Goal: Task Accomplishment & Management: Manage account settings

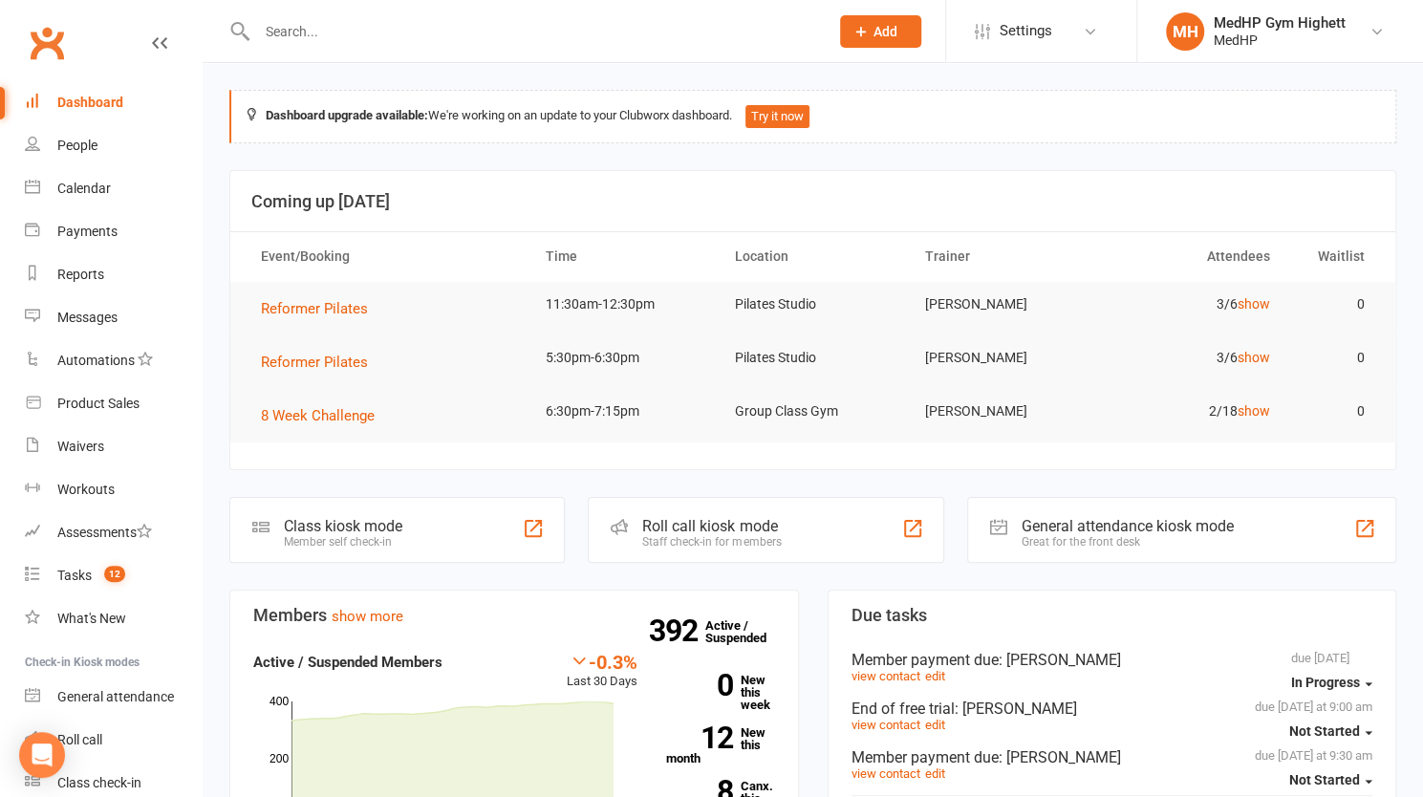
click at [359, 34] on input "text" at bounding box center [533, 31] width 564 height 27
paste input "[PERSON_NAME]"
type input "[PERSON_NAME]"
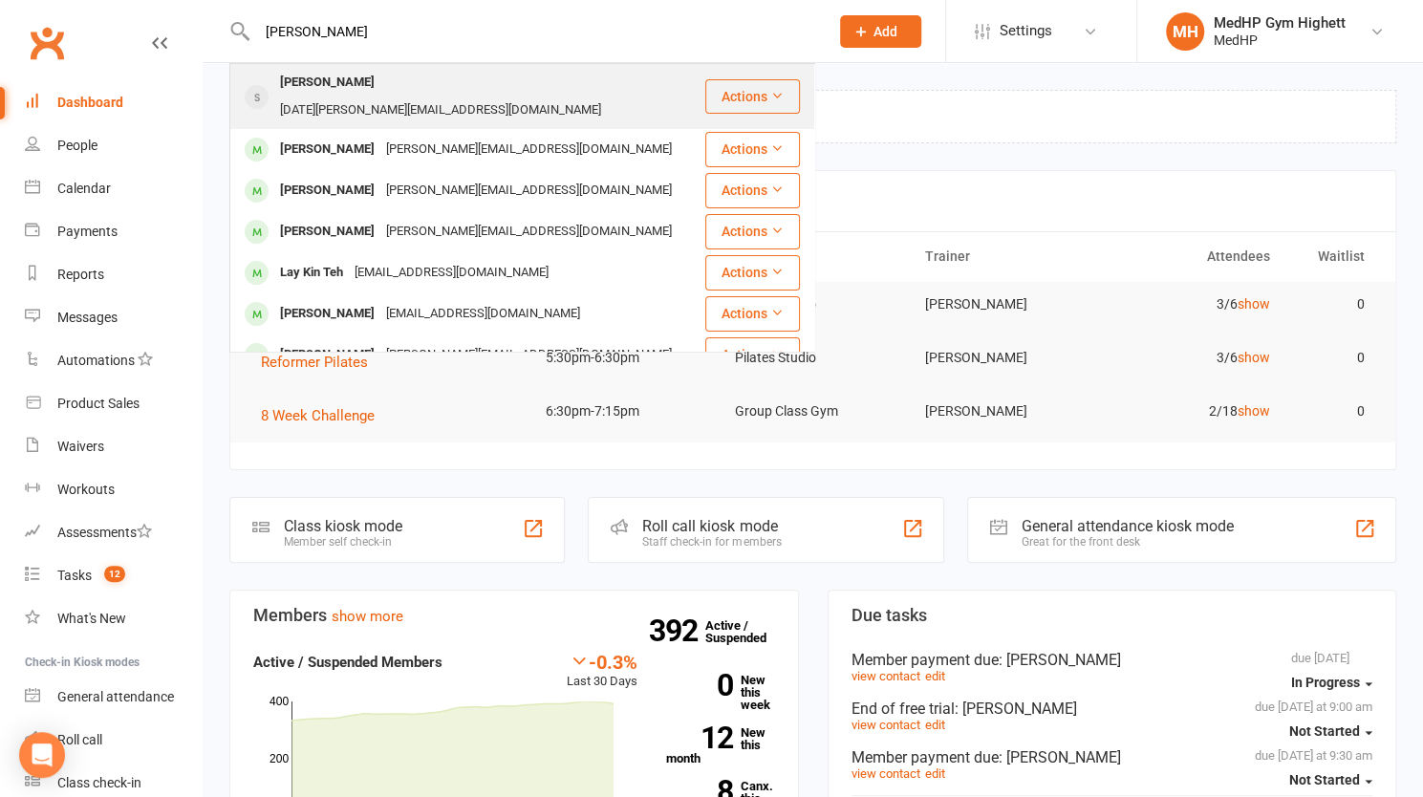
click at [367, 97] on div "lucia_aus@hotmail.com" at bounding box center [440, 111] width 333 height 28
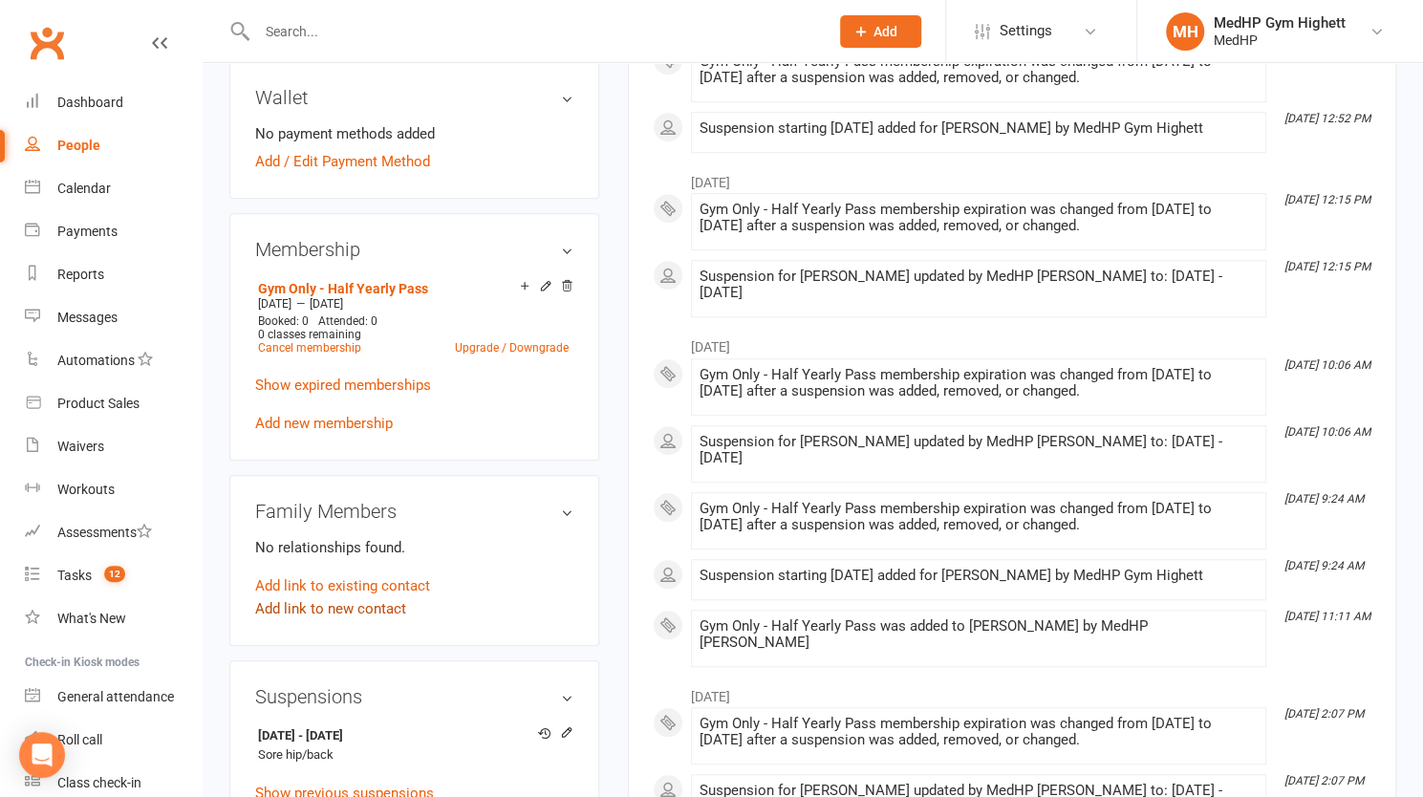
scroll to position [763, 0]
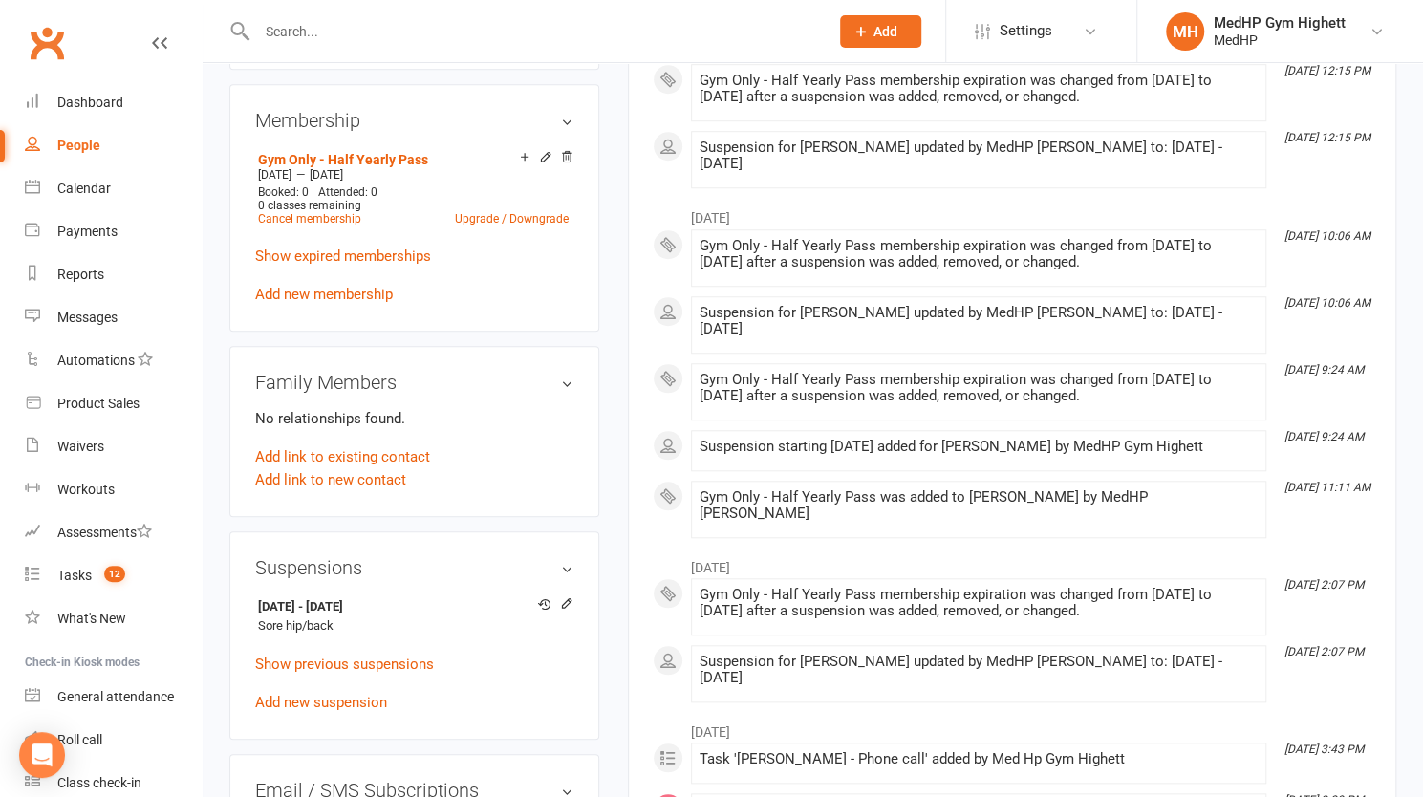
click at [479, 35] on input "text" at bounding box center [533, 31] width 564 height 27
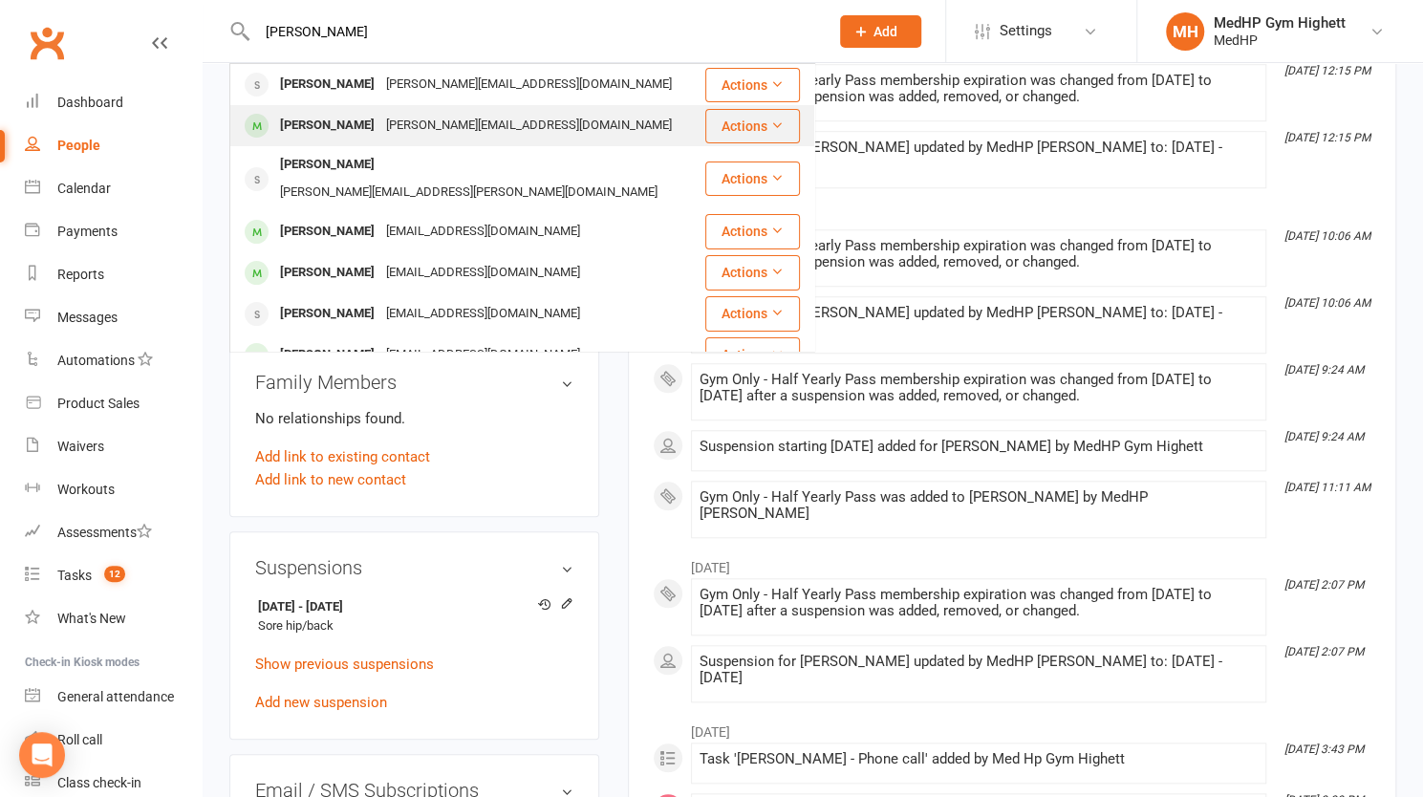
type input "mandy"
click at [462, 119] on div "[PERSON_NAME][EMAIL_ADDRESS][DOMAIN_NAME]" at bounding box center [528, 126] width 297 height 28
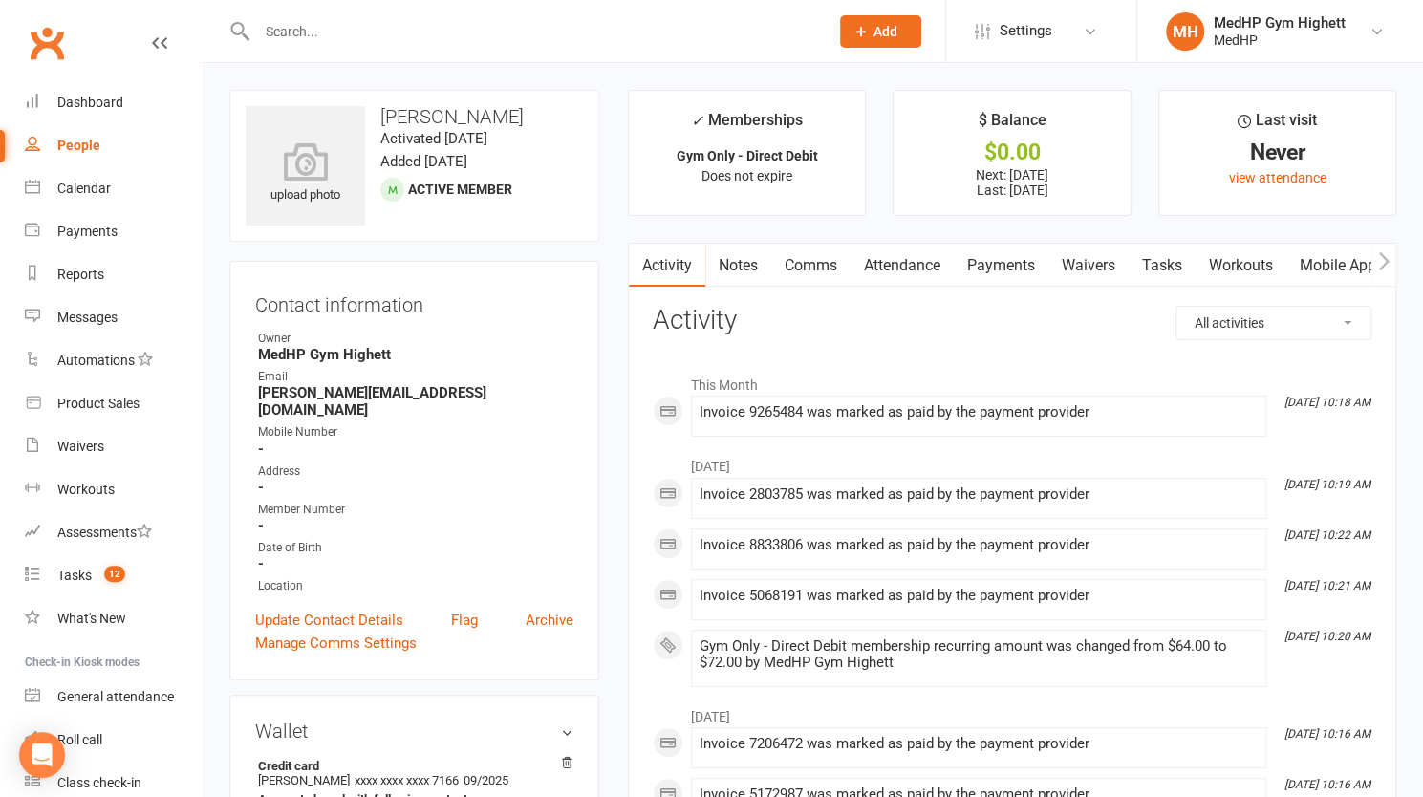
scroll to position [458, 0]
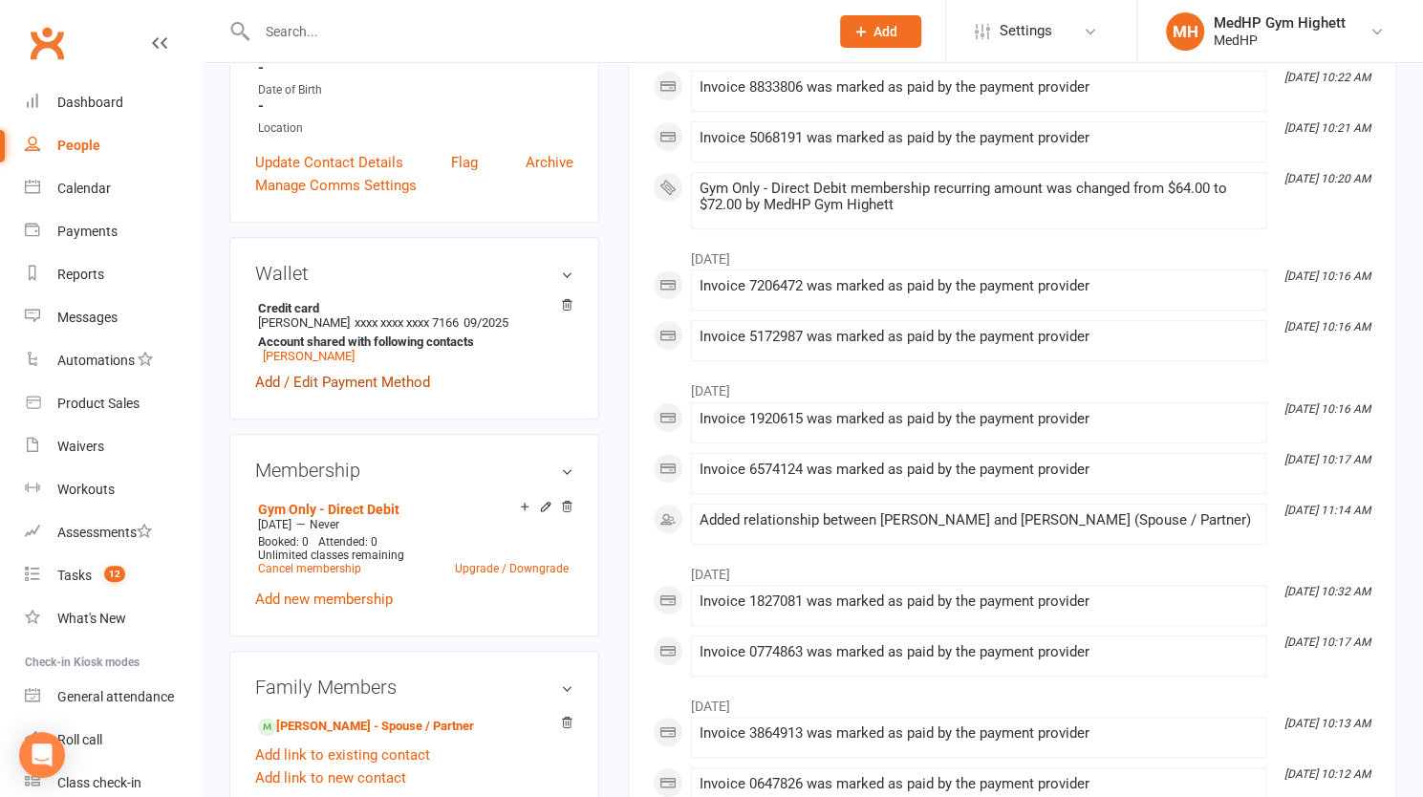
click at [360, 371] on link "Add / Edit Payment Method" at bounding box center [342, 382] width 175 height 23
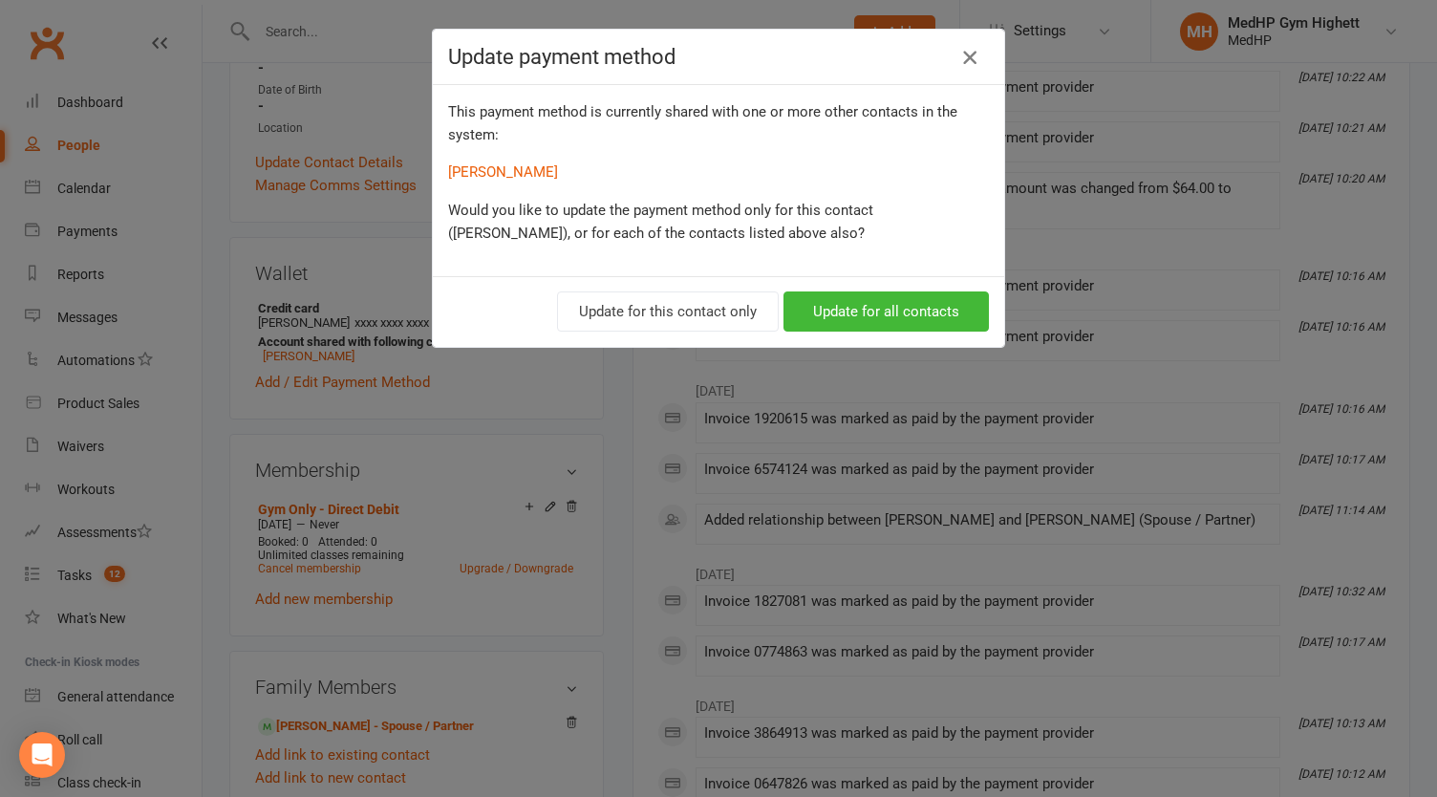
click at [968, 54] on icon "button" at bounding box center [970, 57] width 23 height 23
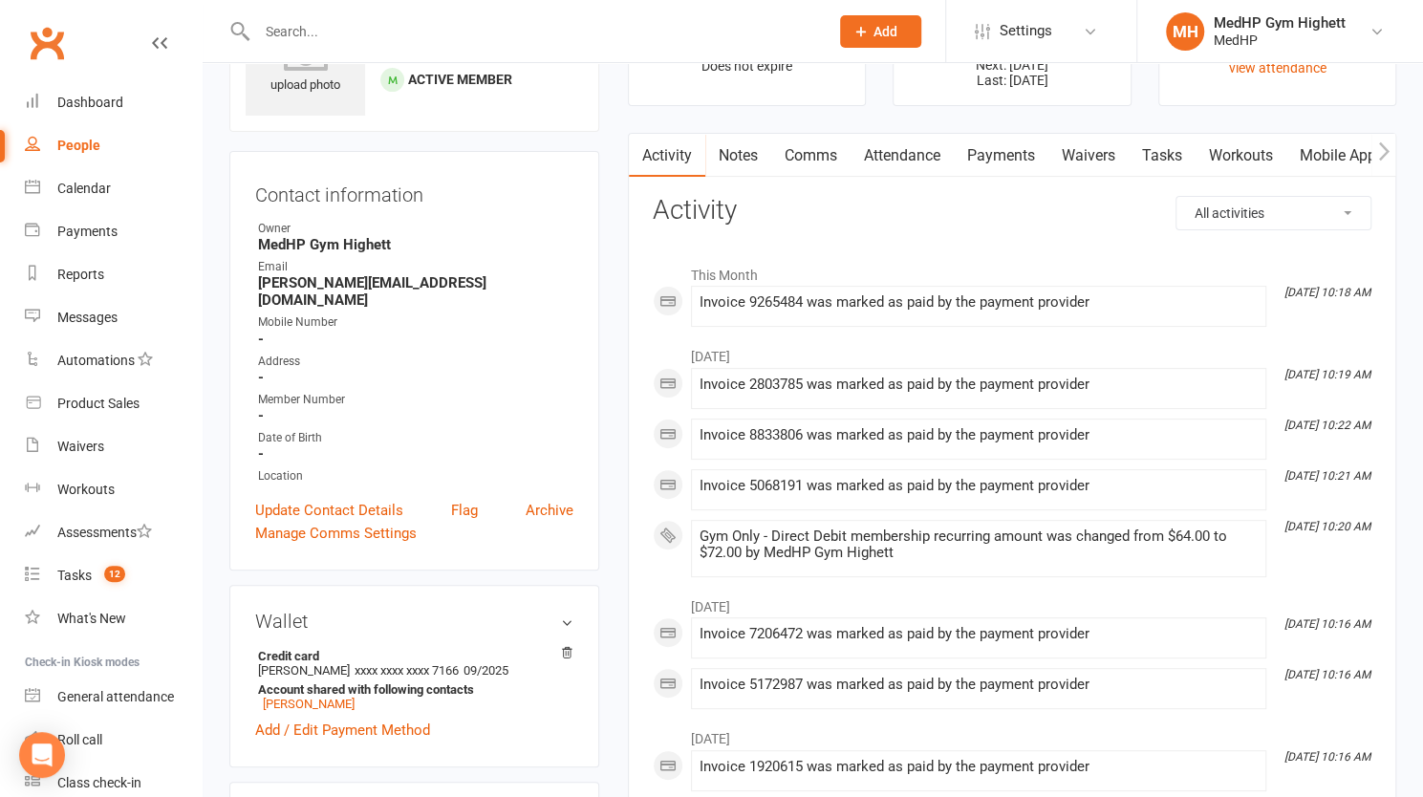
scroll to position [58, 0]
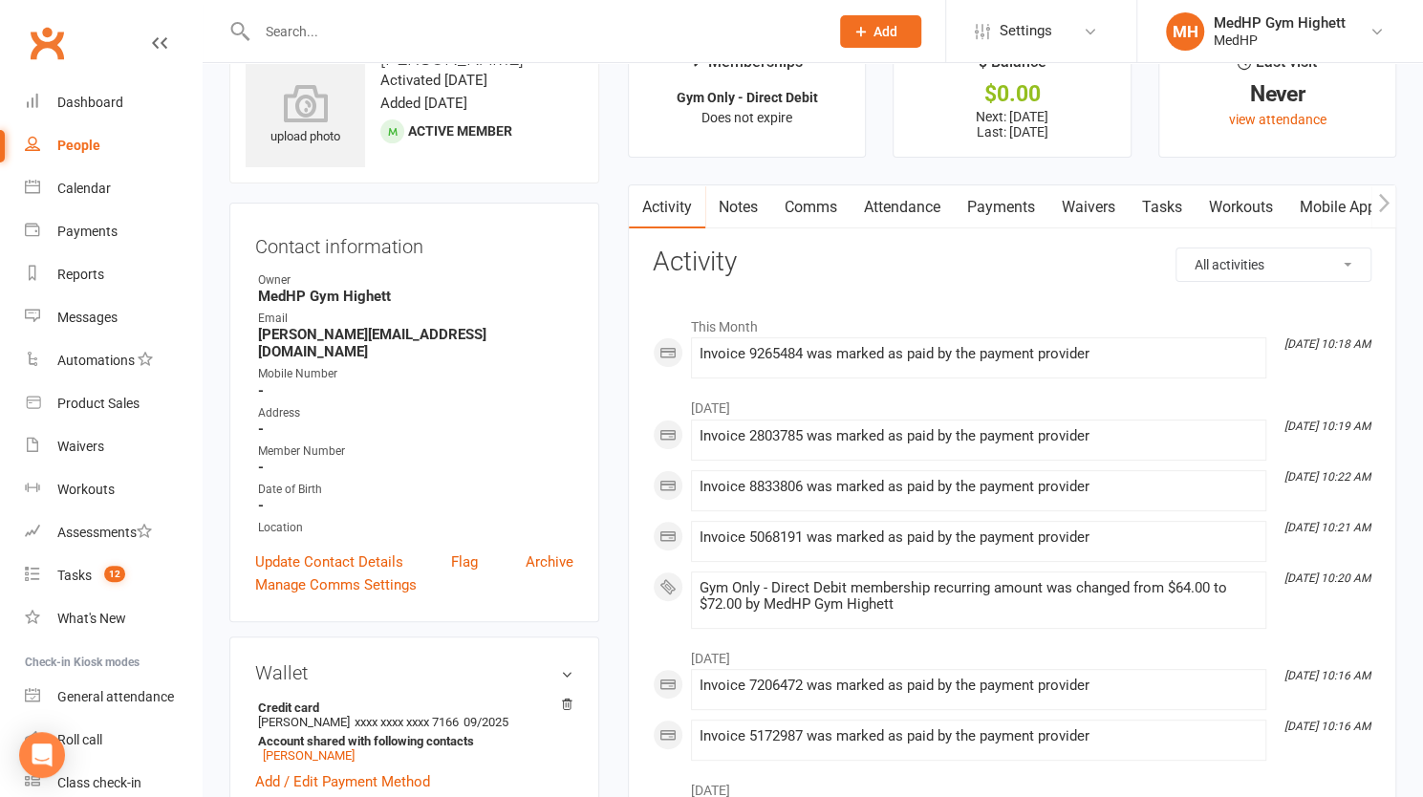
click at [1004, 215] on link "Payments" at bounding box center [1001, 207] width 95 height 44
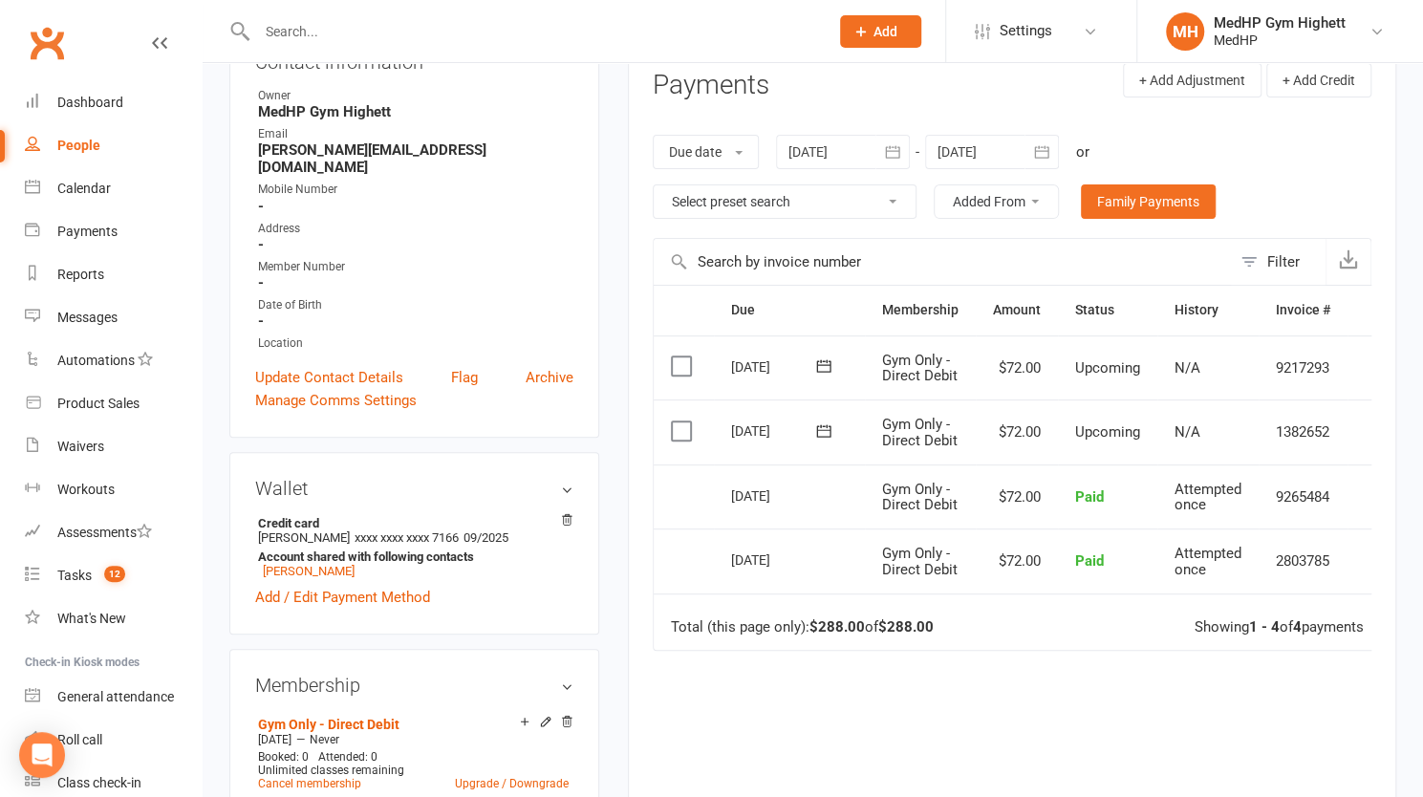
scroll to position [244, 0]
click at [368, 549] on strong "Account shared with following contacts" at bounding box center [411, 556] width 306 height 14
click at [329, 563] on link "[PERSON_NAME]" at bounding box center [309, 570] width 92 height 14
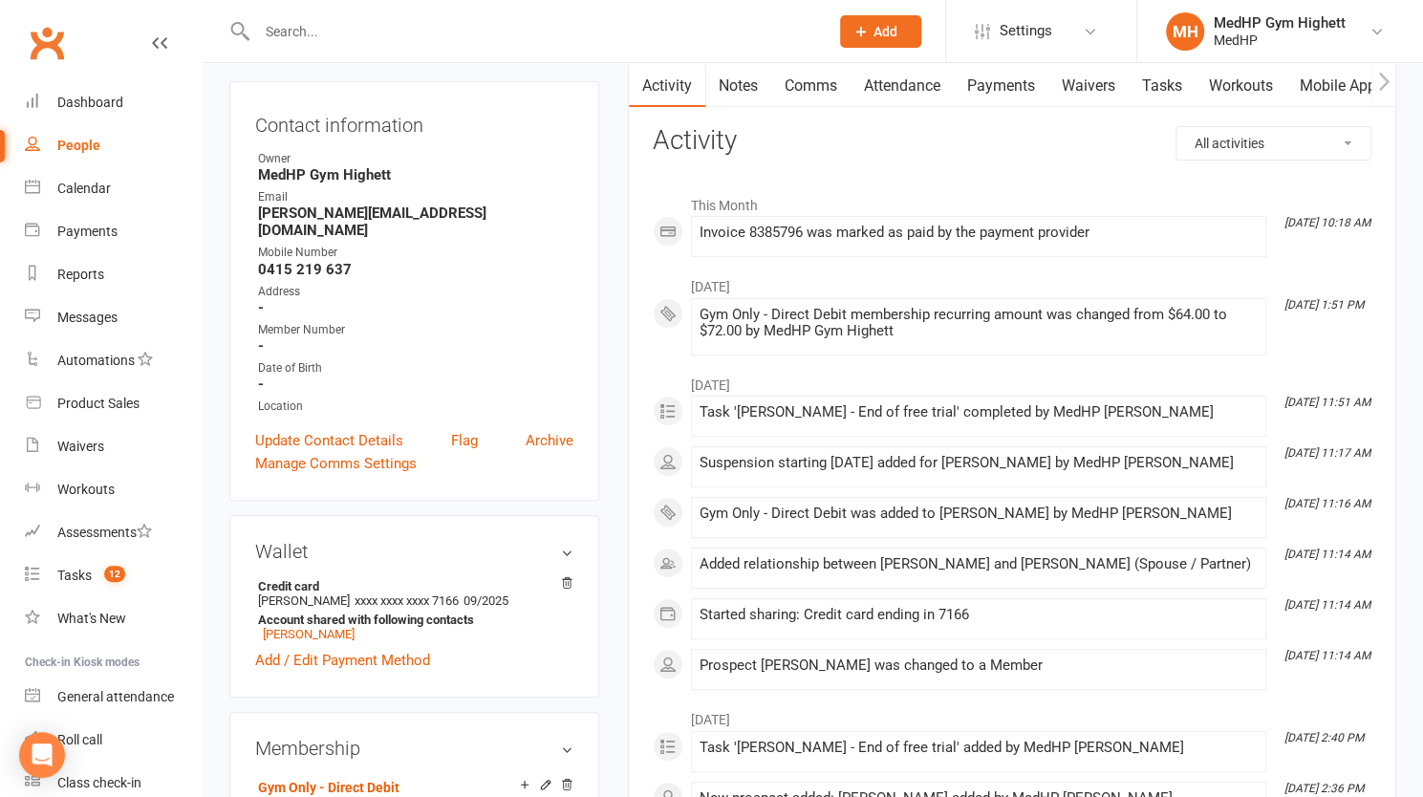
scroll to position [181, 0]
click at [348, 612] on strong "Account shared with following contacts" at bounding box center [411, 619] width 306 height 14
click at [327, 648] on link "Add / Edit Payment Method" at bounding box center [342, 659] width 175 height 23
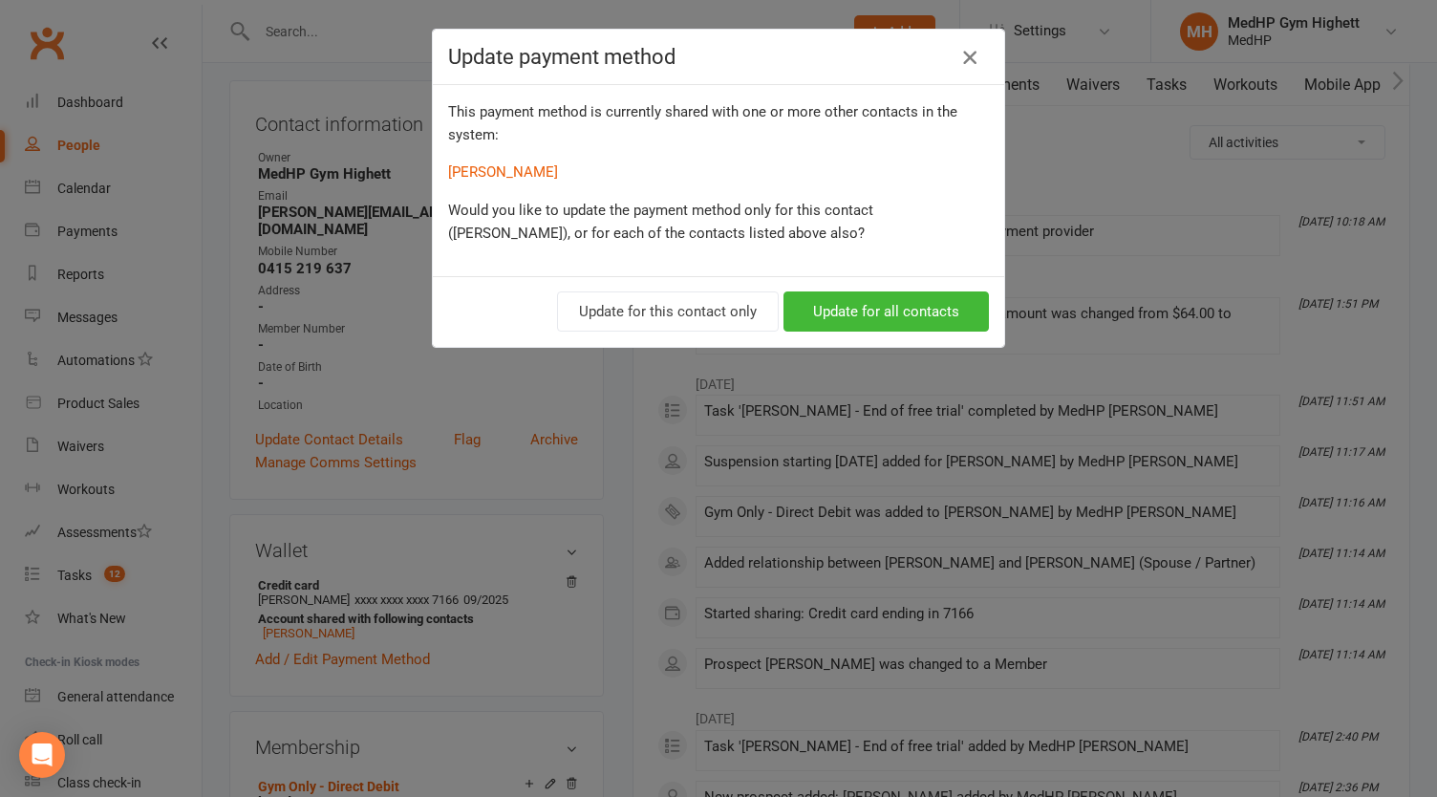
click at [965, 58] on icon "button" at bounding box center [970, 57] width 23 height 23
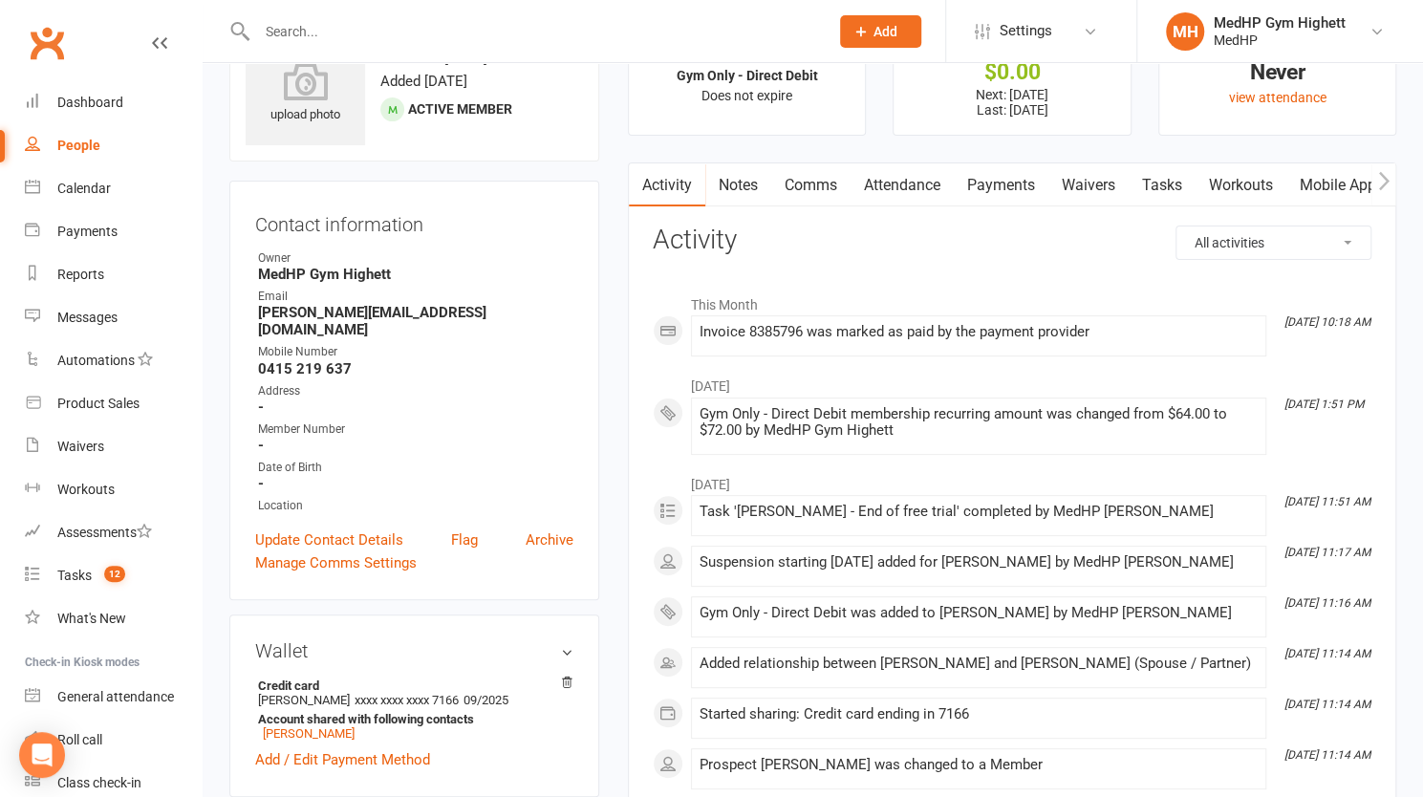
scroll to position [79, 0]
click at [1007, 179] on link "Payments" at bounding box center [1001, 186] width 95 height 44
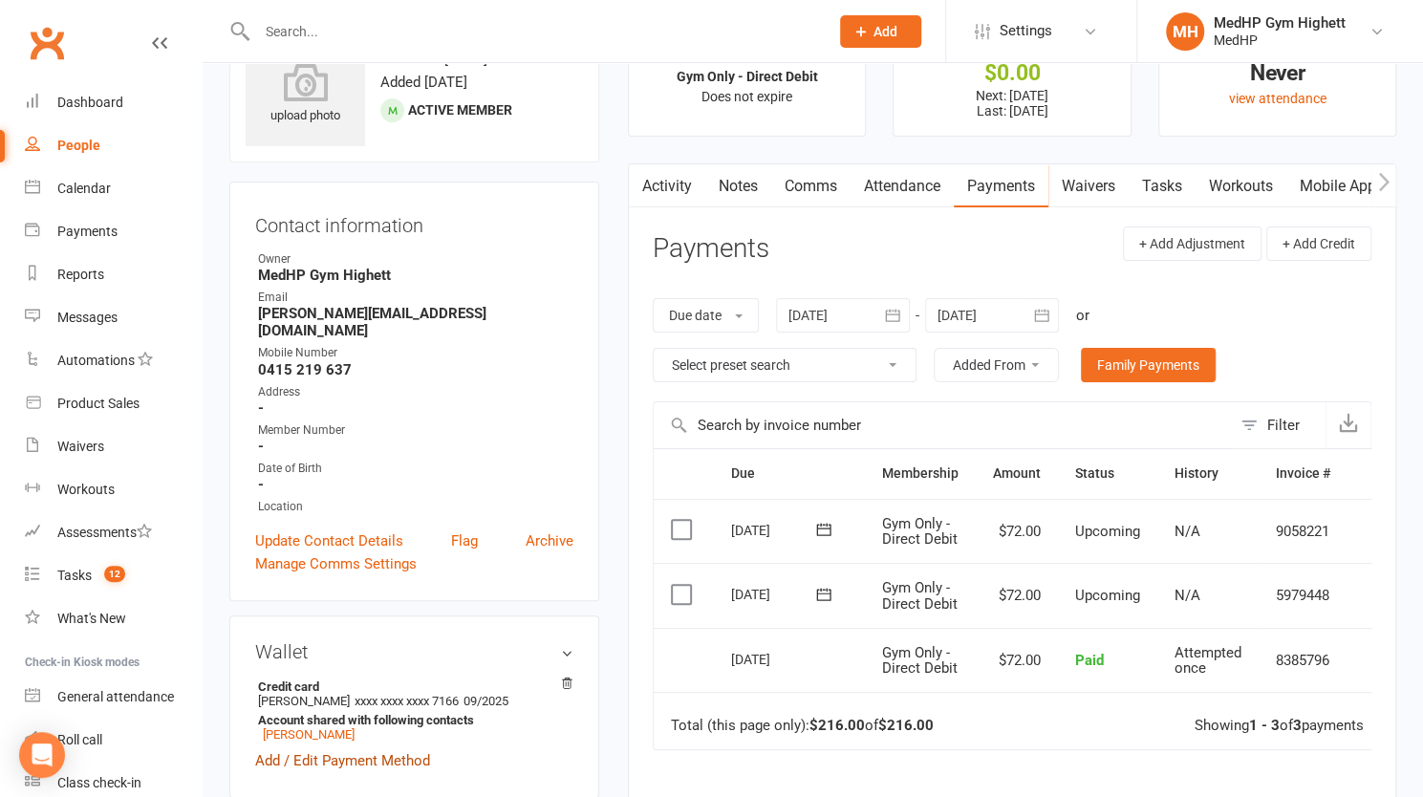
click at [369, 752] on link "Add / Edit Payment Method" at bounding box center [342, 760] width 175 height 23
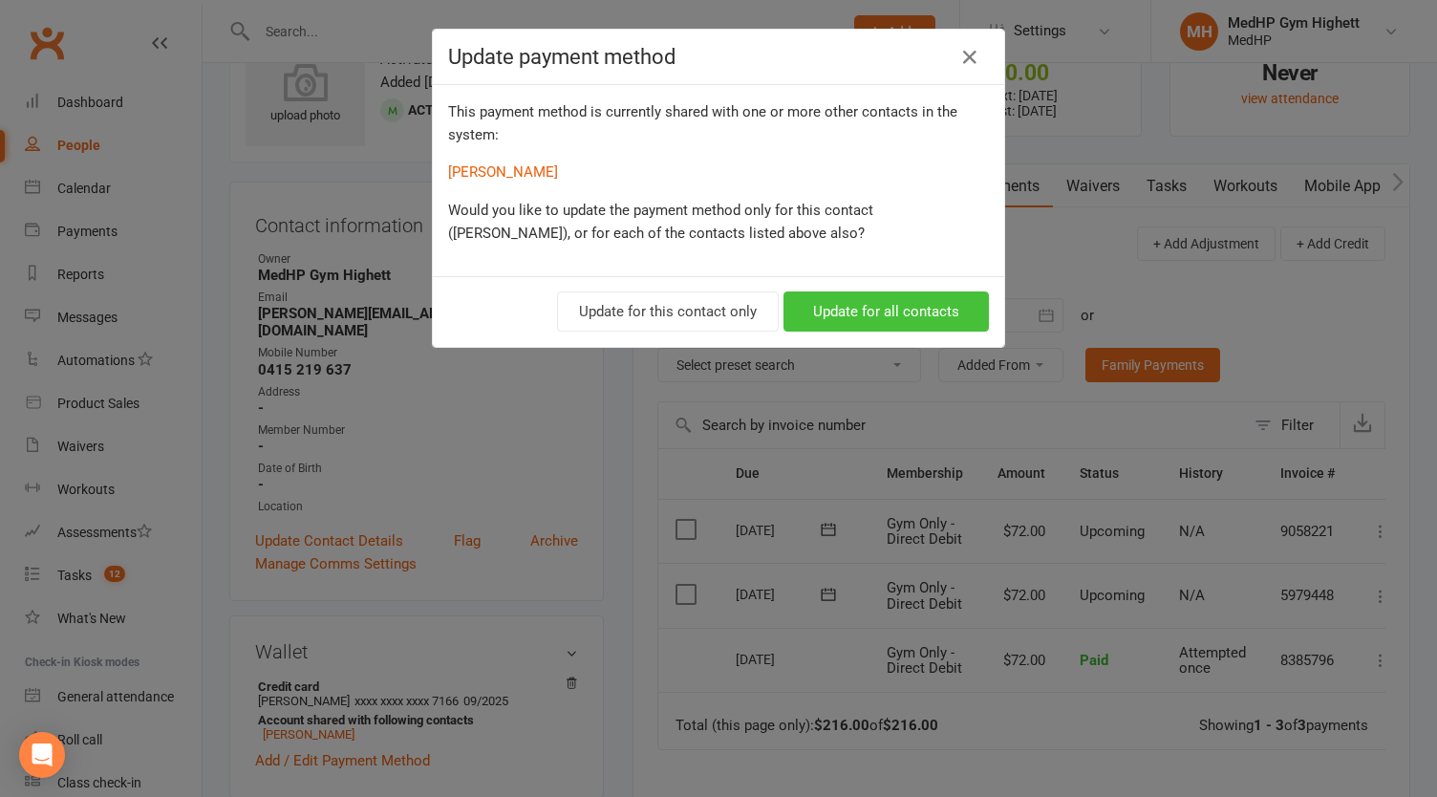
click at [839, 311] on button "Update for all contacts" at bounding box center [886, 312] width 205 height 40
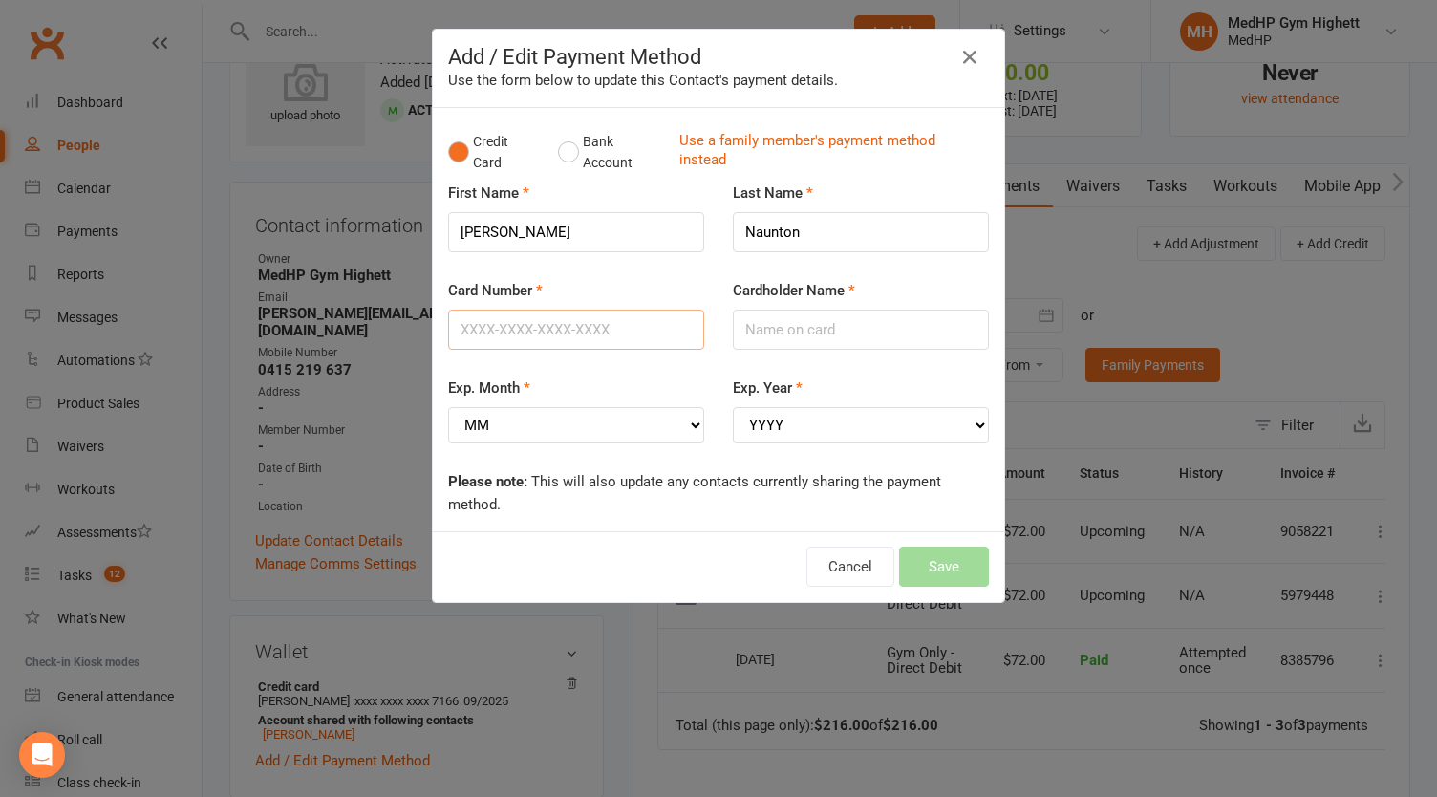
click at [617, 326] on input "Card Number" at bounding box center [576, 330] width 256 height 40
type input "5327803320860168"
click at [646, 417] on select "MM 01 02 03 04 05 06 07 08 09 10 11 12" at bounding box center [576, 425] width 256 height 36
select select "09"
click at [448, 407] on select "MM 01 02 03 04 05 06 07 08 09 10 11 12" at bounding box center [576, 425] width 256 height 36
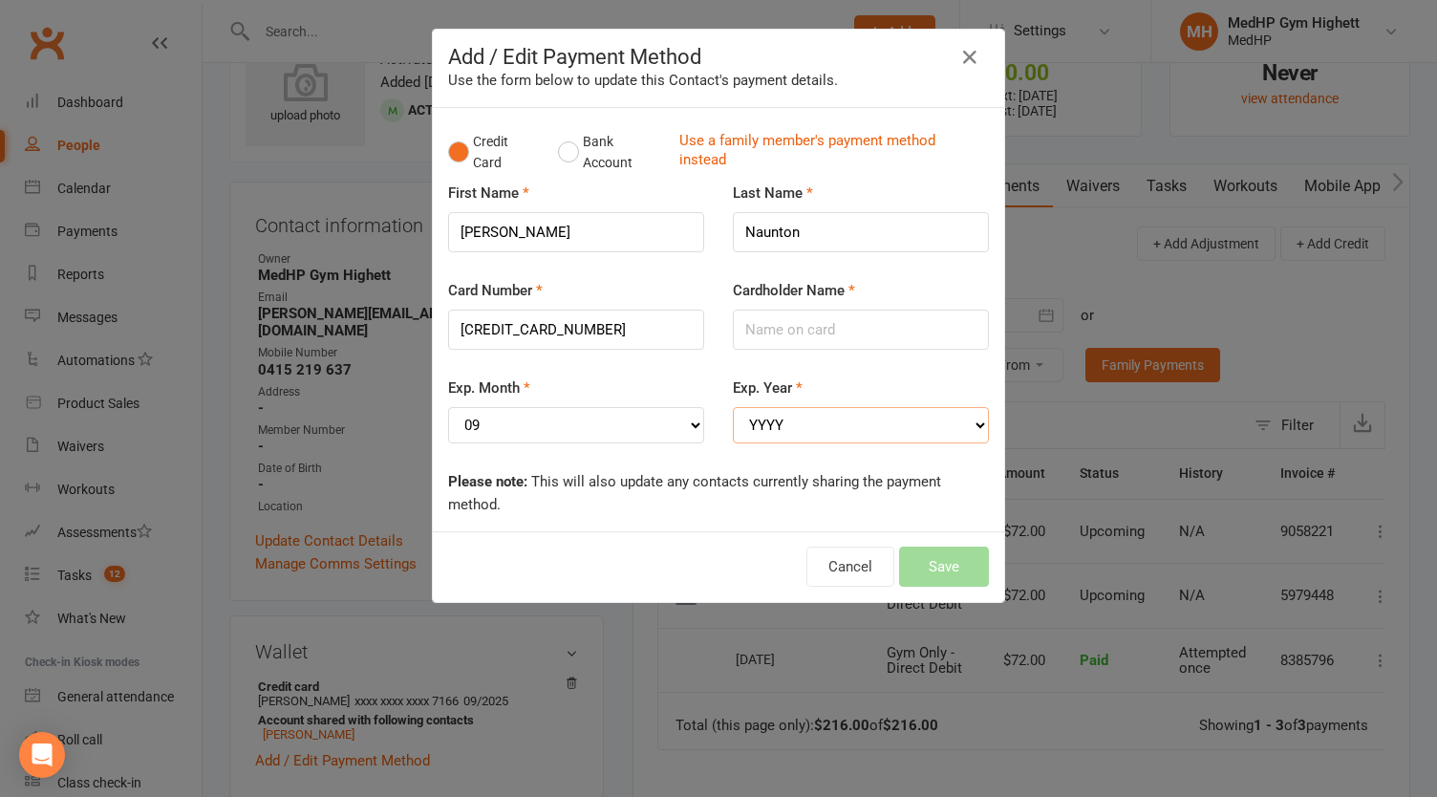
click at [822, 432] on select "YYYY 2025 2026 2027 2028 2029 2030 2031 2032 2033 2034" at bounding box center [861, 425] width 256 height 36
select select "2028"
click at [733, 407] on select "YYYY 2025 2026 2027 2028 2029 2030 2031 2032 2033 2034" at bounding box center [861, 425] width 256 height 36
click at [812, 328] on input "Cardholder Name" at bounding box center [861, 330] width 256 height 40
type input "C"
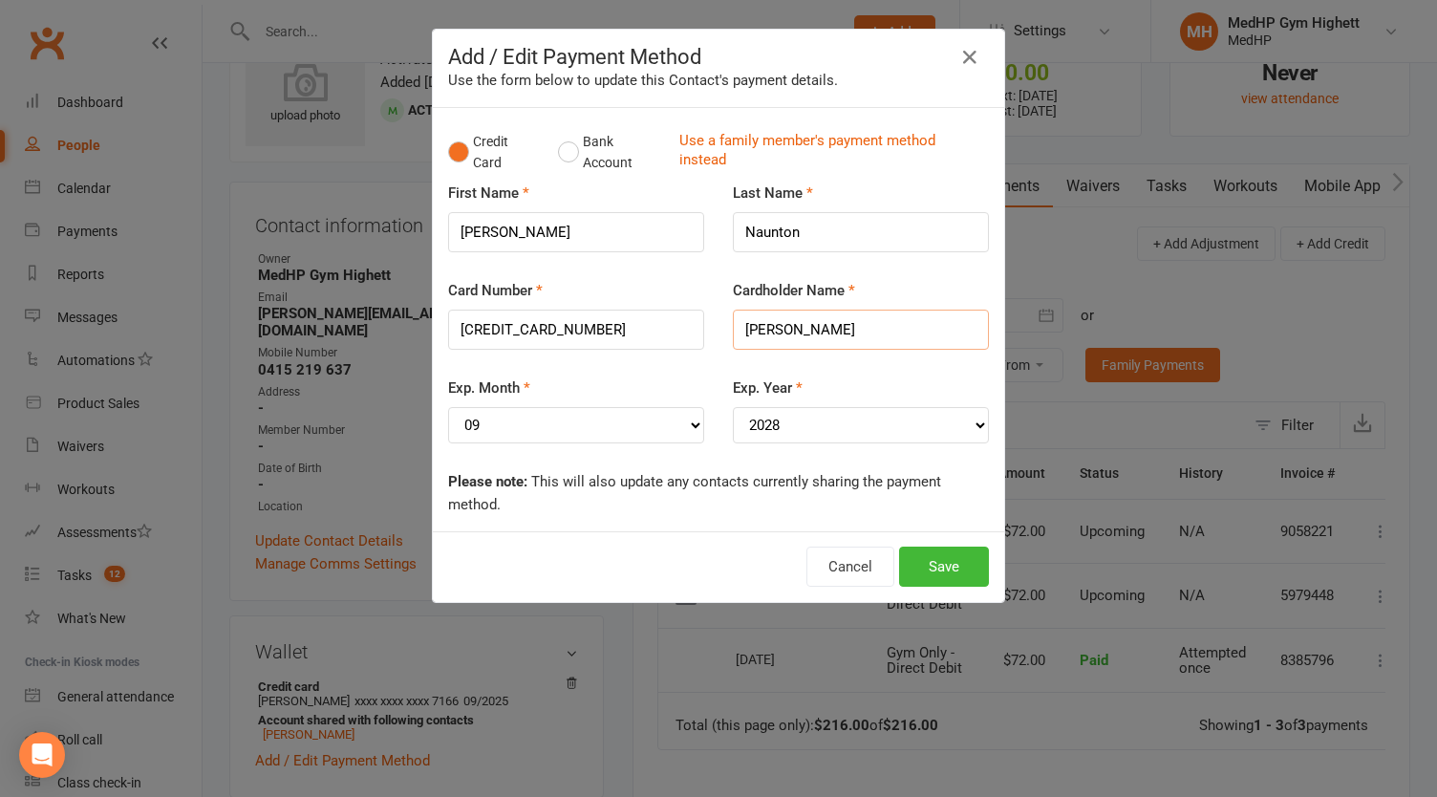
click at [818, 328] on input "Amanda R sullivan" at bounding box center [861, 330] width 256 height 40
type input "[PERSON_NAME]"
click at [940, 568] on button "Save" at bounding box center [944, 567] width 90 height 40
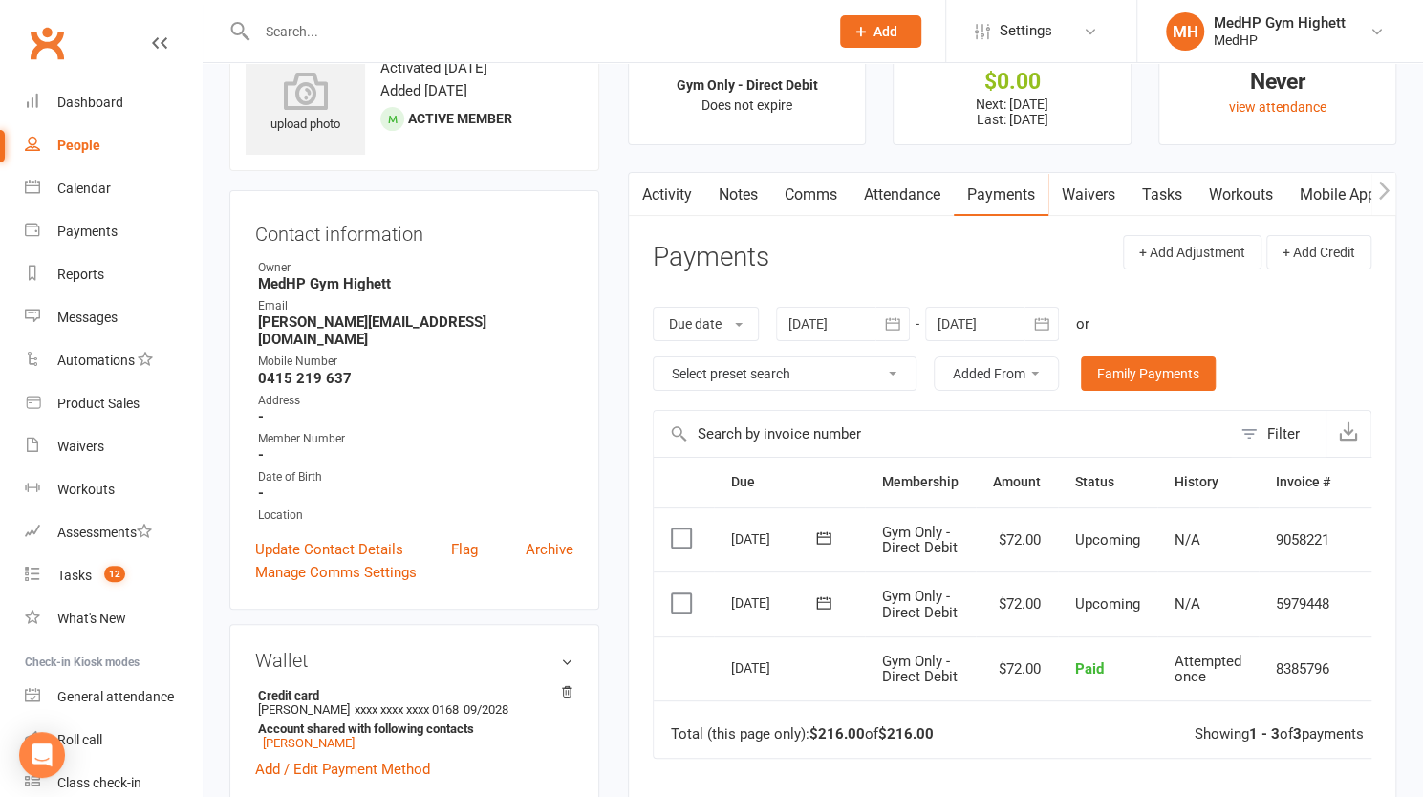
scroll to position [65, 0]
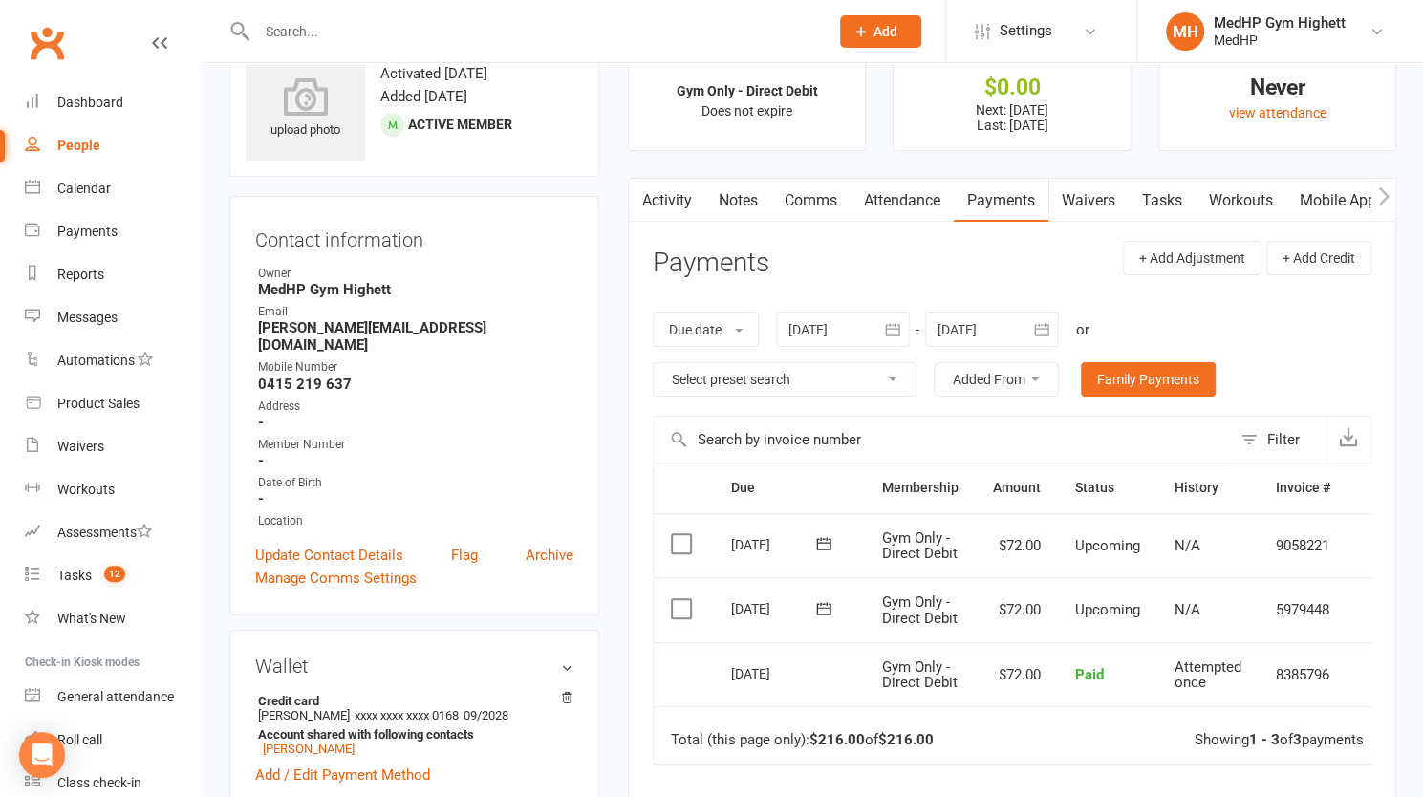
click at [1049, 56] on li "Settings Membership Plans Event Templates Appointment Types Mobile App Website …" at bounding box center [1040, 31] width 191 height 62
click at [1067, 43] on link "Settings" at bounding box center [1041, 31] width 133 height 43
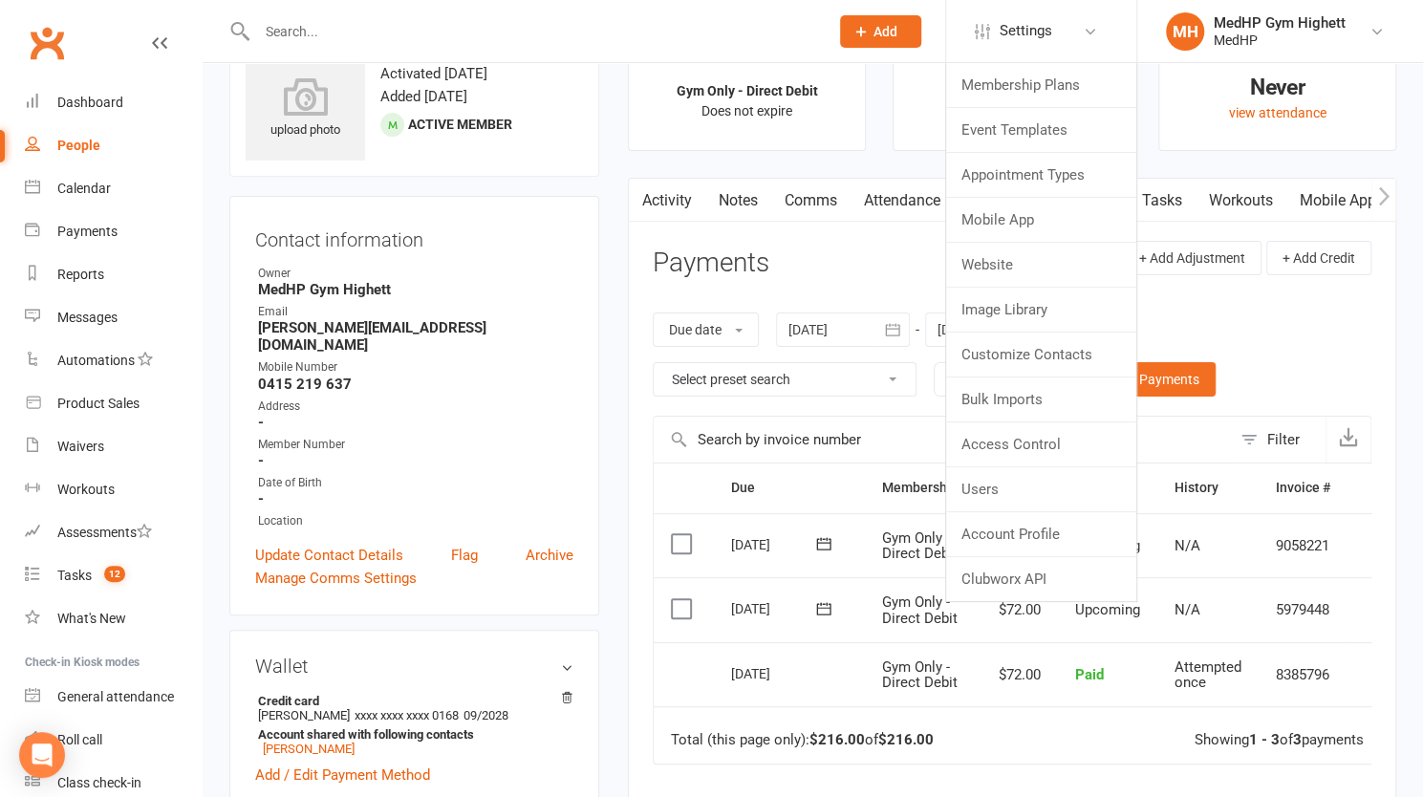
click at [1313, 378] on div "Due date Due date Date paid Date failed Date settled 18 Jul 2025 July 2025 Sun …" at bounding box center [1012, 354] width 719 height 122
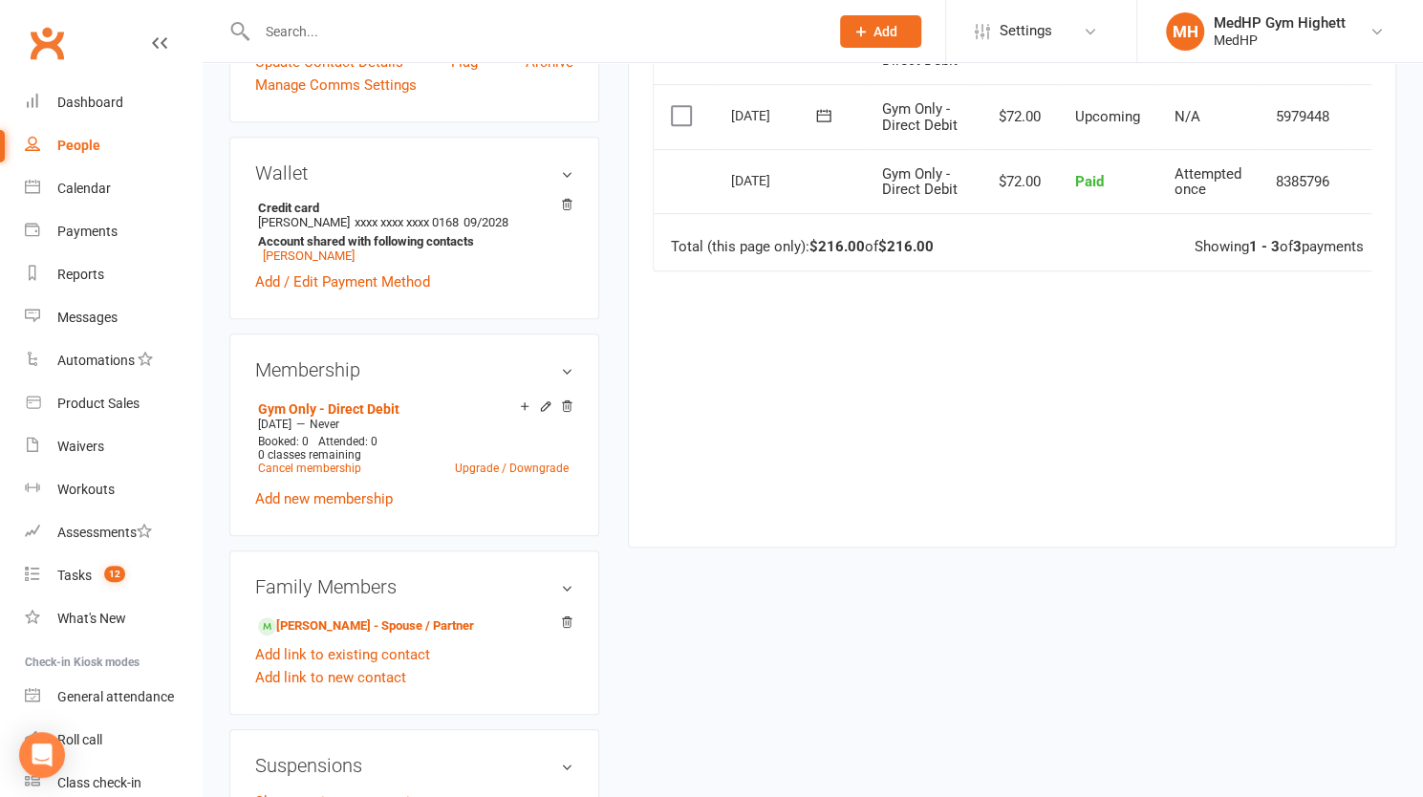
scroll to position [551, 0]
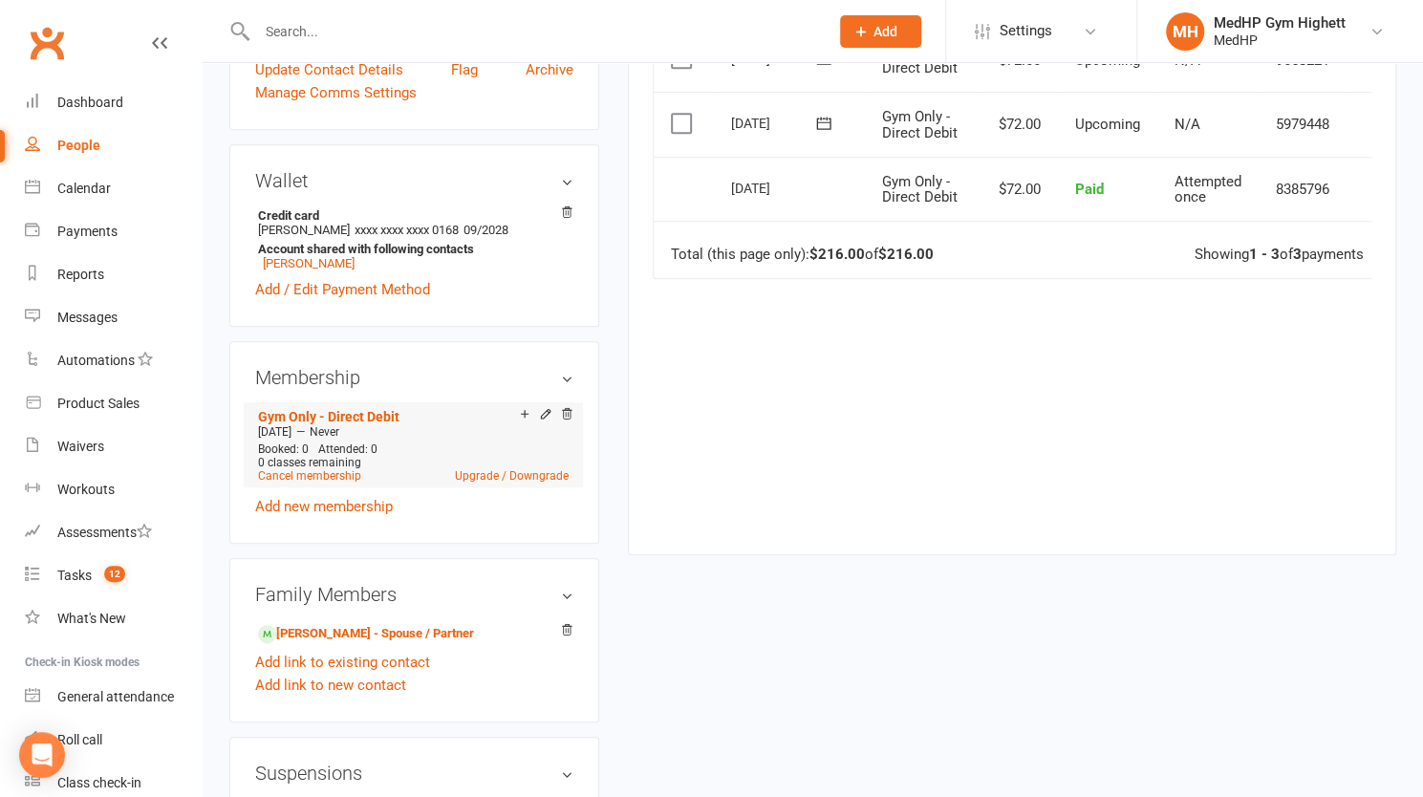
click at [543, 406] on div "Add make-up class" at bounding box center [592, 416] width 107 height 20
click at [543, 410] on icon at bounding box center [545, 414] width 9 height 9
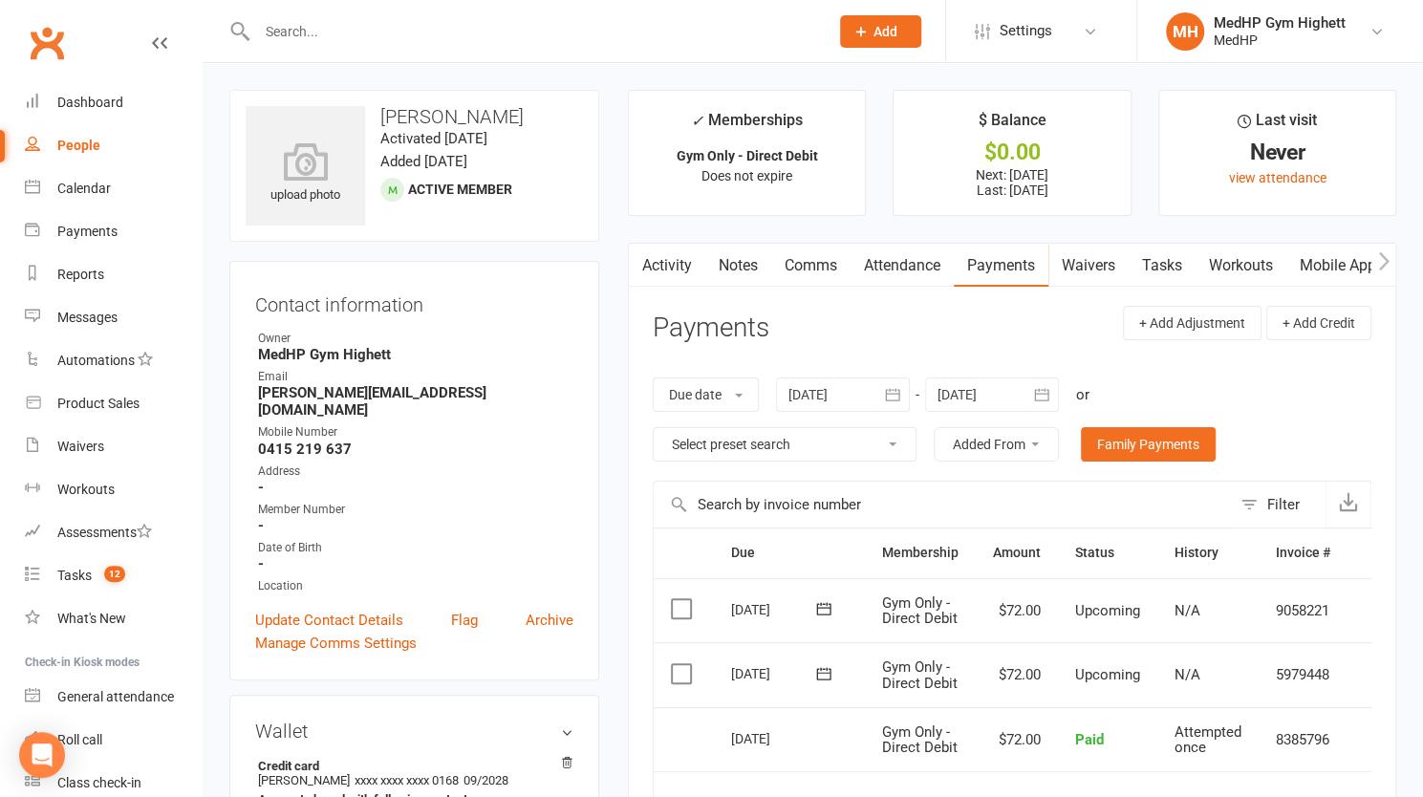
click at [385, 41] on input "text" at bounding box center [533, 31] width 564 height 27
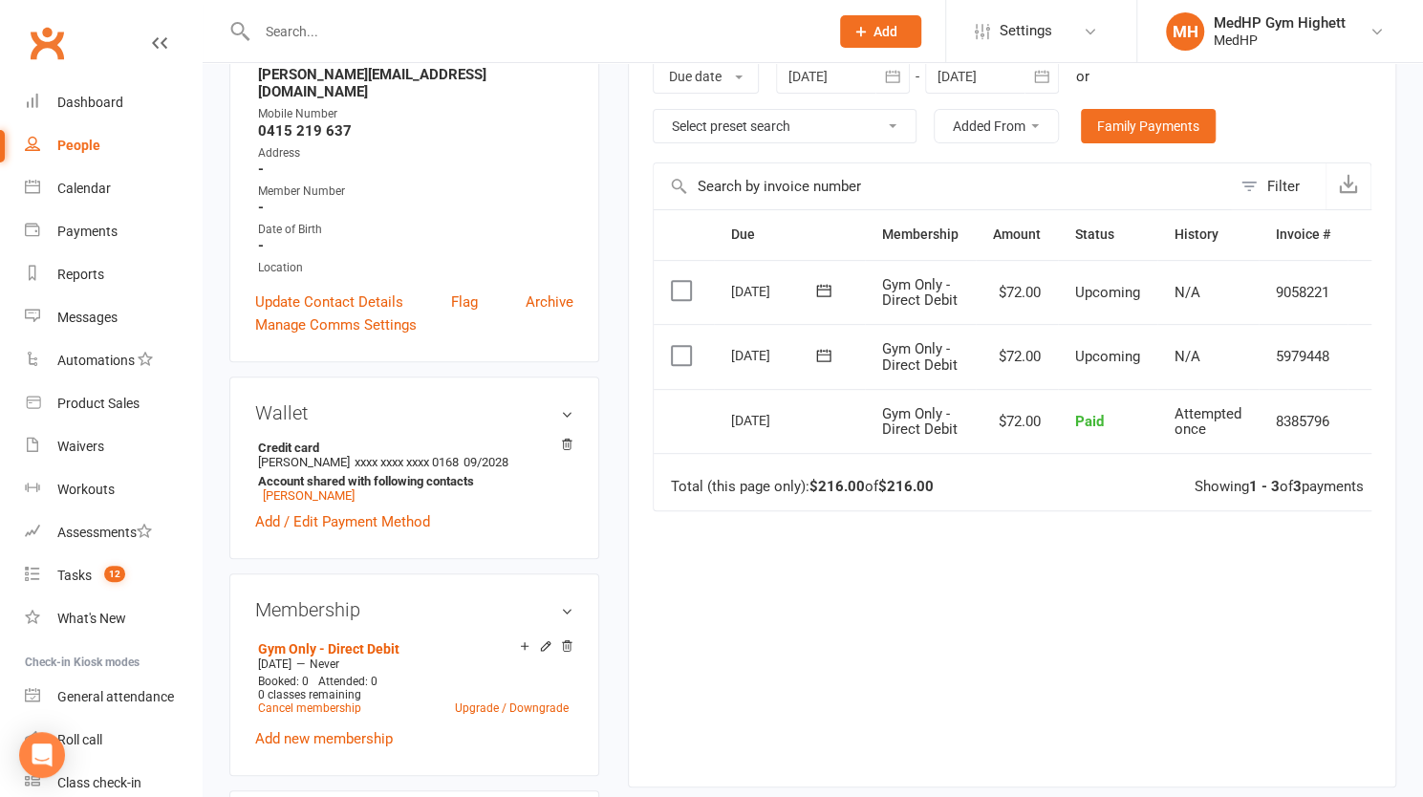
scroll to position [527, 0]
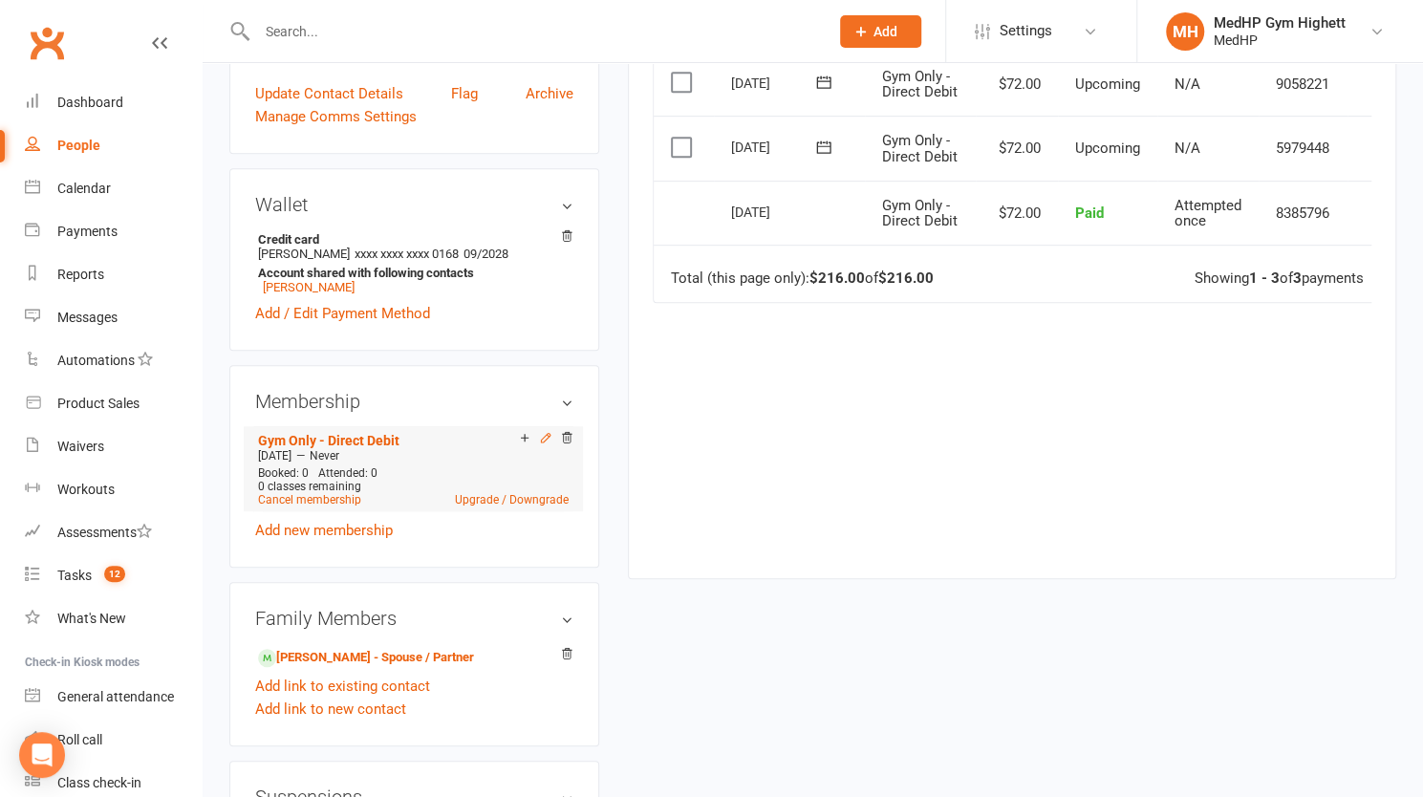
click at [546, 431] on icon at bounding box center [545, 437] width 13 height 13
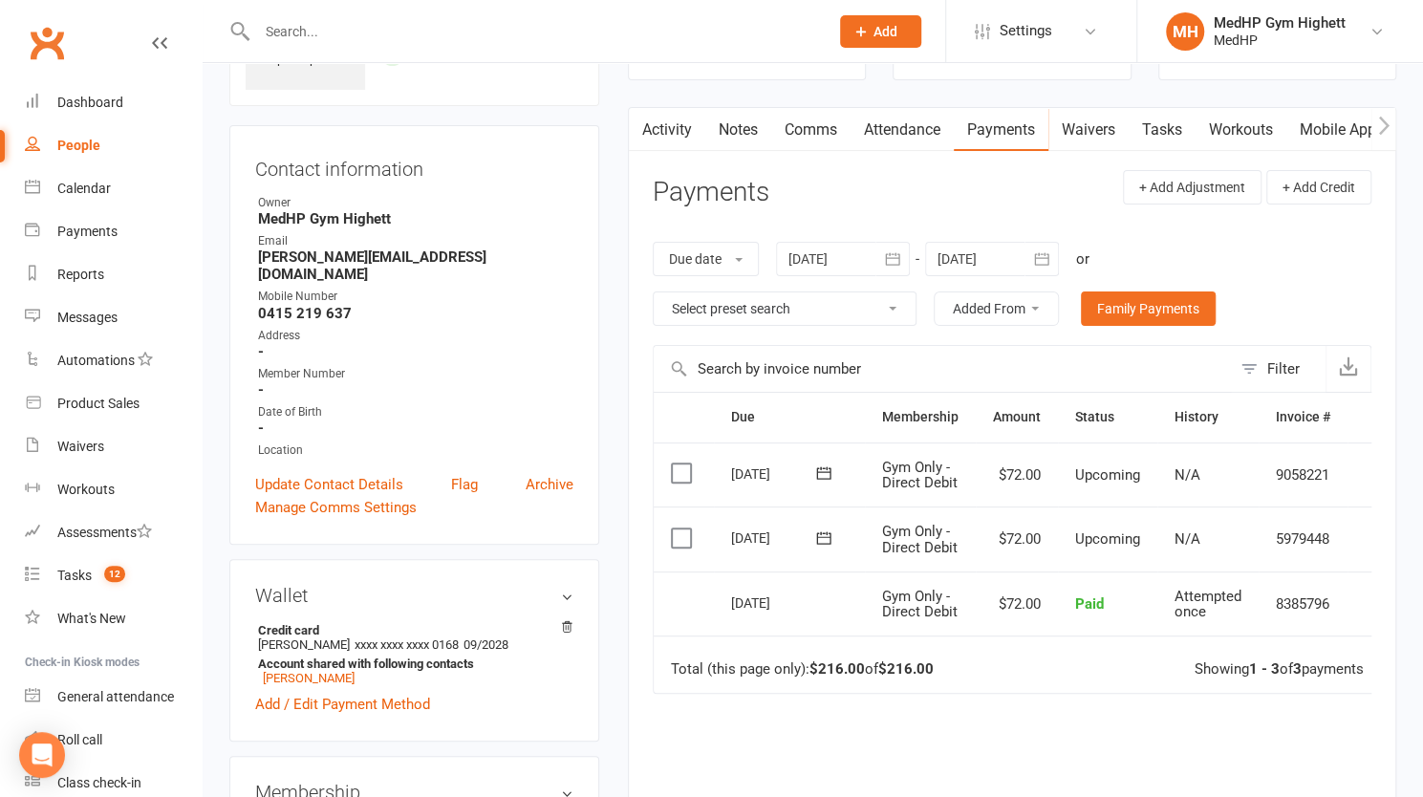
scroll to position [140, 0]
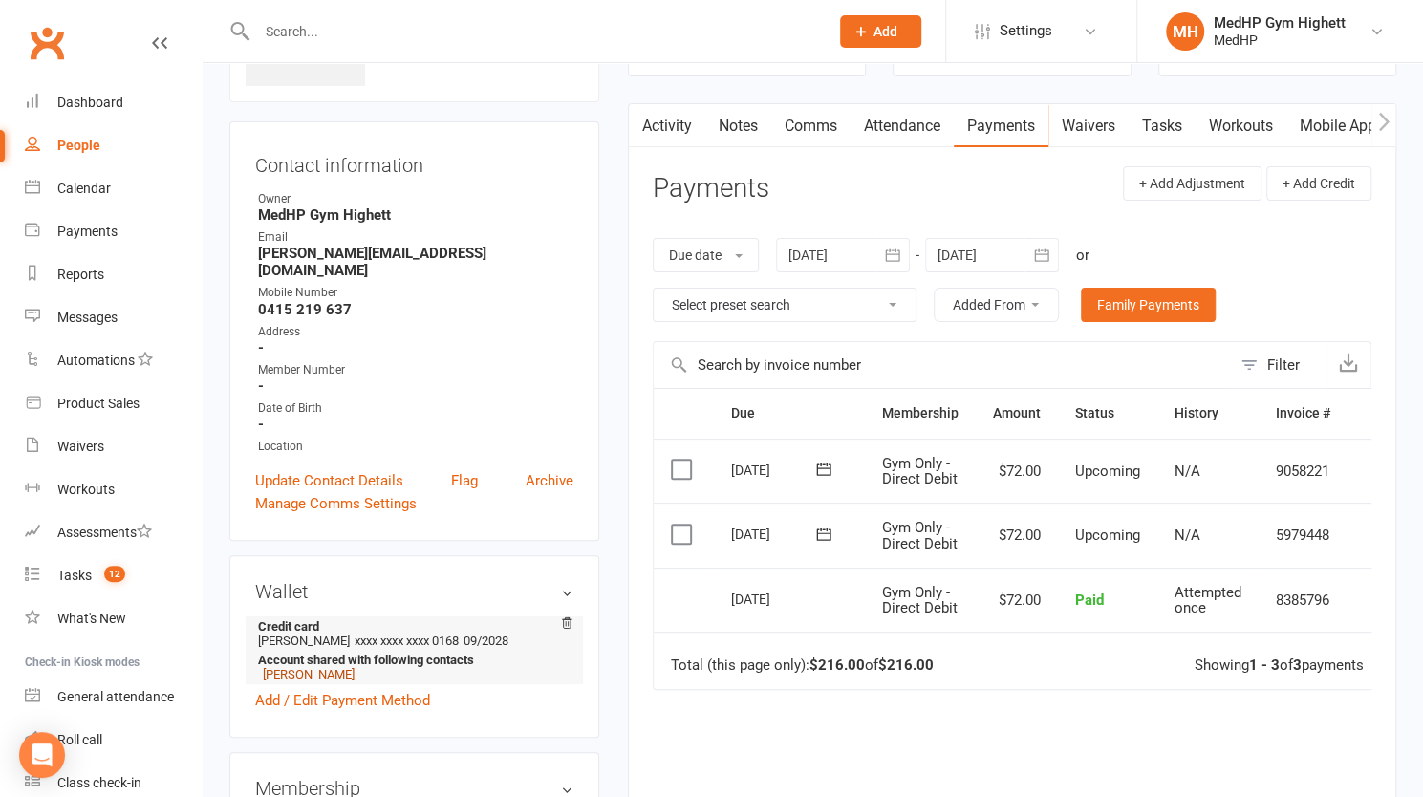
click at [312, 667] on link "[PERSON_NAME]" at bounding box center [309, 674] width 92 height 14
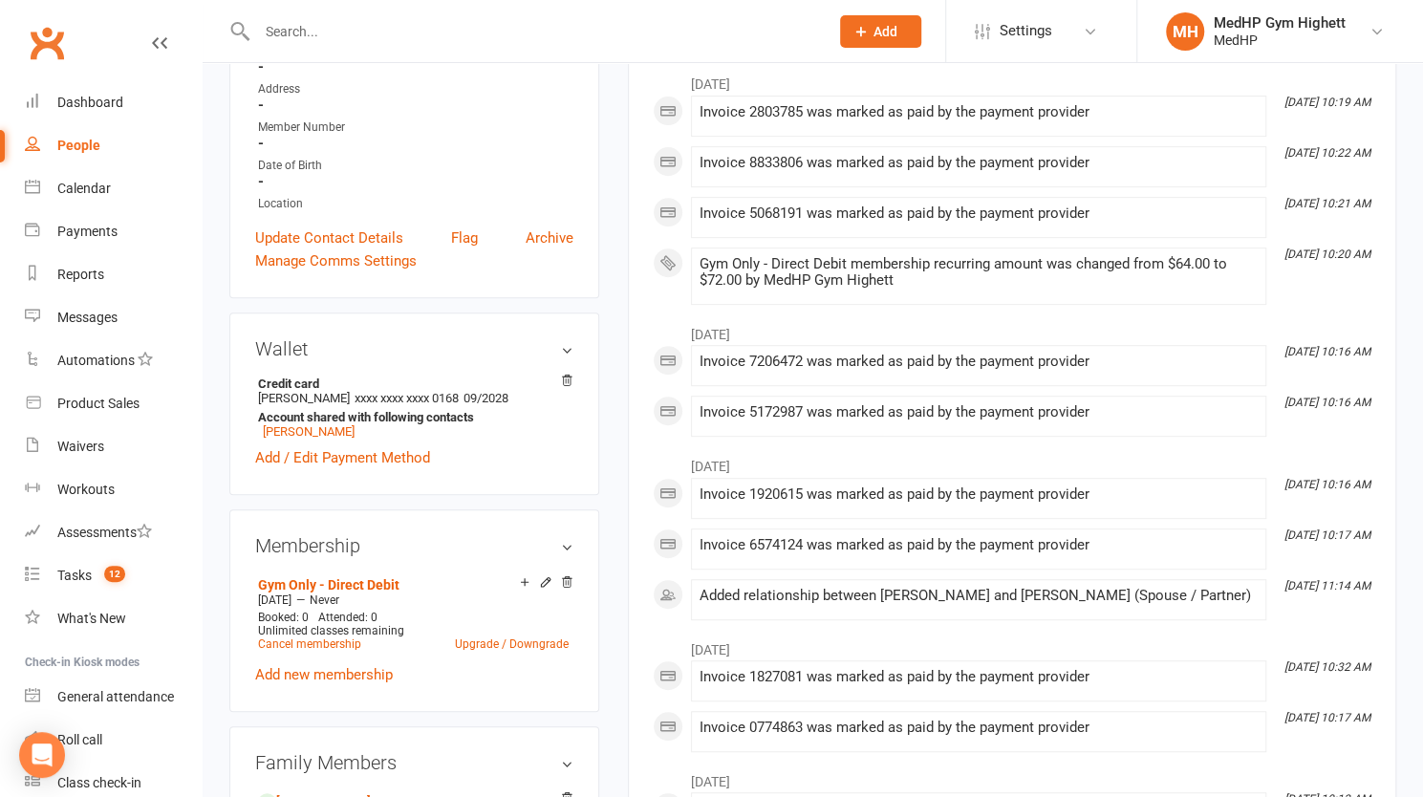
scroll to position [386, 0]
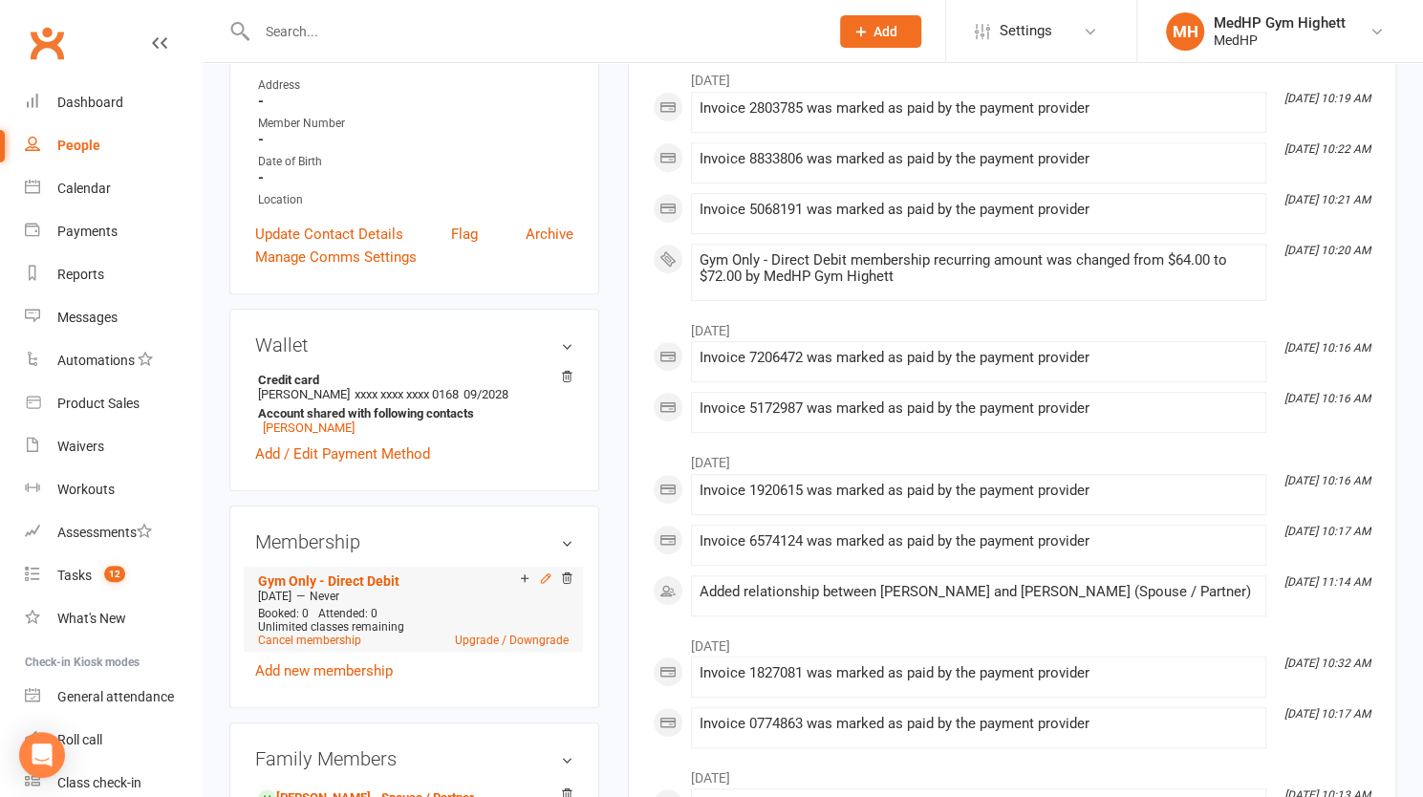
click at [551, 572] on icon at bounding box center [545, 578] width 13 height 13
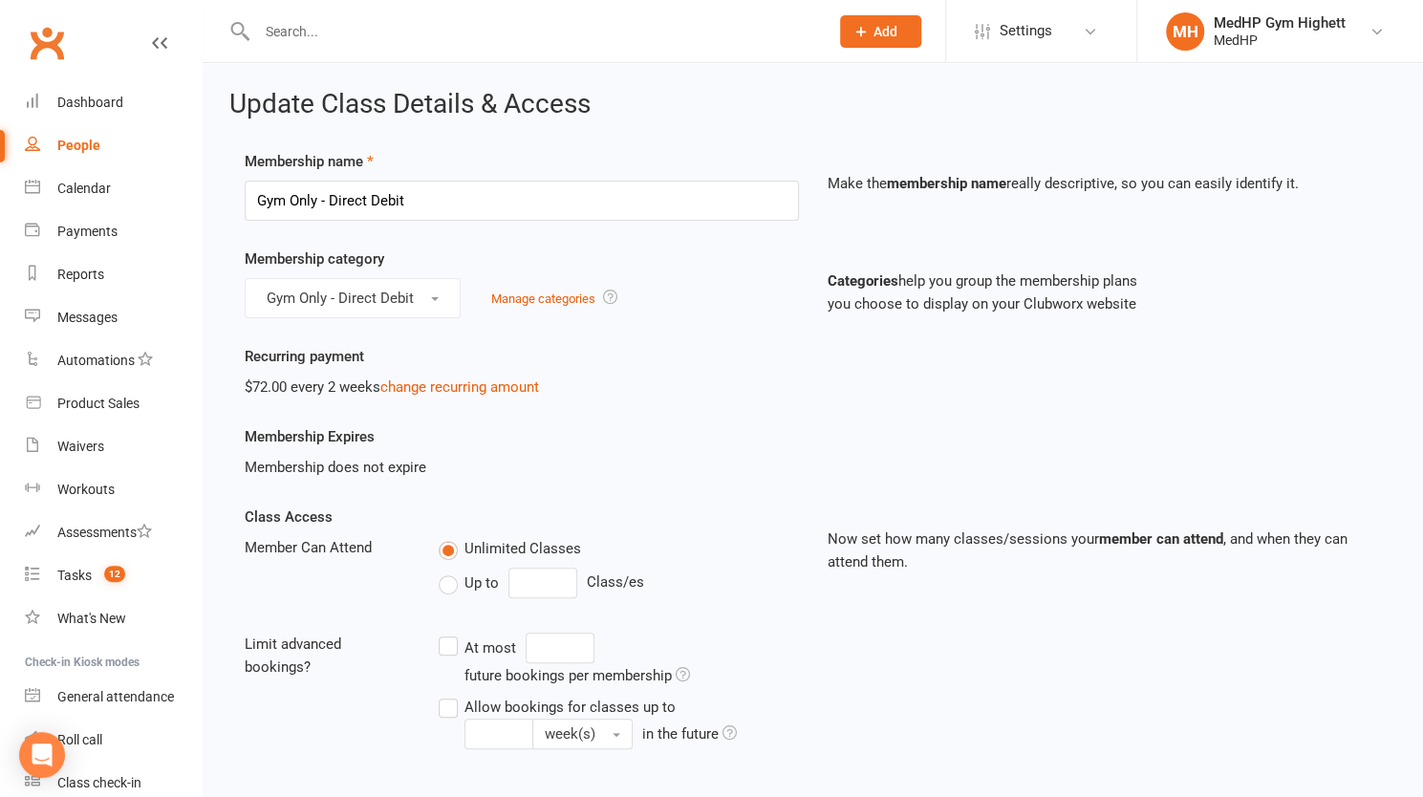
click at [478, 24] on input "text" at bounding box center [533, 31] width 564 height 27
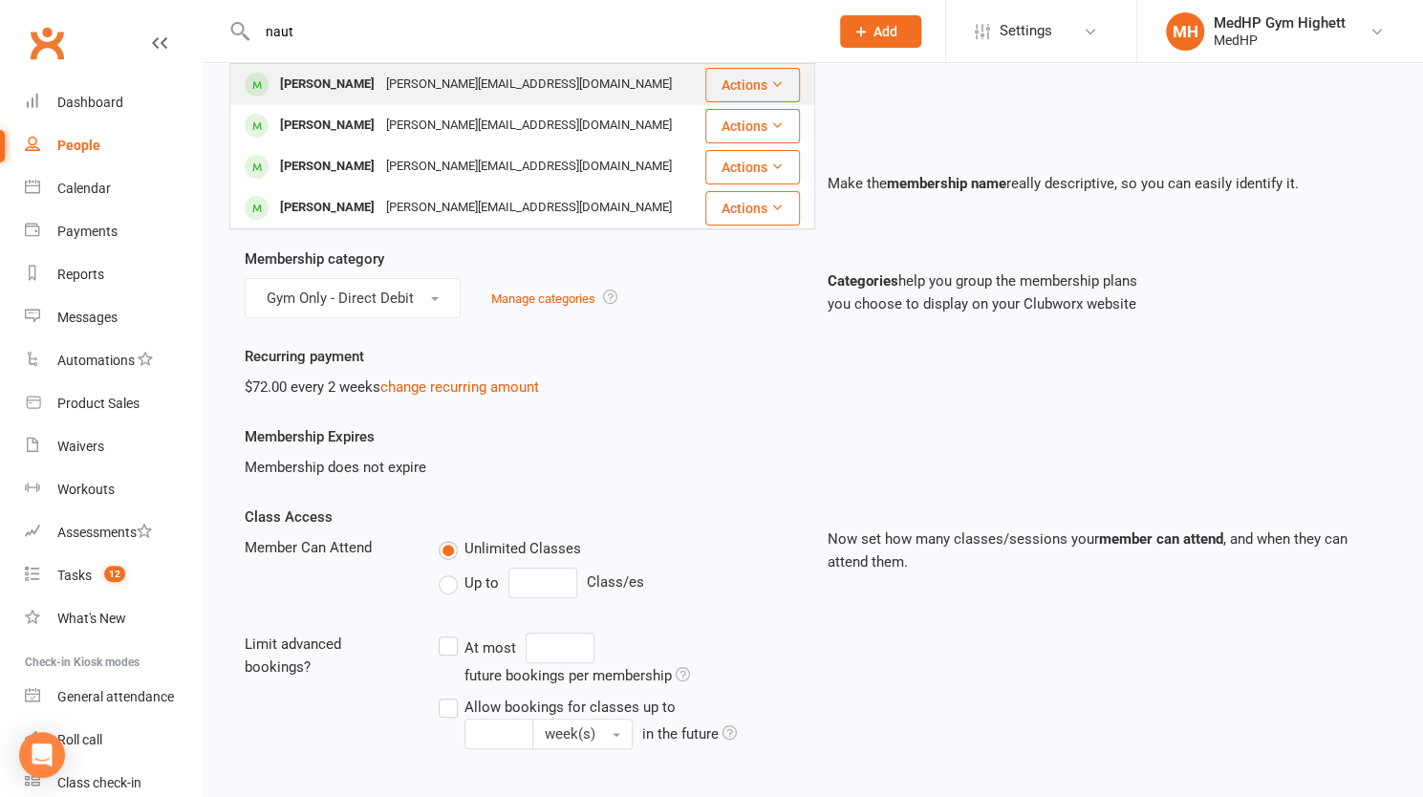
type input "naut"
click at [471, 82] on div "[PERSON_NAME][EMAIL_ADDRESS][DOMAIN_NAME]" at bounding box center [528, 85] width 297 height 28
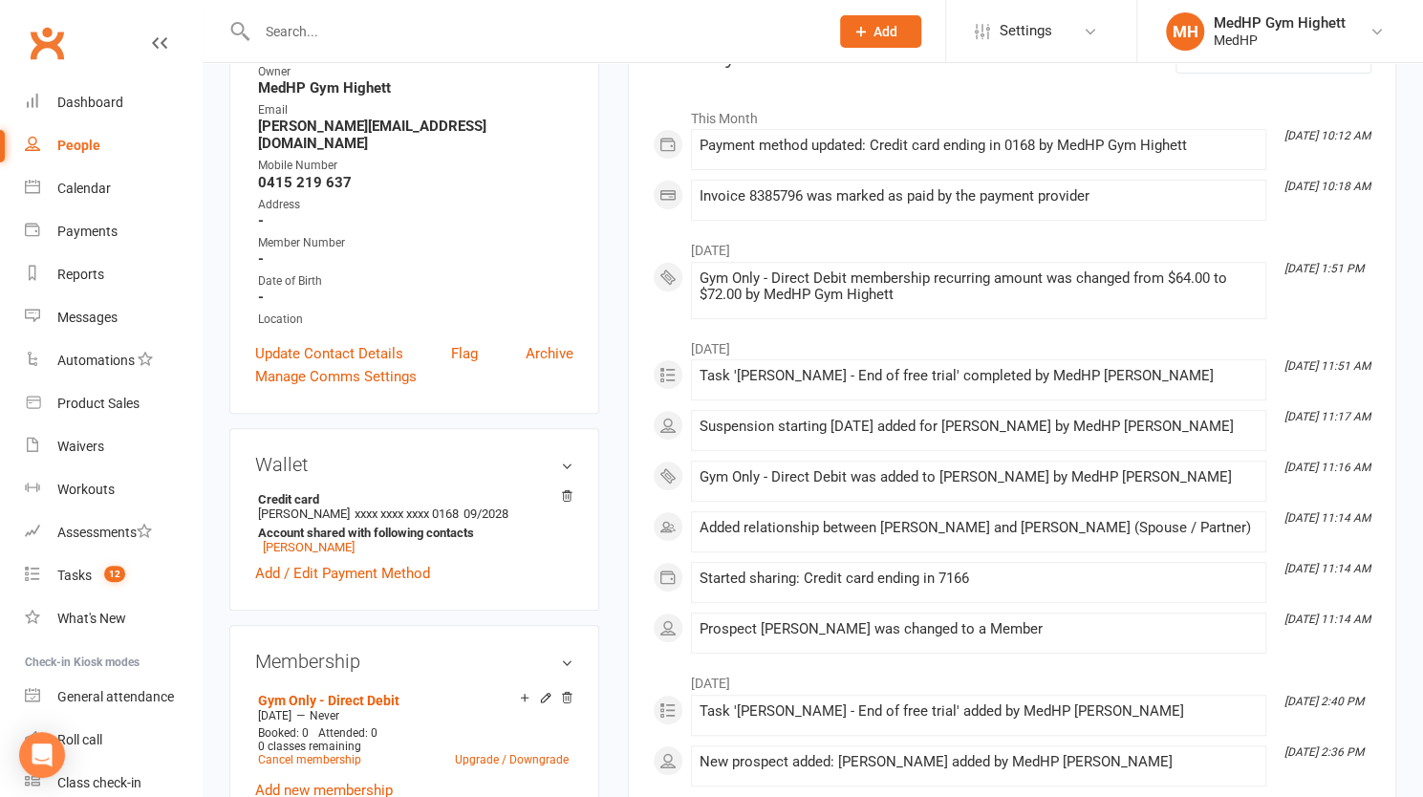
scroll to position [283, 0]
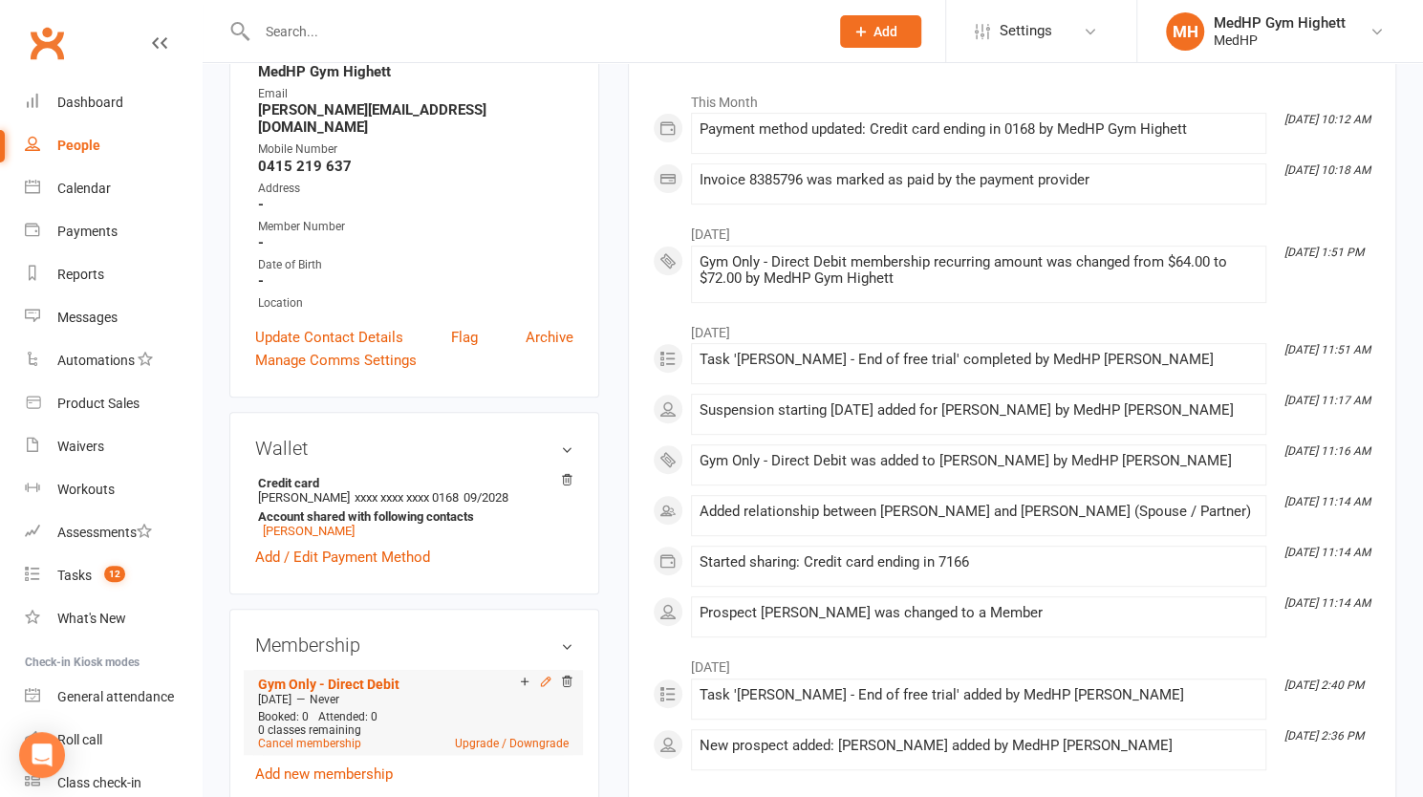
click at [545, 678] on icon at bounding box center [545, 682] width 9 height 9
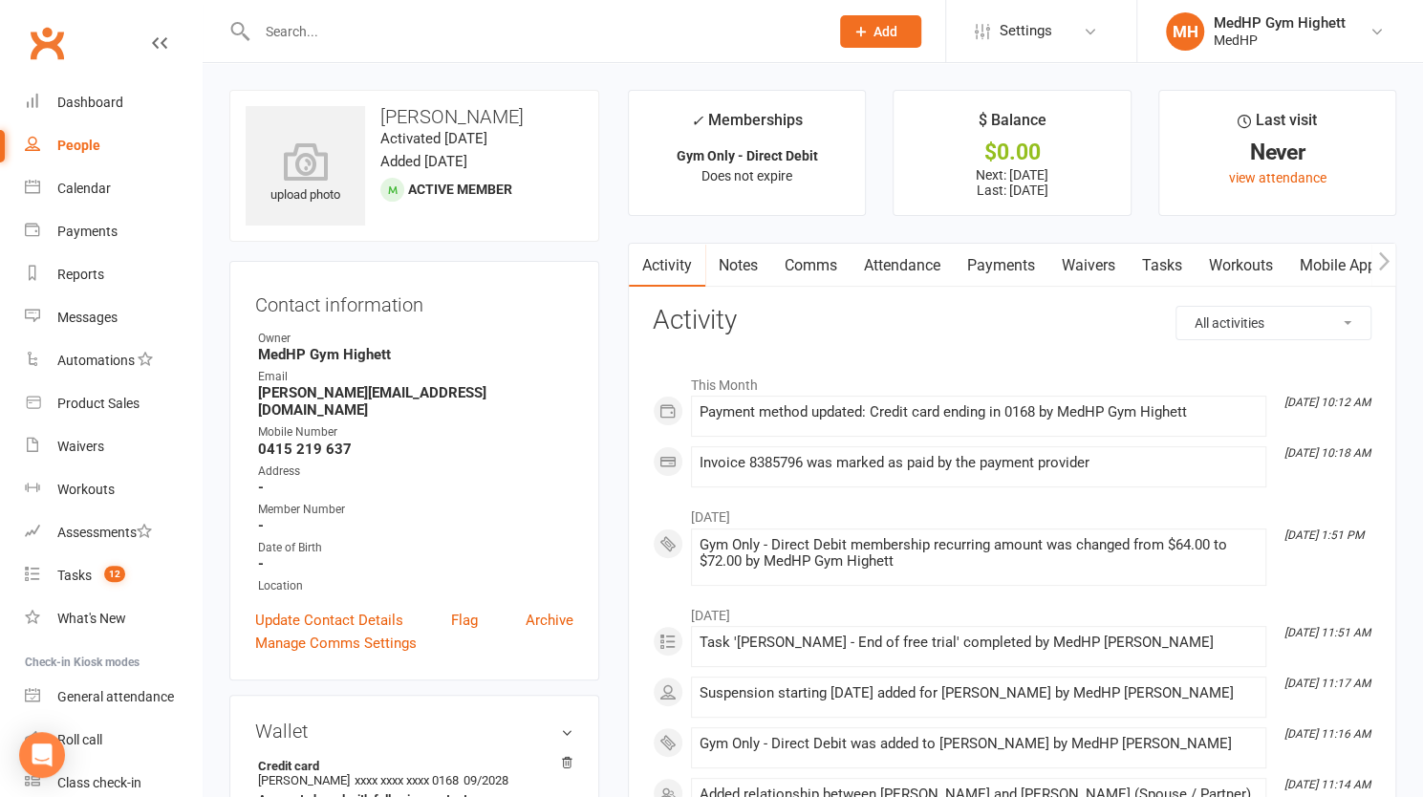
click at [430, 47] on div at bounding box center [522, 31] width 586 height 62
click at [357, 34] on input "text" at bounding box center [533, 31] width 564 height 27
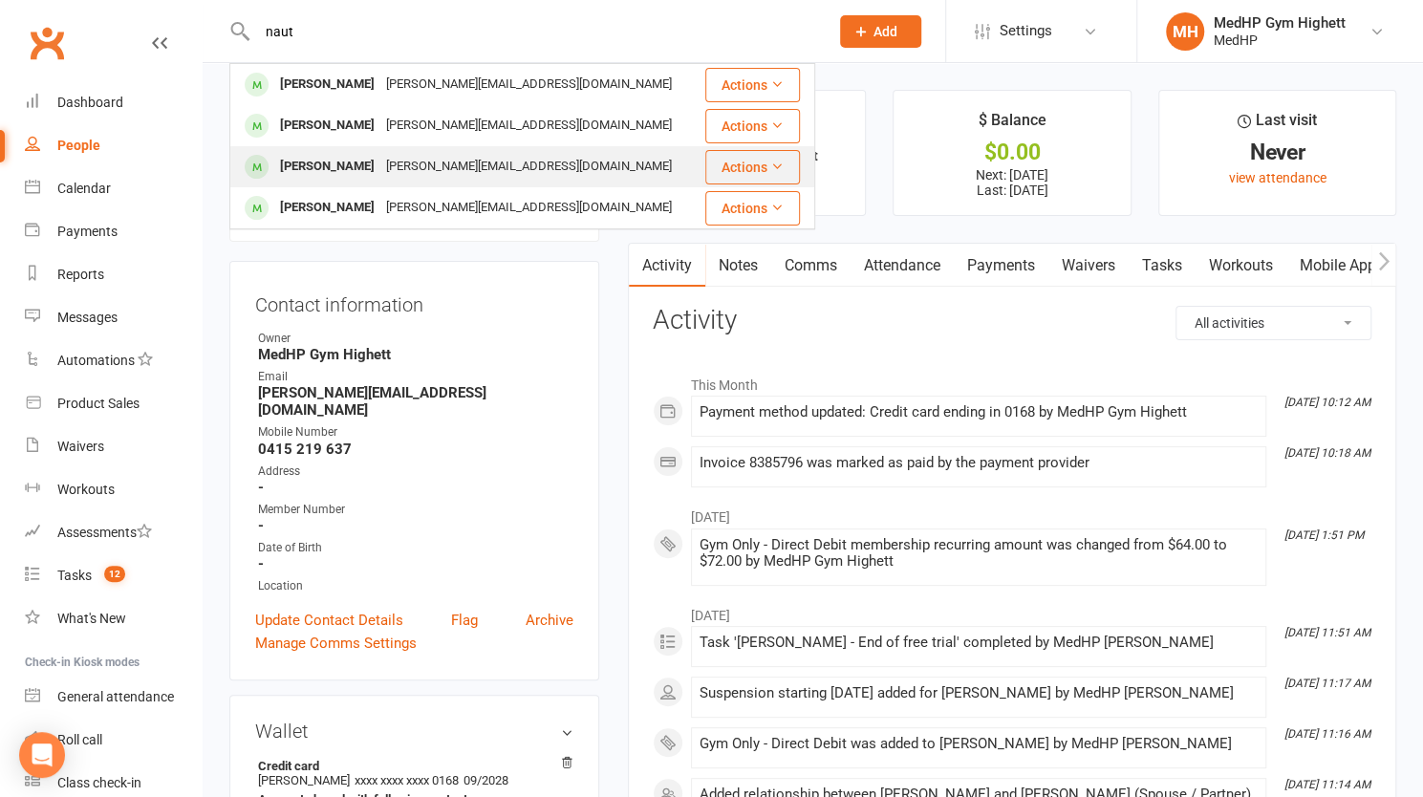
type input "naut"
click at [390, 160] on div "[PERSON_NAME][EMAIL_ADDRESS][DOMAIN_NAME]" at bounding box center [528, 167] width 297 height 28
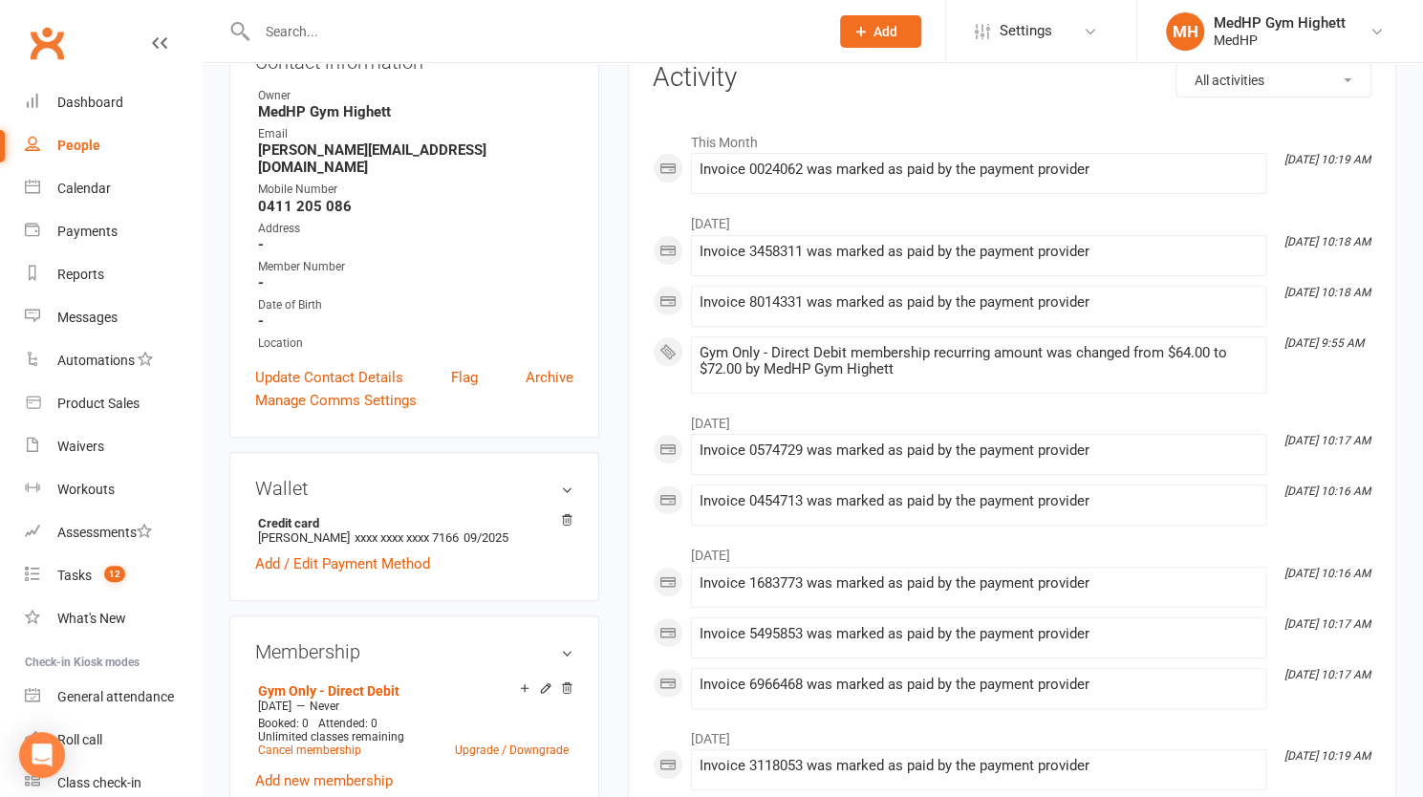
scroll to position [244, 0]
click at [543, 681] on icon at bounding box center [545, 687] width 13 height 13
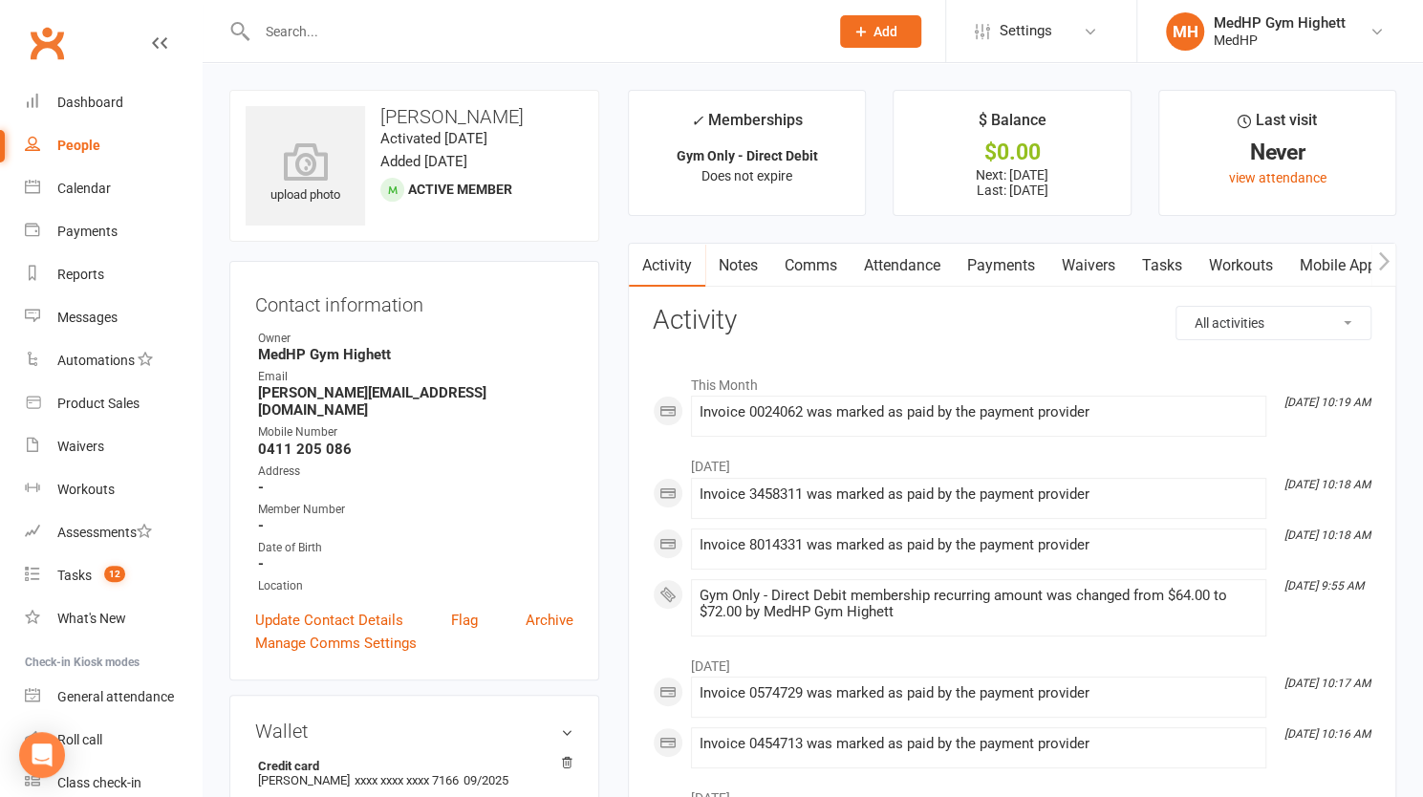
click at [348, 37] on input "text" at bounding box center [533, 31] width 564 height 27
type input "a"
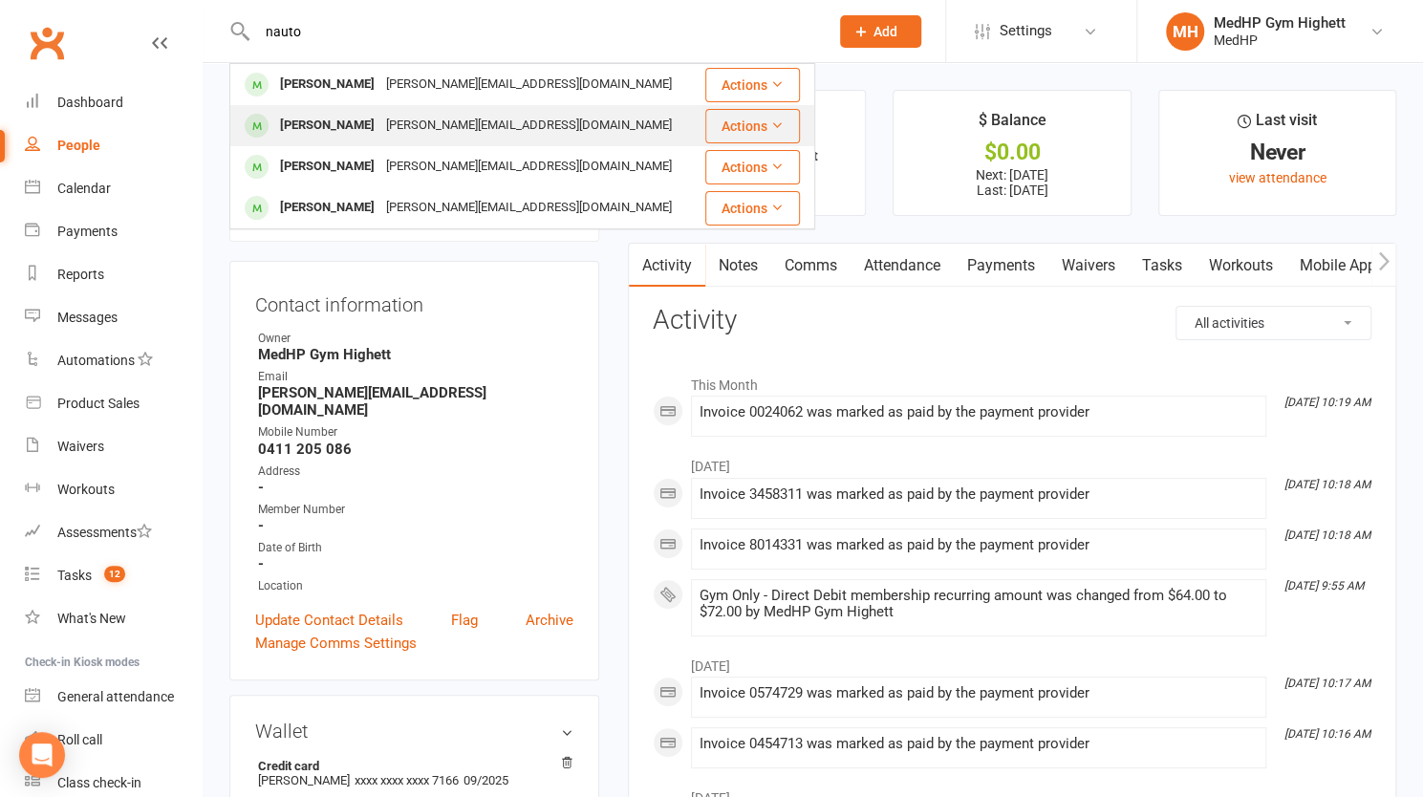
type input "nauto"
click at [346, 114] on div "[PERSON_NAME]" at bounding box center [327, 126] width 106 height 28
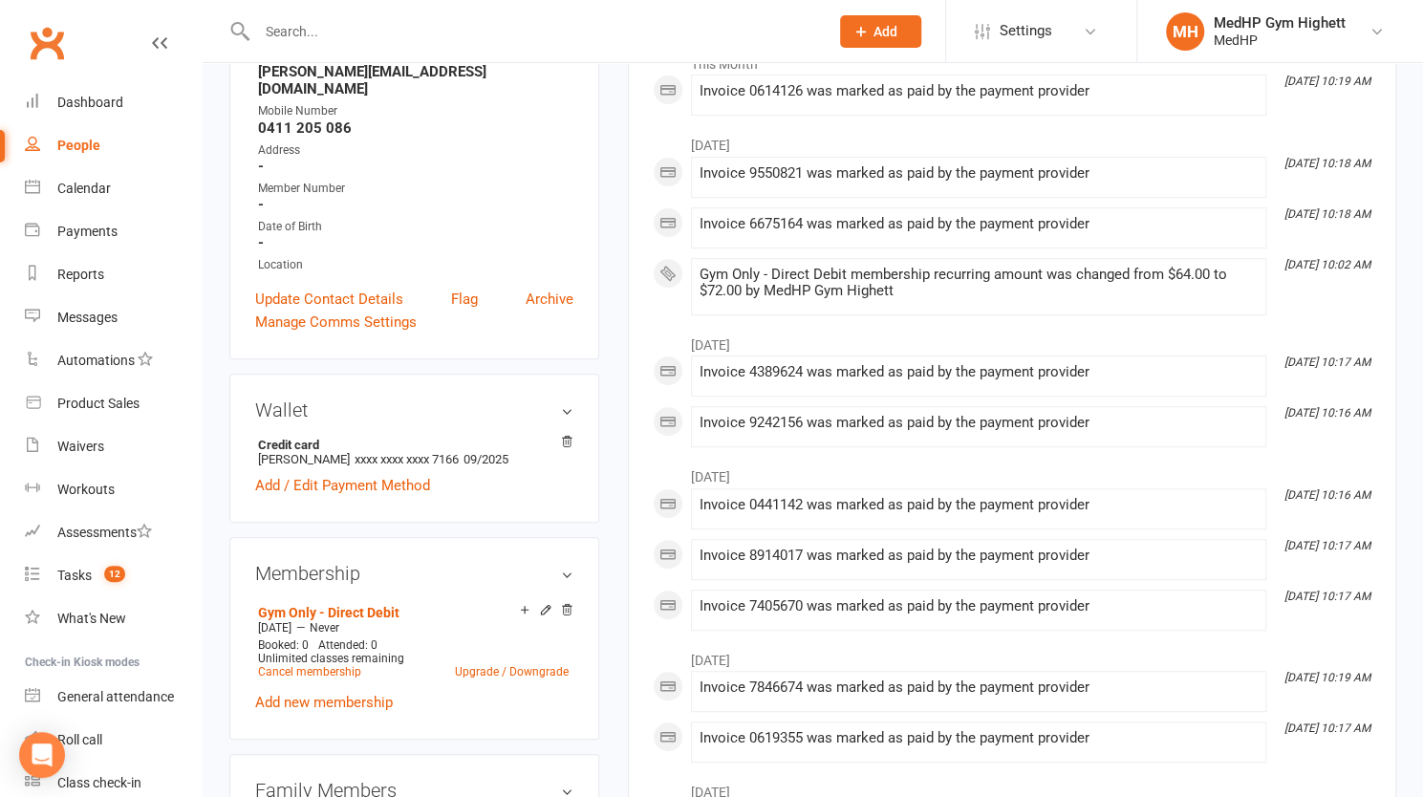
scroll to position [322, 0]
click at [543, 605] on icon at bounding box center [545, 609] width 9 height 9
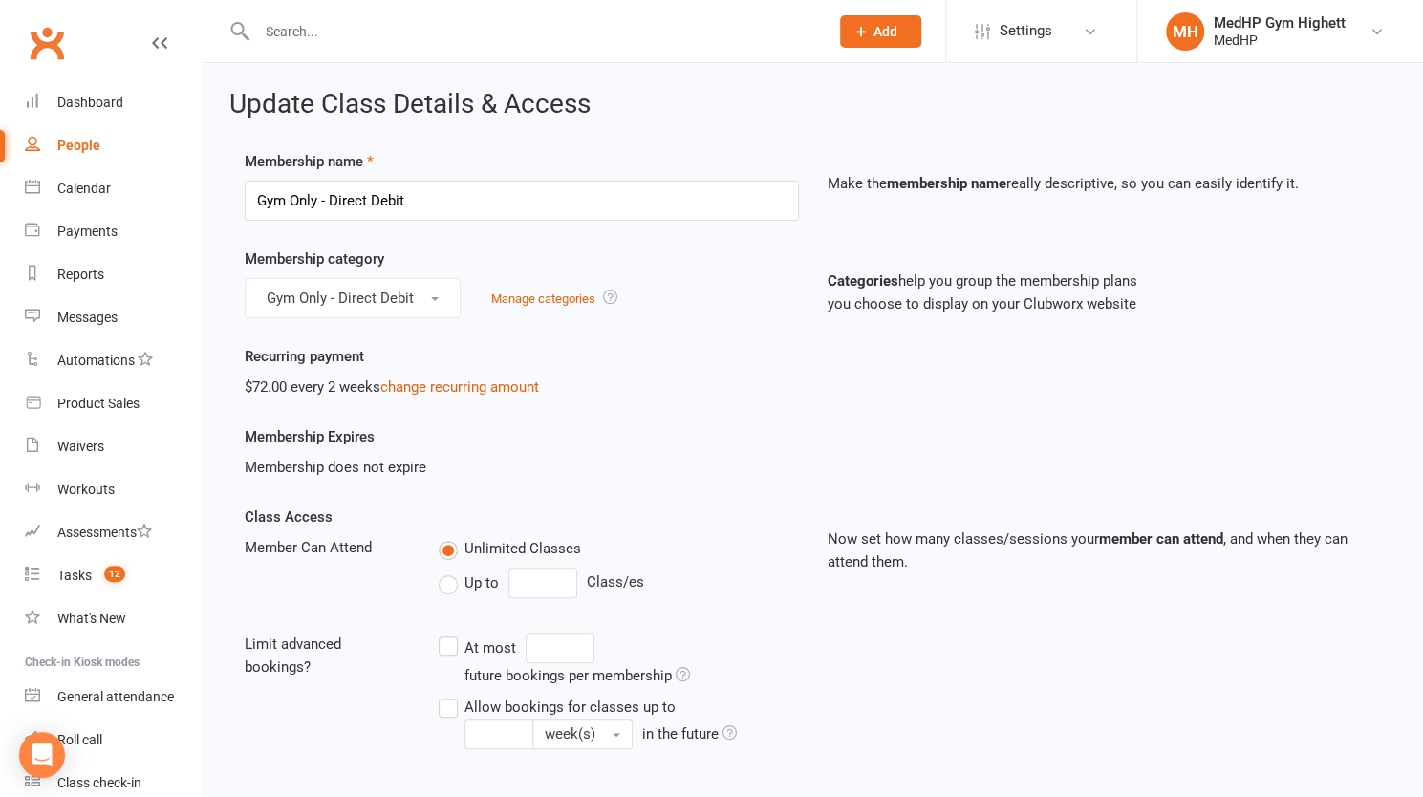
click at [569, 456] on div "Membership does not expire" at bounding box center [522, 467] width 554 height 23
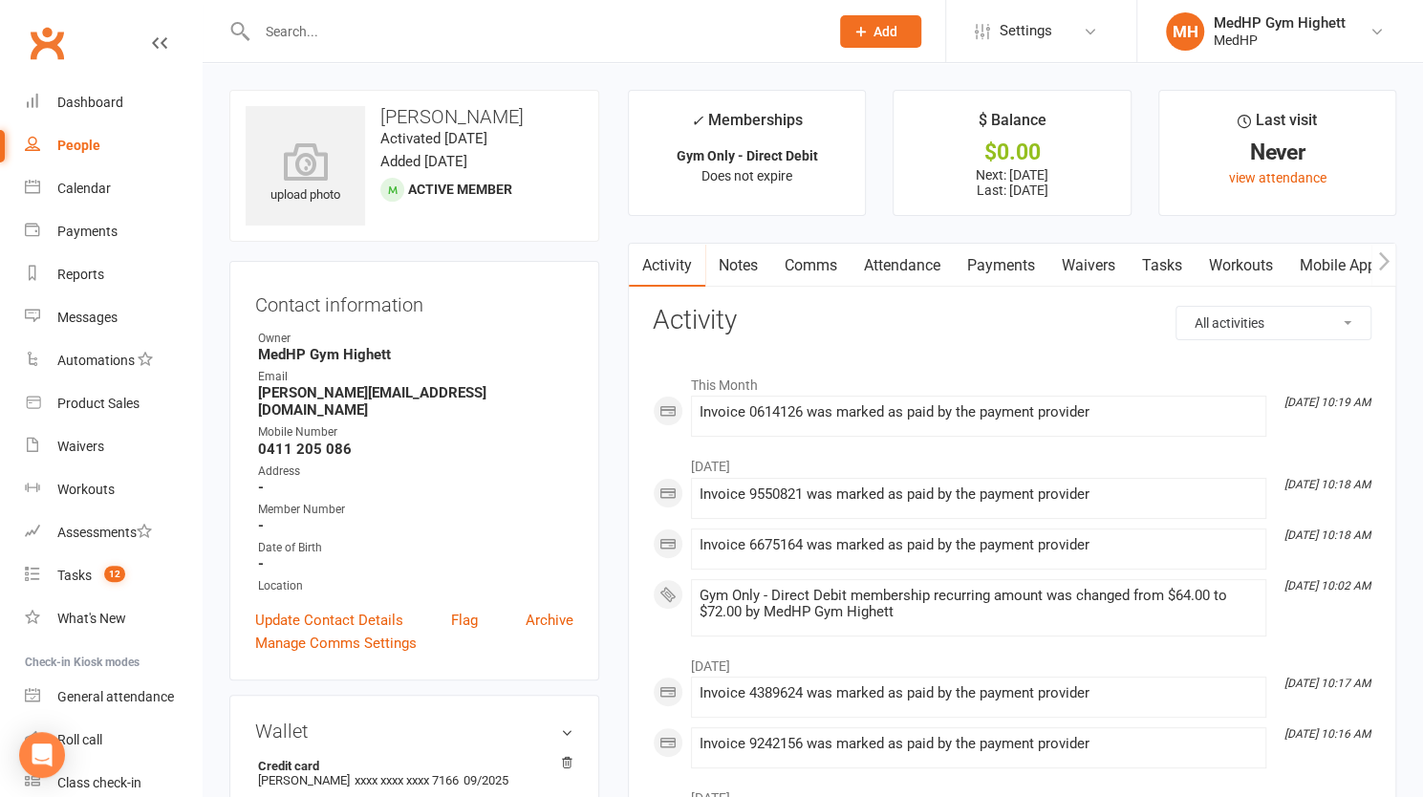
click at [421, 43] on input "text" at bounding box center [533, 31] width 564 height 27
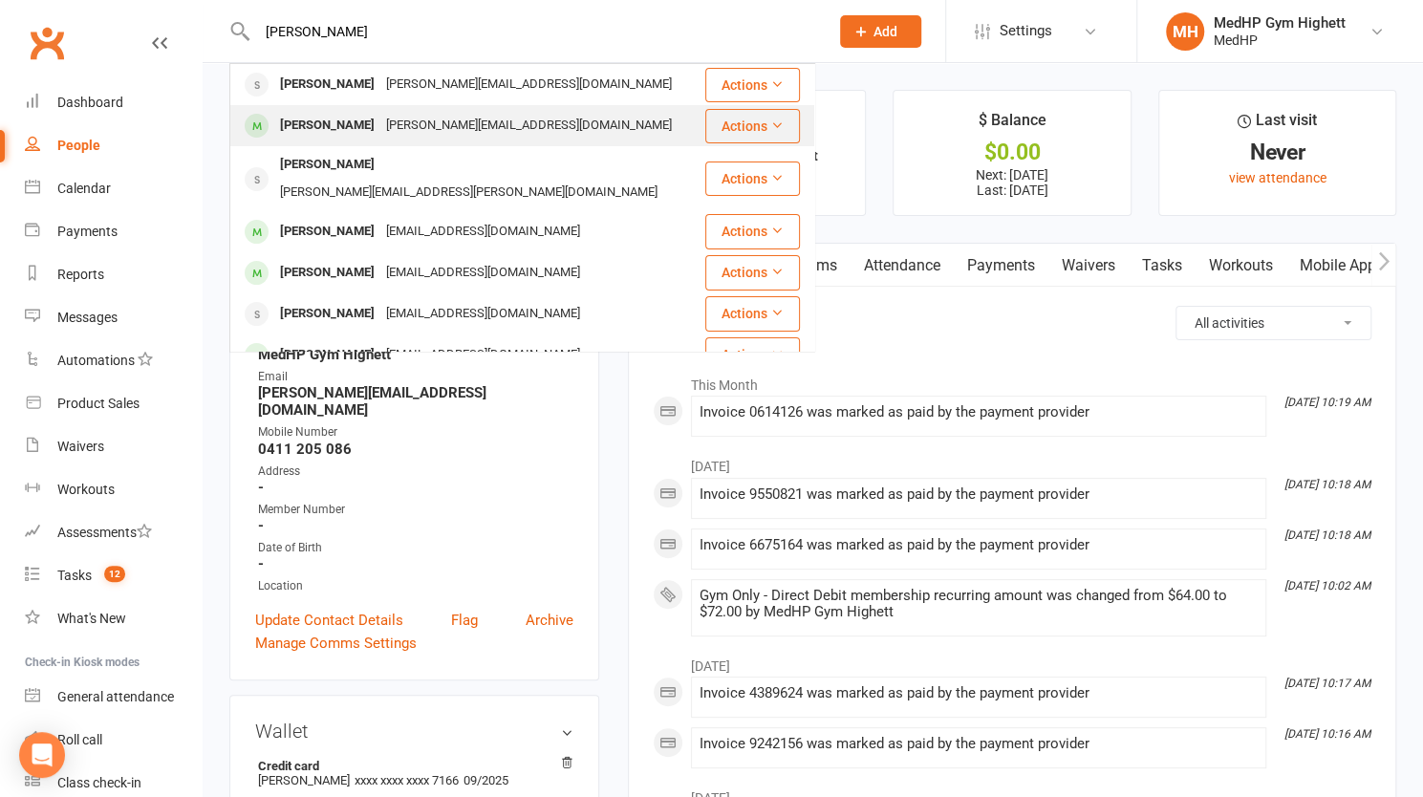
type input "mandy"
click at [430, 116] on div "[PERSON_NAME][EMAIL_ADDRESS][DOMAIN_NAME]" at bounding box center [528, 126] width 297 height 28
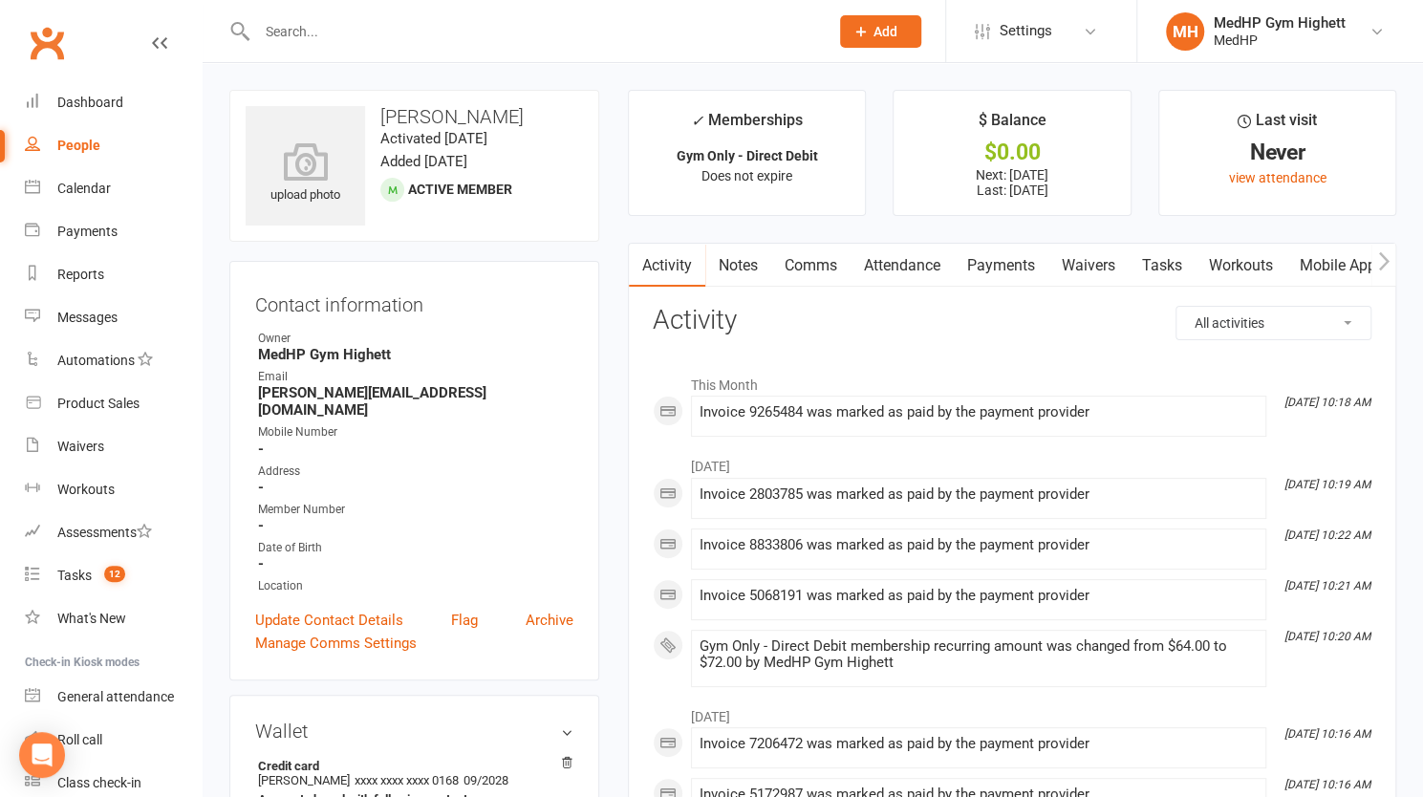
click at [1004, 257] on link "Payments" at bounding box center [1001, 266] width 95 height 44
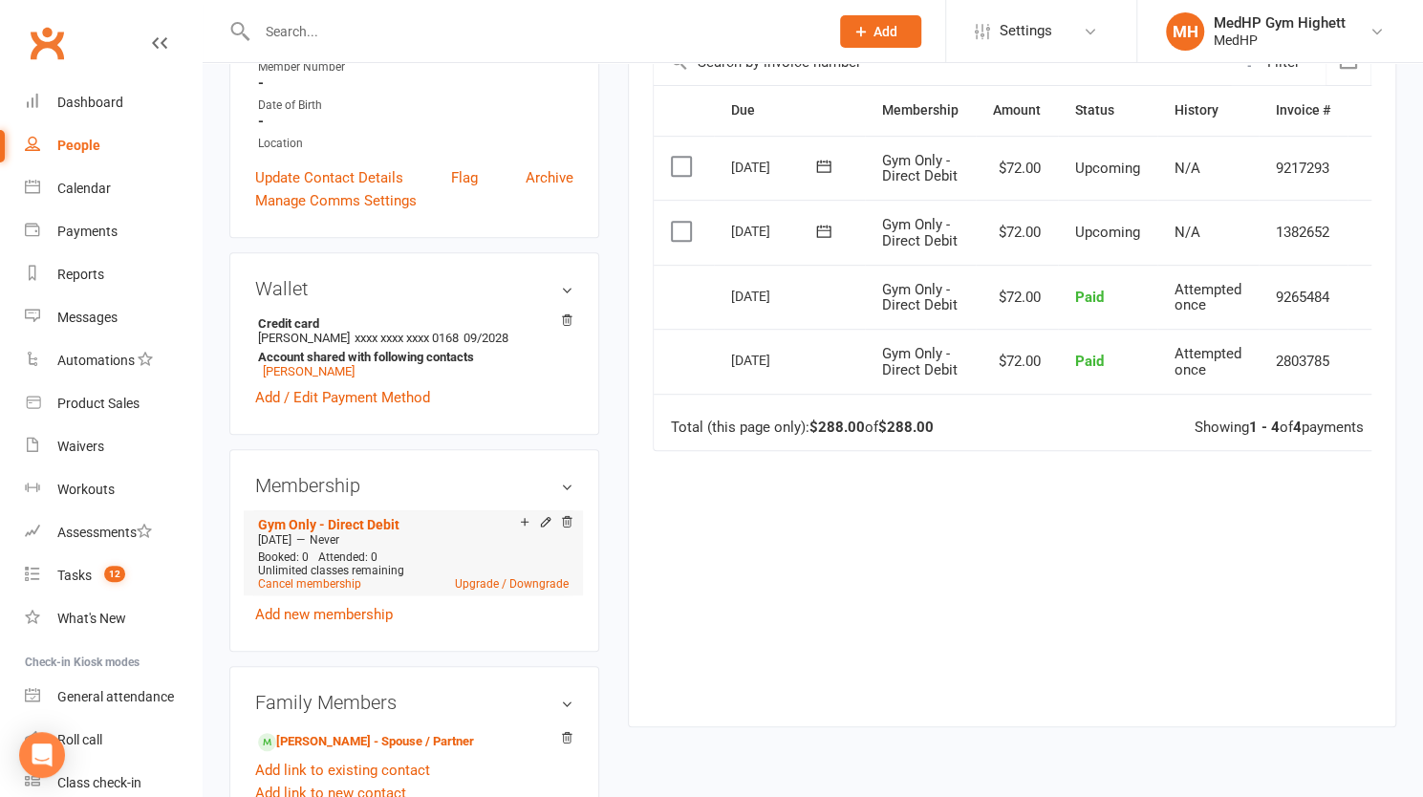
scroll to position [441, 0]
click at [547, 517] on icon at bounding box center [545, 523] width 13 height 13
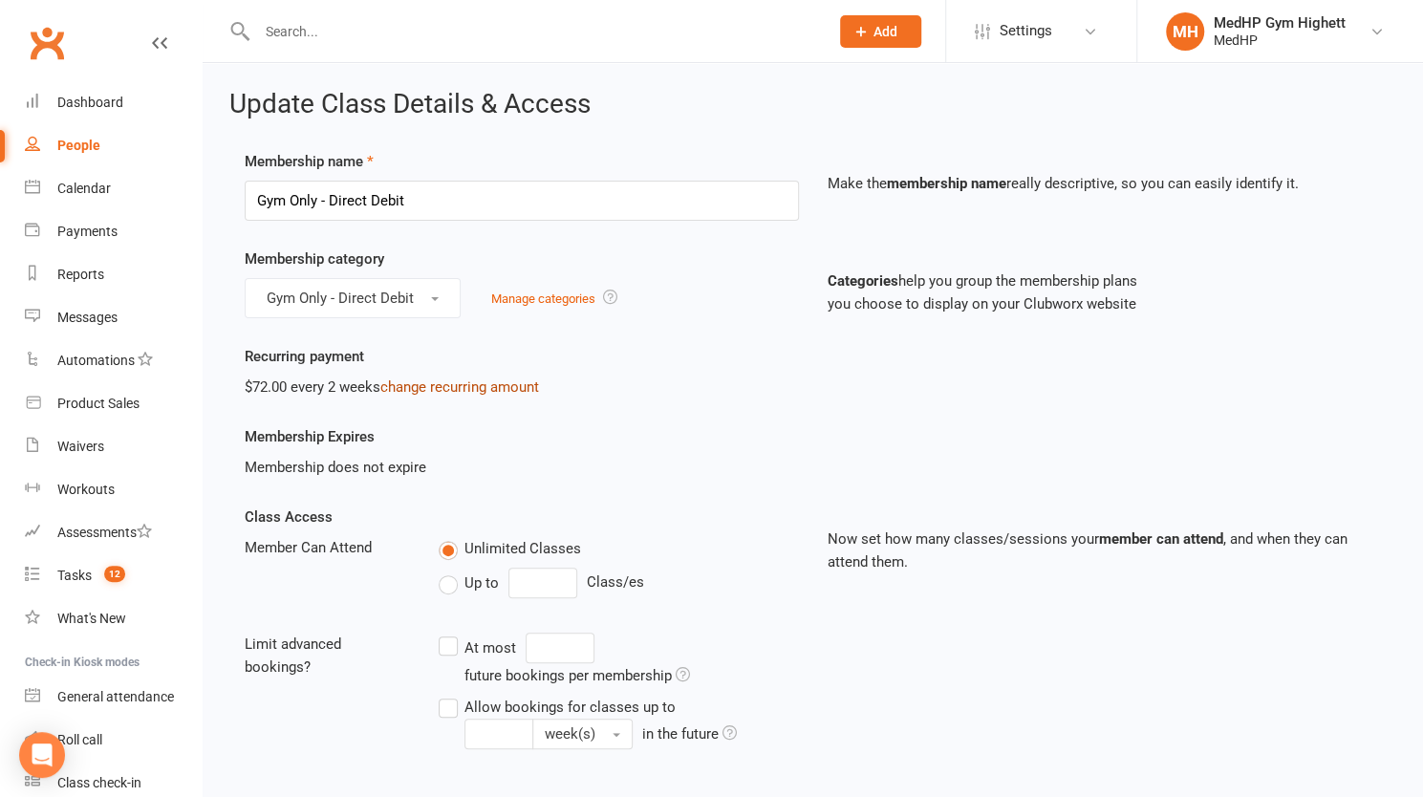
click at [464, 383] on link "change recurring amount" at bounding box center [459, 386] width 159 height 17
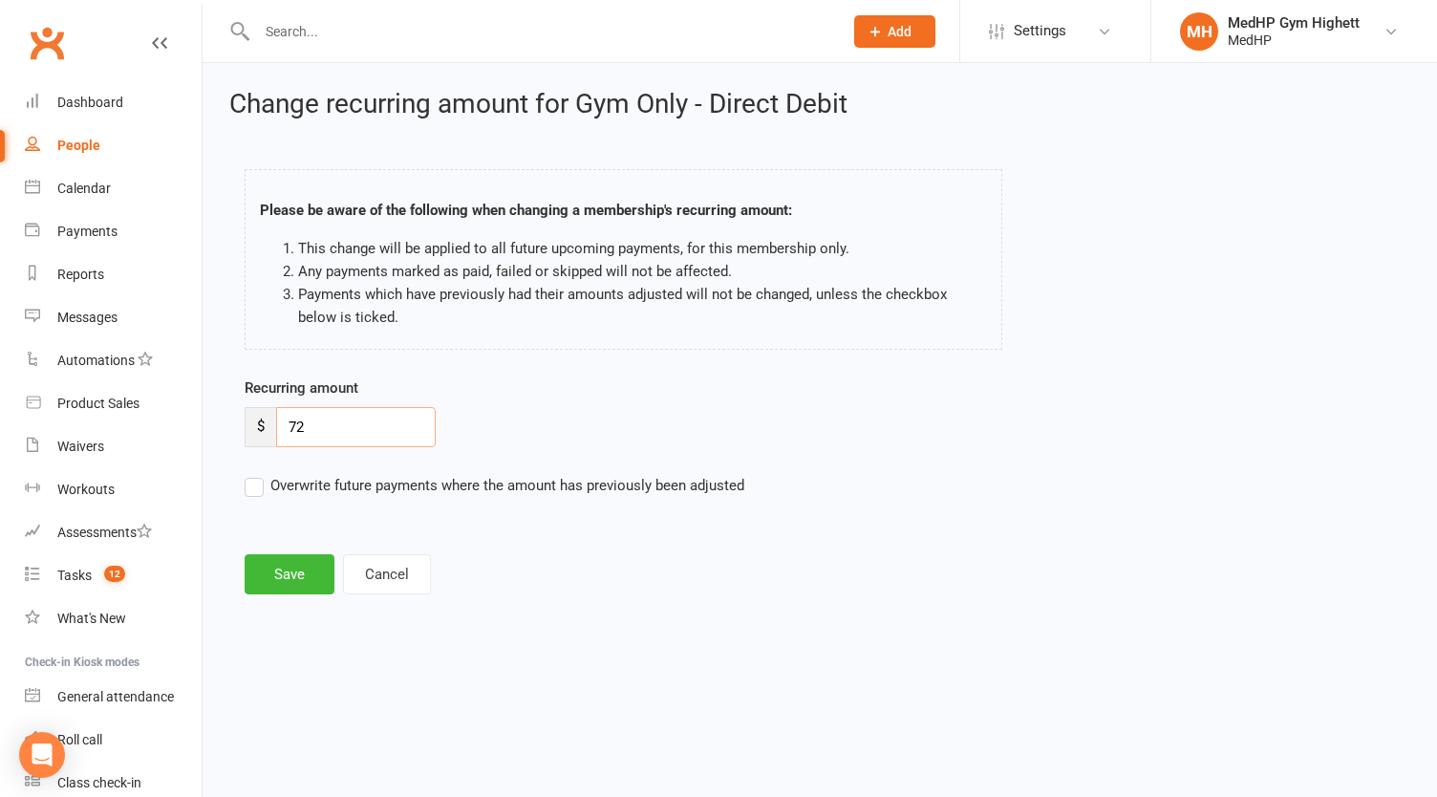
click at [361, 423] on input "72" at bounding box center [356, 427] width 160 height 40
type input "7"
type input "288"
click at [579, 410] on div "Recurring amount $ 288" at bounding box center [673, 412] width 856 height 71
click at [288, 583] on button "Save" at bounding box center [290, 574] width 90 height 40
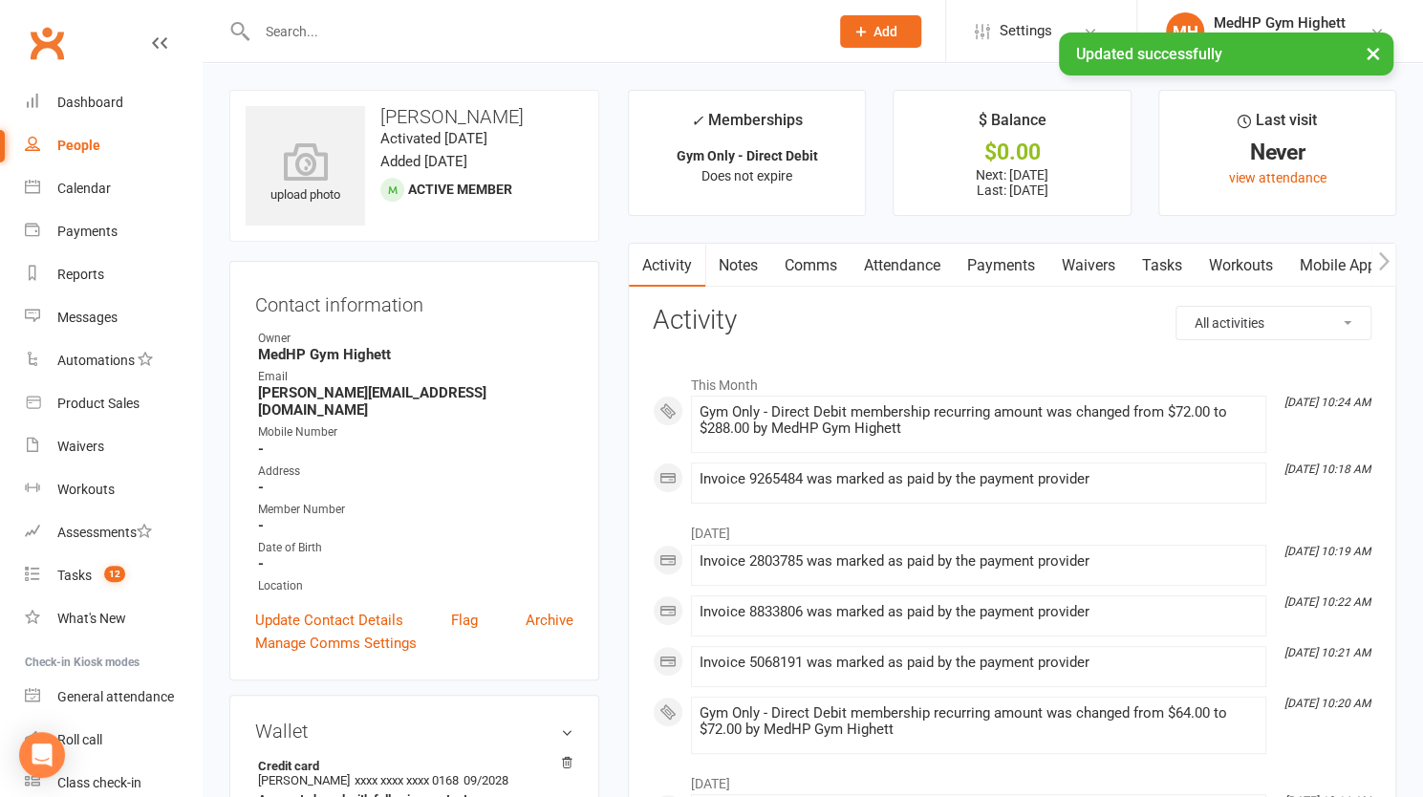
click at [1011, 265] on link "Payments" at bounding box center [1001, 266] width 95 height 44
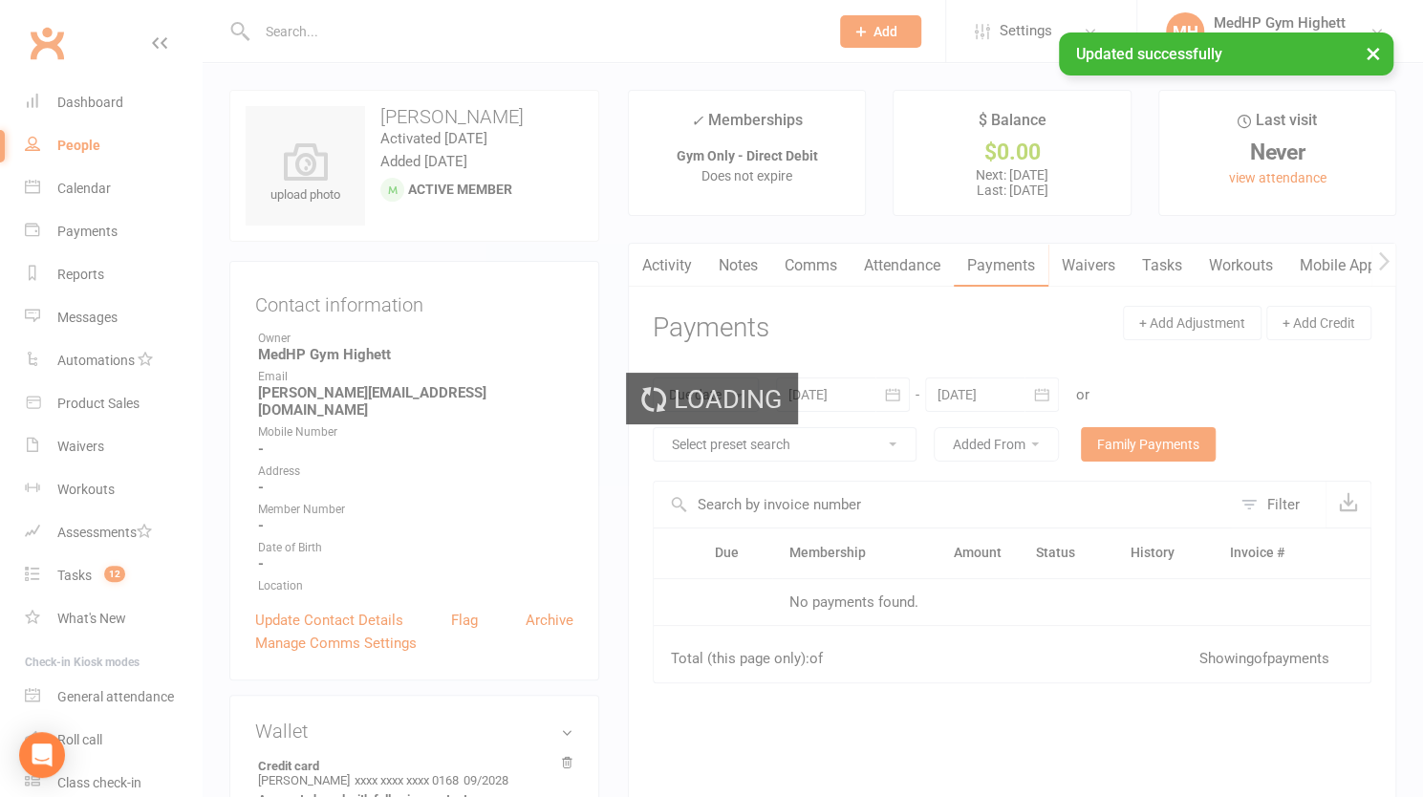
click at [1011, 265] on div "Loading" at bounding box center [711, 398] width 1423 height 797
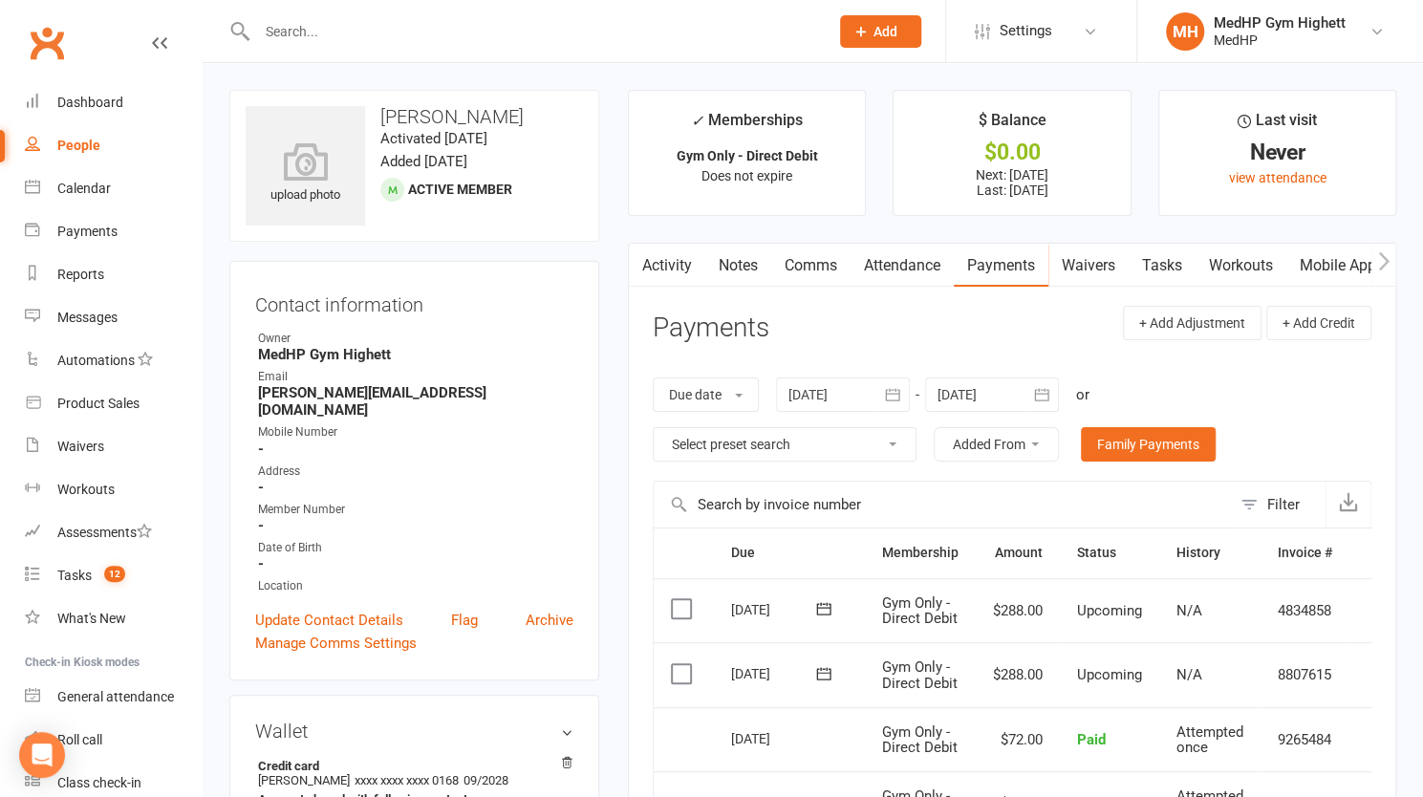
click at [399, 26] on input "text" at bounding box center [533, 31] width 564 height 27
paste input "Martin Richardson"
type input "Martin Richardson"
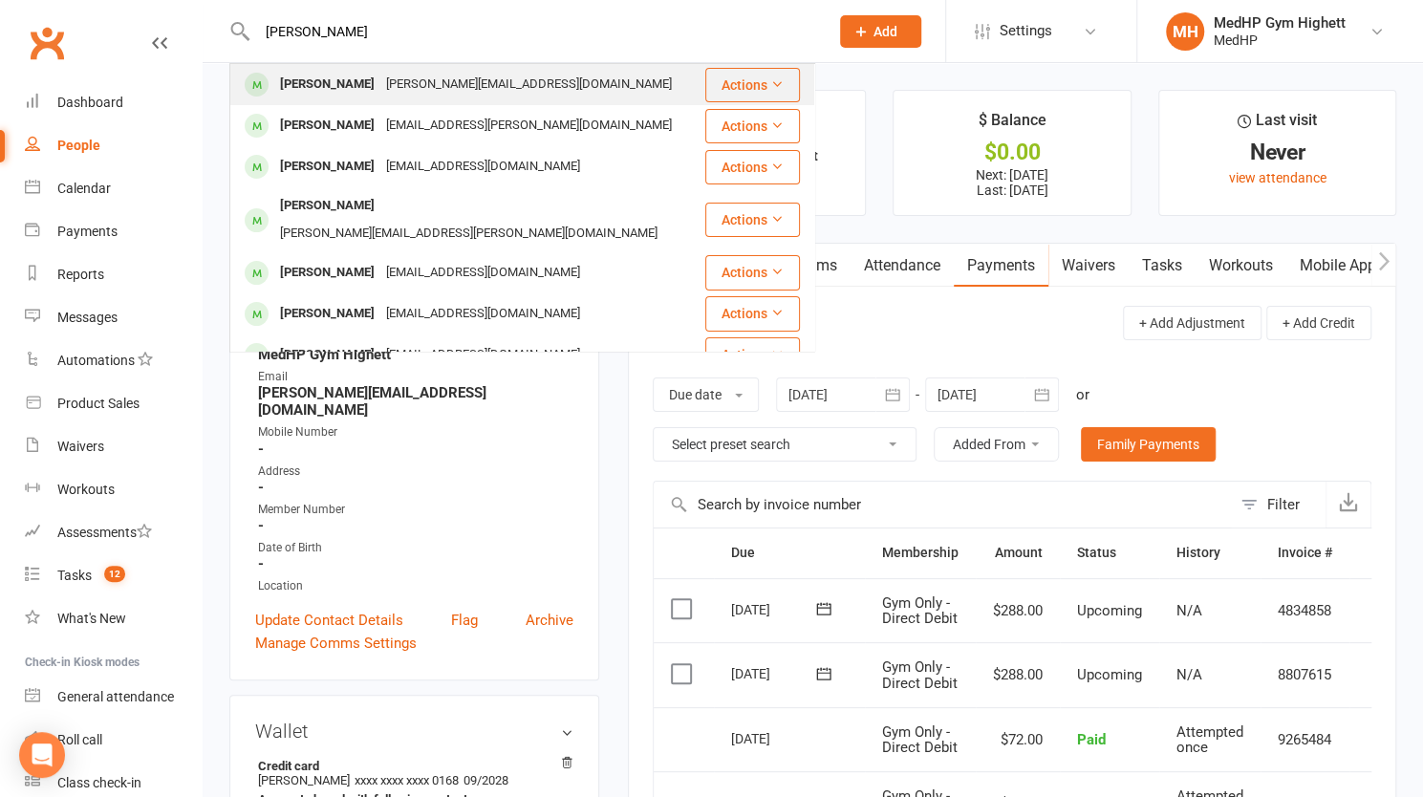
click at [381, 99] on div "Martin Richardson martin@readysetrecruit.com.au" at bounding box center [467, 84] width 472 height 39
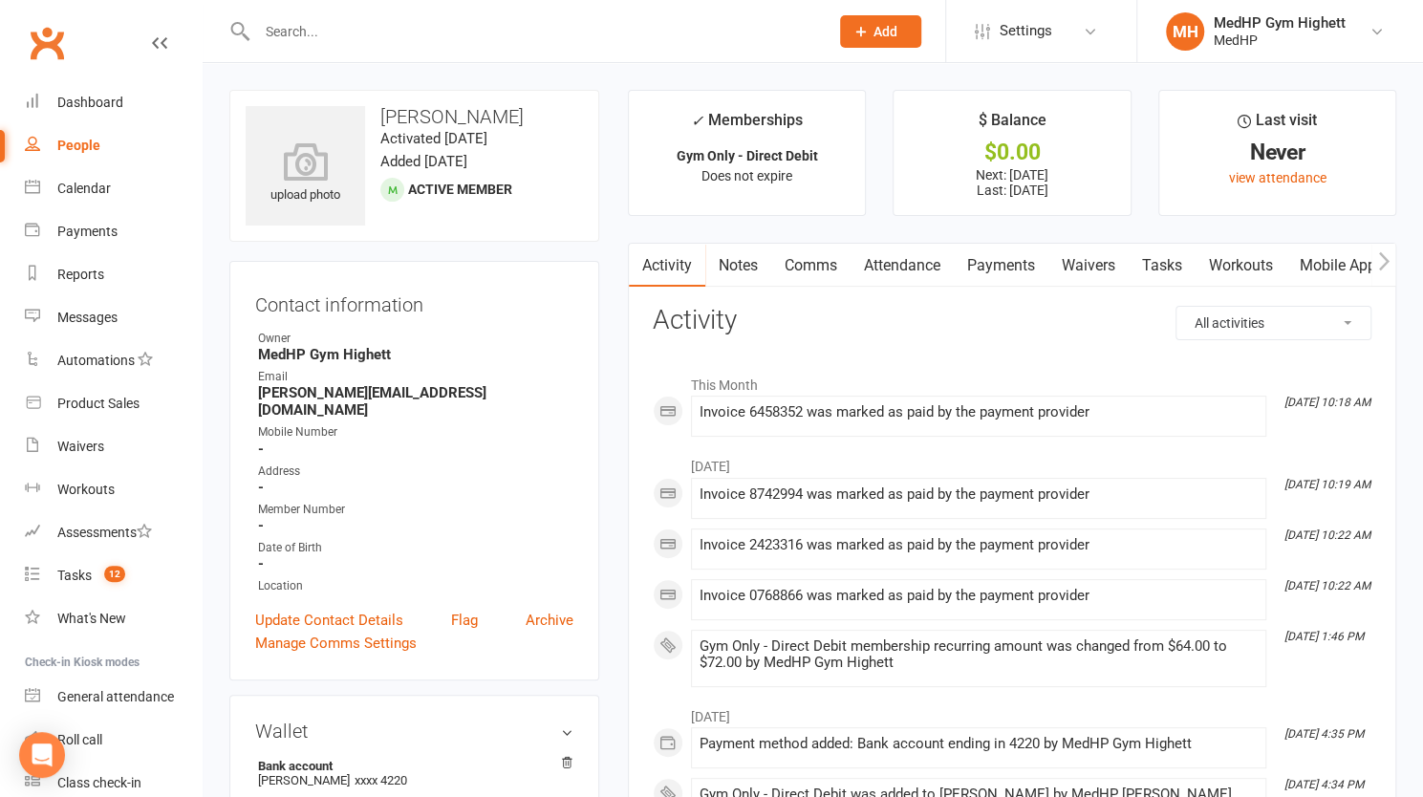
click at [983, 274] on link "Payments" at bounding box center [1001, 266] width 95 height 44
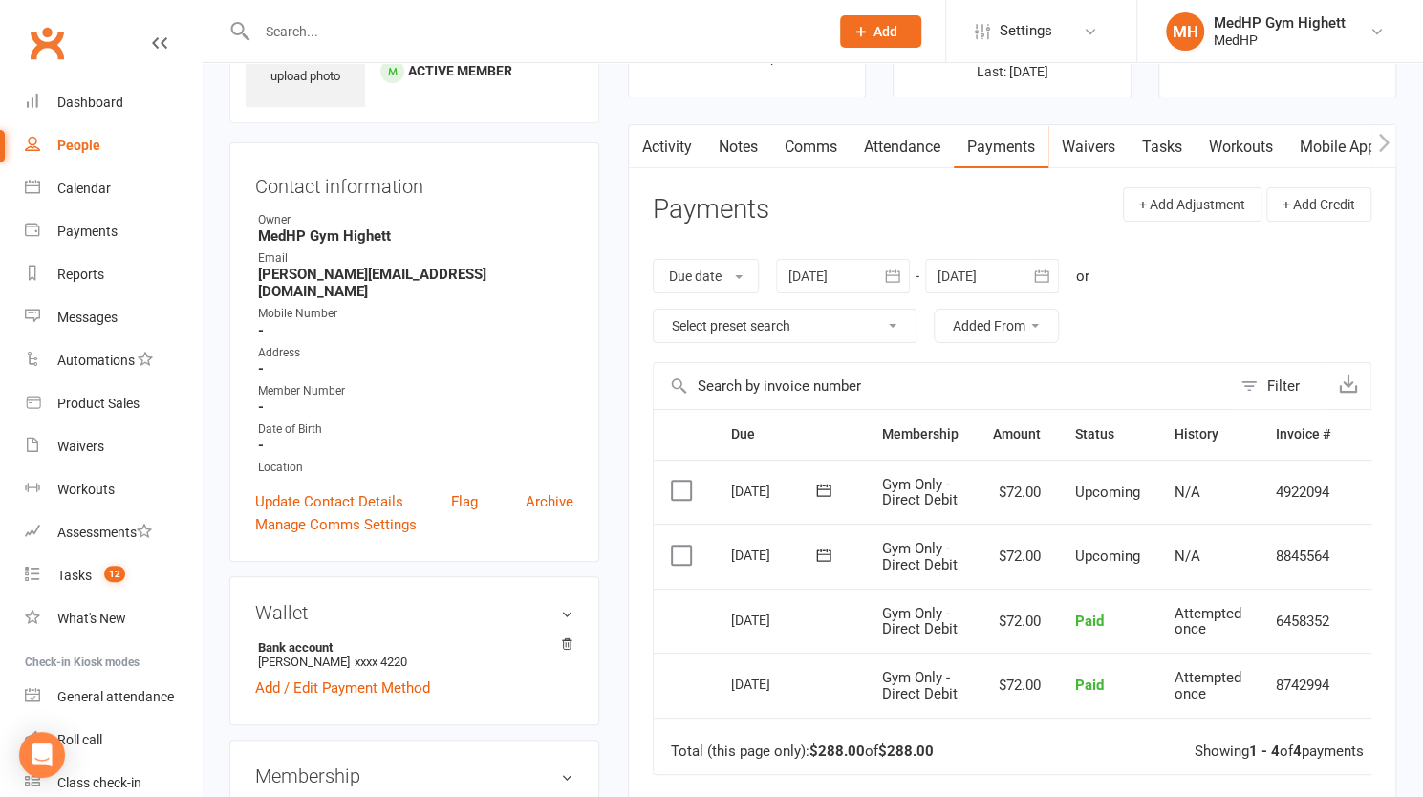
scroll to position [116, 0]
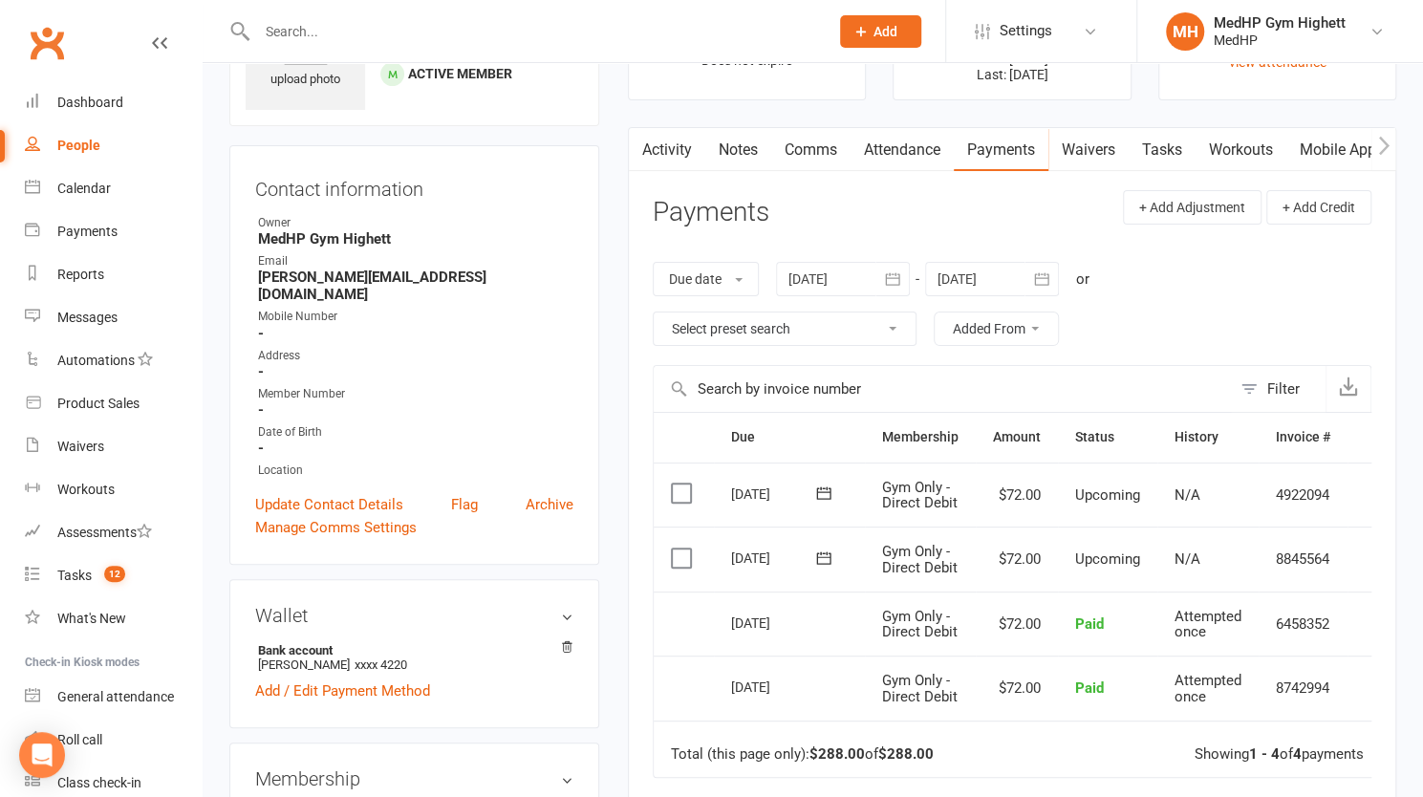
click at [820, 268] on div at bounding box center [843, 279] width 134 height 34
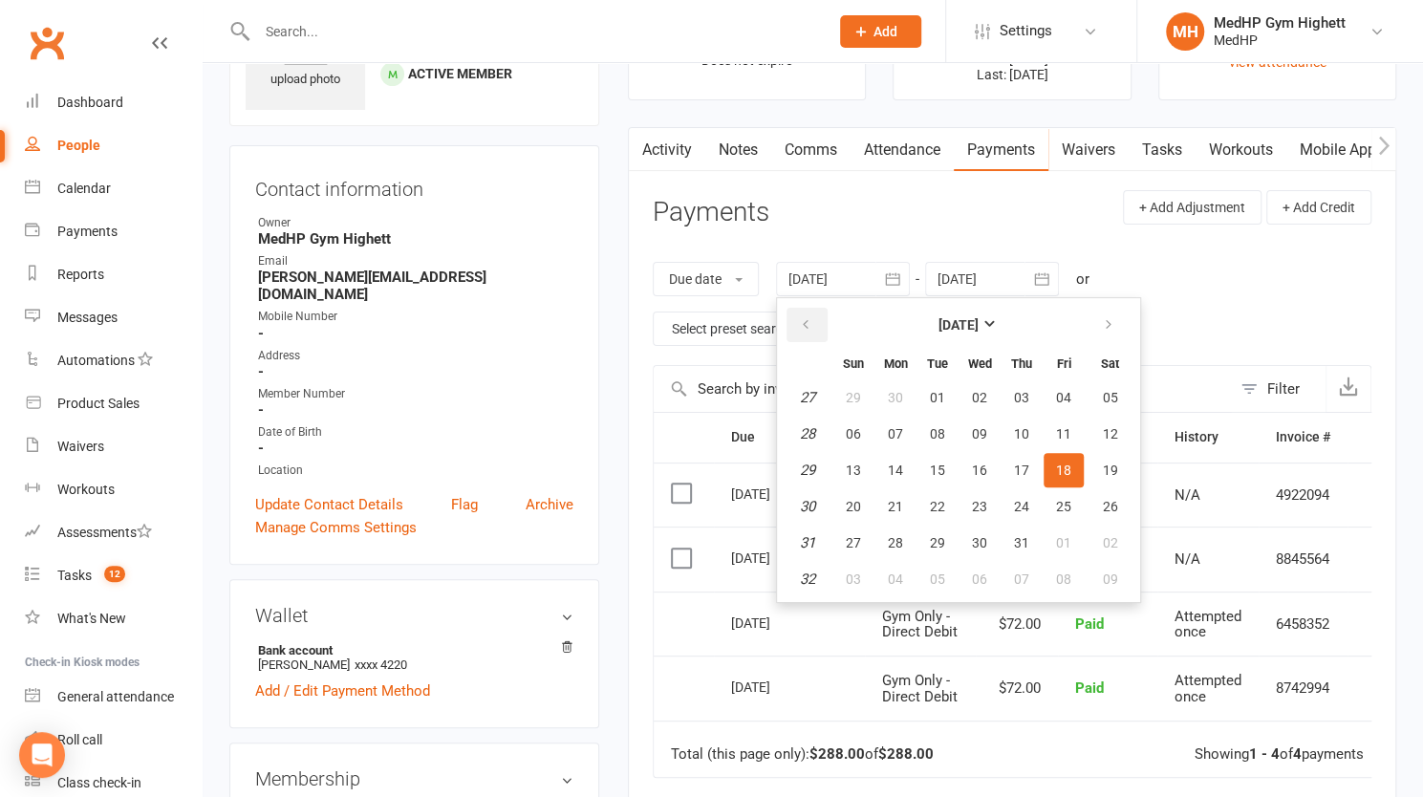
click at [812, 319] on icon "button" at bounding box center [805, 324] width 13 height 15
click at [818, 316] on button "button" at bounding box center [807, 325] width 41 height 34
click at [854, 429] on span "04" at bounding box center [853, 433] width 15 height 15
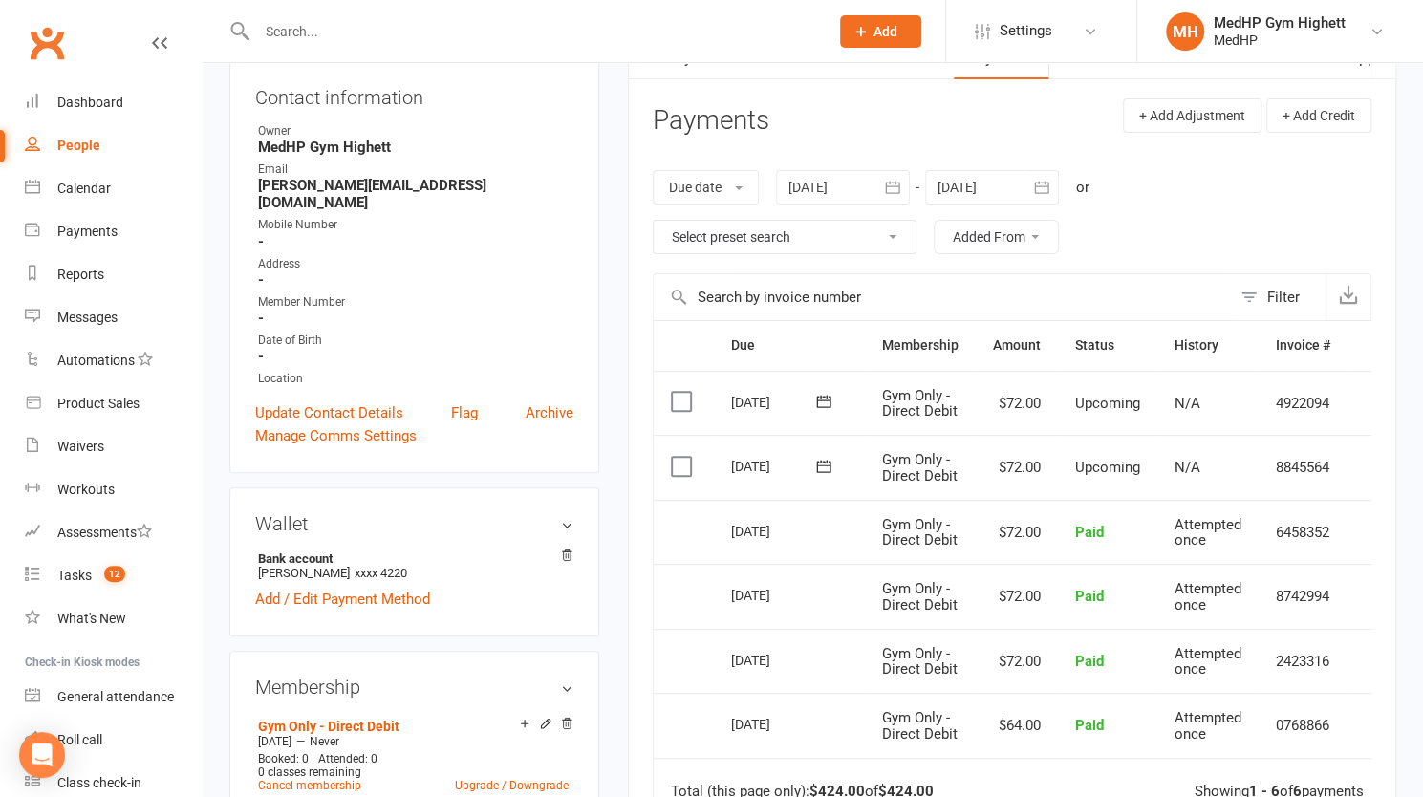
scroll to position [200, 0]
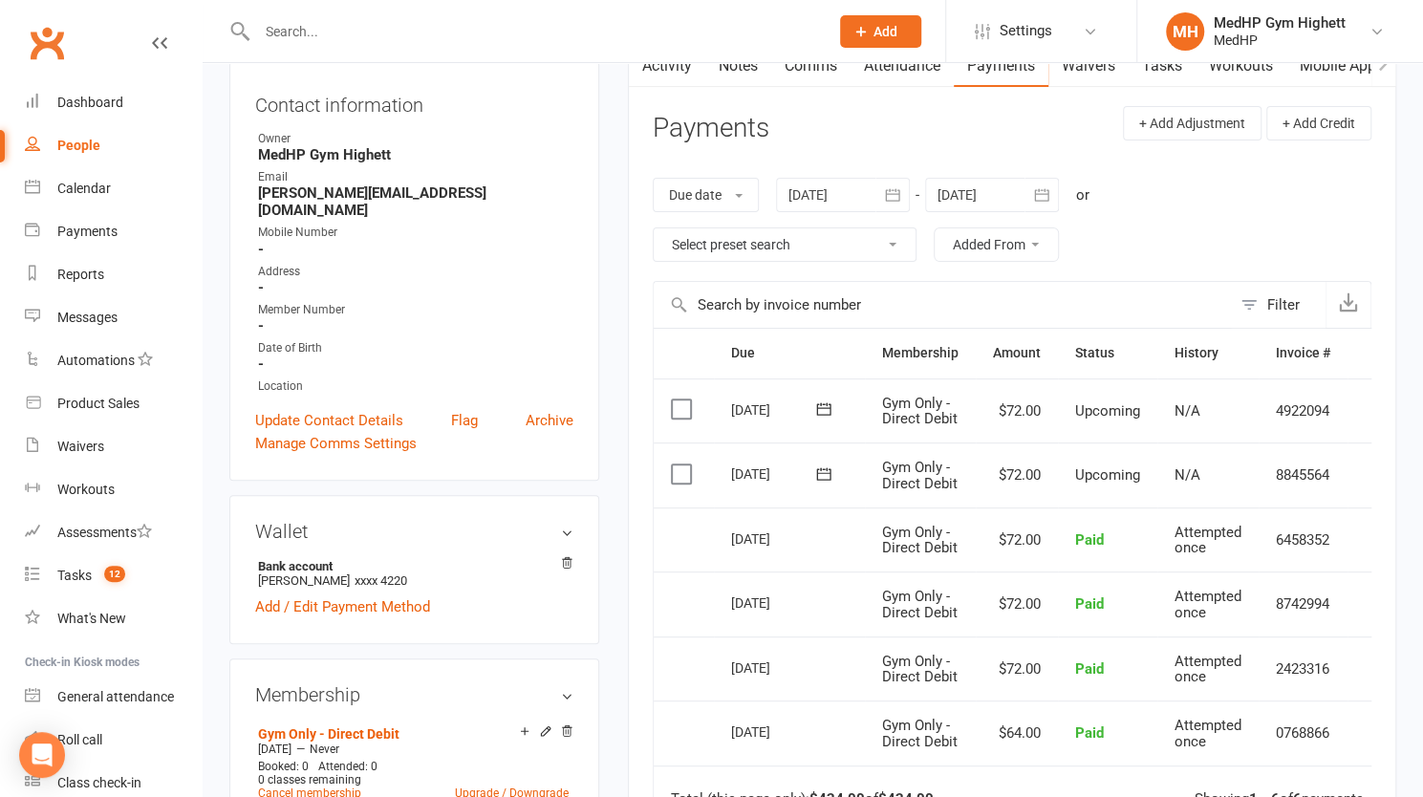
click at [807, 187] on div at bounding box center [843, 195] width 134 height 34
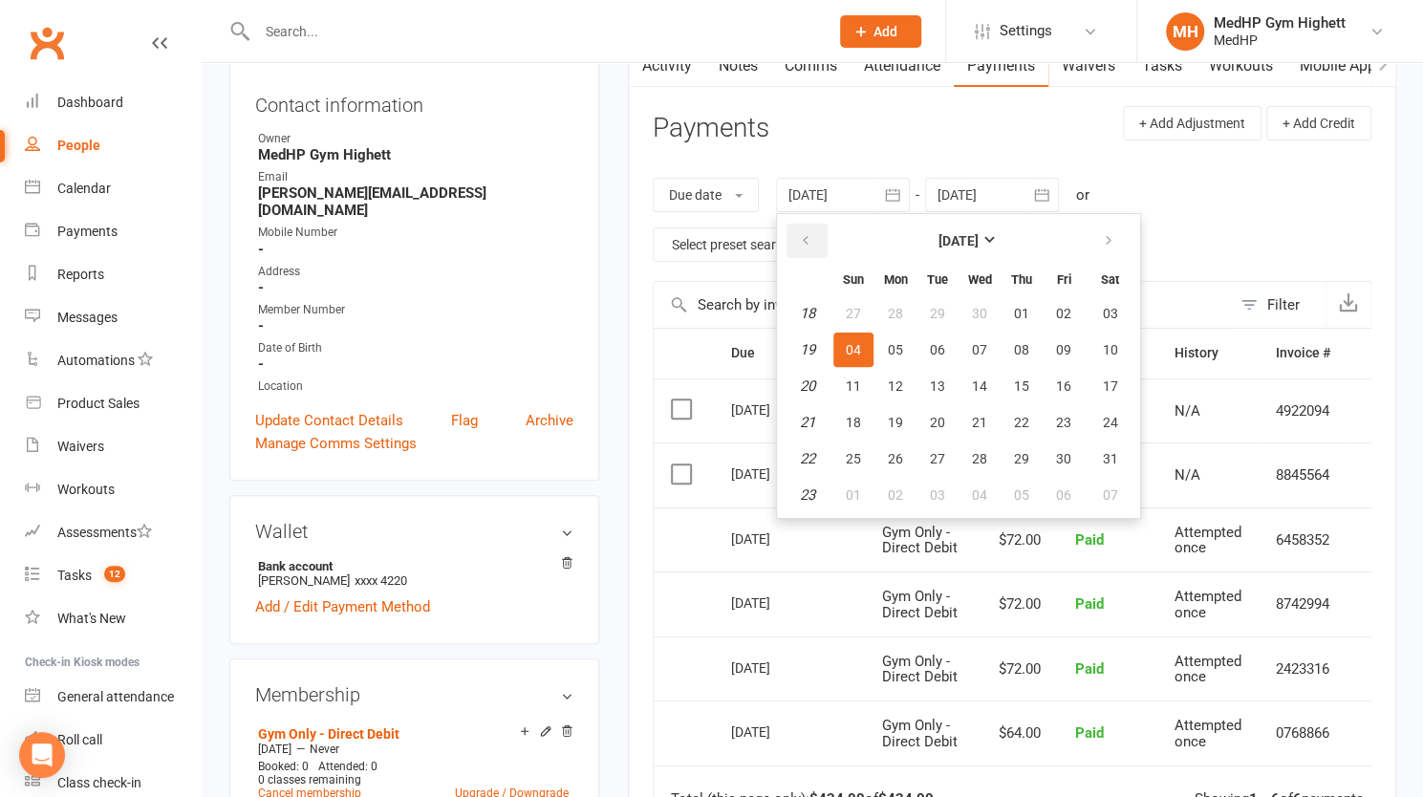
click at [803, 245] on icon "button" at bounding box center [805, 240] width 13 height 15
click at [865, 343] on button "06" at bounding box center [853, 350] width 40 height 34
type input "06 Apr 2025"
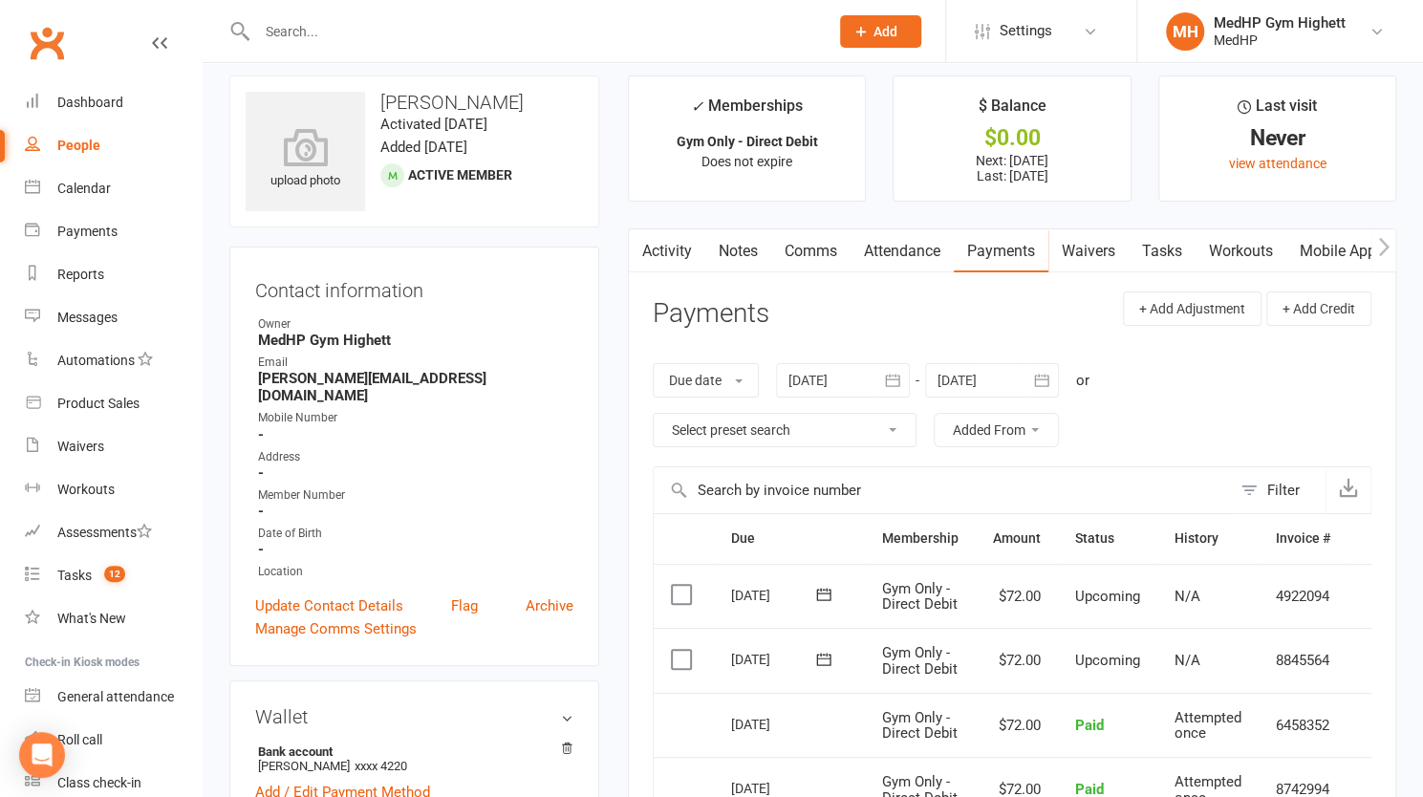
scroll to position [11, 0]
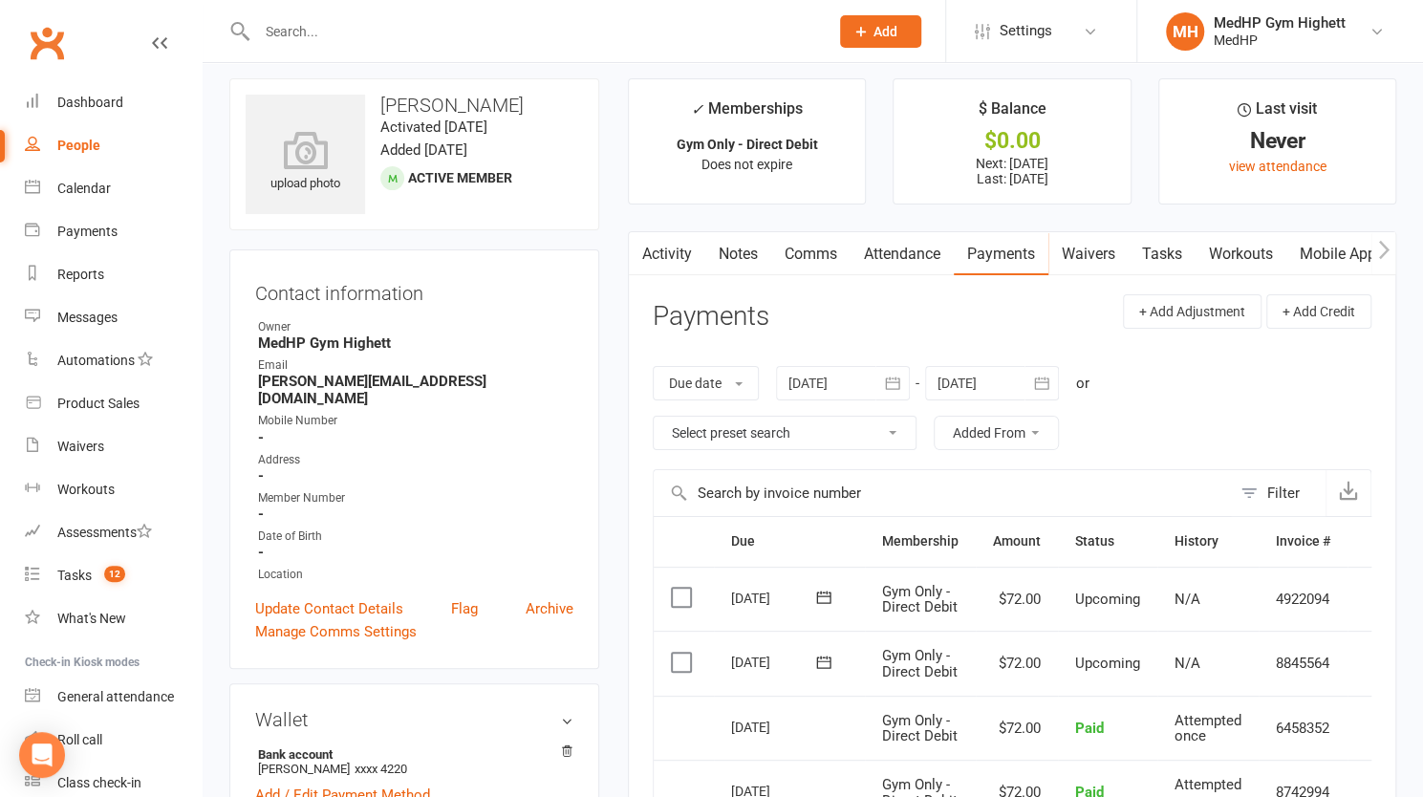
click at [505, 35] on input "text" at bounding box center [533, 31] width 564 height 27
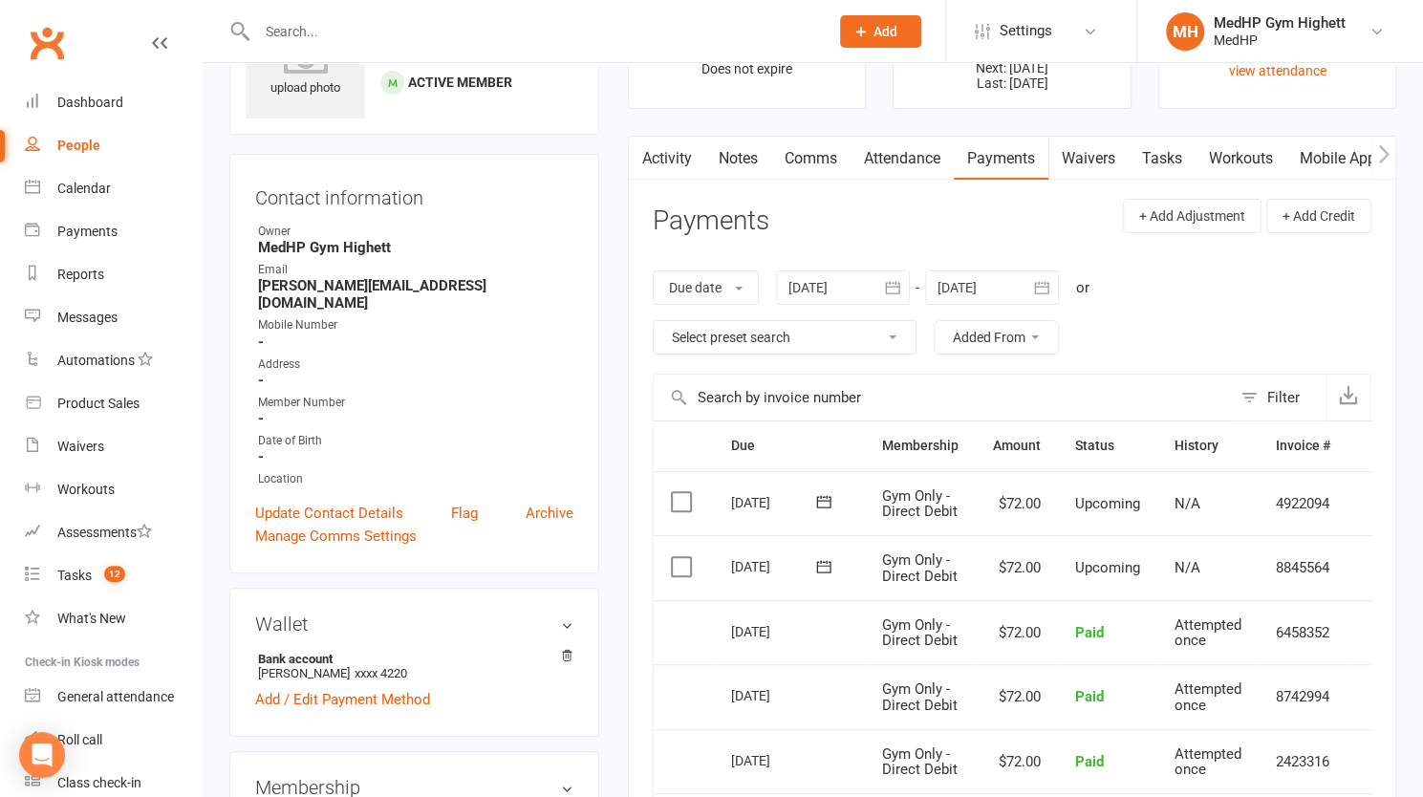
scroll to position [109, 0]
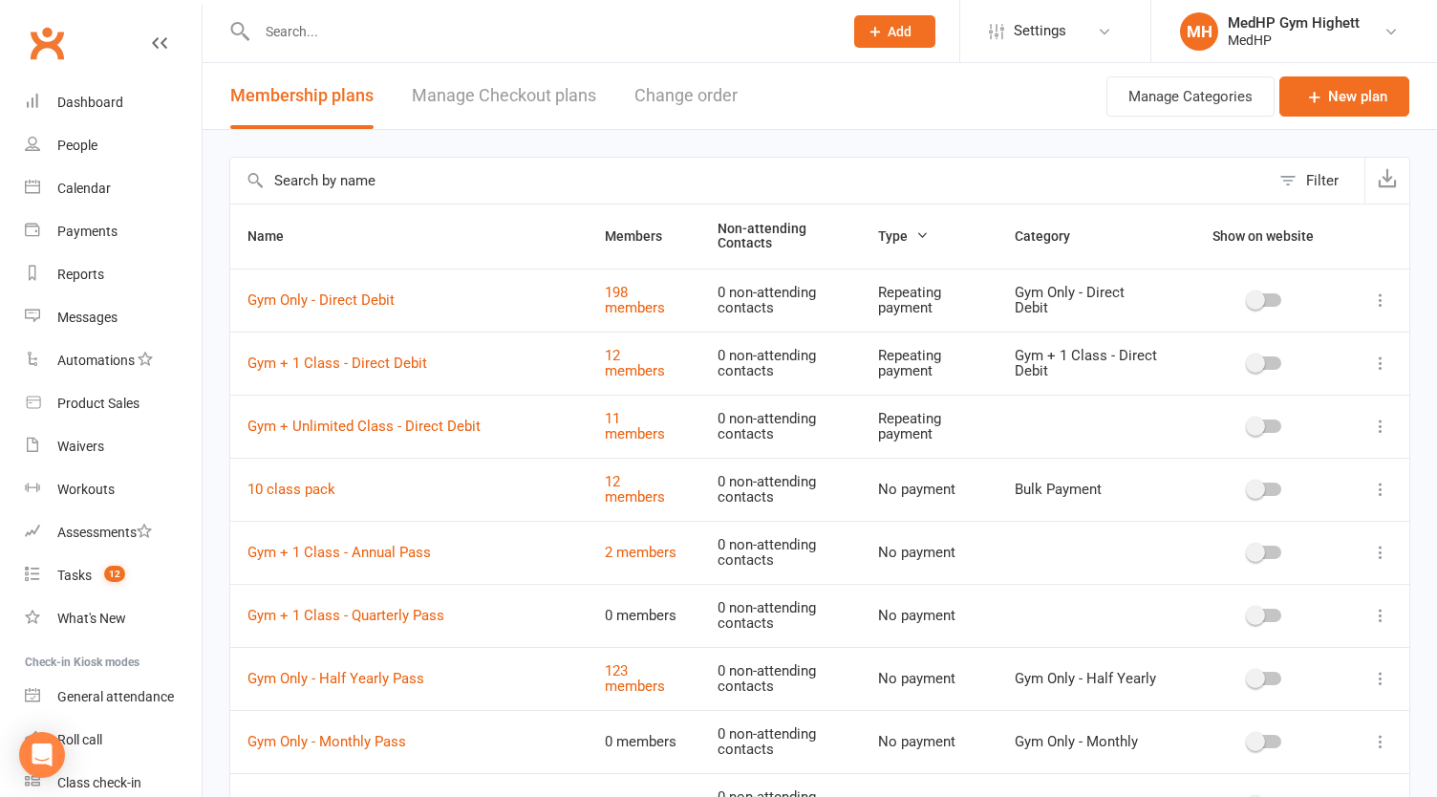
select select "100"
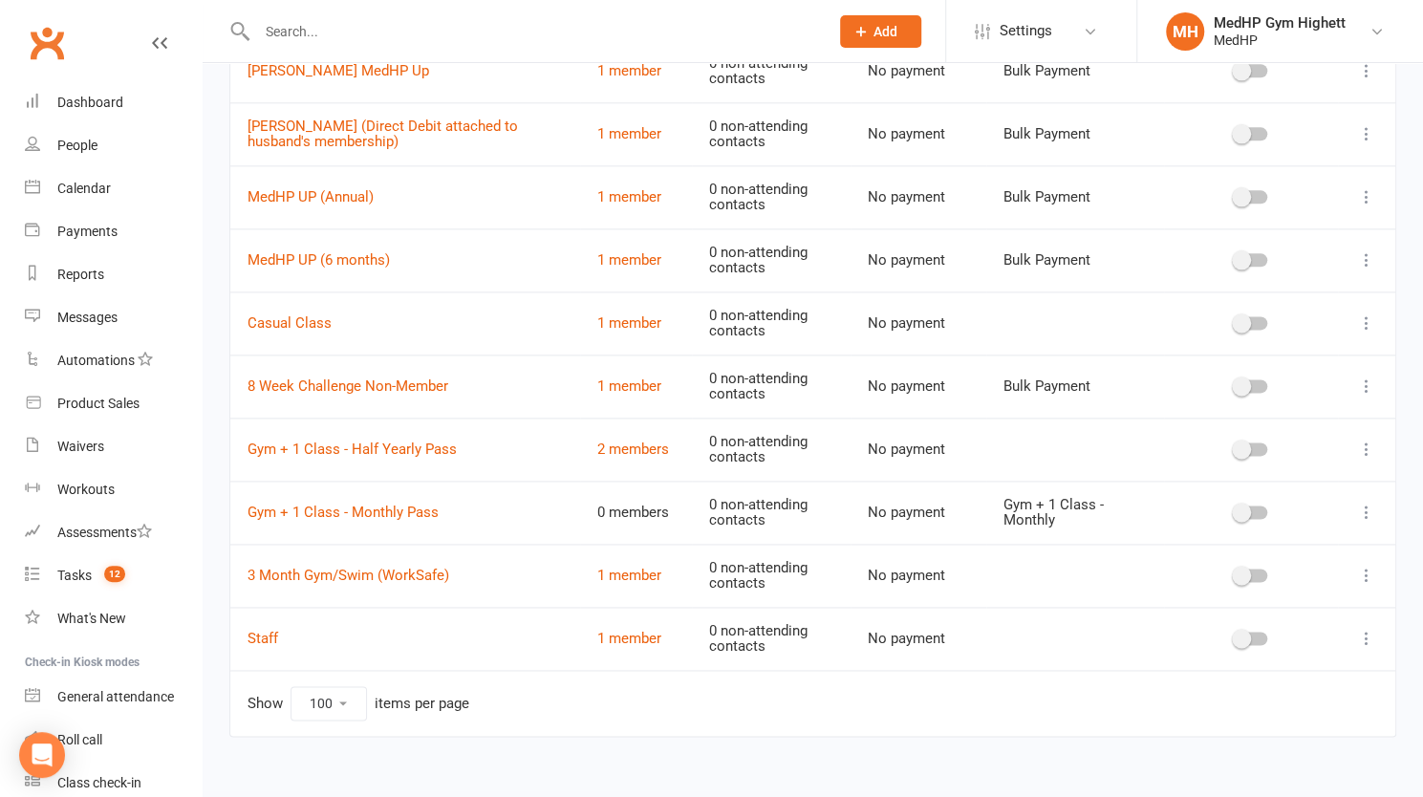
scroll to position [1302, 0]
click at [620, 630] on link "1 member" at bounding box center [629, 638] width 64 height 17
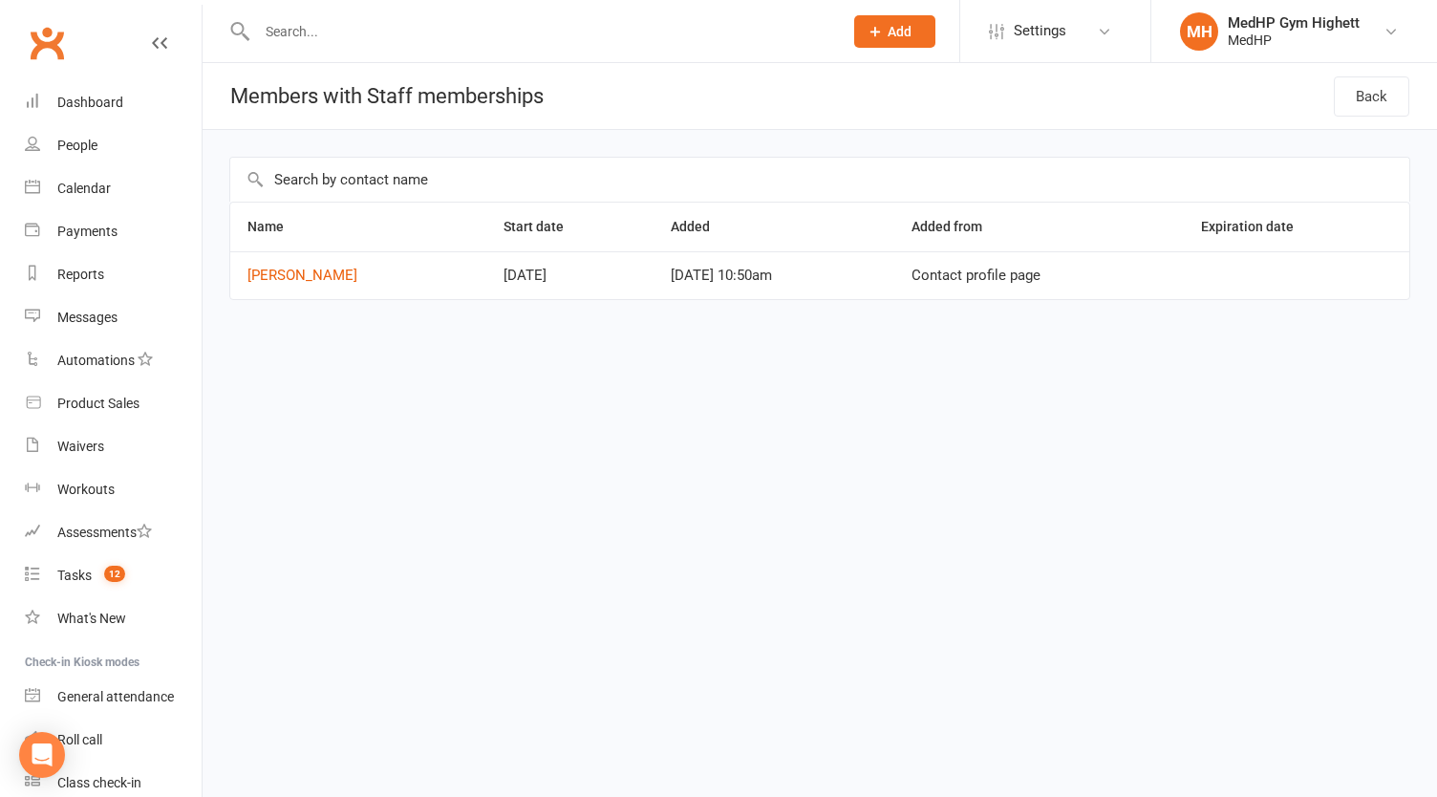
select select "100"
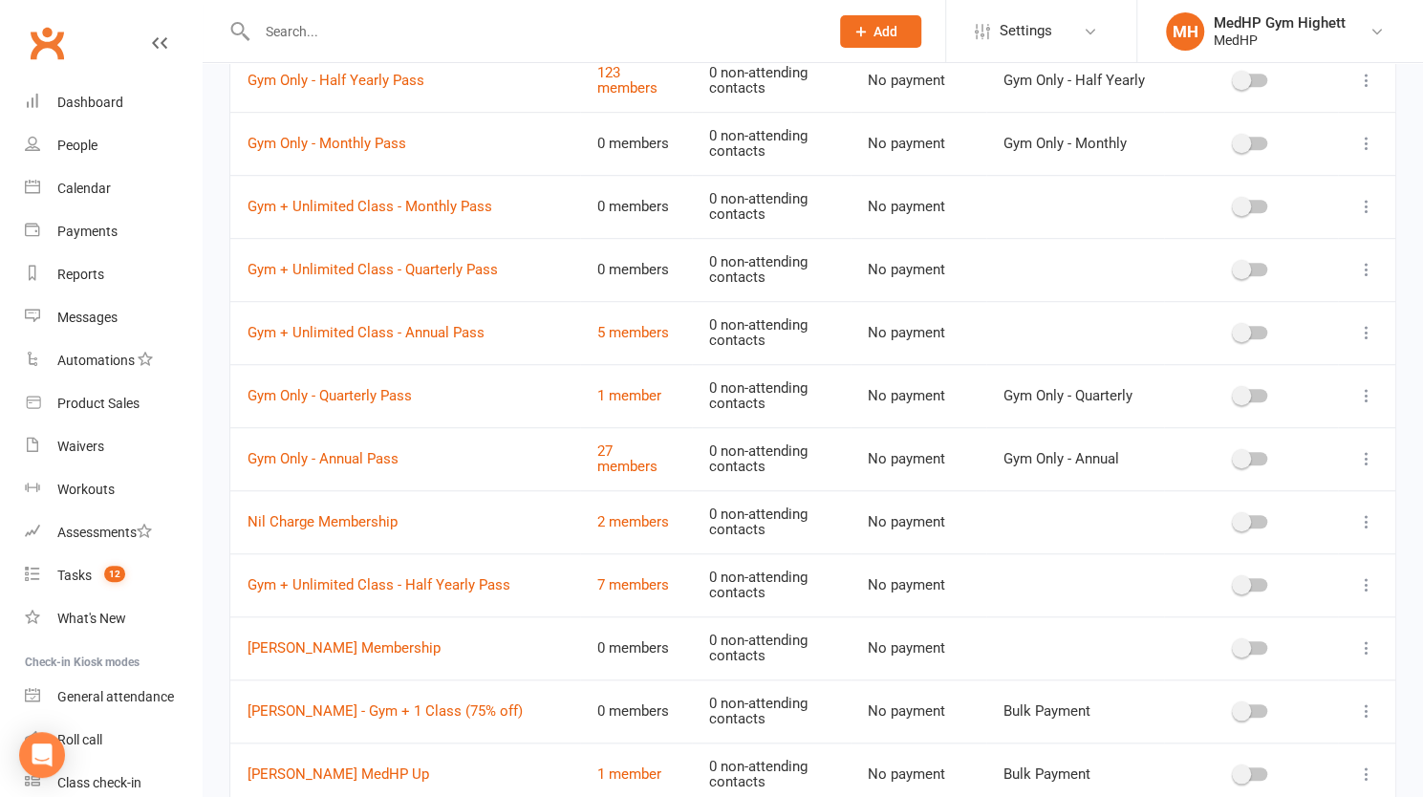
scroll to position [599, 0]
click at [489, 23] on input "text" at bounding box center [533, 31] width 564 height 27
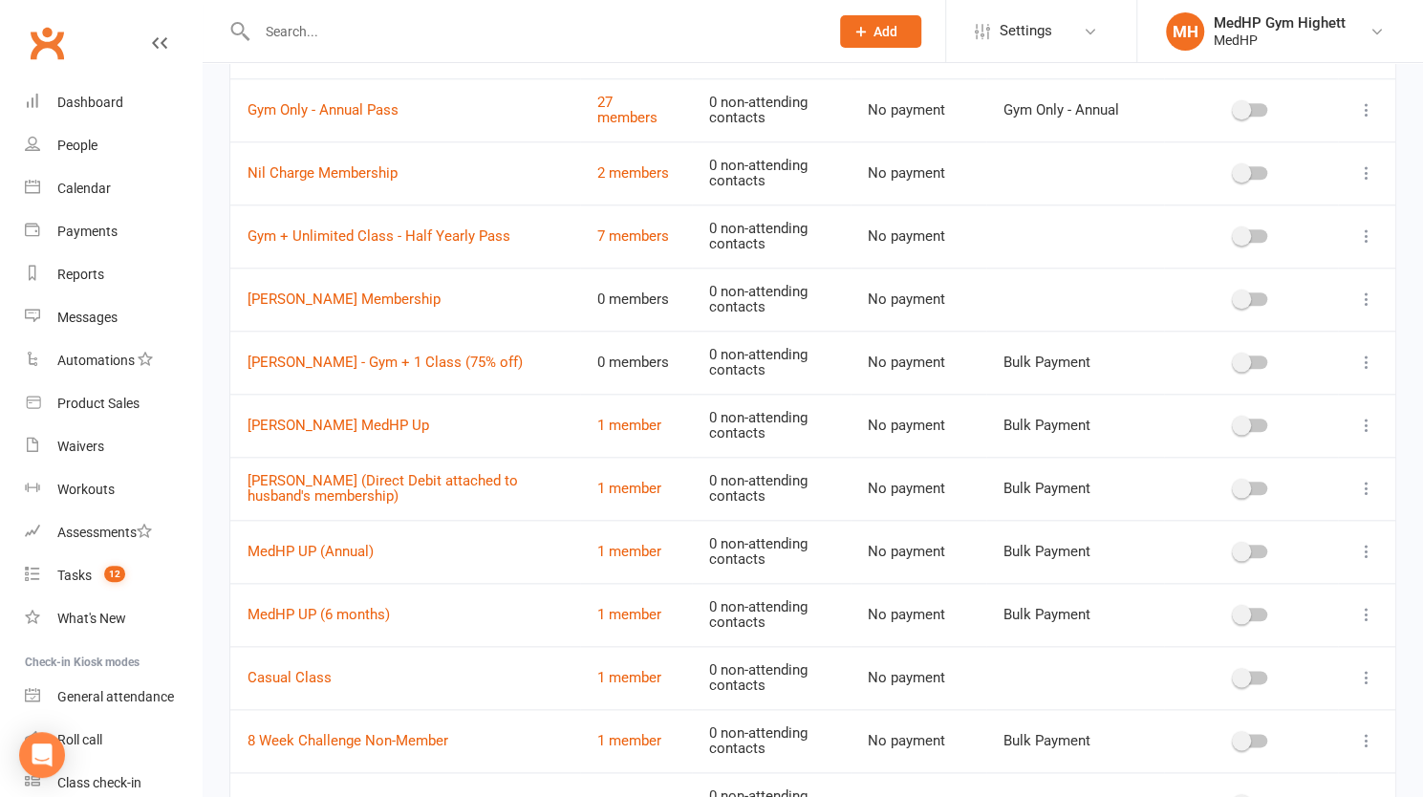
scroll to position [948, 0]
click at [403, 481] on link "[PERSON_NAME] (Direct Debit attached to husband's membership)" at bounding box center [383, 487] width 270 height 33
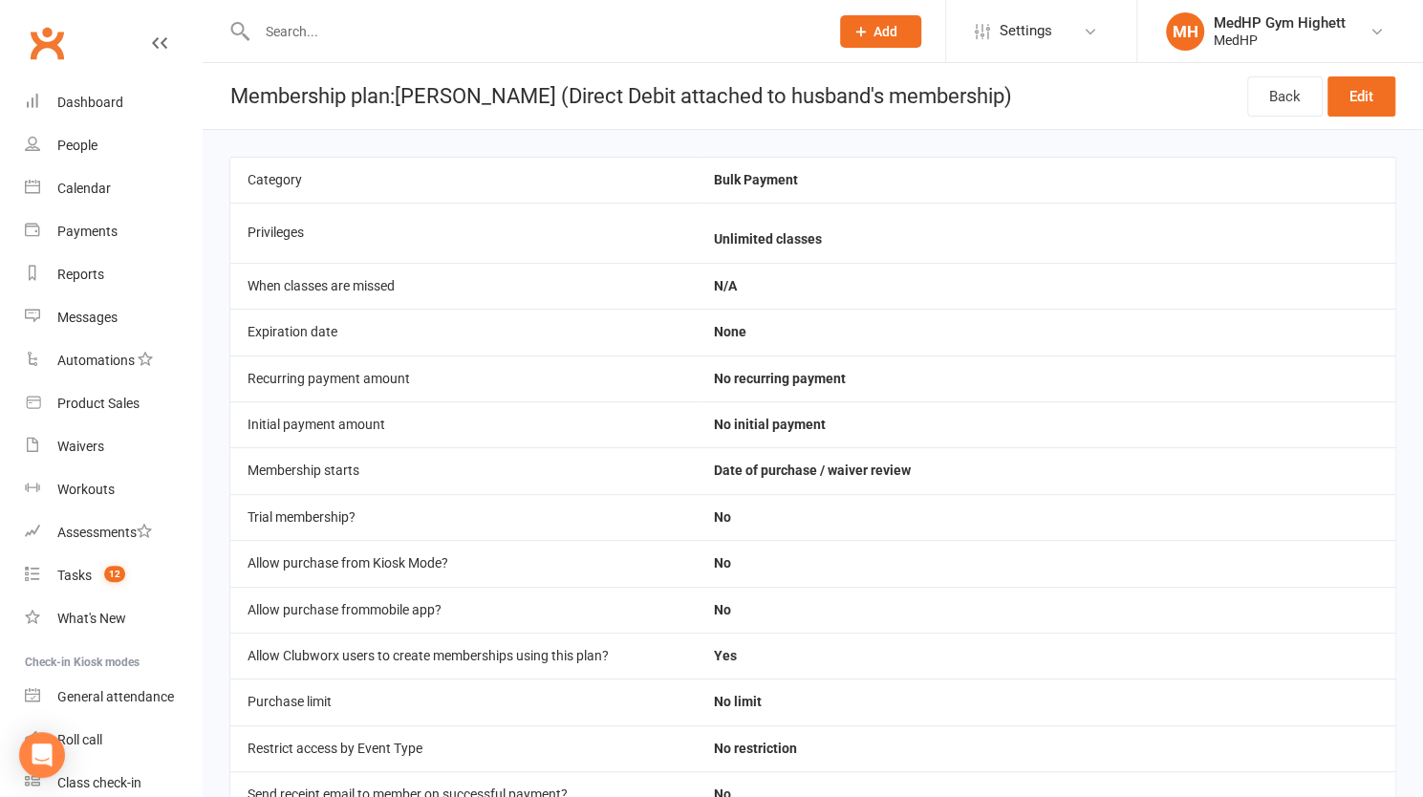
scroll to position [270, 0]
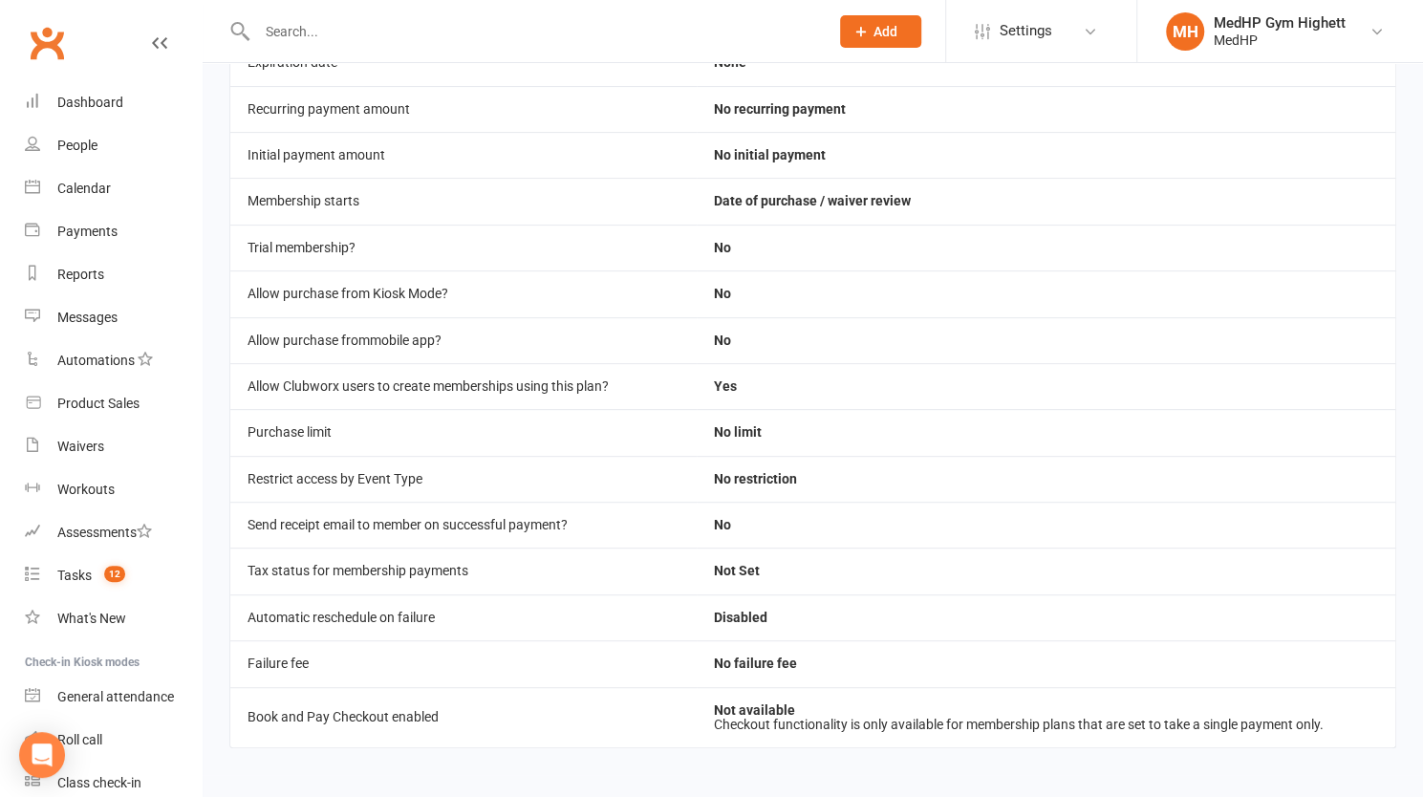
select select "100"
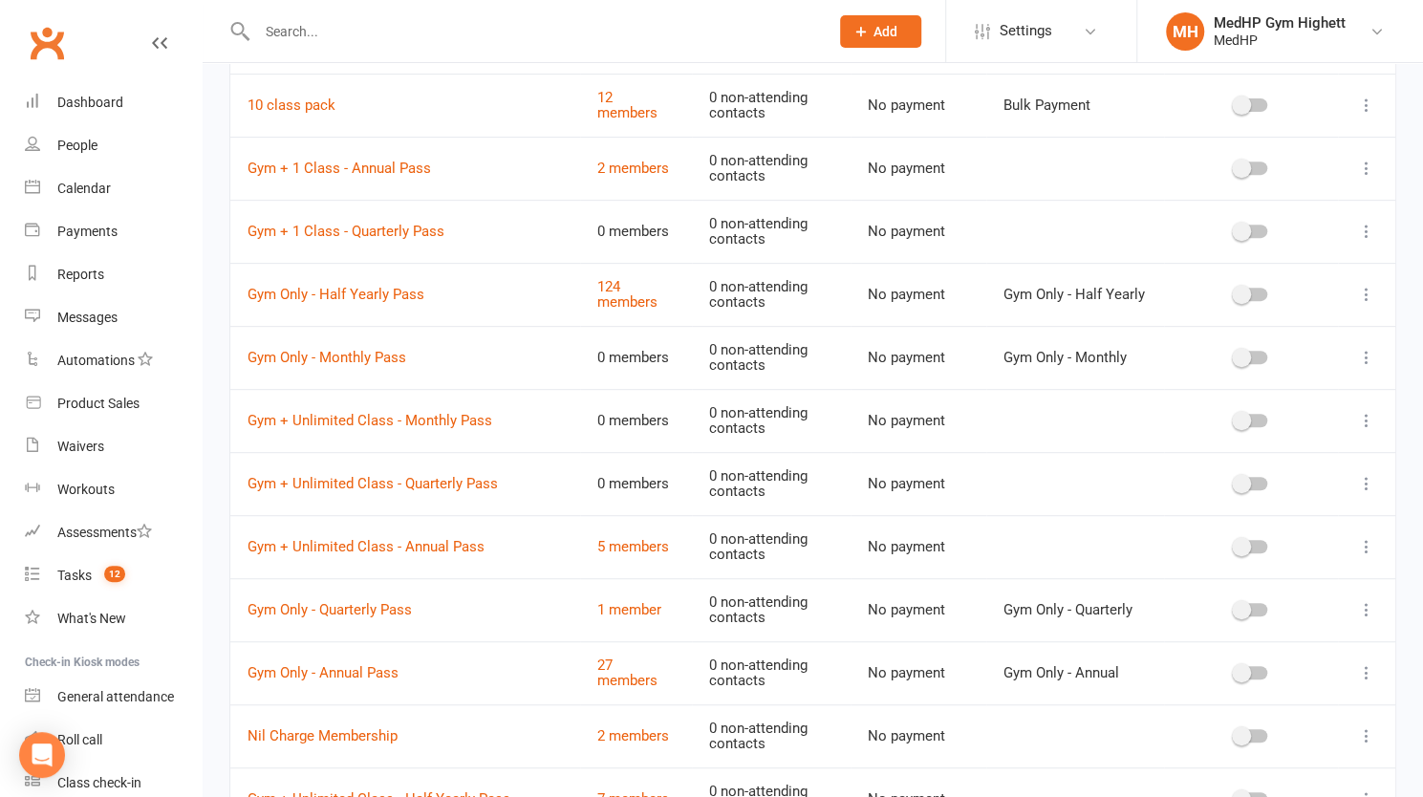
scroll to position [389, 0]
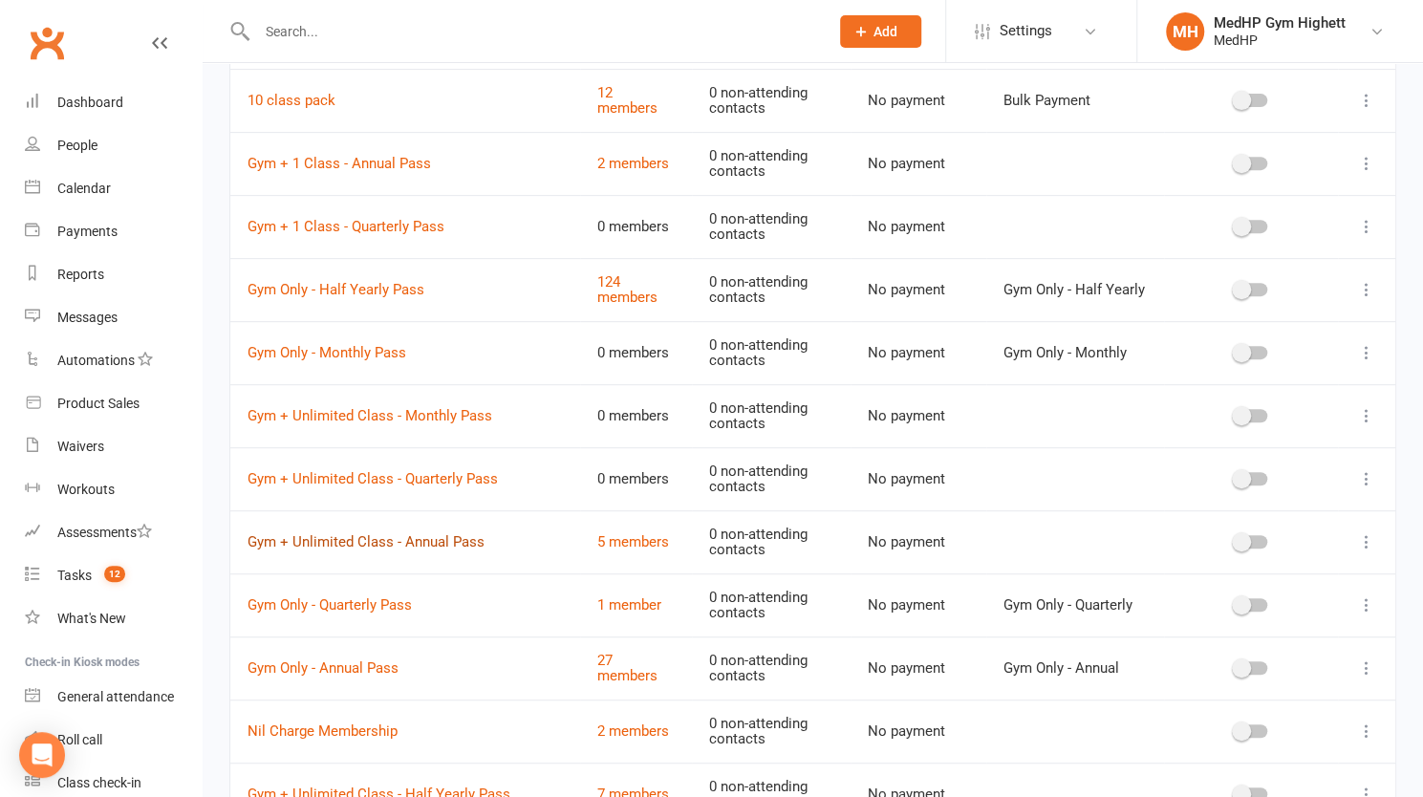
click at [394, 538] on link "Gym + Unlimited Class - Annual Pass" at bounding box center [366, 541] width 237 height 17
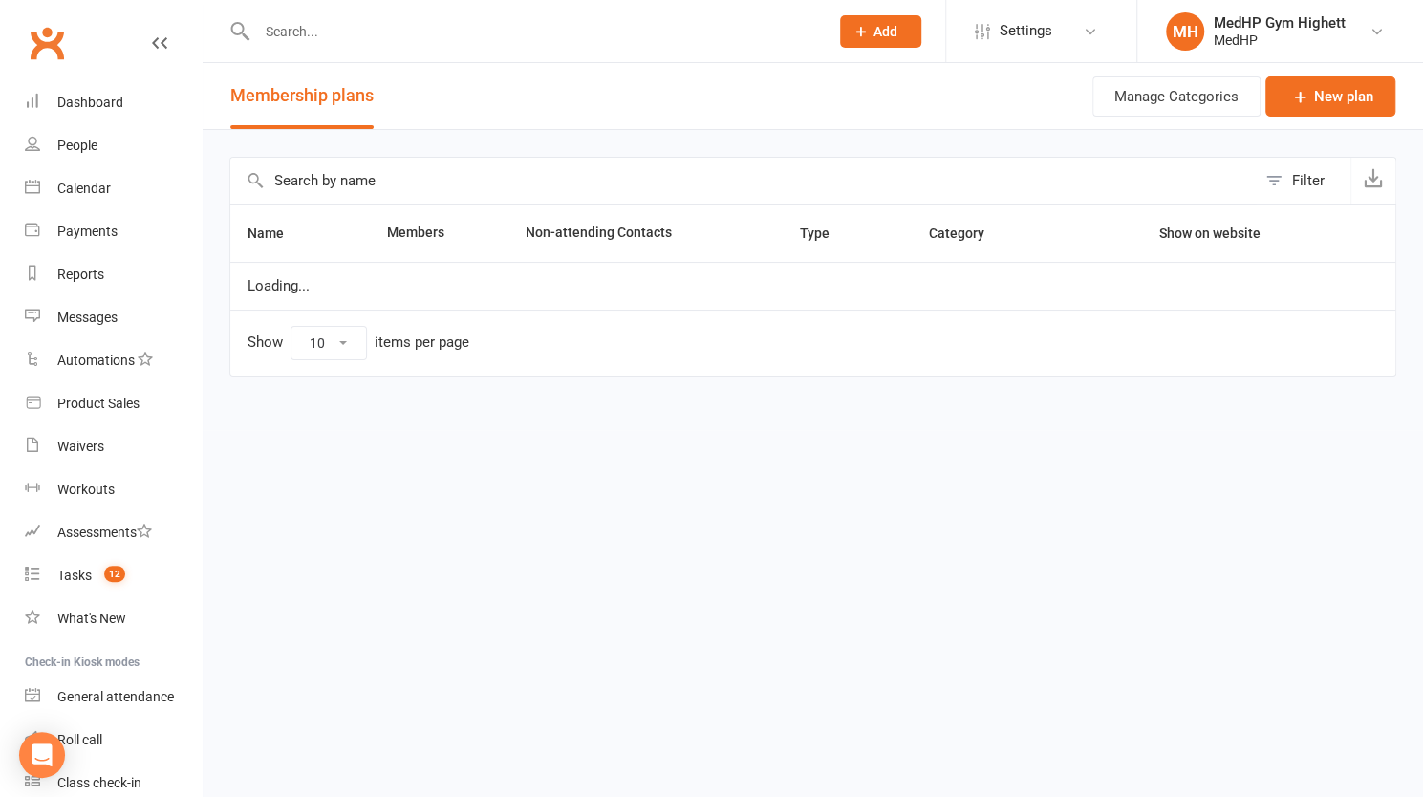
select select "100"
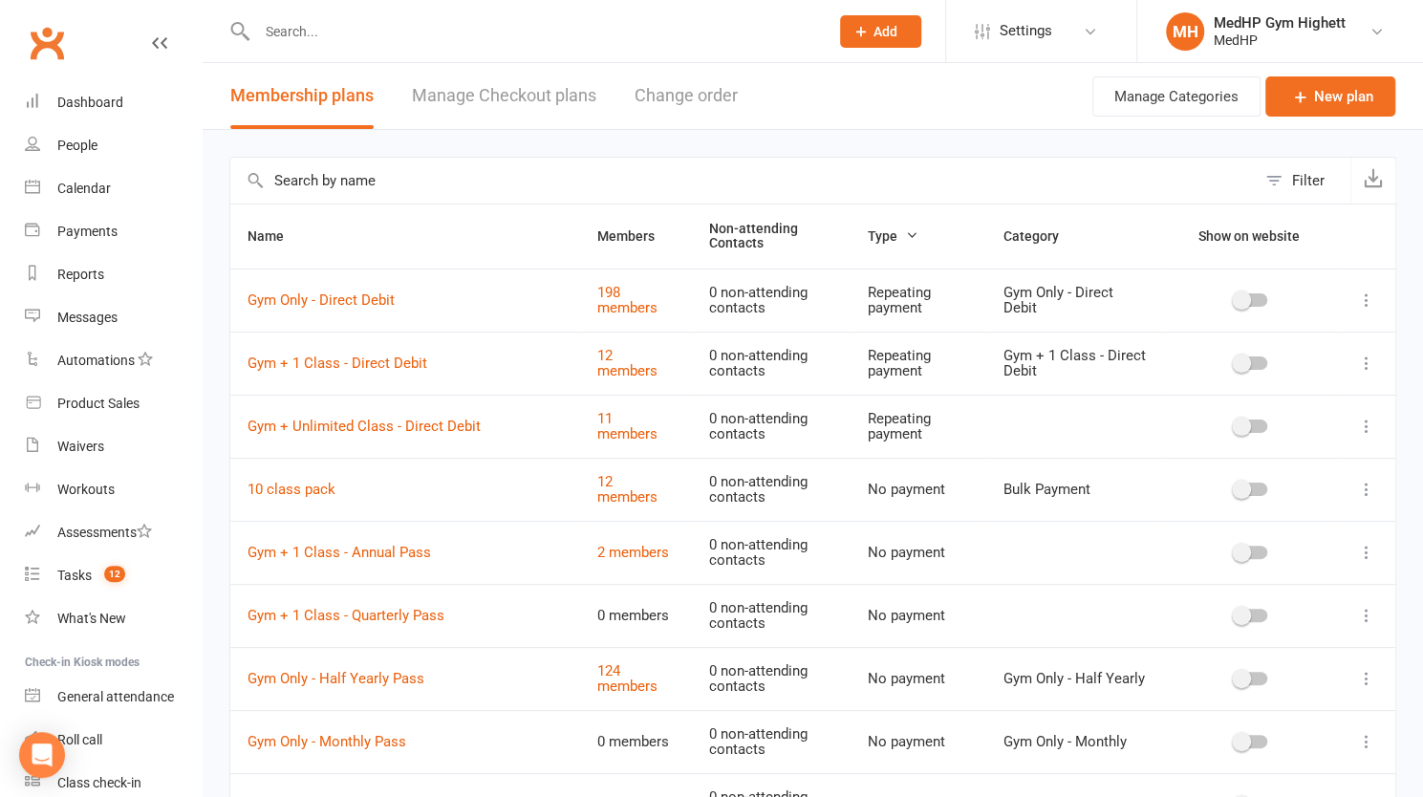
scroll to position [53, 0]
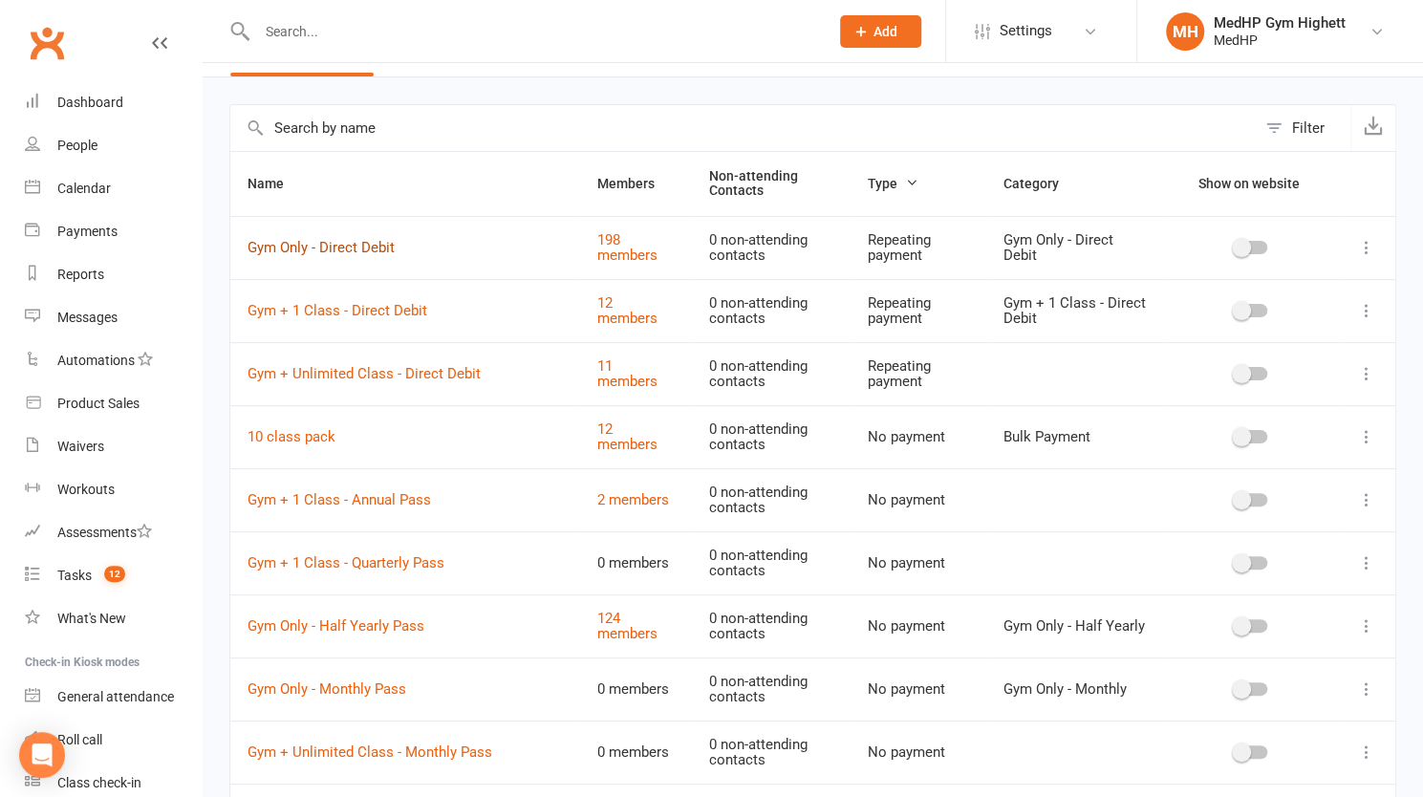
click at [361, 239] on link "Gym Only - Direct Debit" at bounding box center [321, 247] width 147 height 17
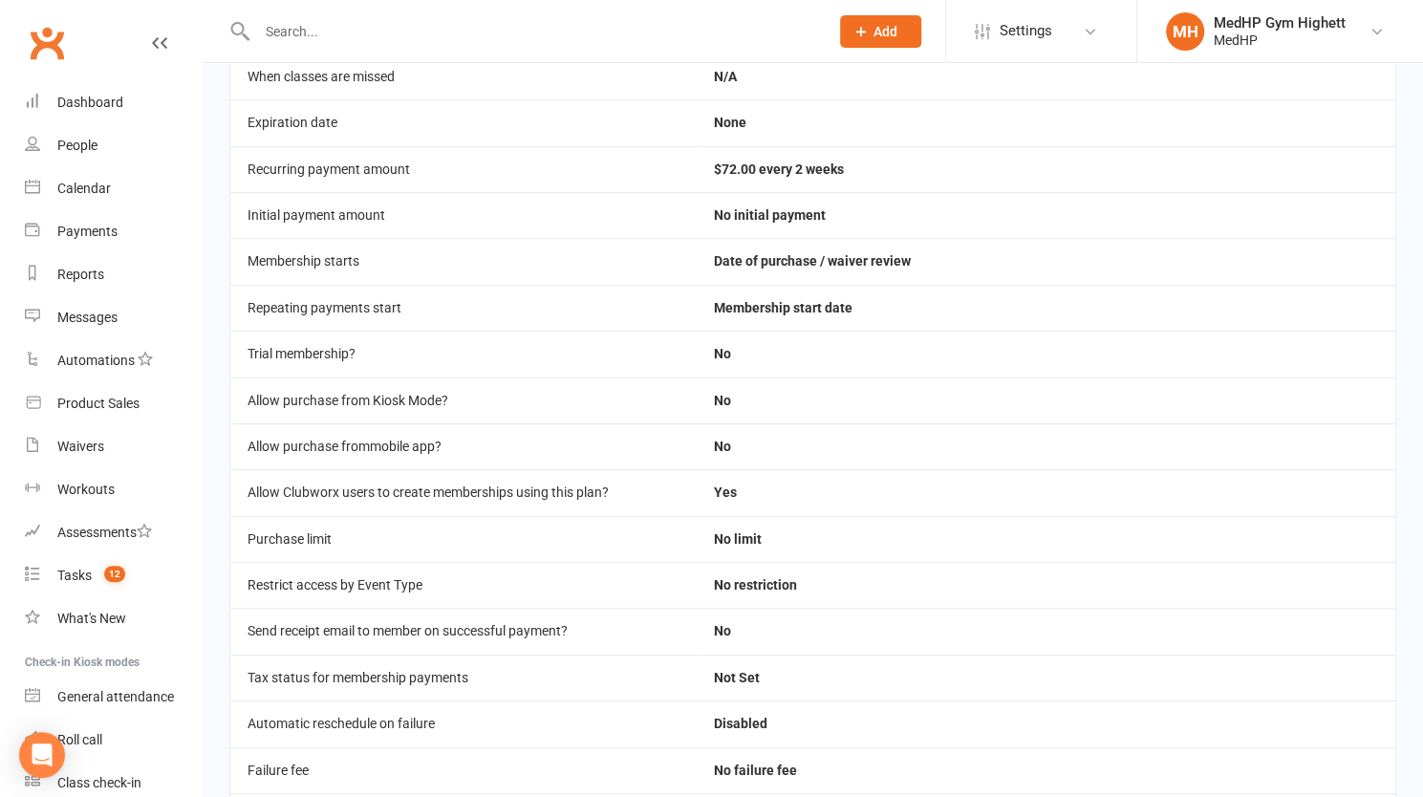
scroll to position [177, 0]
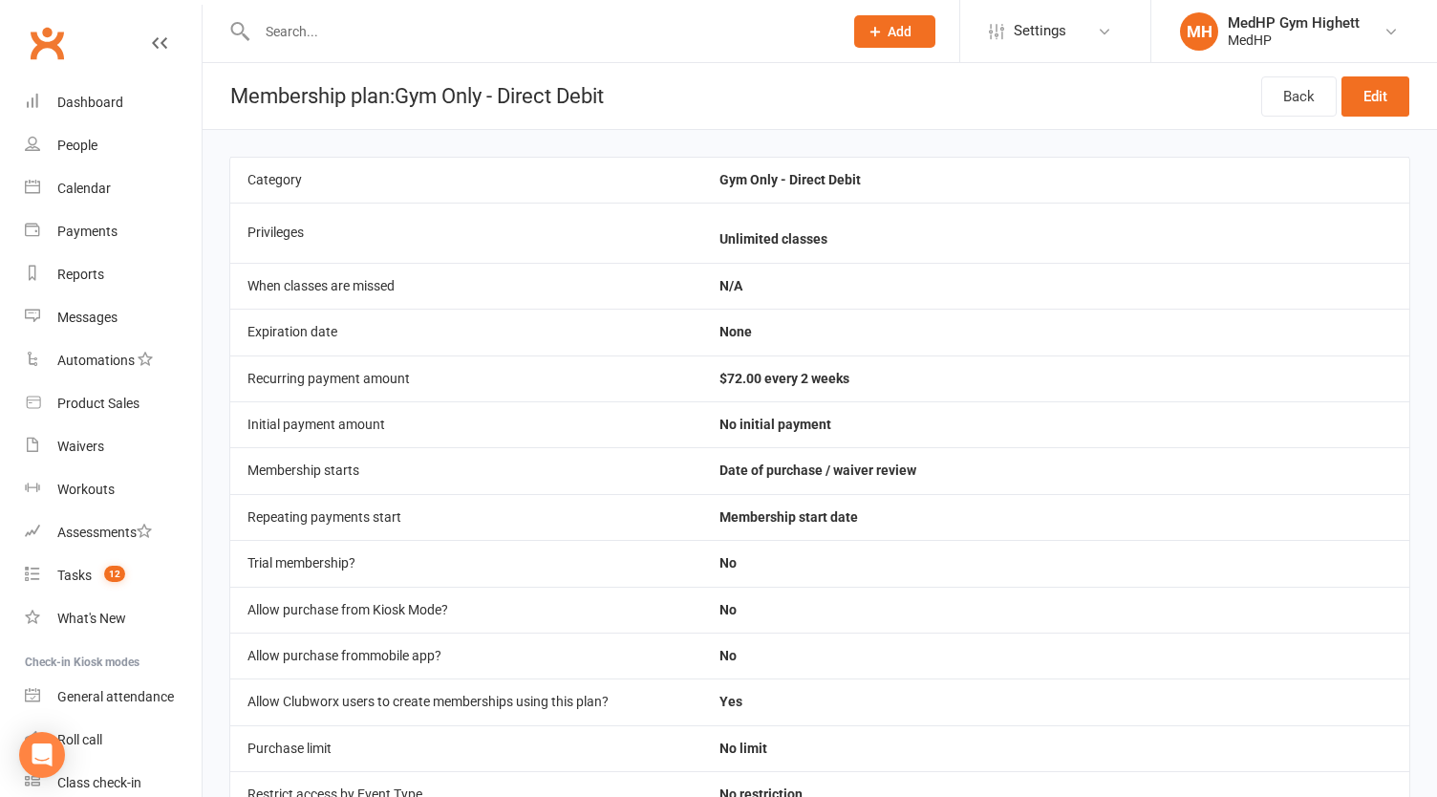
select select "100"
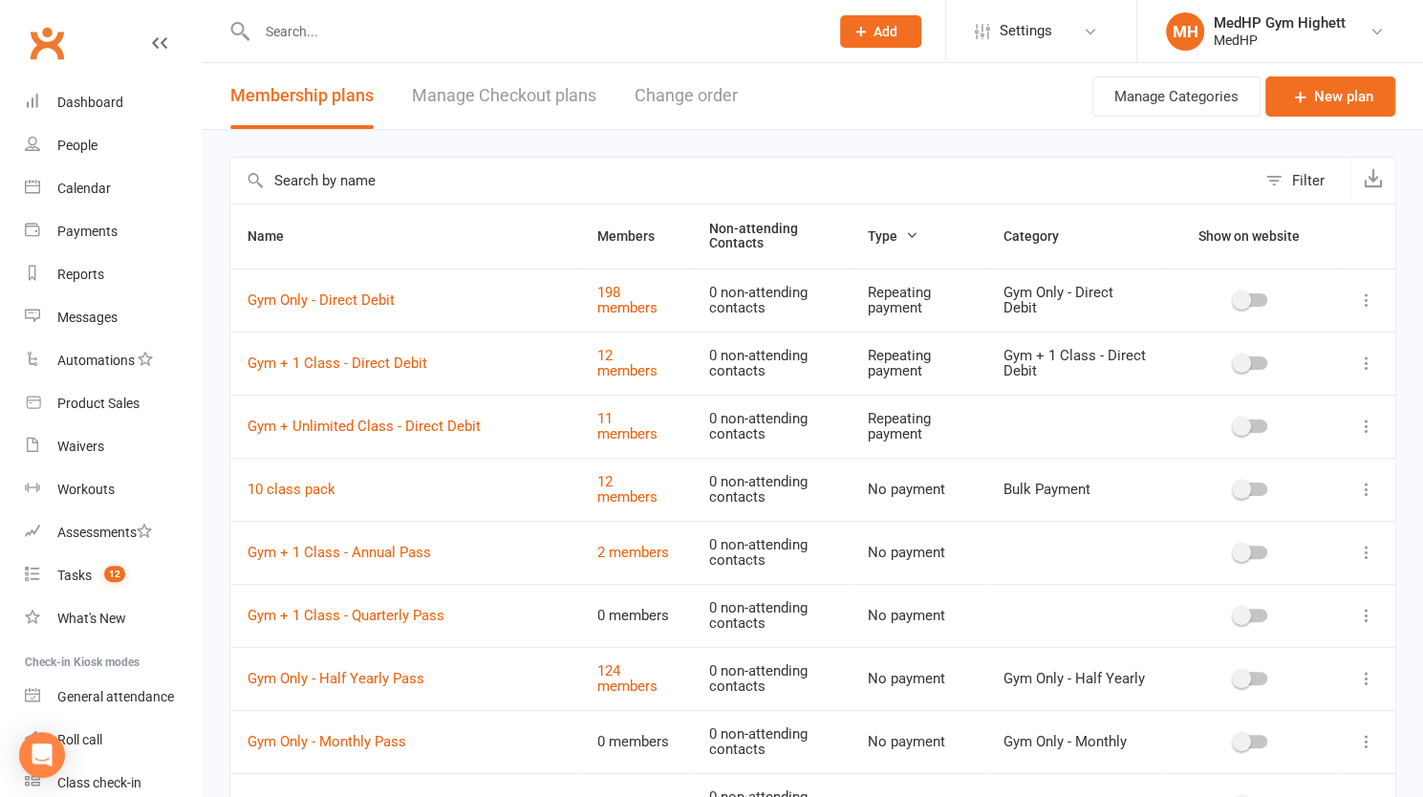
click at [881, 32] on span "Add" at bounding box center [886, 31] width 24 height 15
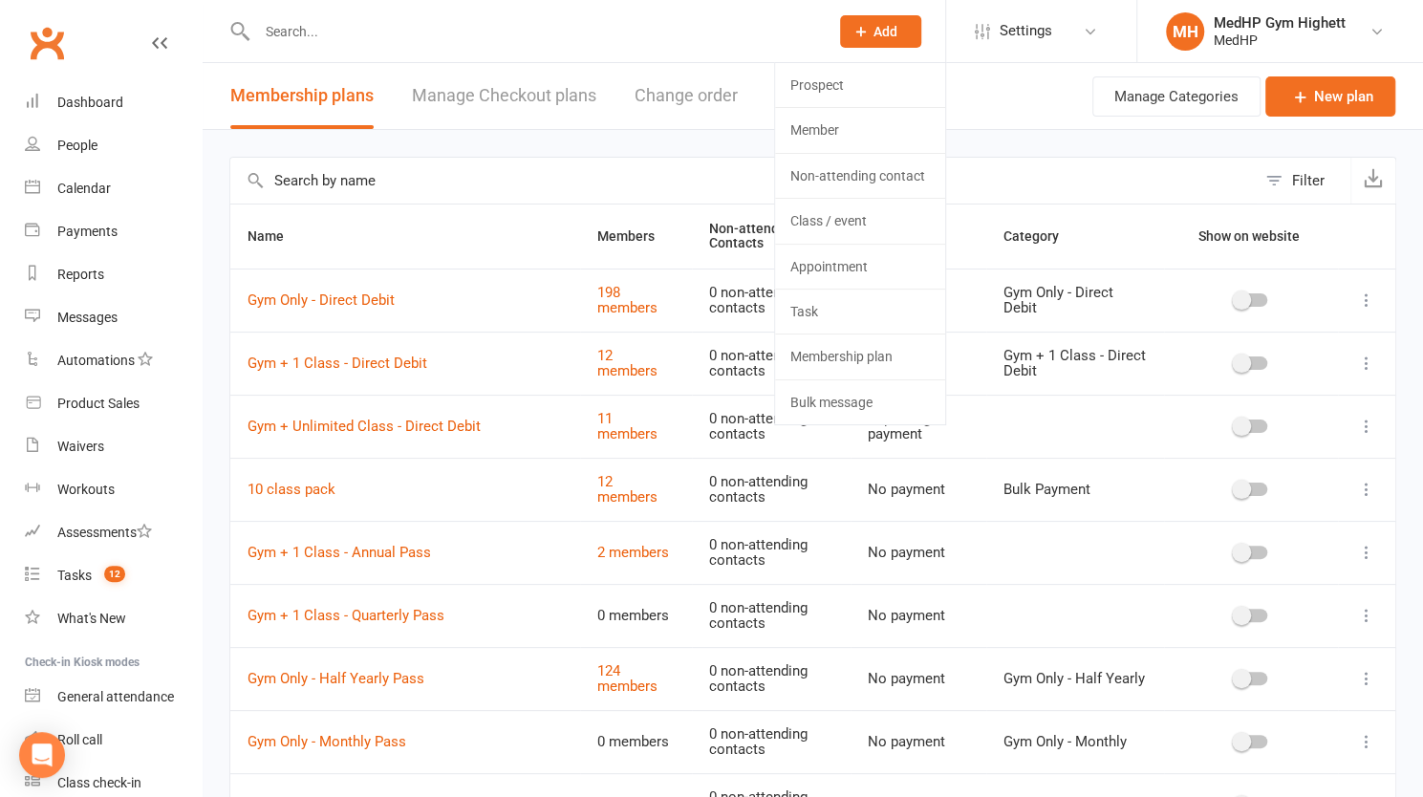
click at [1009, 121] on header "Membership plans Manage Checkout plans Change order Manage Categories New plan" at bounding box center [813, 96] width 1221 height 67
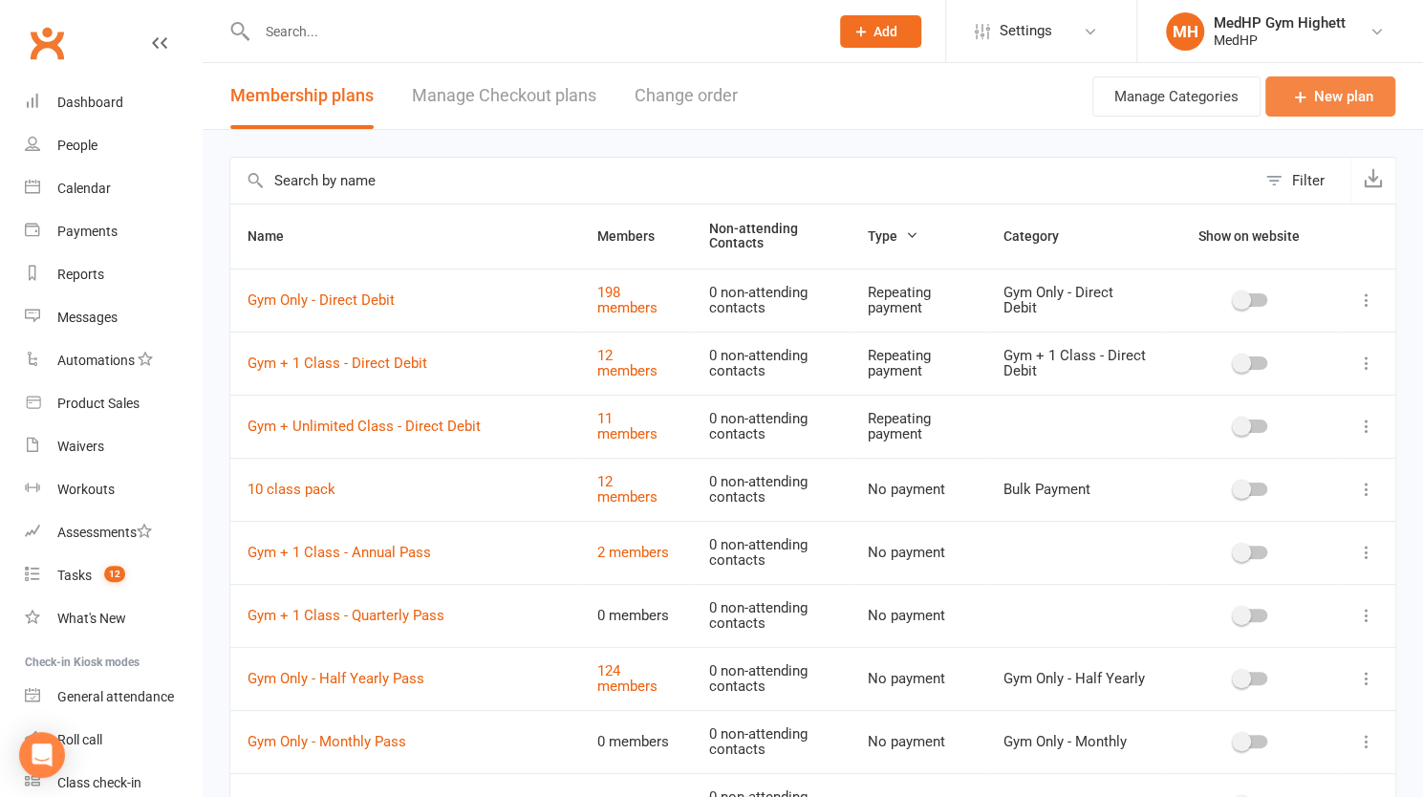
click at [1291, 97] on icon at bounding box center [1300, 96] width 19 height 19
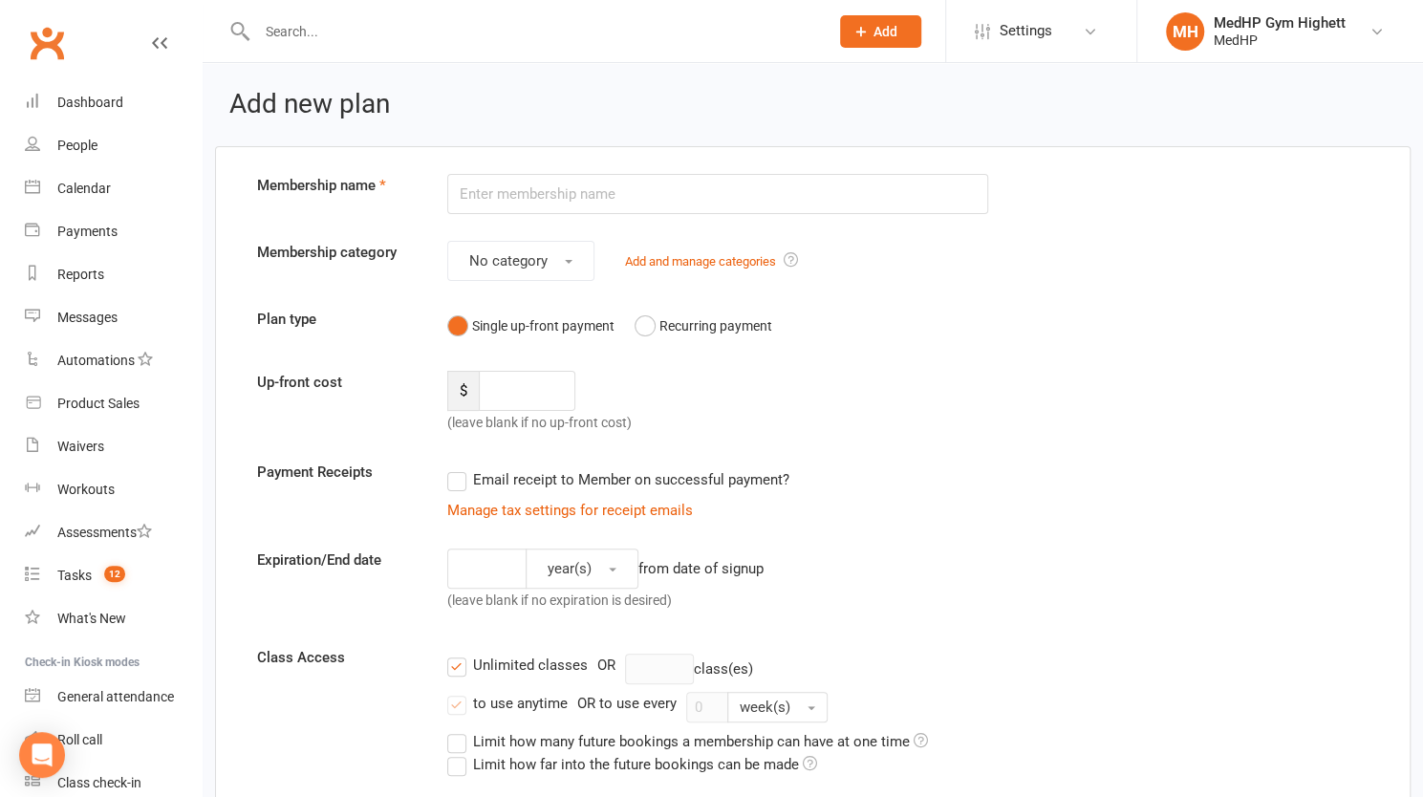
click at [583, 194] on input "text" at bounding box center [718, 194] width 542 height 40
click at [494, 186] on input "[PERSON_NAME]'s Membership" at bounding box center [718, 194] width 542 height 40
type input "[PERSON_NAME]'s Membership"
click at [547, 258] on button "No category" at bounding box center [520, 261] width 147 height 40
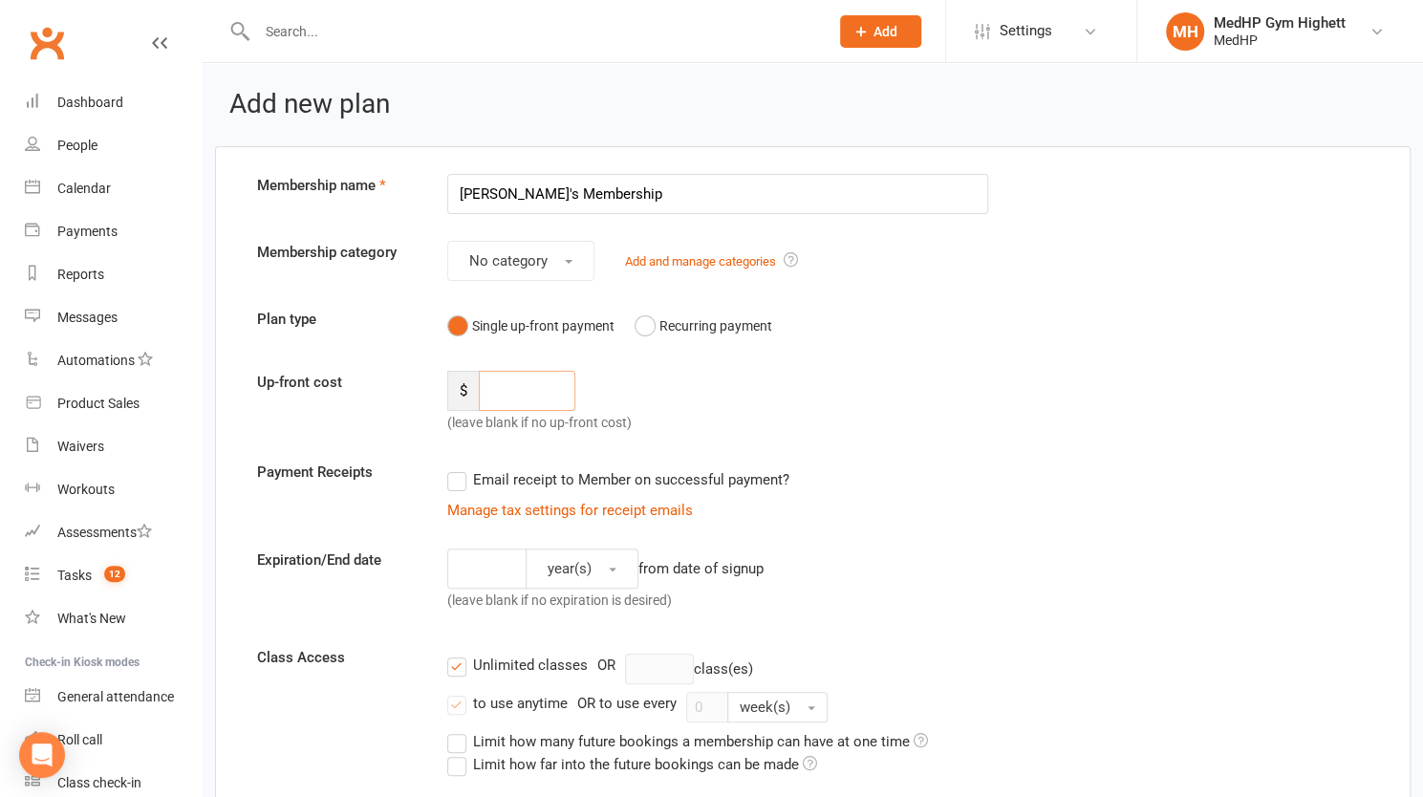
click at [557, 388] on input "number" at bounding box center [527, 391] width 97 height 40
type input "0"
click at [645, 318] on button "Recurring payment" at bounding box center [704, 326] width 138 height 36
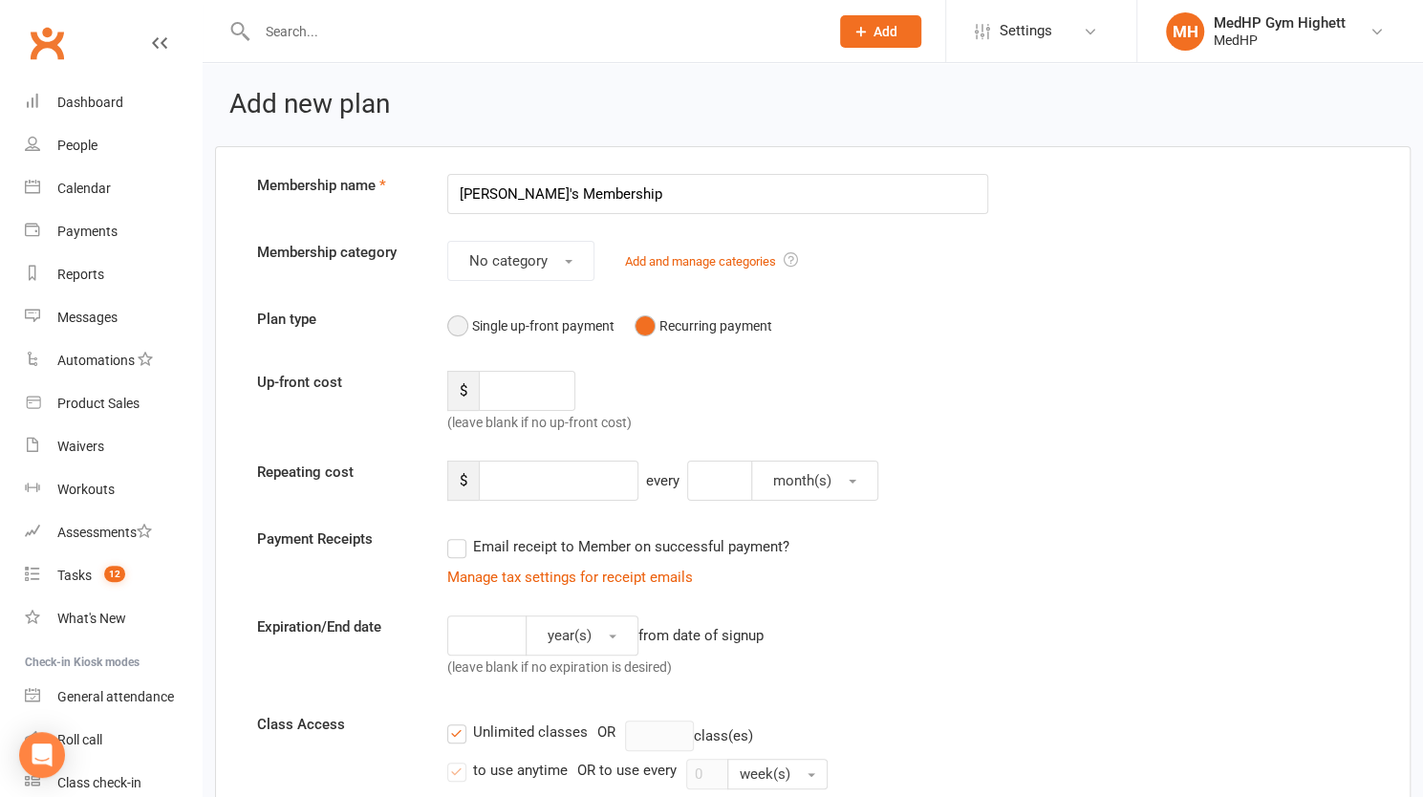
click at [516, 322] on button "Single up-front payment" at bounding box center [530, 326] width 167 height 36
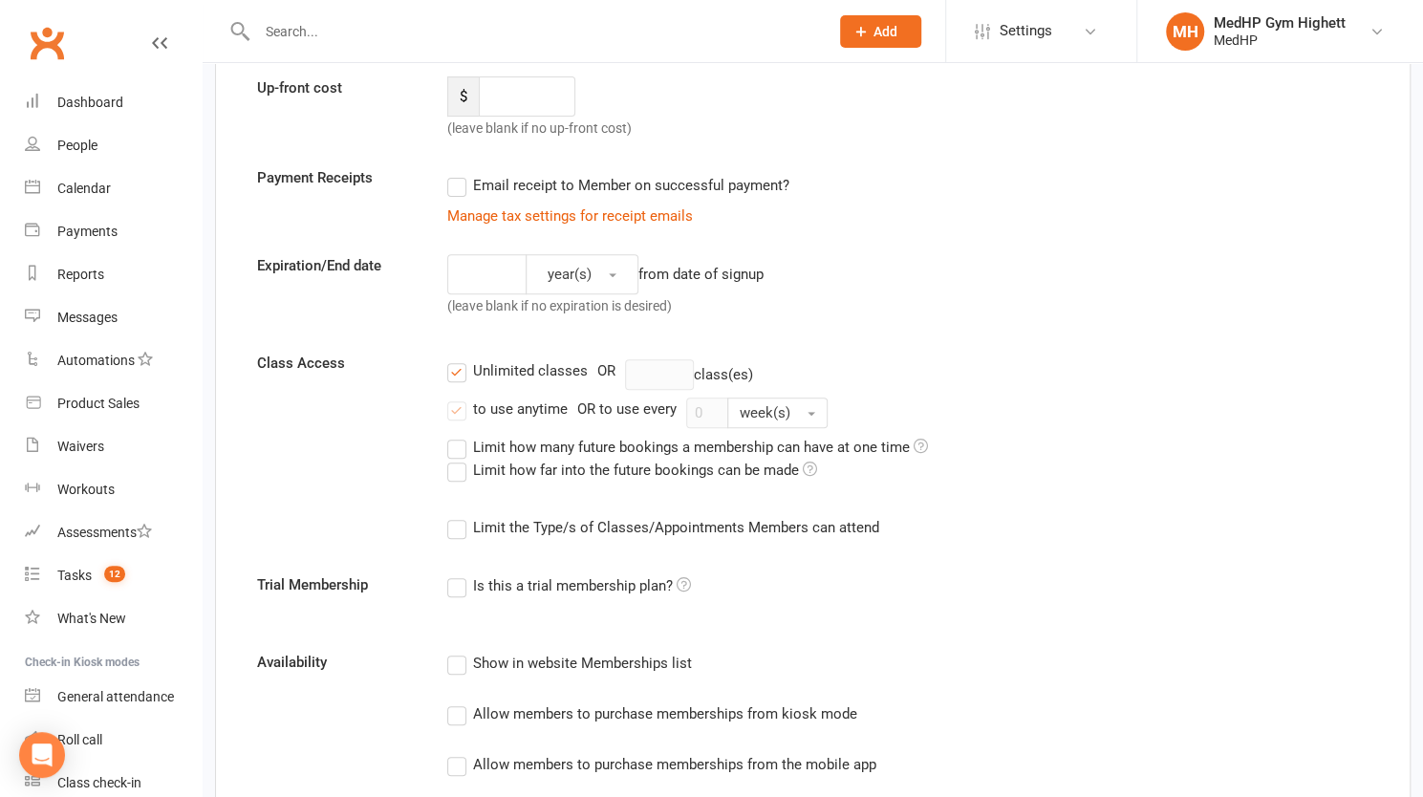
scroll to position [295, 0]
click at [455, 366] on label "Unlimited classes" at bounding box center [517, 369] width 140 height 23
click at [455, 358] on input "Unlimited classes" at bounding box center [453, 358] width 12 height 0
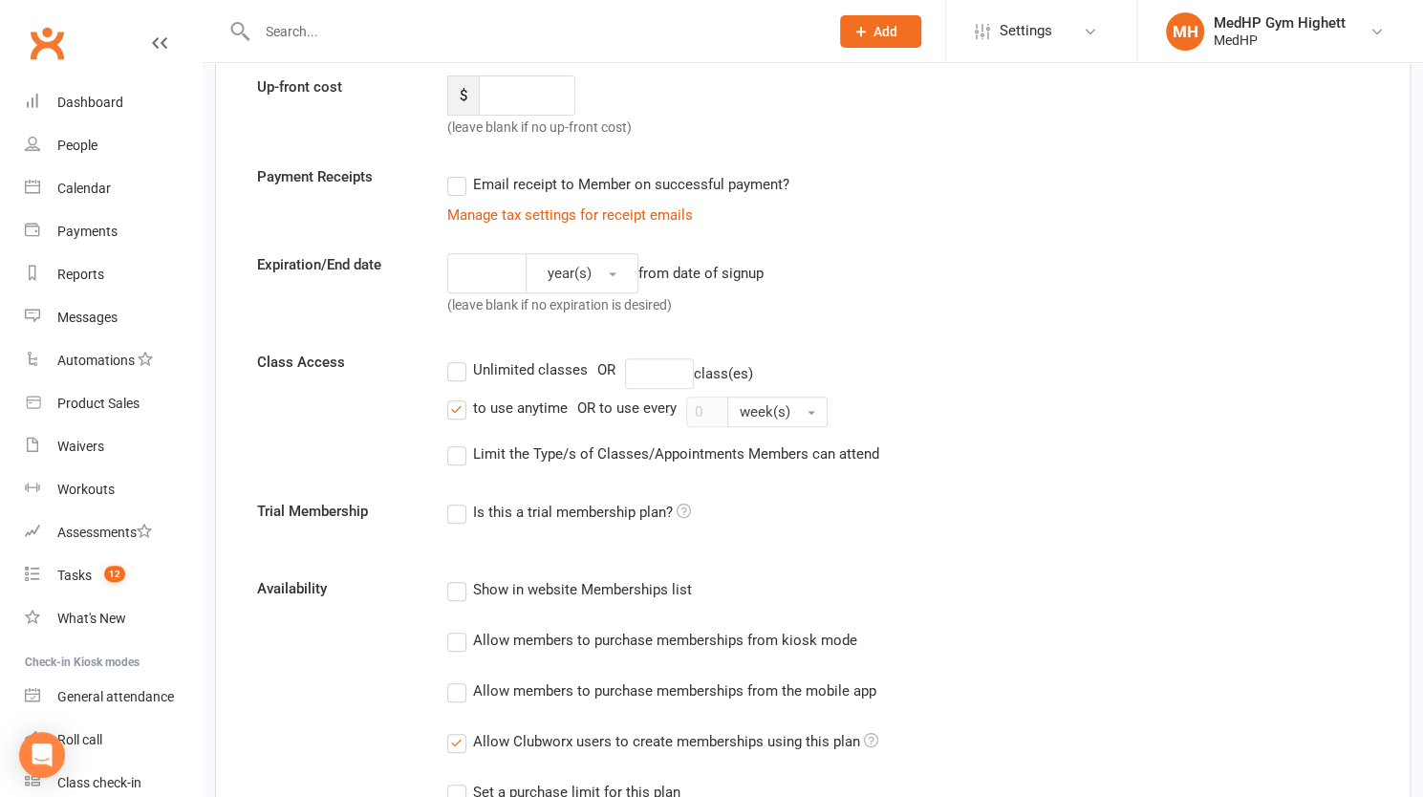
click at [455, 414] on label "to use anytime" at bounding box center [507, 408] width 120 height 23
click at [455, 397] on input "to use anytime" at bounding box center [453, 397] width 12 height 0
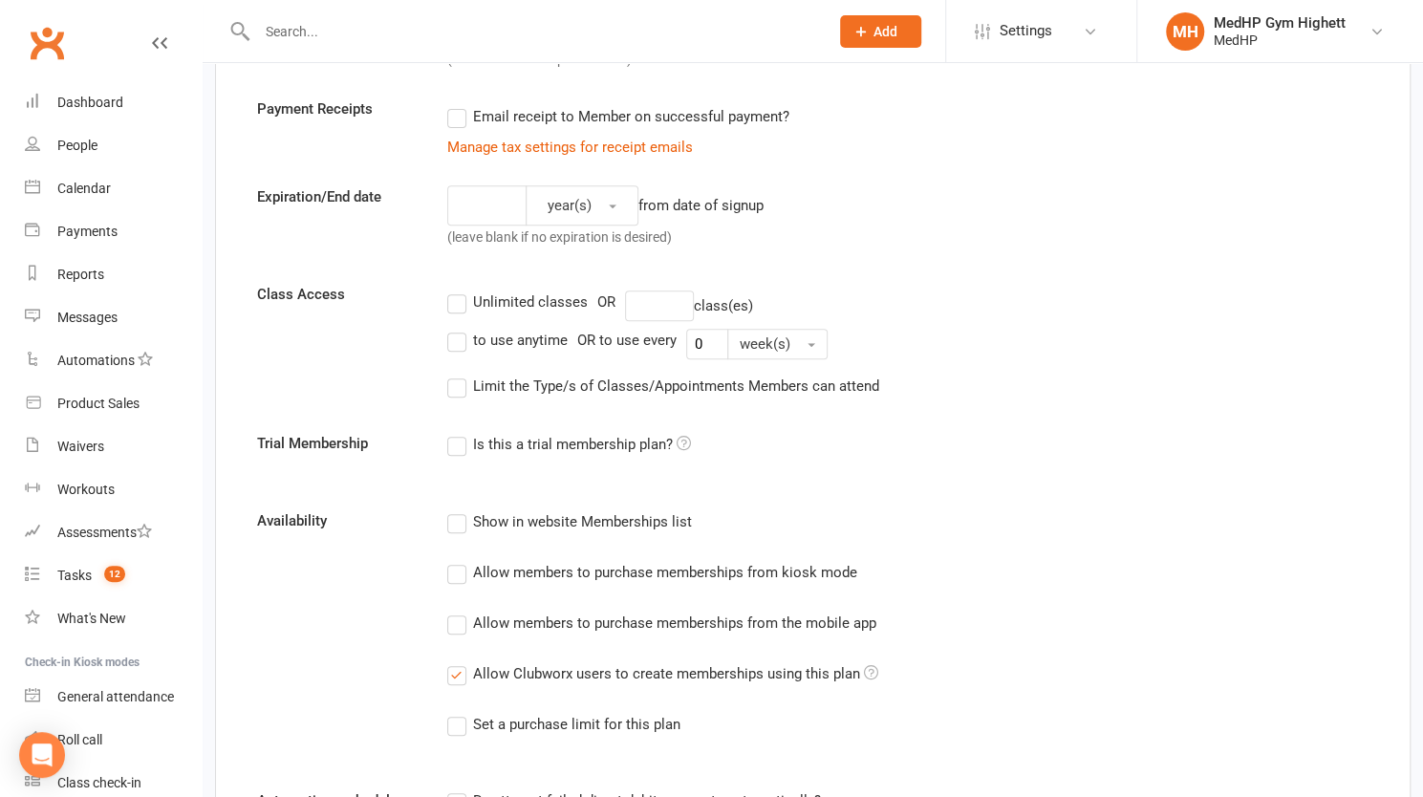
scroll to position [364, 0]
drag, startPoint x: 487, startPoint y: 423, endPoint x: 455, endPoint y: 305, distance: 122.9
click at [455, 305] on label "Unlimited classes" at bounding box center [517, 301] width 140 height 23
click at [455, 290] on input "Unlimited classes" at bounding box center [453, 290] width 12 height 0
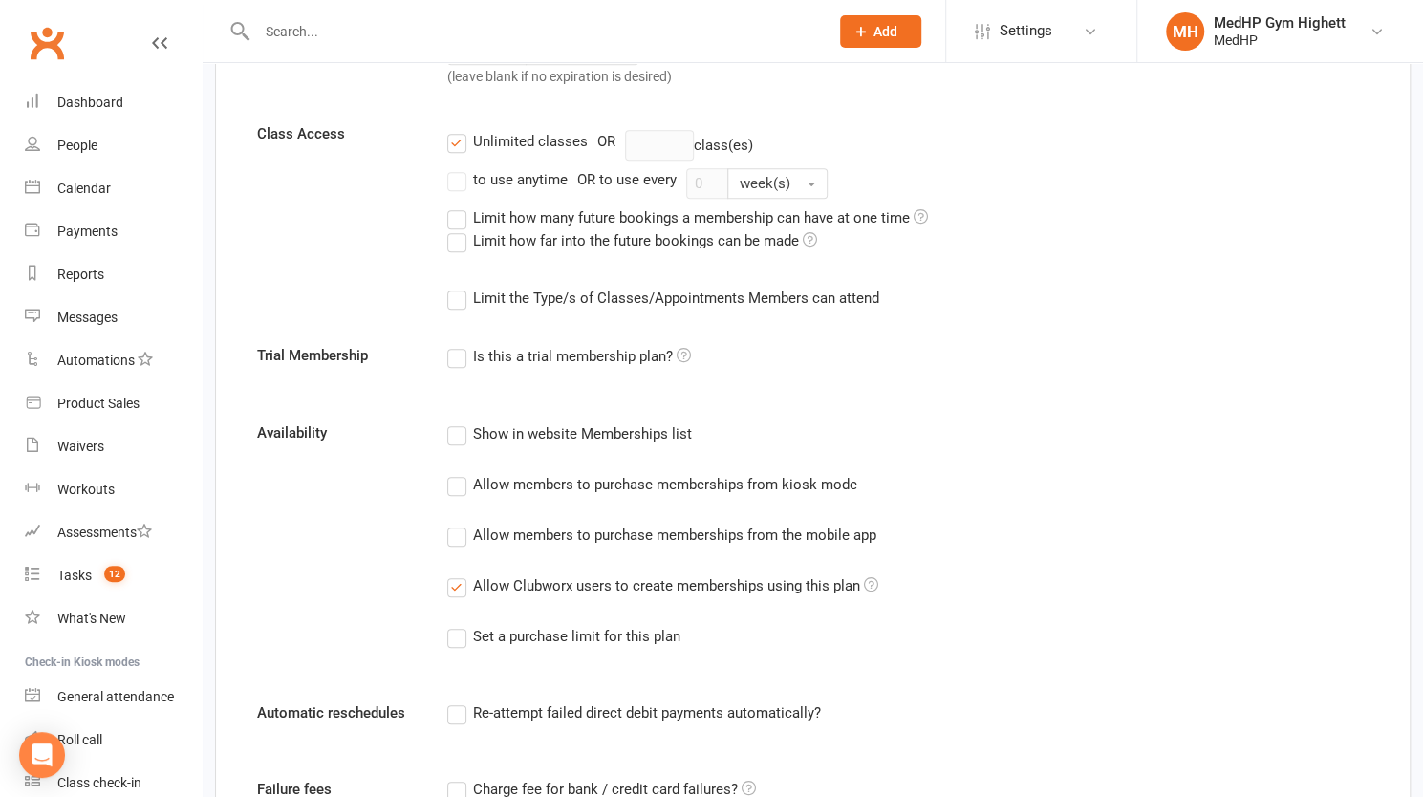
scroll to position [835, 0]
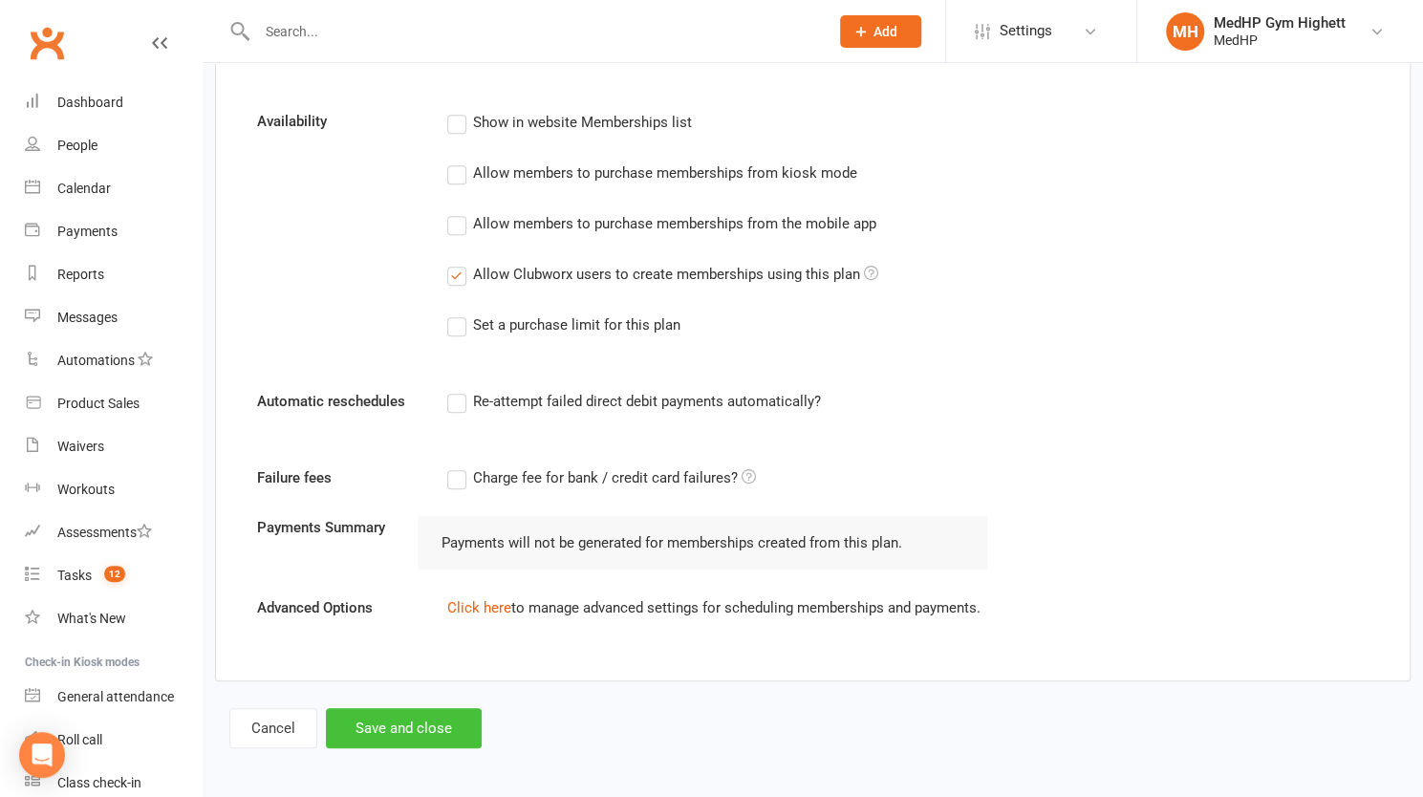
click at [436, 727] on button "Save and close" at bounding box center [404, 728] width 156 height 40
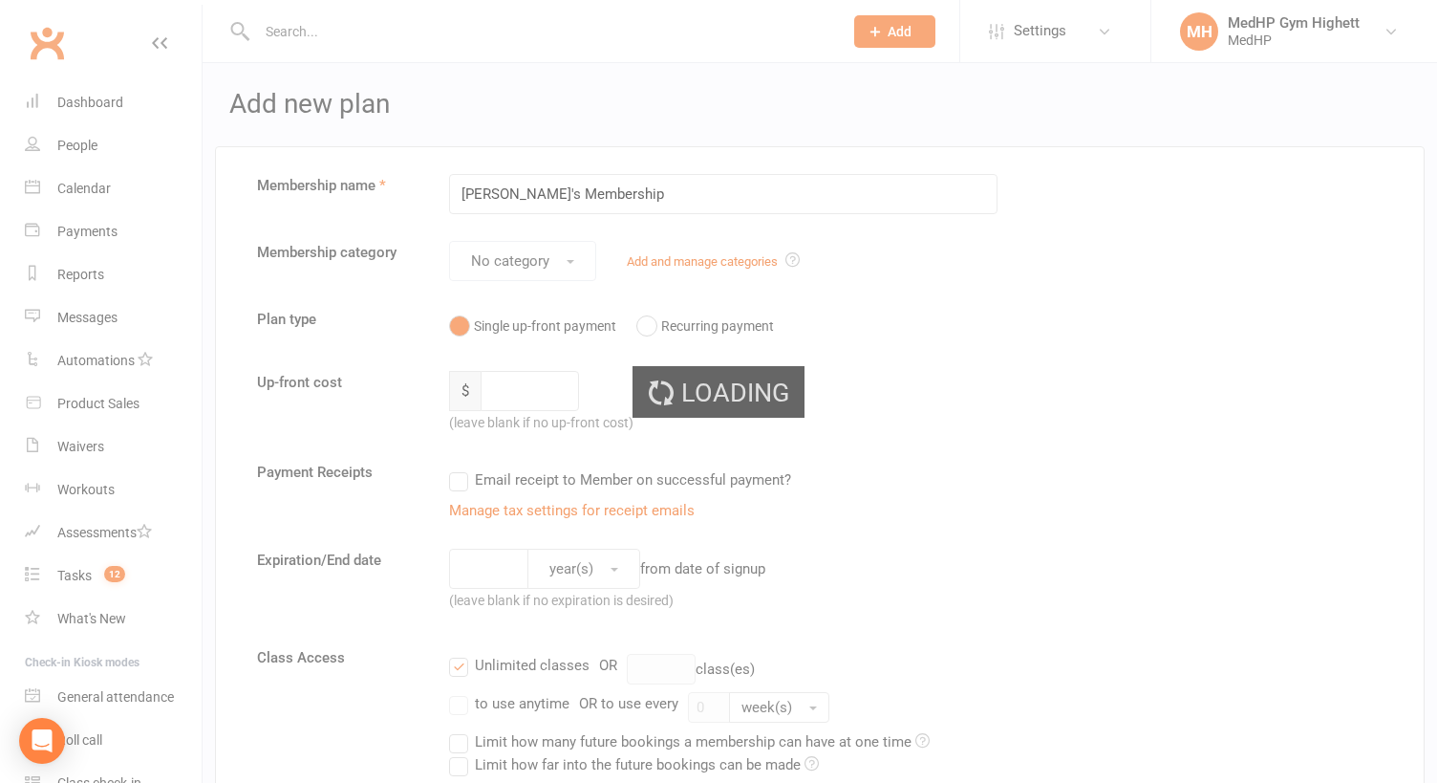
select select "100"
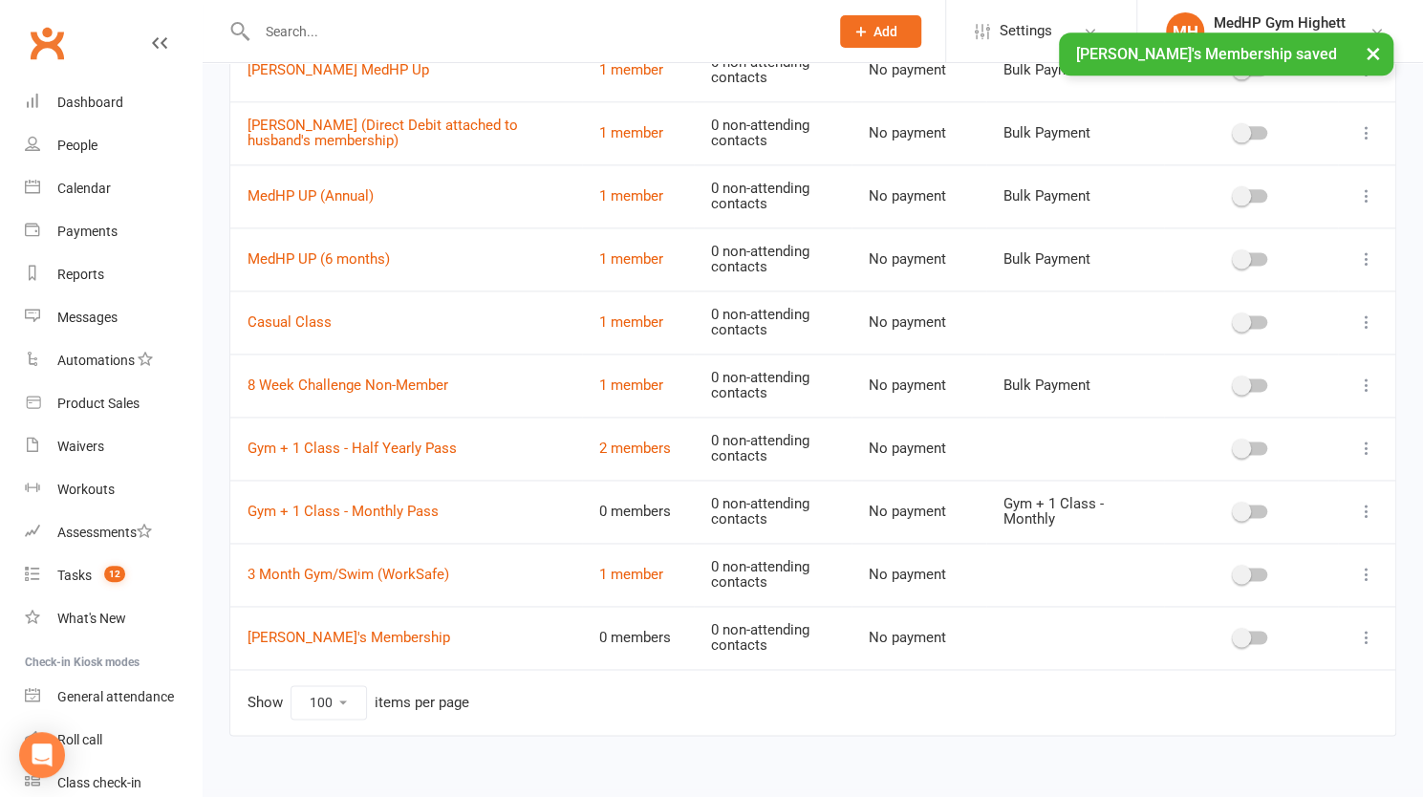
scroll to position [1374, 0]
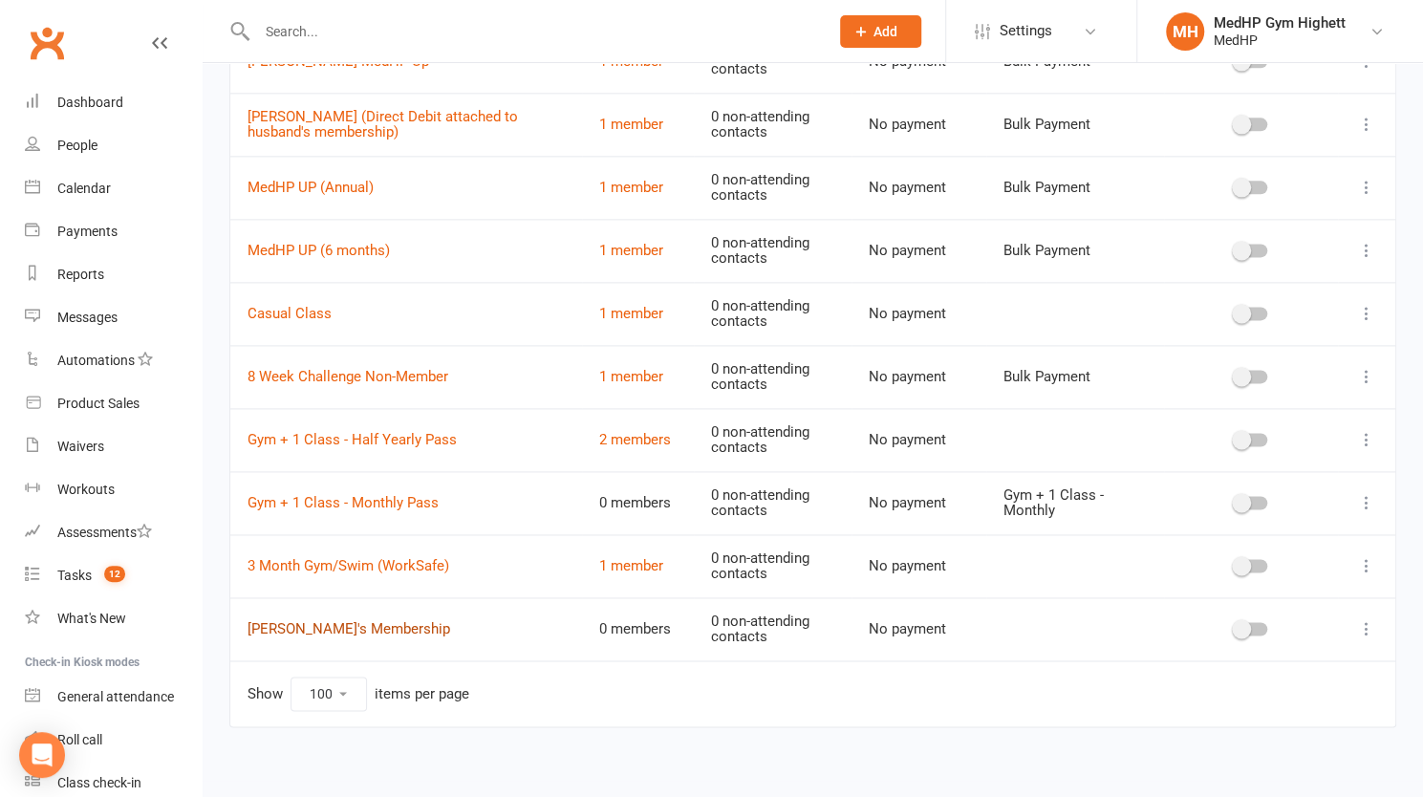
click at [364, 627] on link "[PERSON_NAME]'s Membership" at bounding box center [349, 628] width 203 height 17
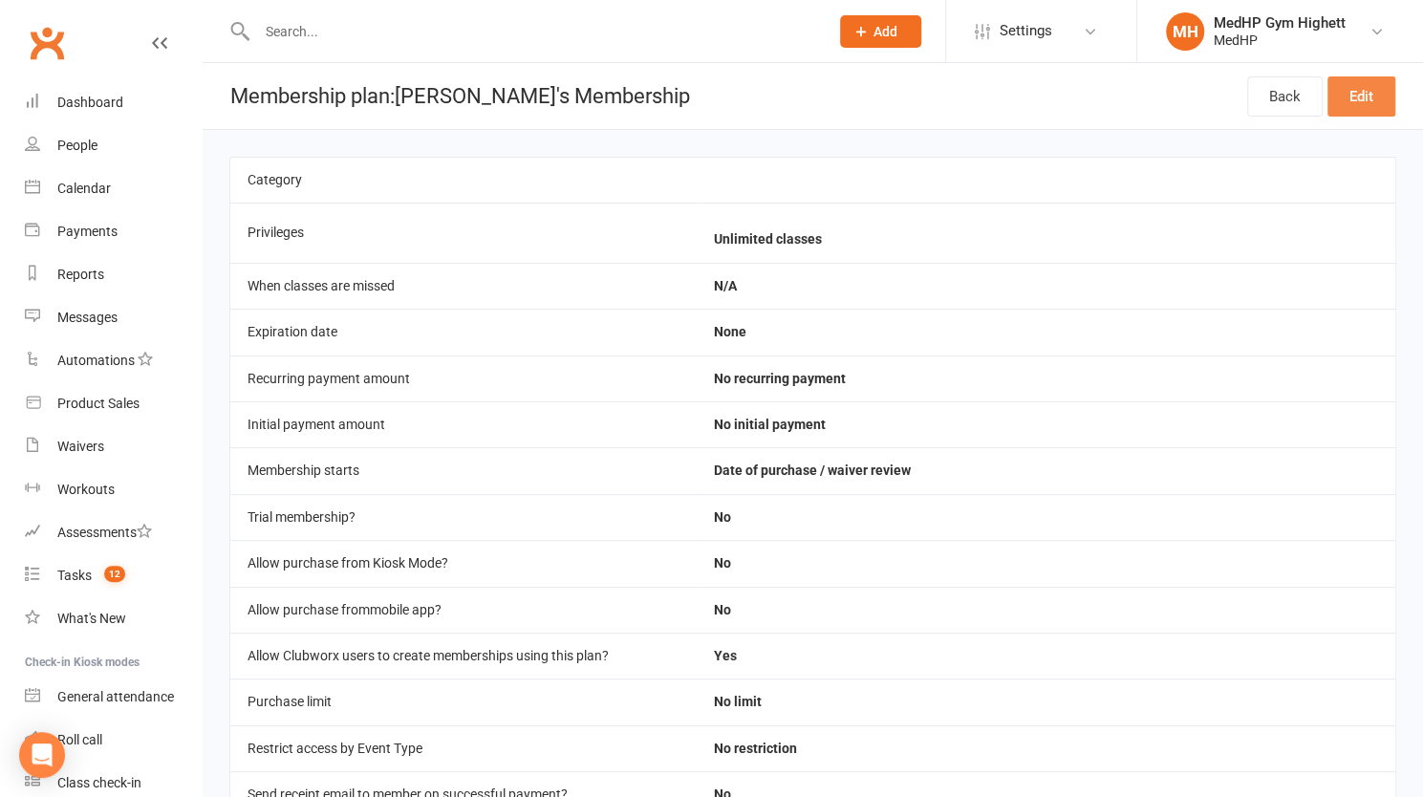
click at [1338, 90] on link "Edit" at bounding box center [1362, 96] width 68 height 40
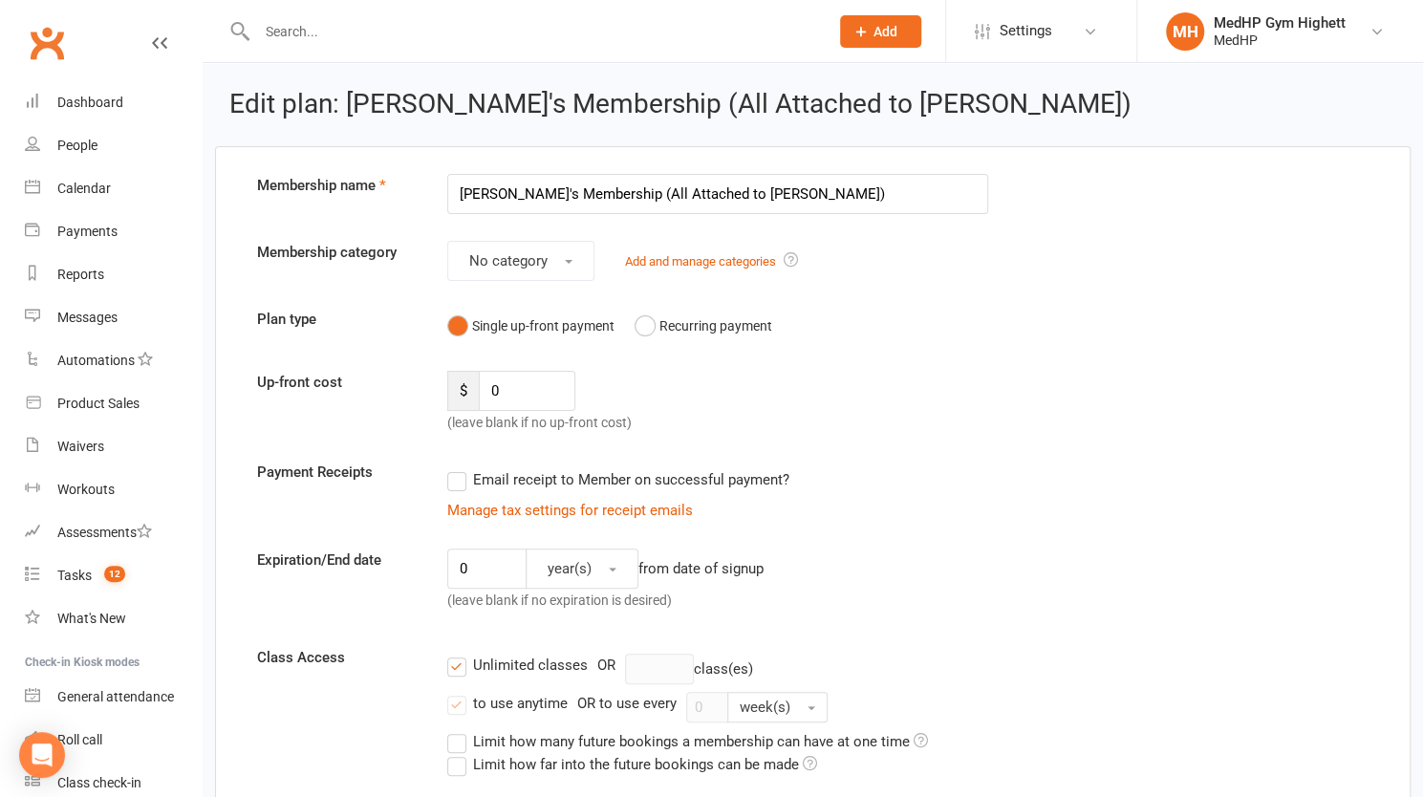
type input "[PERSON_NAME]'s Membership (All Attached to [PERSON_NAME])"
click at [1128, 381] on div "Up-front cost $ 0 (leave blank if no up-front cost)" at bounding box center [813, 402] width 1140 height 63
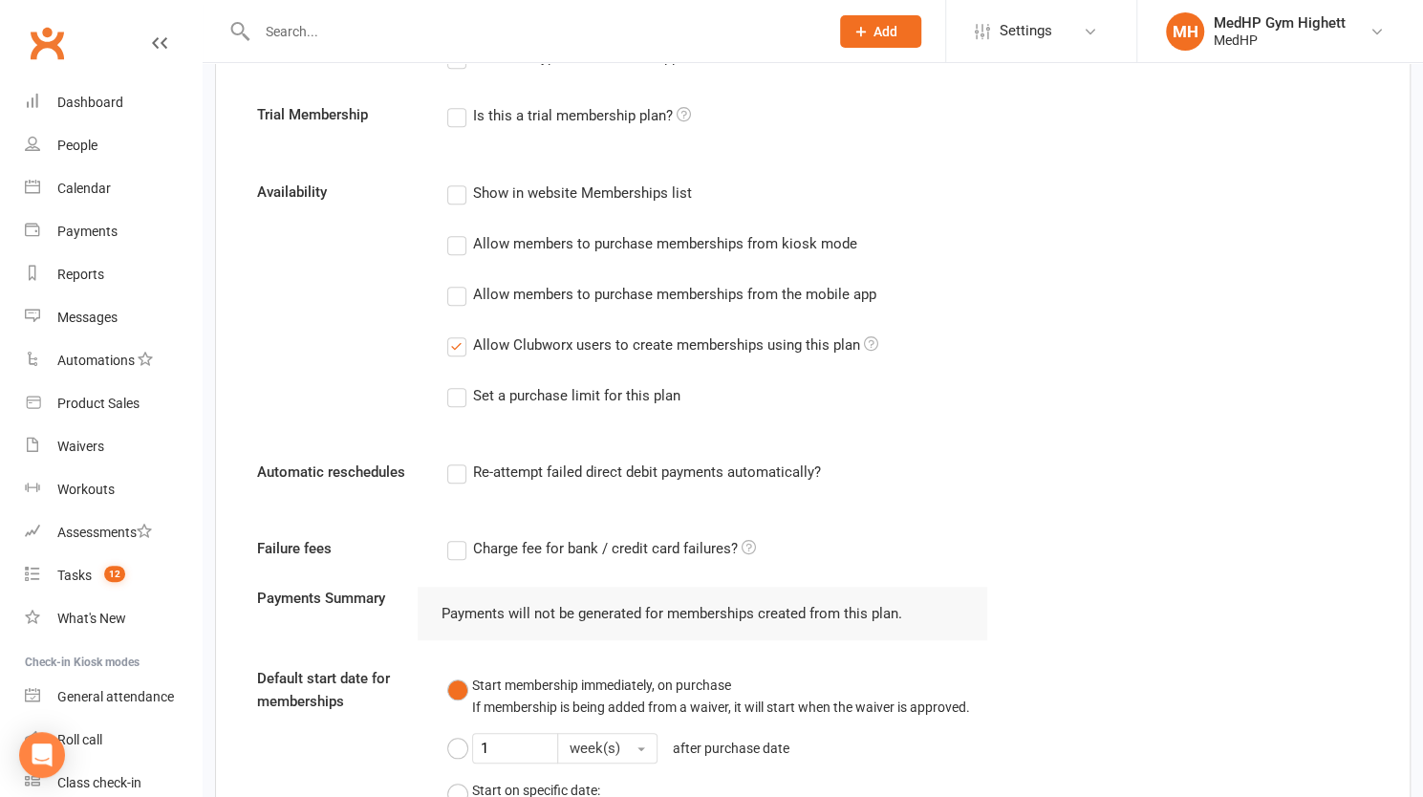
scroll to position [1380, 0]
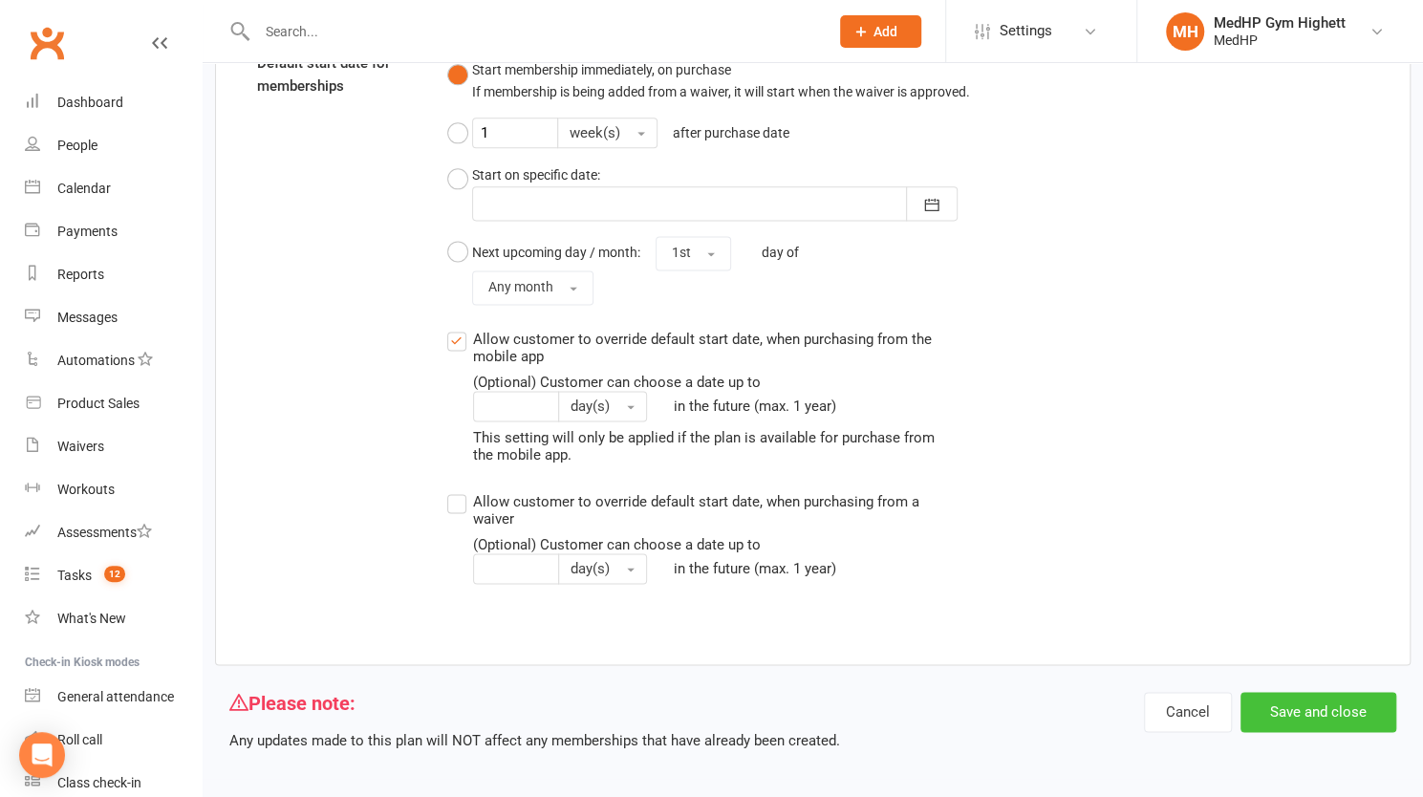
click at [1317, 711] on button "Save and close" at bounding box center [1319, 712] width 156 height 40
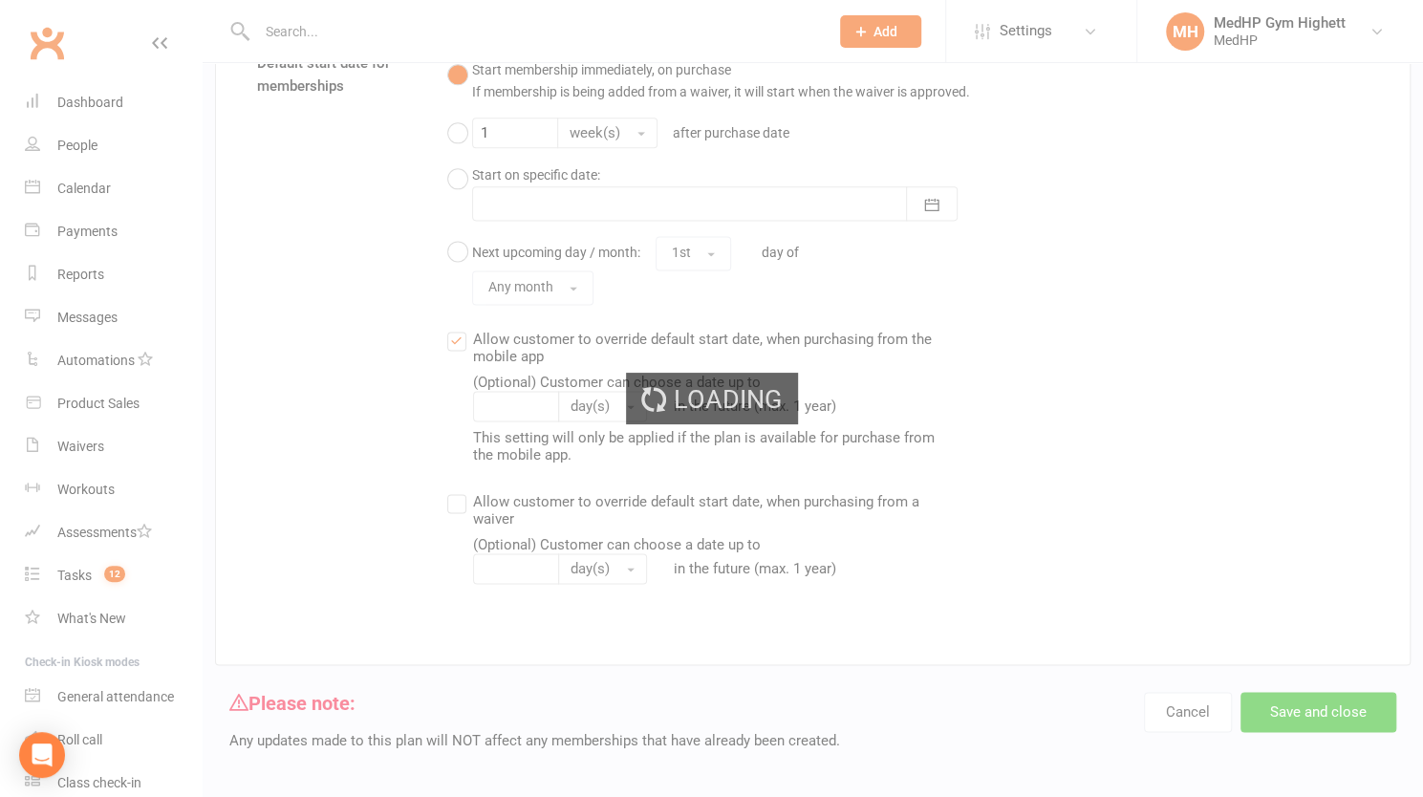
select select "100"
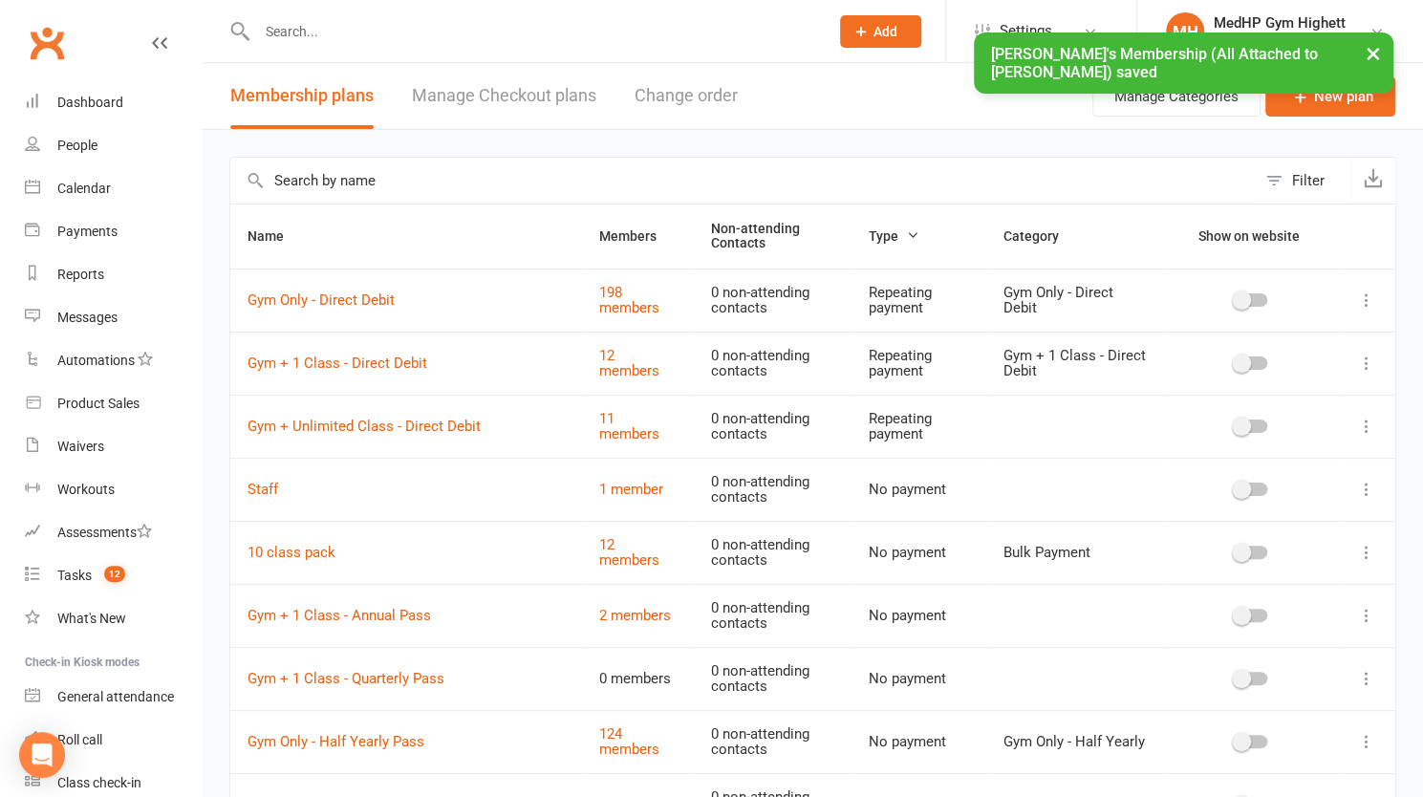
click at [325, 32] on div "× [PERSON_NAME]'s Membership (All Attached to [PERSON_NAME]) saved" at bounding box center [699, 32] width 1398 height 0
click at [304, 32] on div "× [PERSON_NAME]'s Membership (All Attached to [PERSON_NAME]) saved" at bounding box center [699, 32] width 1398 height 0
click at [331, 32] on div "× [PERSON_NAME]'s Membership (All Attached to [PERSON_NAME]) saved" at bounding box center [699, 32] width 1398 height 0
click at [279, 32] on div "× [PERSON_NAME]'s Membership (All Attached to [PERSON_NAME]) saved" at bounding box center [699, 32] width 1398 height 0
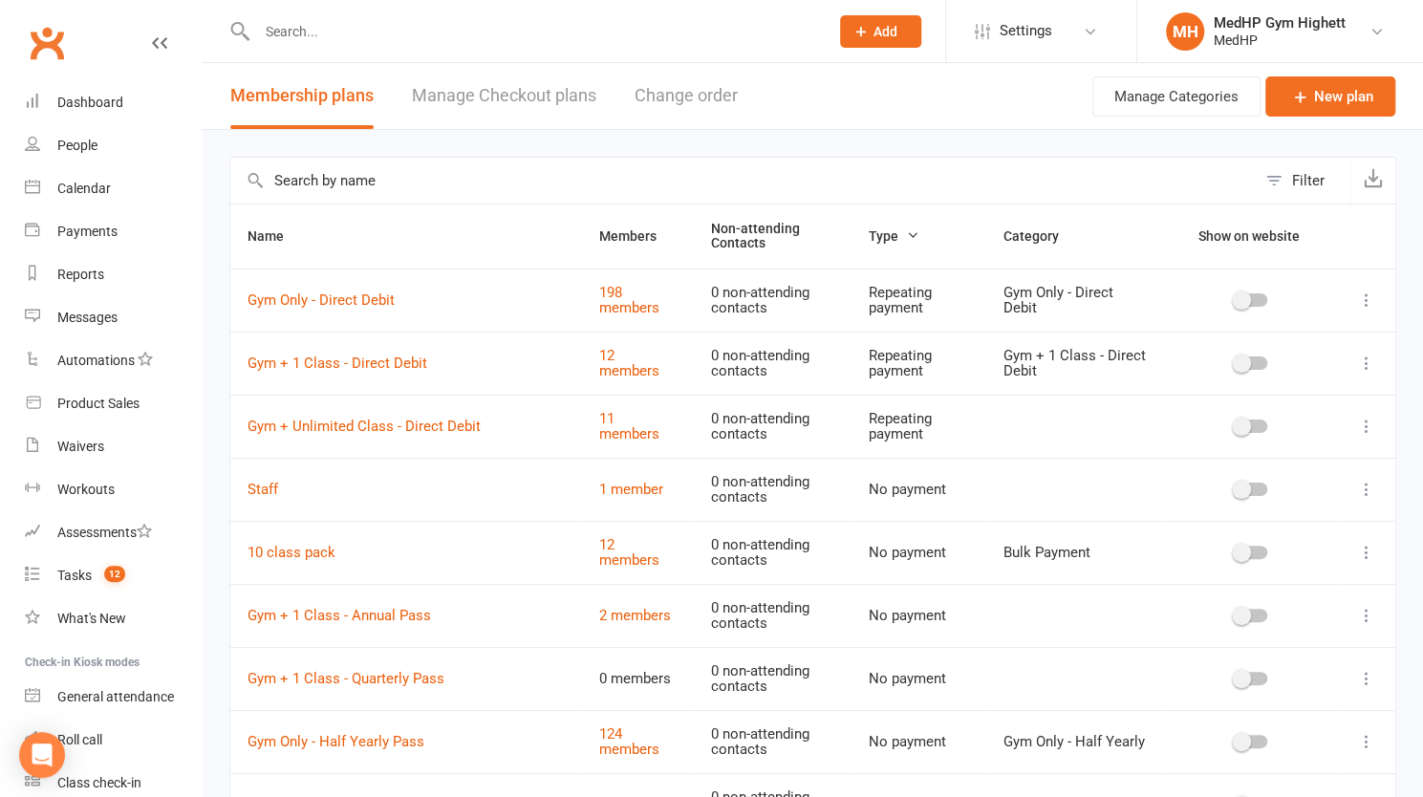
click at [329, 31] on input "text" at bounding box center [533, 31] width 564 height 27
type input "i"
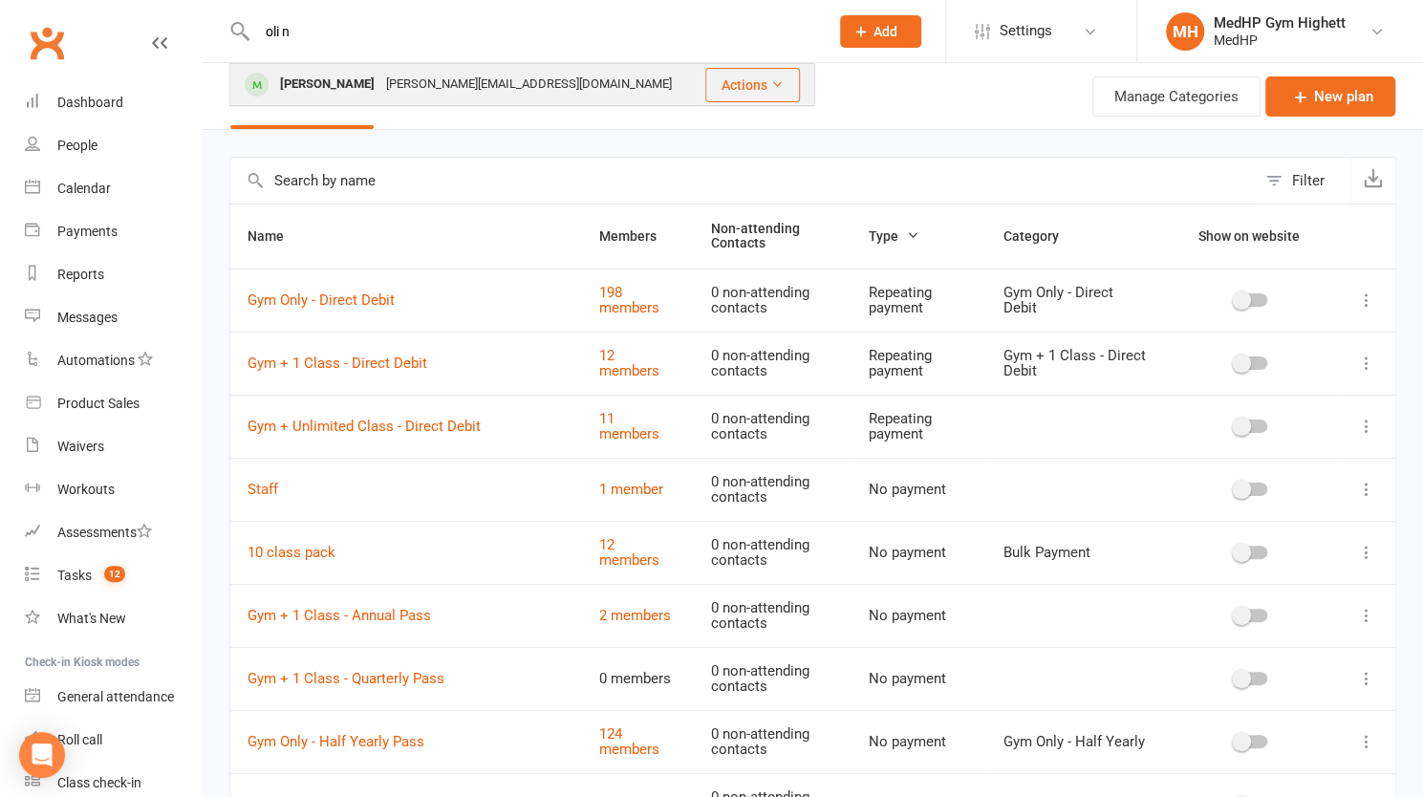
type input "oli n"
click at [337, 87] on div "[PERSON_NAME]" at bounding box center [327, 85] width 106 height 28
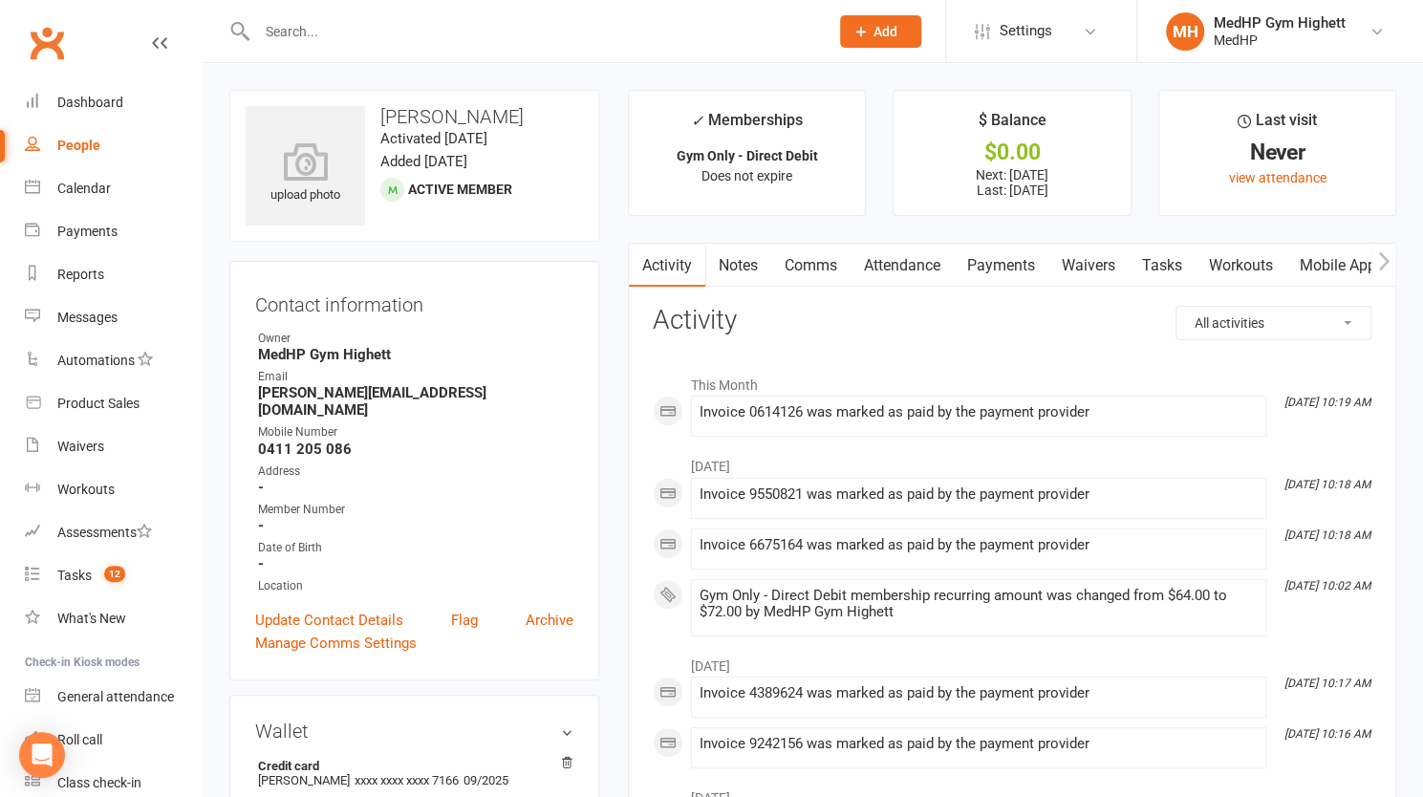
click at [426, 32] on input "text" at bounding box center [533, 31] width 564 height 27
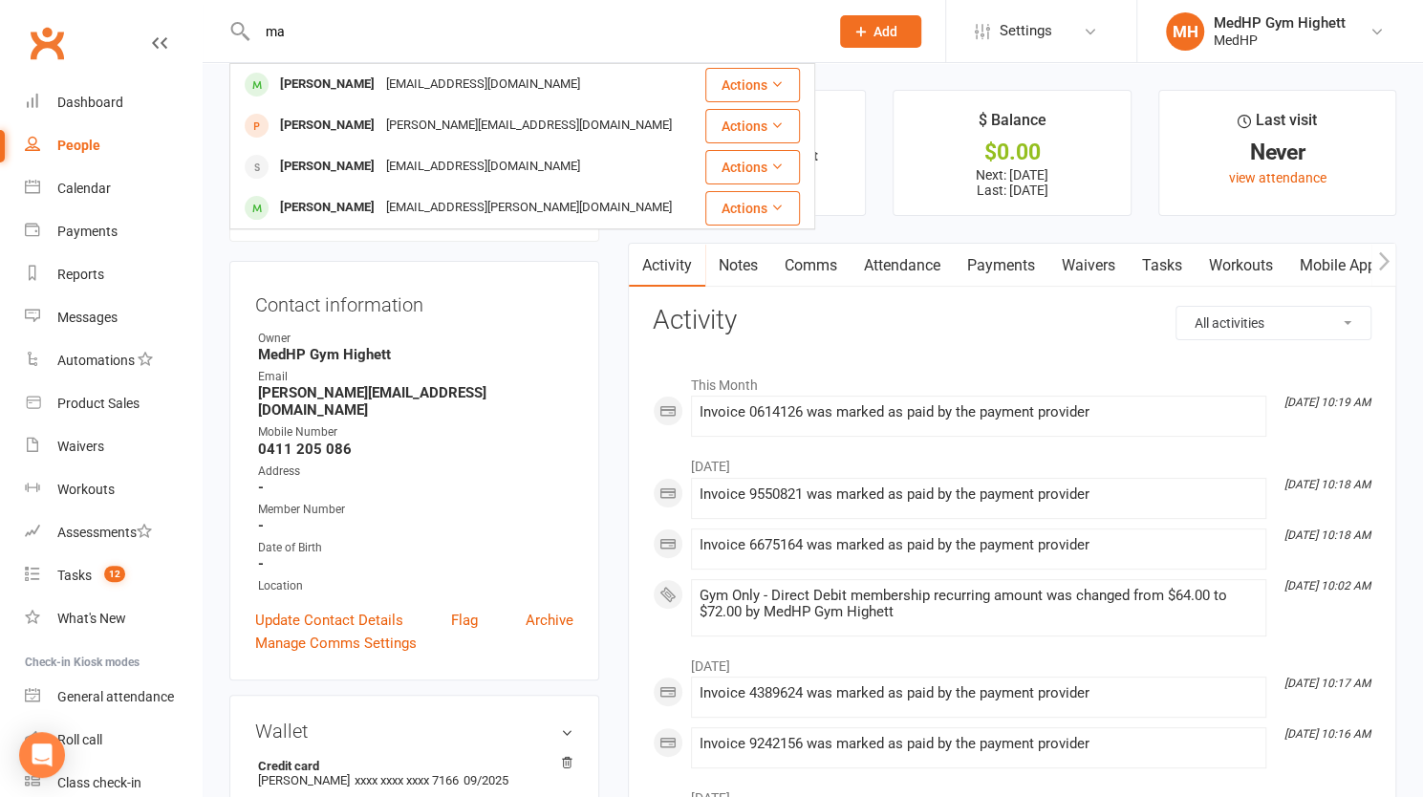
type input "m"
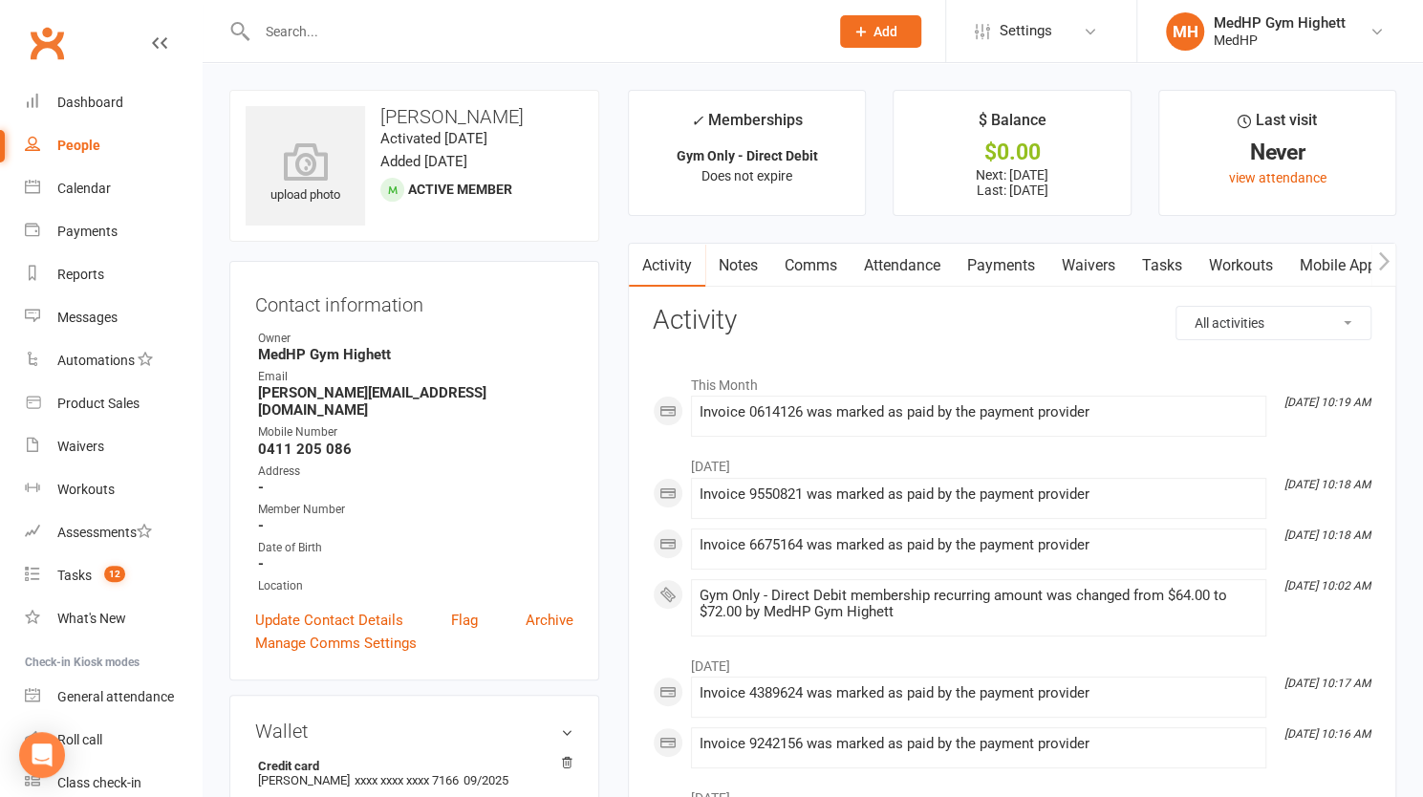
click at [1011, 255] on link "Payments" at bounding box center [1001, 266] width 95 height 44
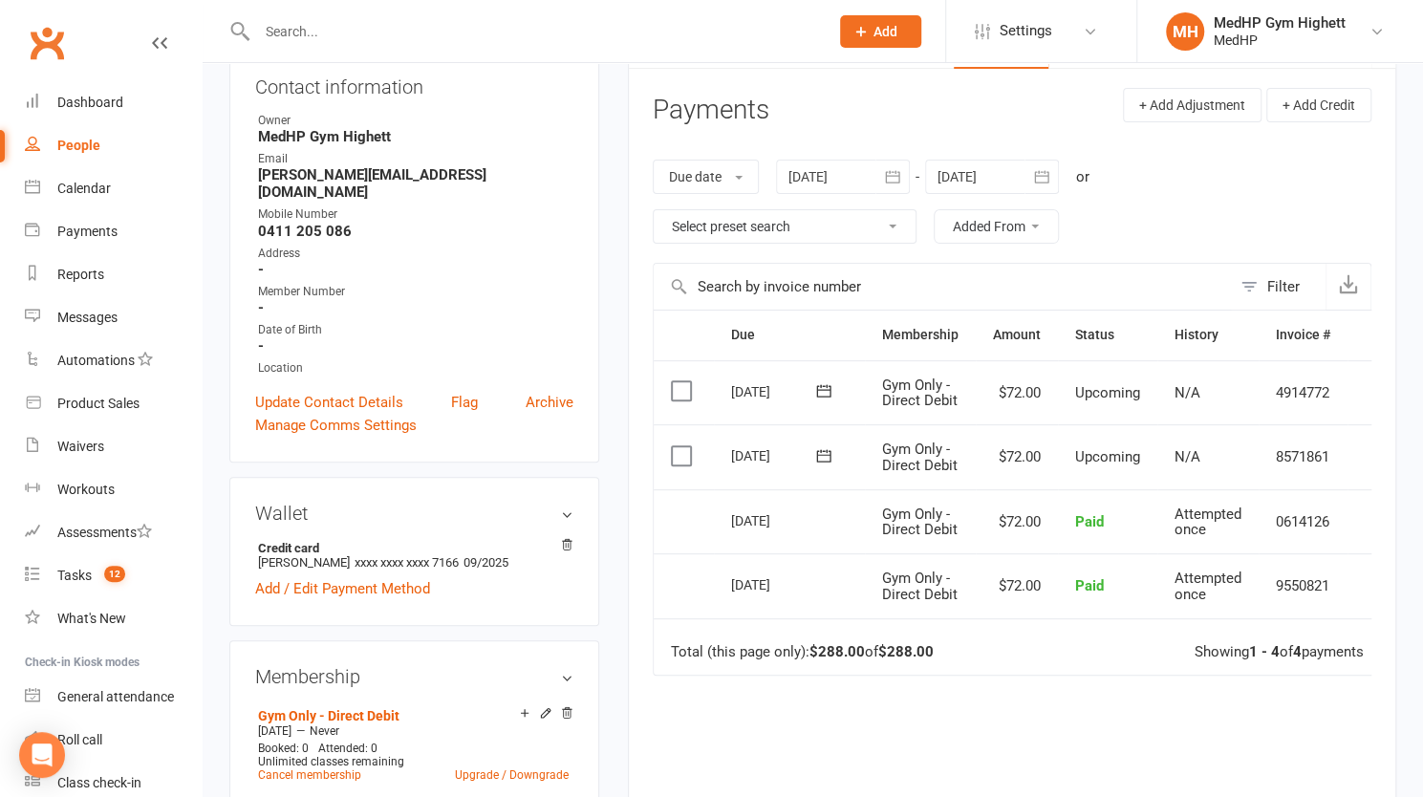
scroll to position [219, 0]
click at [495, 767] on link "Upgrade / Downgrade" at bounding box center [512, 773] width 114 height 13
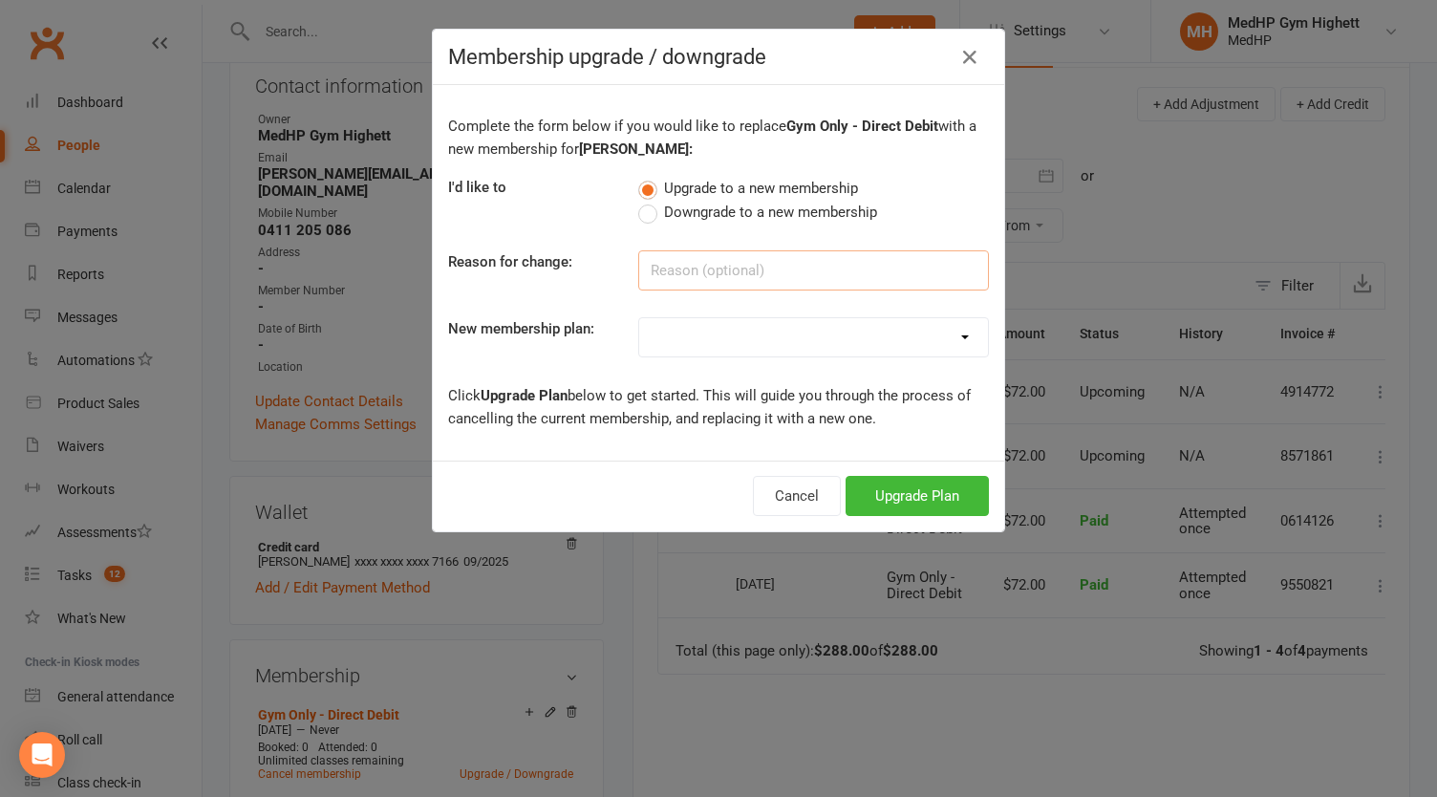
click at [673, 266] on input at bounding box center [813, 270] width 351 height 40
type input "Changing payment"
click at [788, 353] on select "Gym Only - Direct Debit Gym Only - Monthly Pass Gym Only - Quarterly Pass Gym O…" at bounding box center [813, 337] width 349 height 38
select select "27"
click at [639, 318] on select "Gym Only - Direct Debit Gym Only - Monthly Pass Gym Only - Quarterly Pass Gym O…" at bounding box center [813, 337] width 349 height 38
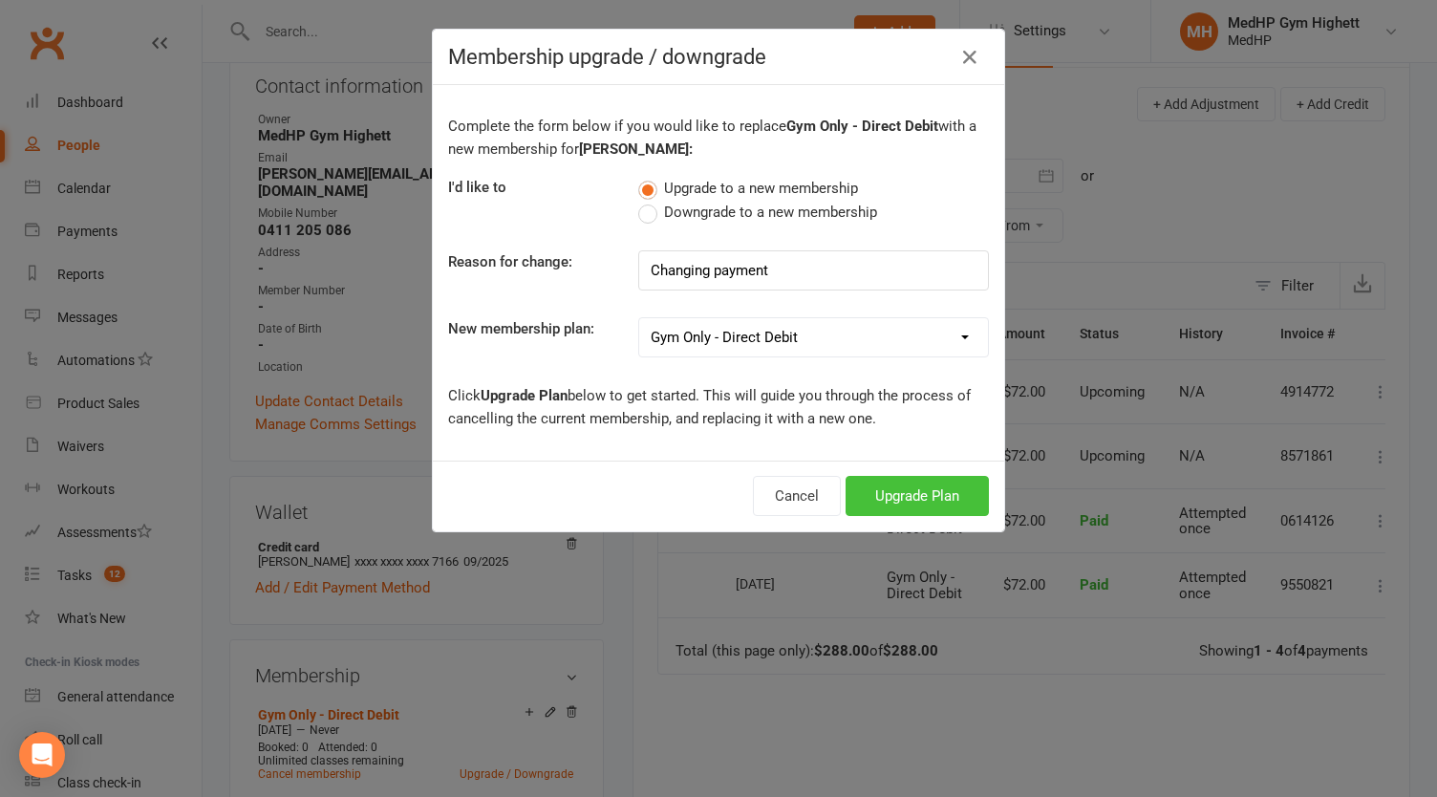
click at [909, 497] on button "Upgrade Plan" at bounding box center [917, 496] width 143 height 40
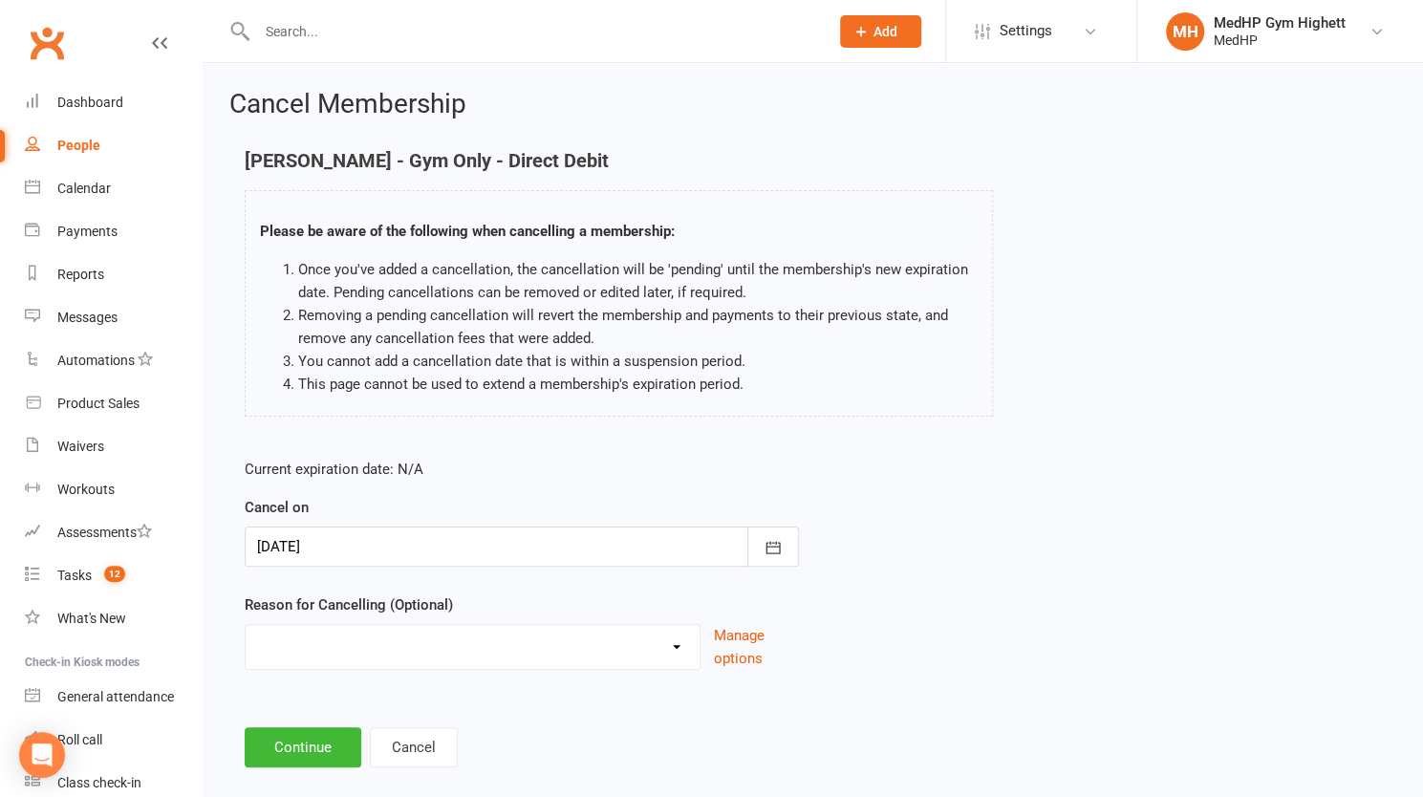
click at [613, 555] on div at bounding box center [522, 547] width 554 height 40
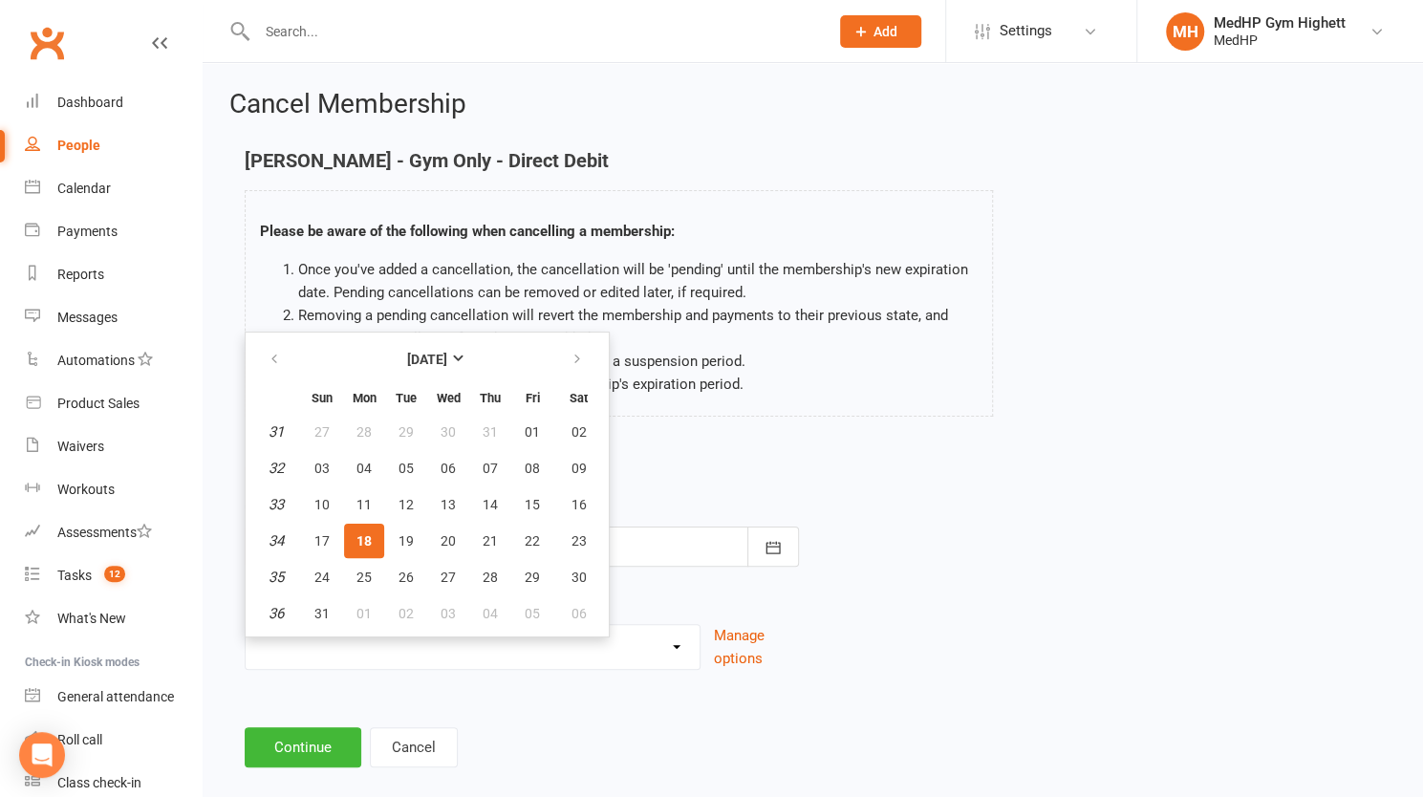
click at [368, 536] on span "18" at bounding box center [364, 540] width 15 height 15
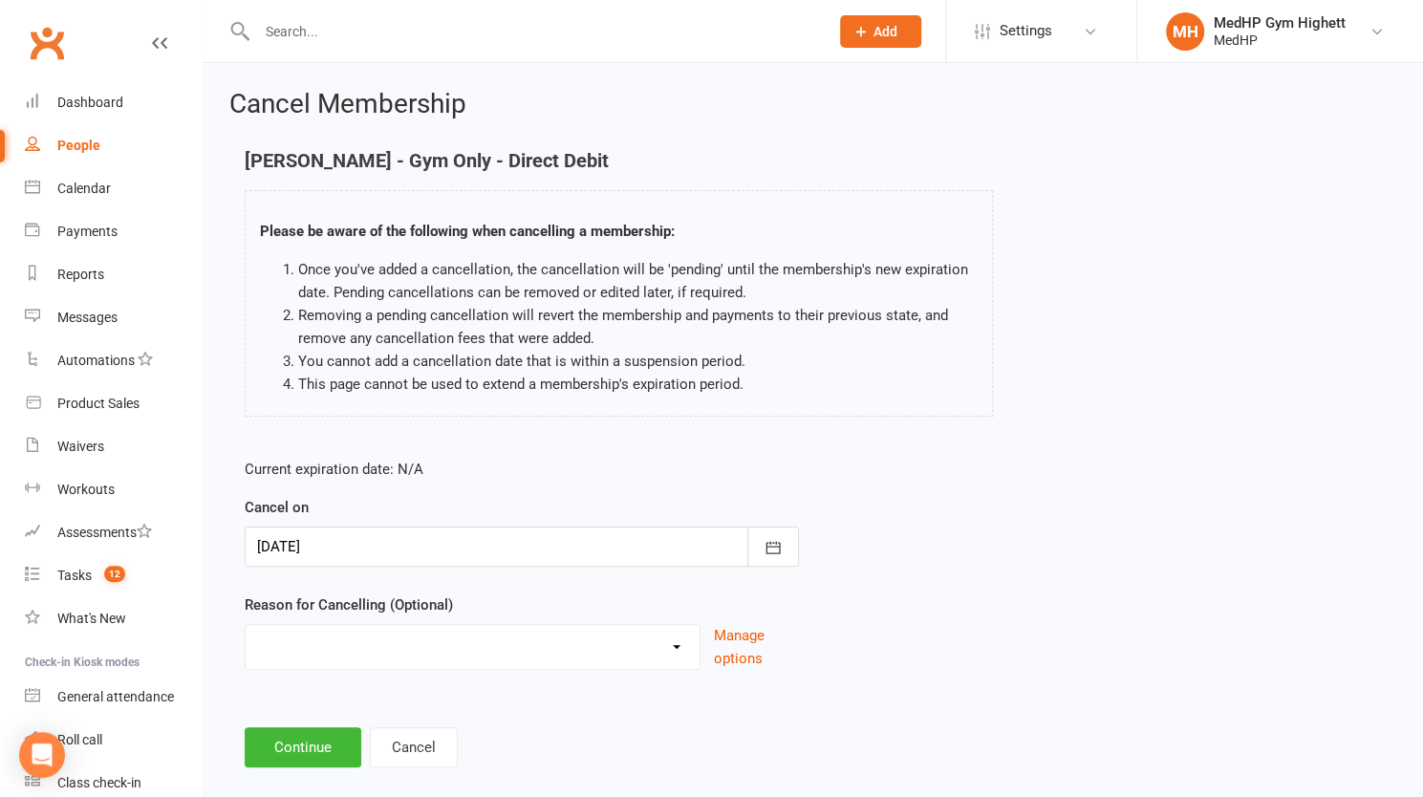
click at [380, 676] on div "Current expiration date: N/A Cancel on [DATE] [DATE] Sun Mon Tue Wed Thu Fri Sa…" at bounding box center [521, 569] width 583 height 253
click at [411, 654] on select "Holiday Injury Other reason" at bounding box center [473, 644] width 454 height 38
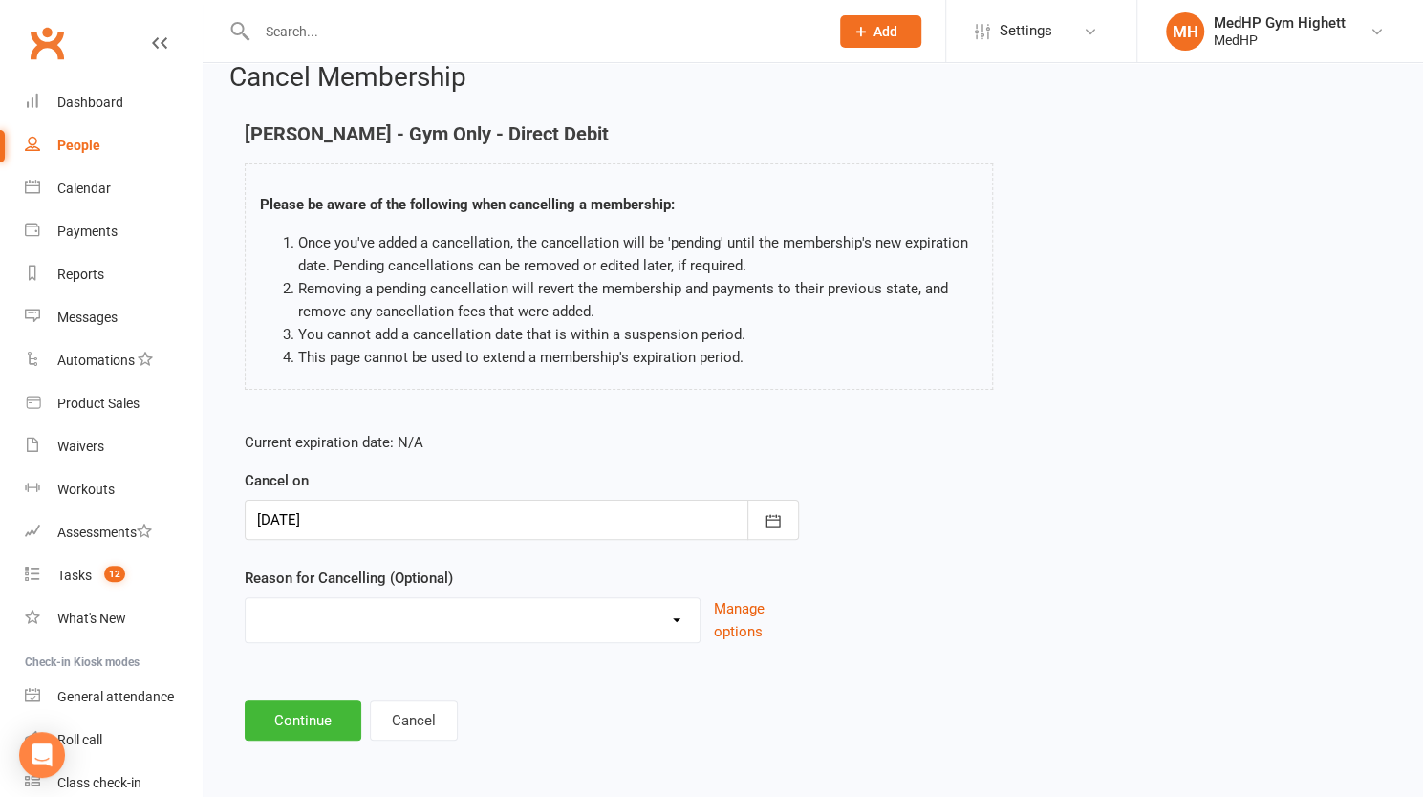
click at [400, 623] on select "Holiday Injury Other reason" at bounding box center [473, 617] width 454 height 38
select select "2"
click at [246, 598] on select "Holiday Injury Other reason" at bounding box center [473, 617] width 454 height 38
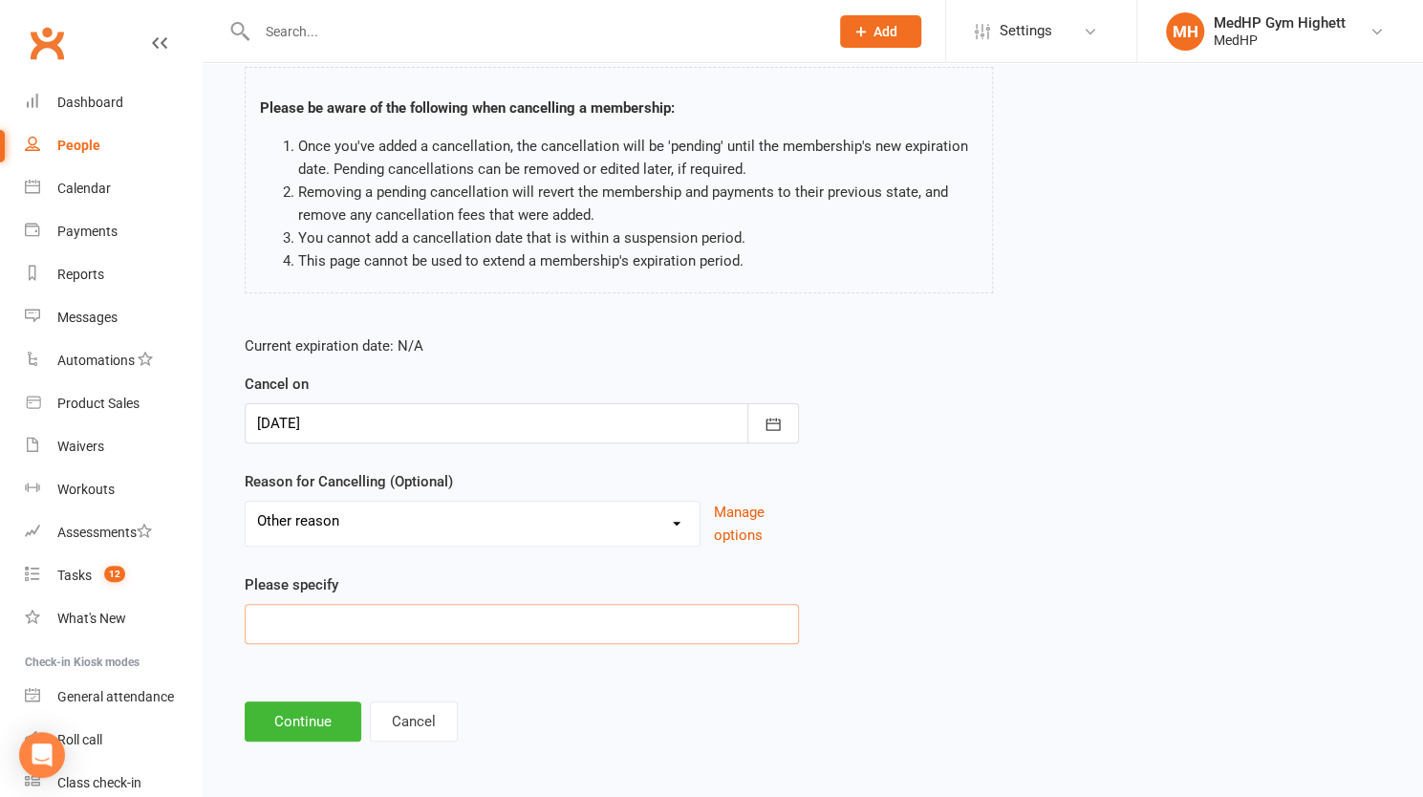
click at [352, 631] on input at bounding box center [522, 624] width 554 height 40
drag, startPoint x: 400, startPoint y: 630, endPoint x: 211, endPoint y: 624, distance: 188.4
click at [211, 624] on div "Cancel Membership [PERSON_NAME] - Gym Only - Direct Debit Please be aware of th…" at bounding box center [813, 356] width 1221 height 832
type input "All paying through Mandys account"
click at [400, 643] on div "Current expiration date: N/A Cancel on [DATE] [DATE] Sun Mon Tue Wed Thu Fri Sa…" at bounding box center [521, 495] width 583 height 351
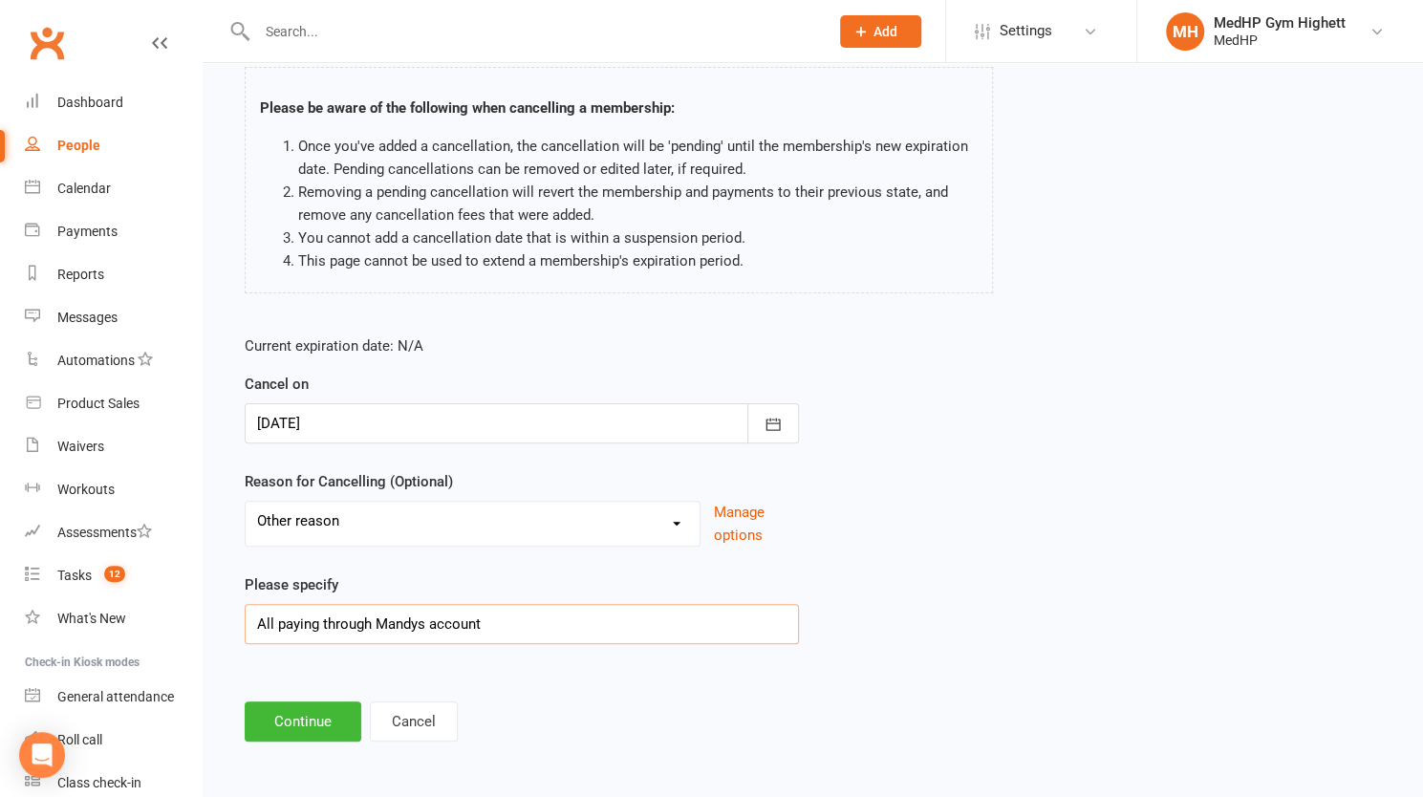
click at [400, 624] on input "All paying through Mandys account" at bounding box center [522, 624] width 554 height 40
click at [291, 725] on button "Continue" at bounding box center [303, 722] width 117 height 40
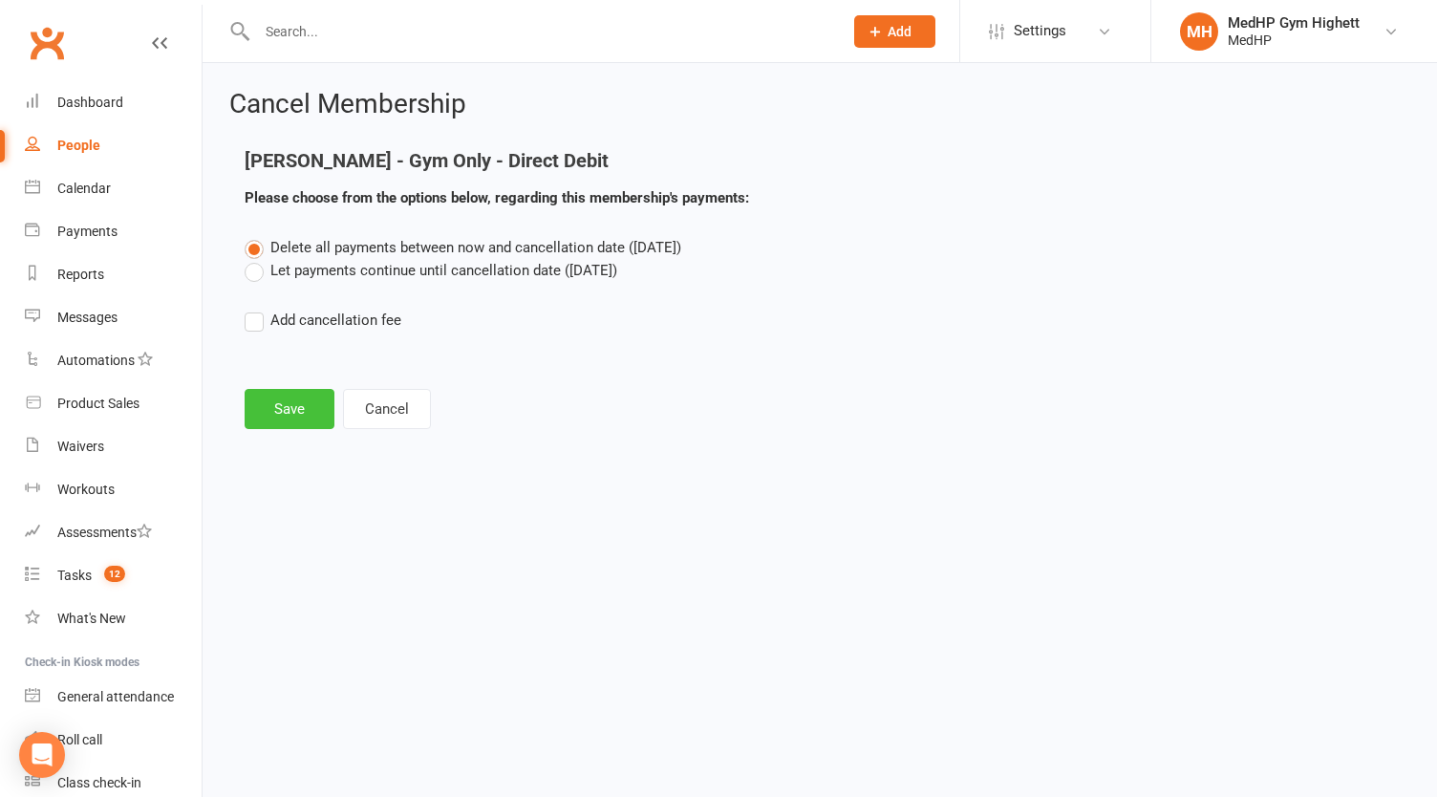
click at [294, 417] on button "Save" at bounding box center [290, 409] width 90 height 40
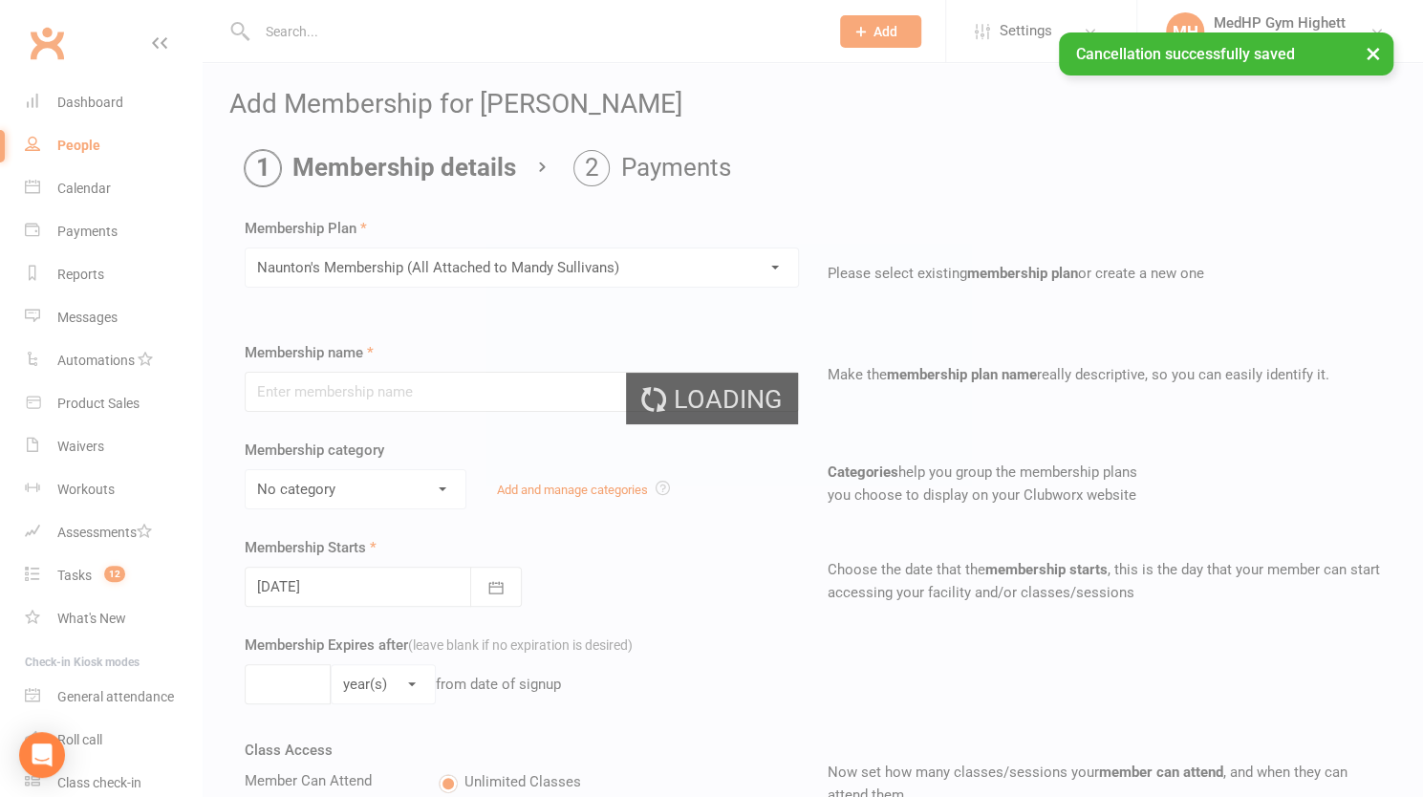
type input "[PERSON_NAME]'s Membership (All Attached to [PERSON_NAME])"
type input "0"
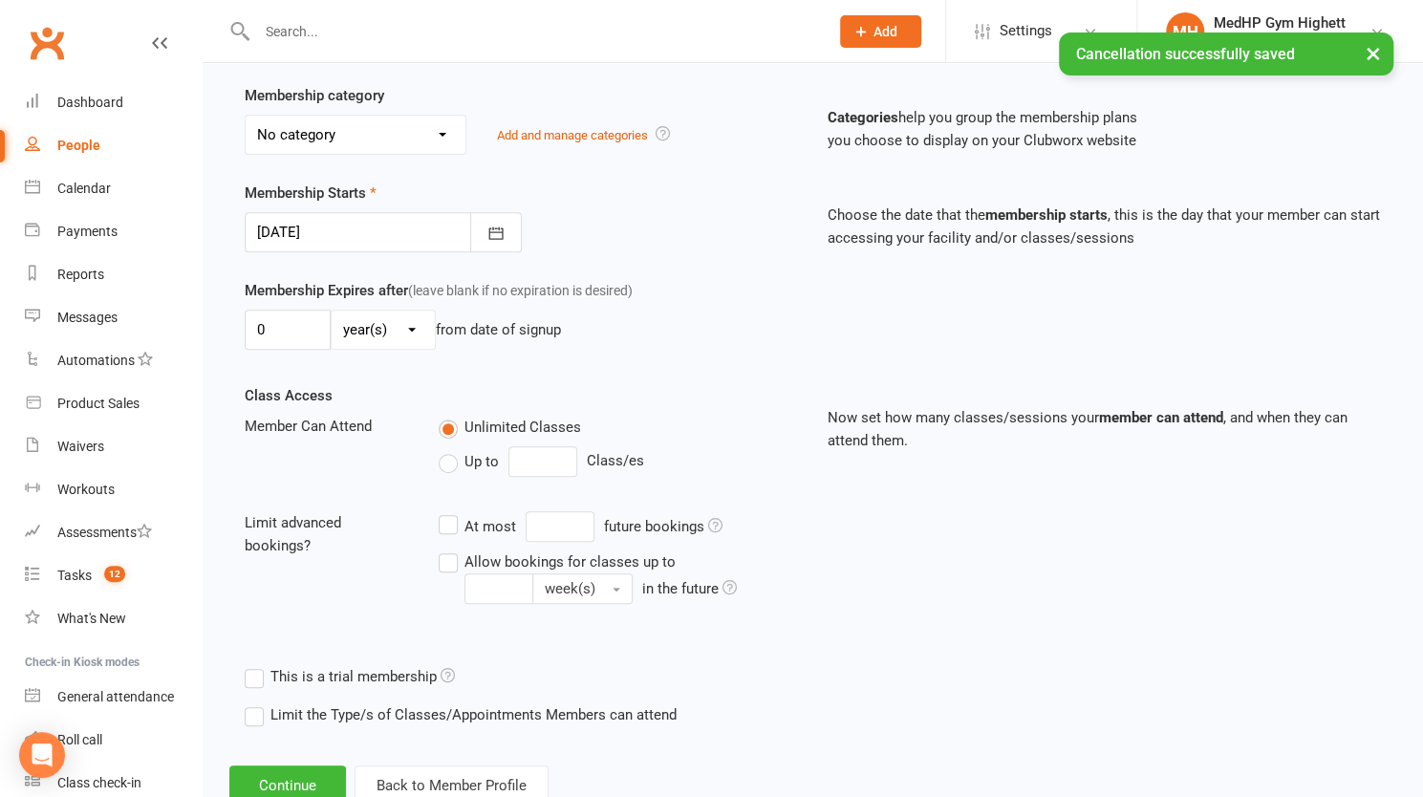
scroll to position [356, 0]
click at [451, 462] on label "Up to" at bounding box center [469, 460] width 60 height 23
click at [451, 449] on input "Up to" at bounding box center [445, 449] width 12 height 0
type input "0"
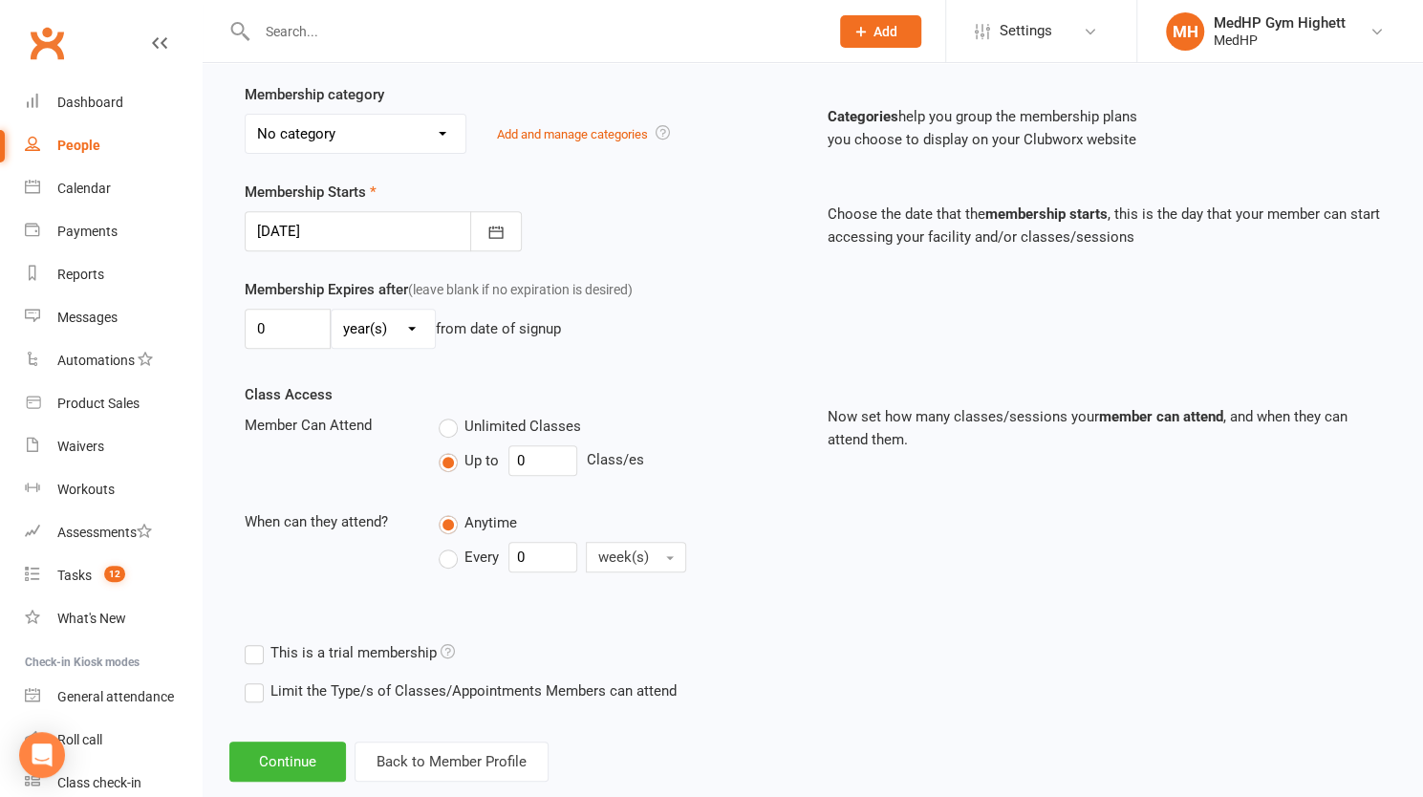
scroll to position [389, 0]
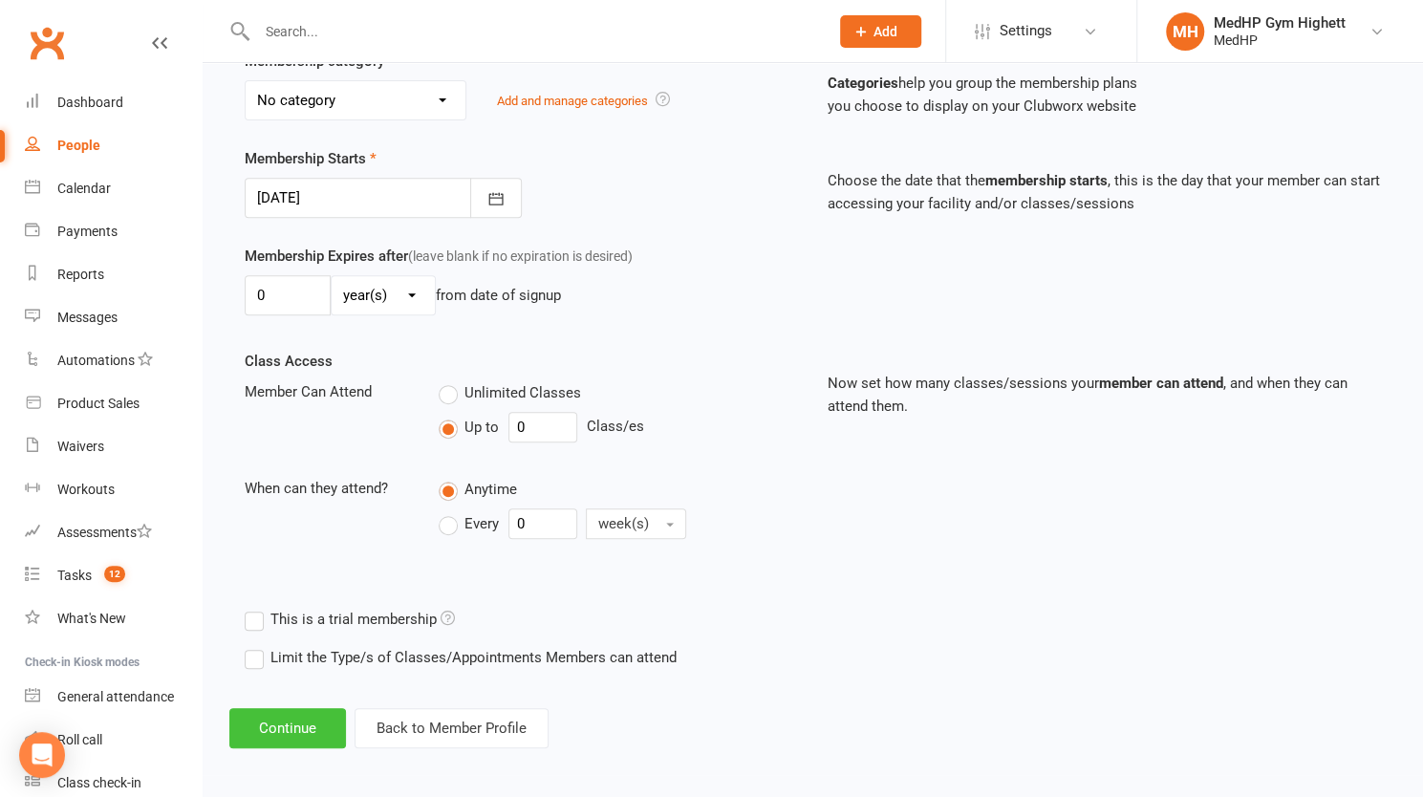
click at [291, 722] on button "Continue" at bounding box center [287, 728] width 117 height 40
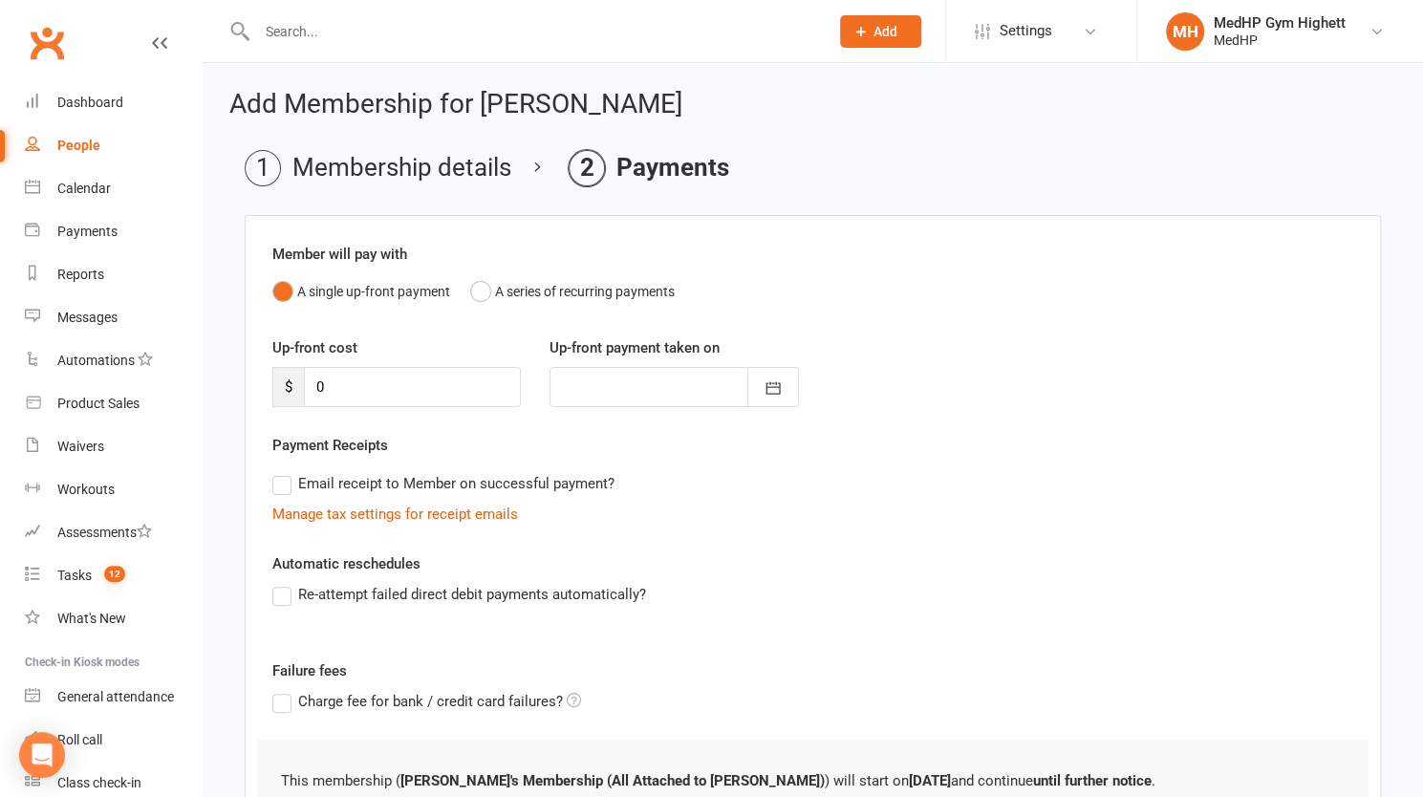
scroll to position [164, 0]
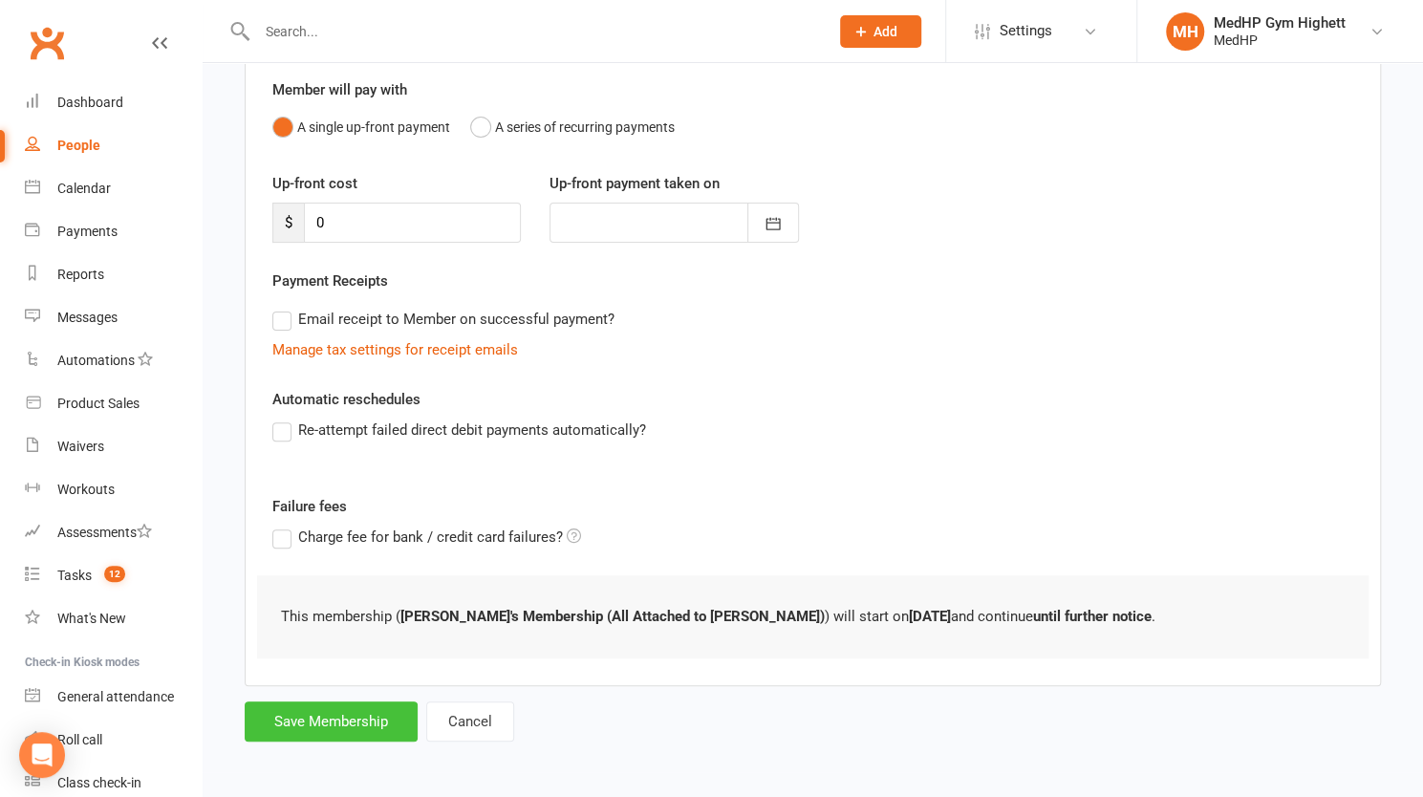
click at [338, 718] on button "Save Membership" at bounding box center [331, 722] width 173 height 40
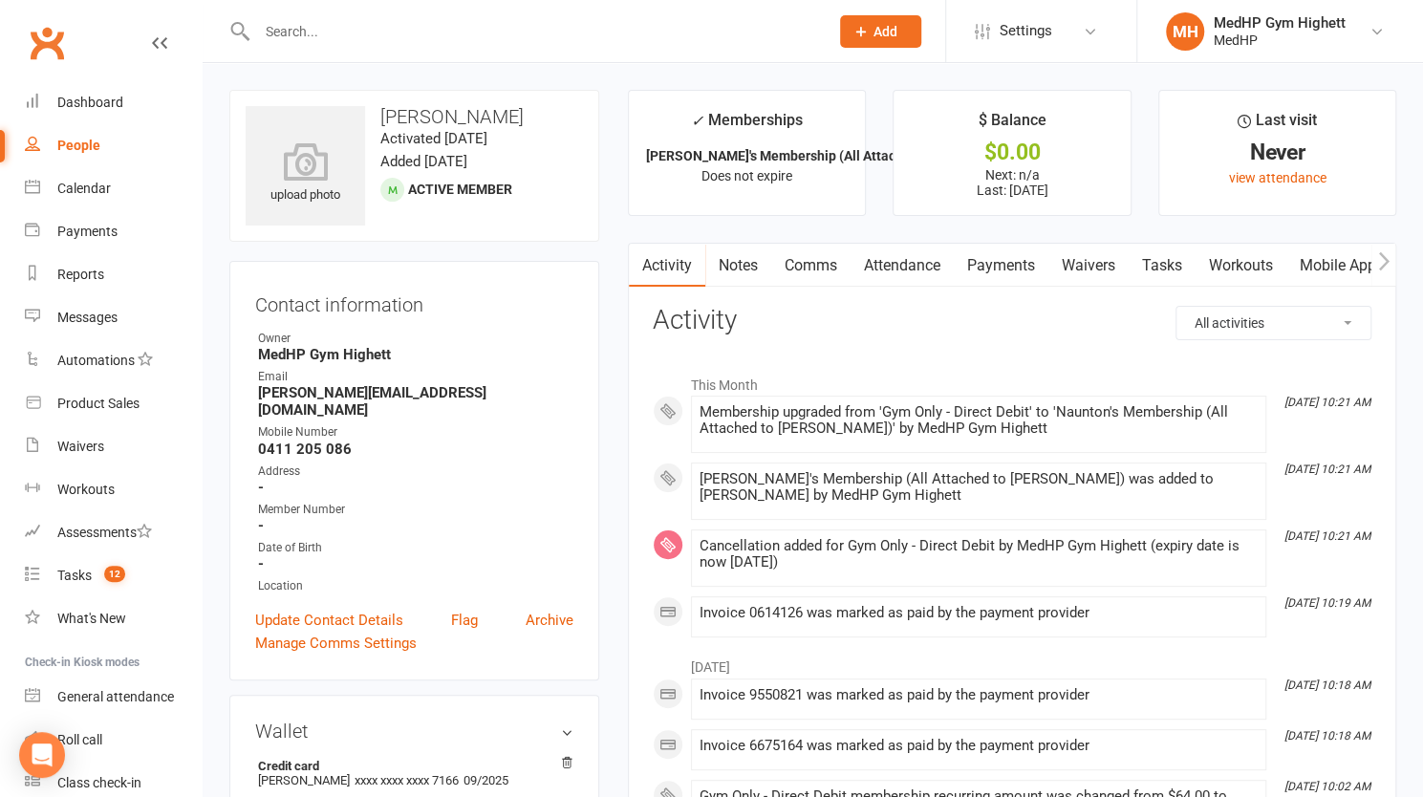
click at [922, 261] on link "Attendance" at bounding box center [902, 266] width 103 height 44
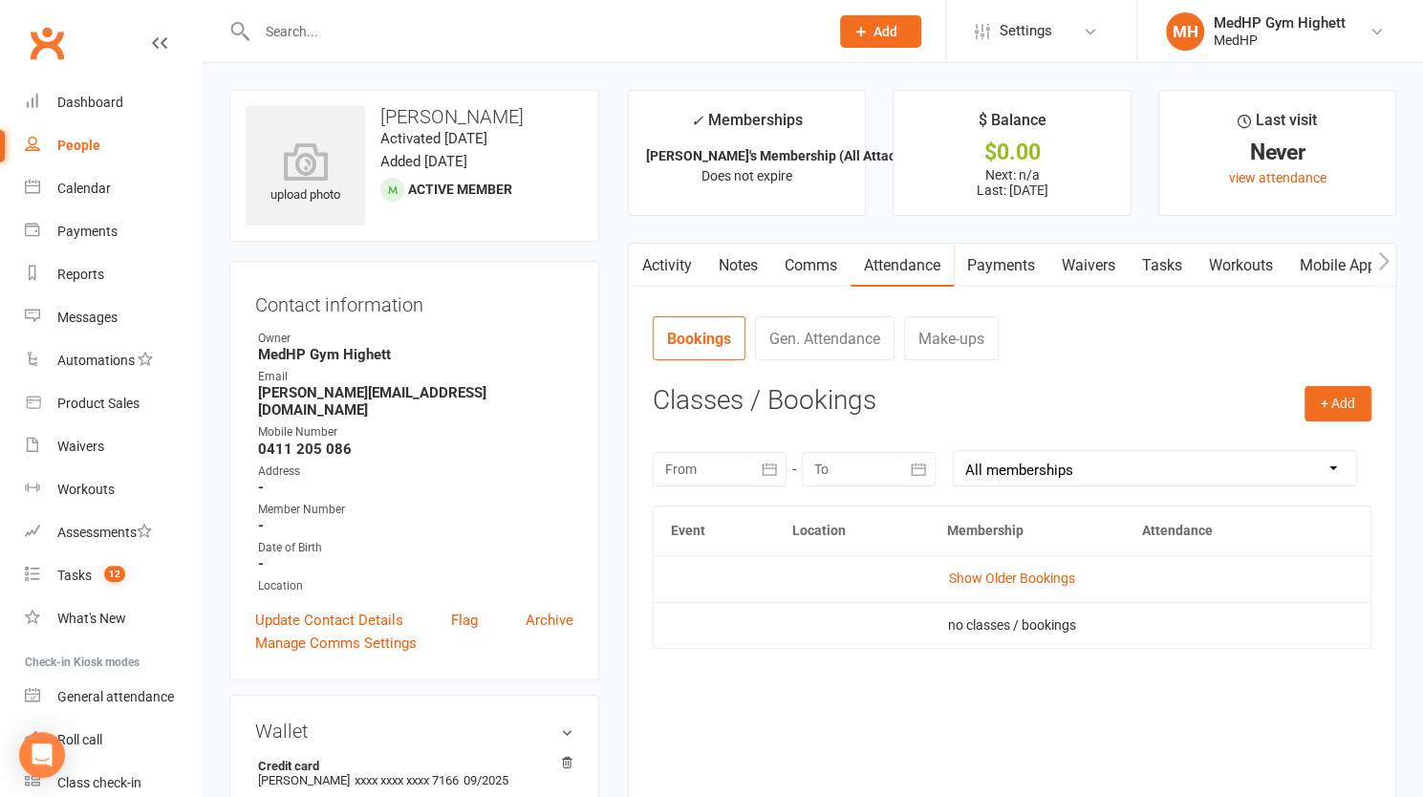
click at [1005, 255] on link "Payments" at bounding box center [1001, 266] width 95 height 44
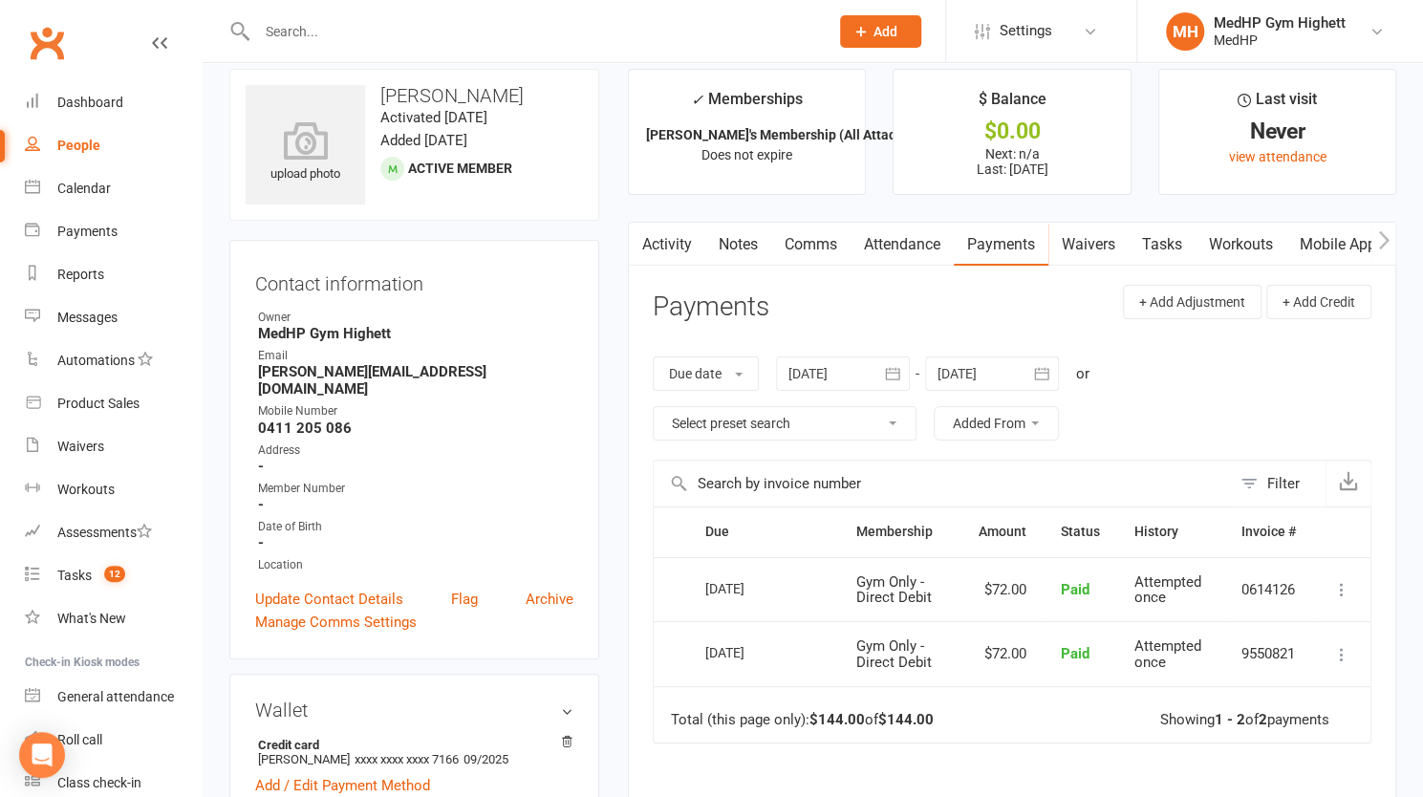
scroll to position [19, 0]
click at [977, 359] on div at bounding box center [992, 375] width 134 height 34
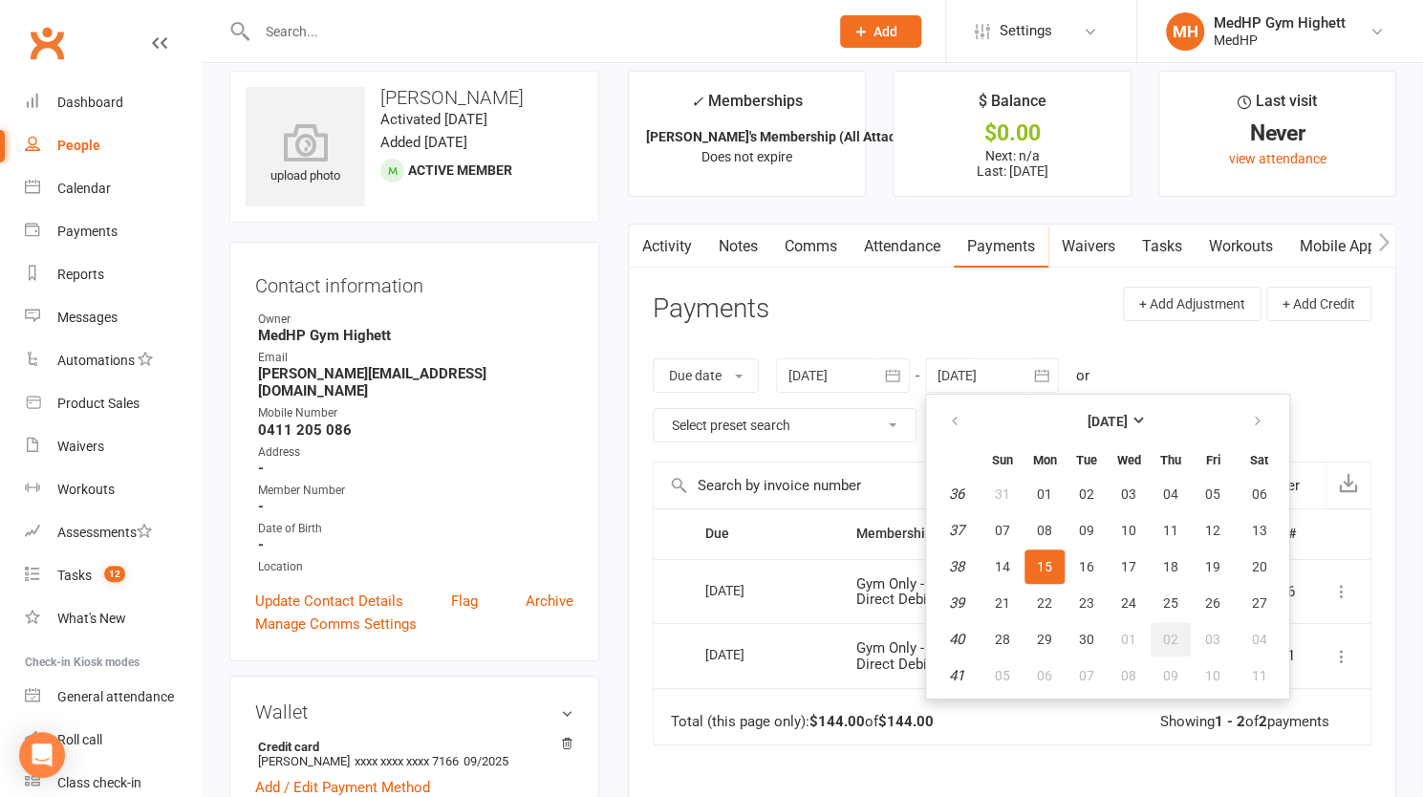
click at [1187, 639] on button "02" at bounding box center [1171, 639] width 40 height 34
type input "[DATE]"
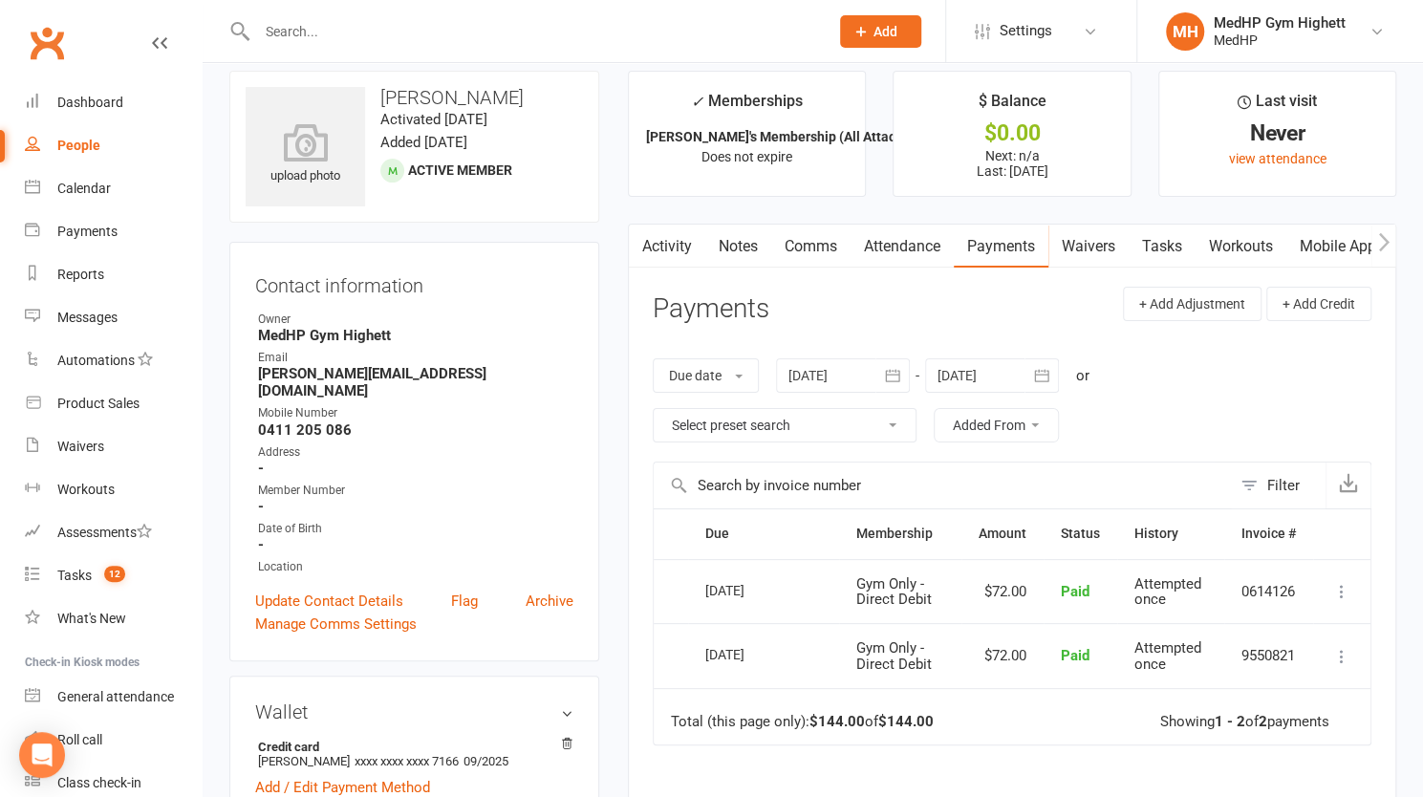
click at [452, 54] on div at bounding box center [522, 31] width 586 height 62
click at [397, 26] on input "text" at bounding box center [533, 31] width 564 height 27
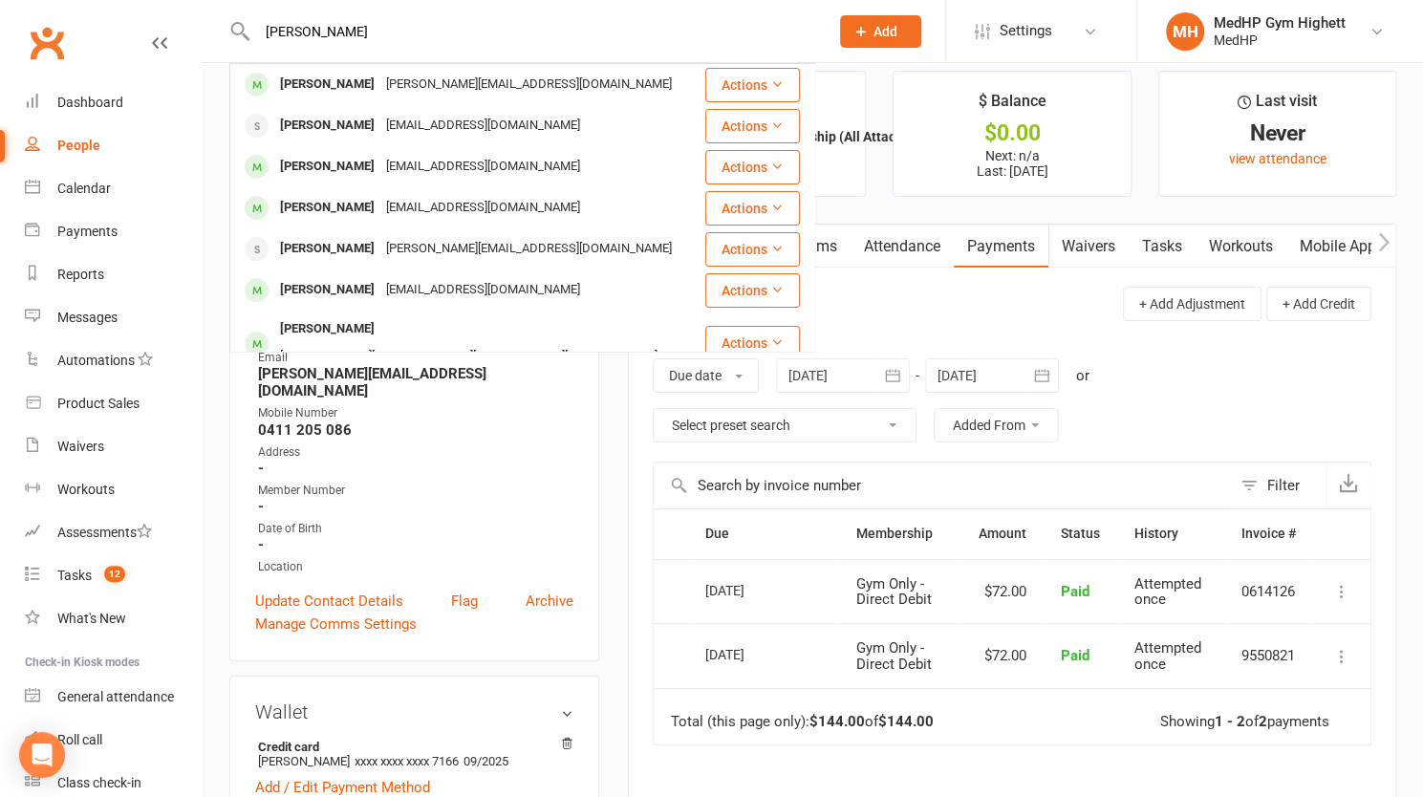
type input "[PERSON_NAME]"
click at [386, 76] on div "[PERSON_NAME][EMAIL_ADDRESS][DOMAIN_NAME]" at bounding box center [528, 85] width 297 height 28
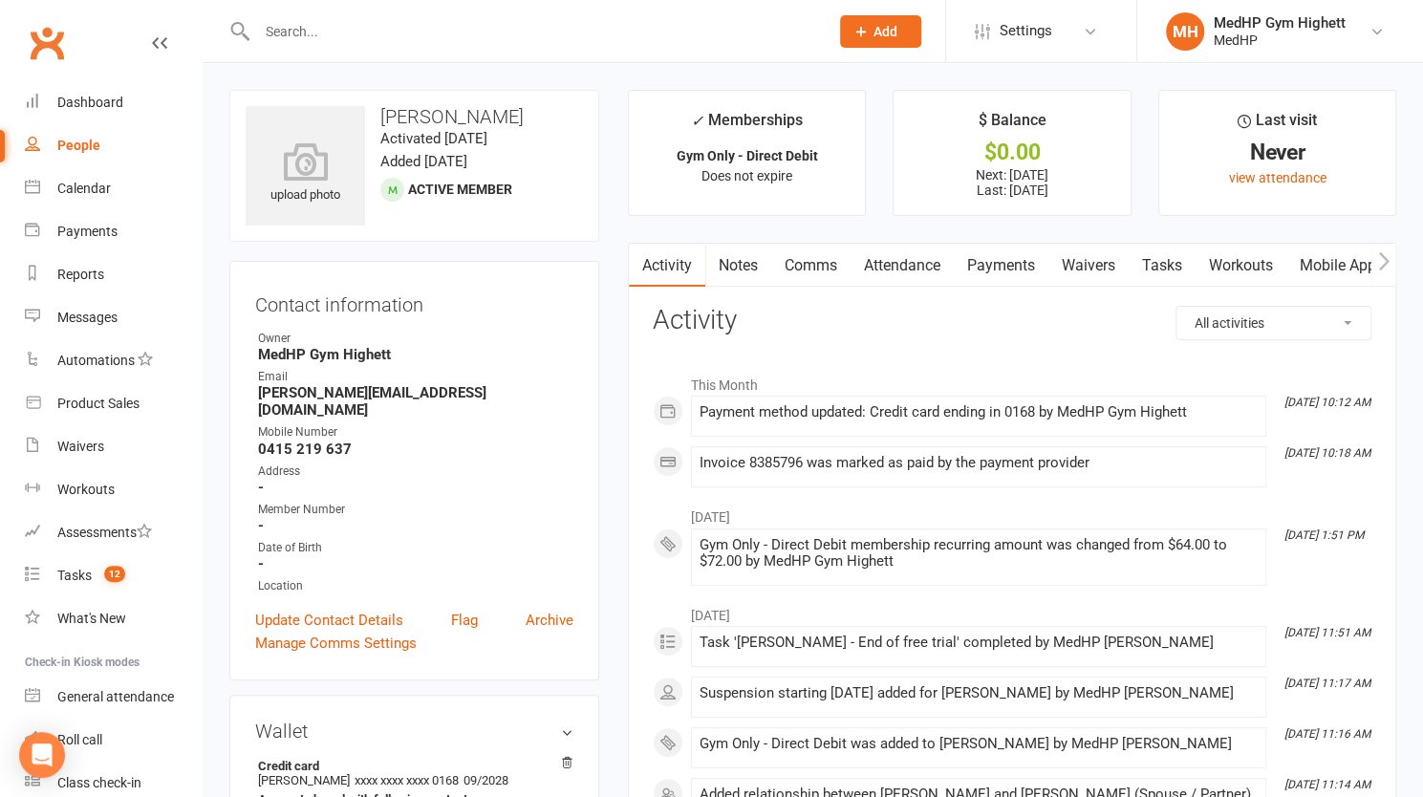
click at [1021, 265] on link "Payments" at bounding box center [1001, 266] width 95 height 44
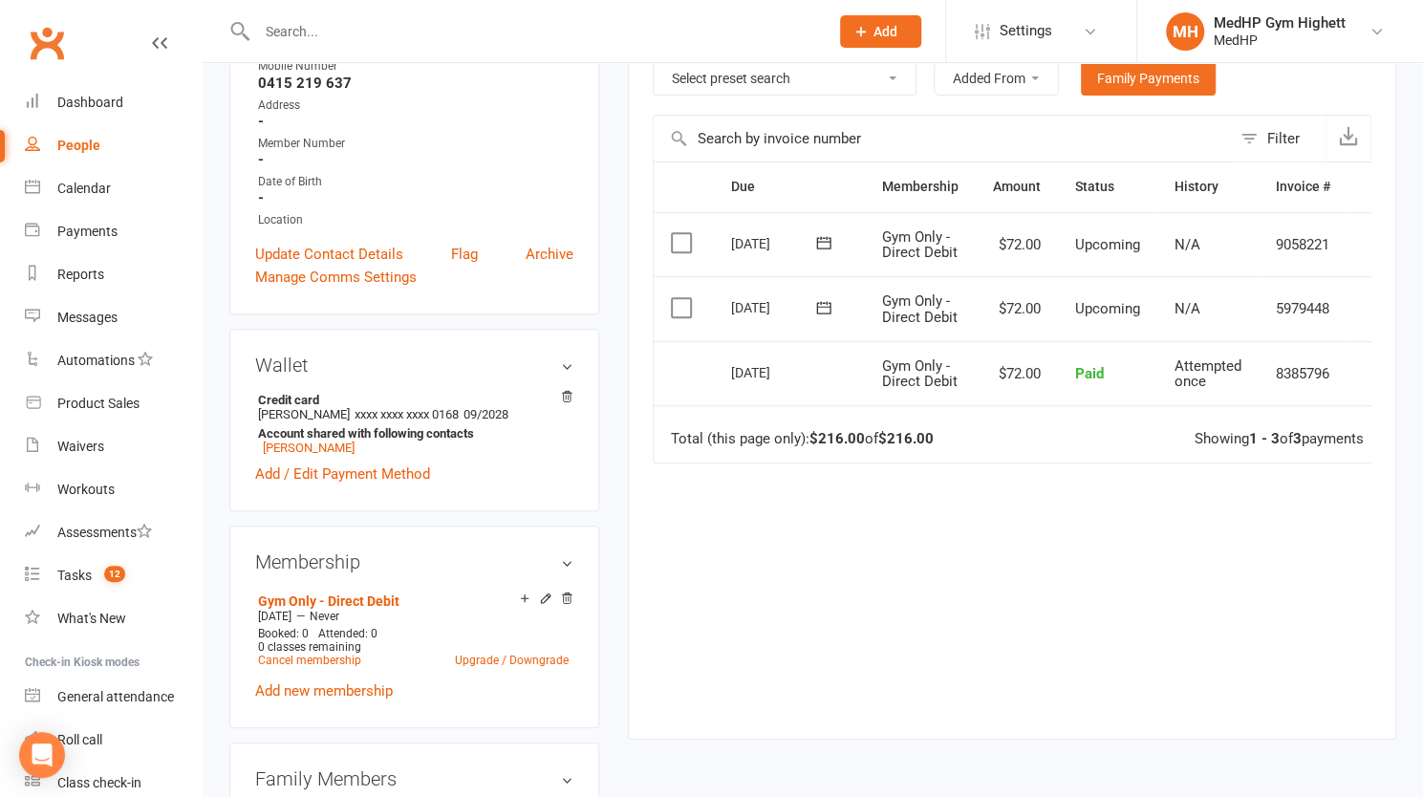
scroll to position [367, 0]
click at [487, 653] on link "Upgrade / Downgrade" at bounding box center [512, 659] width 114 height 13
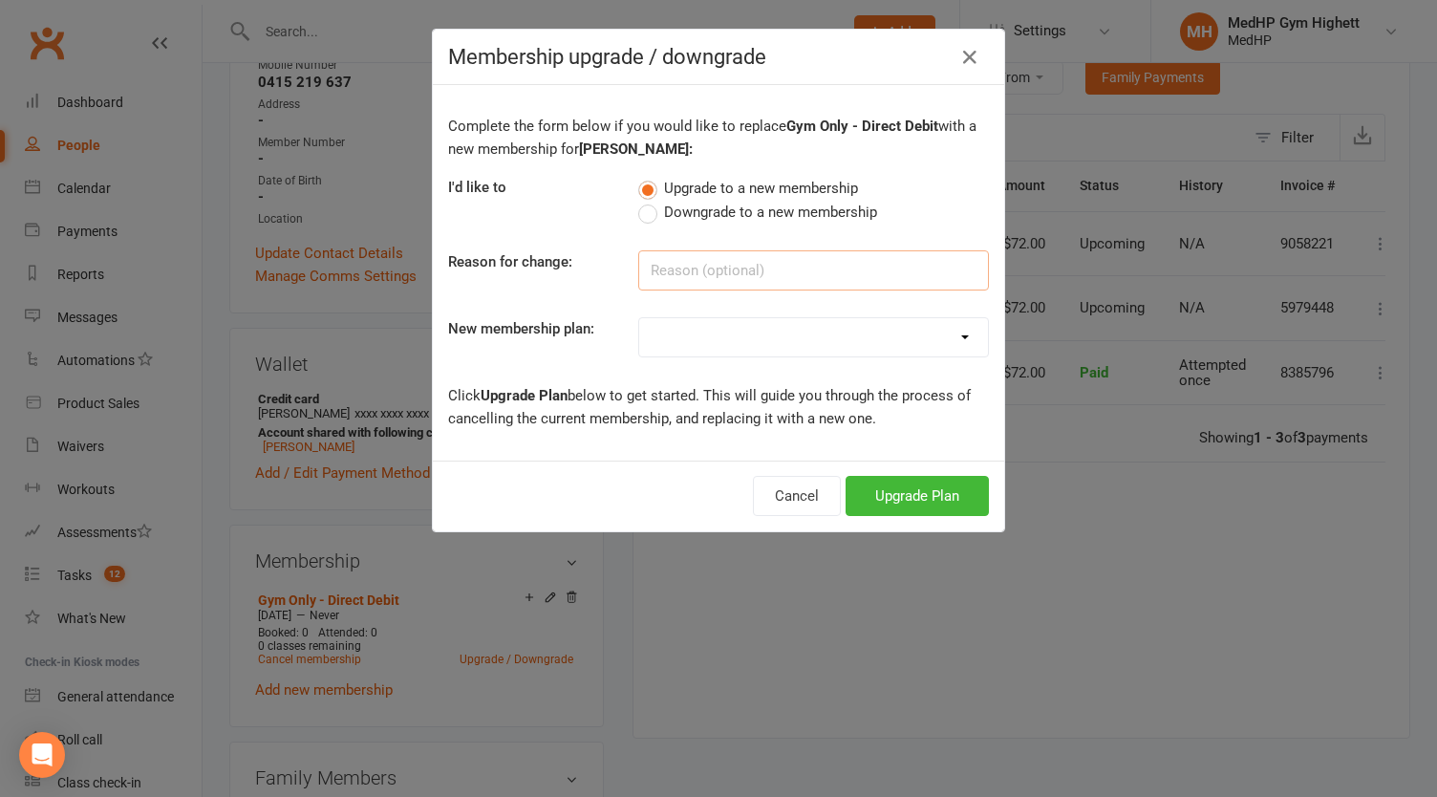
click at [698, 265] on input at bounding box center [813, 270] width 351 height 40
paste input "All paying through Mandys account"
type input "All paying through Mandys account"
click at [684, 335] on select "Gym Only - Direct Debit Gym Only - Monthly Pass Gym Only - Quarterly Pass Gym O…" at bounding box center [813, 337] width 349 height 38
select select "27"
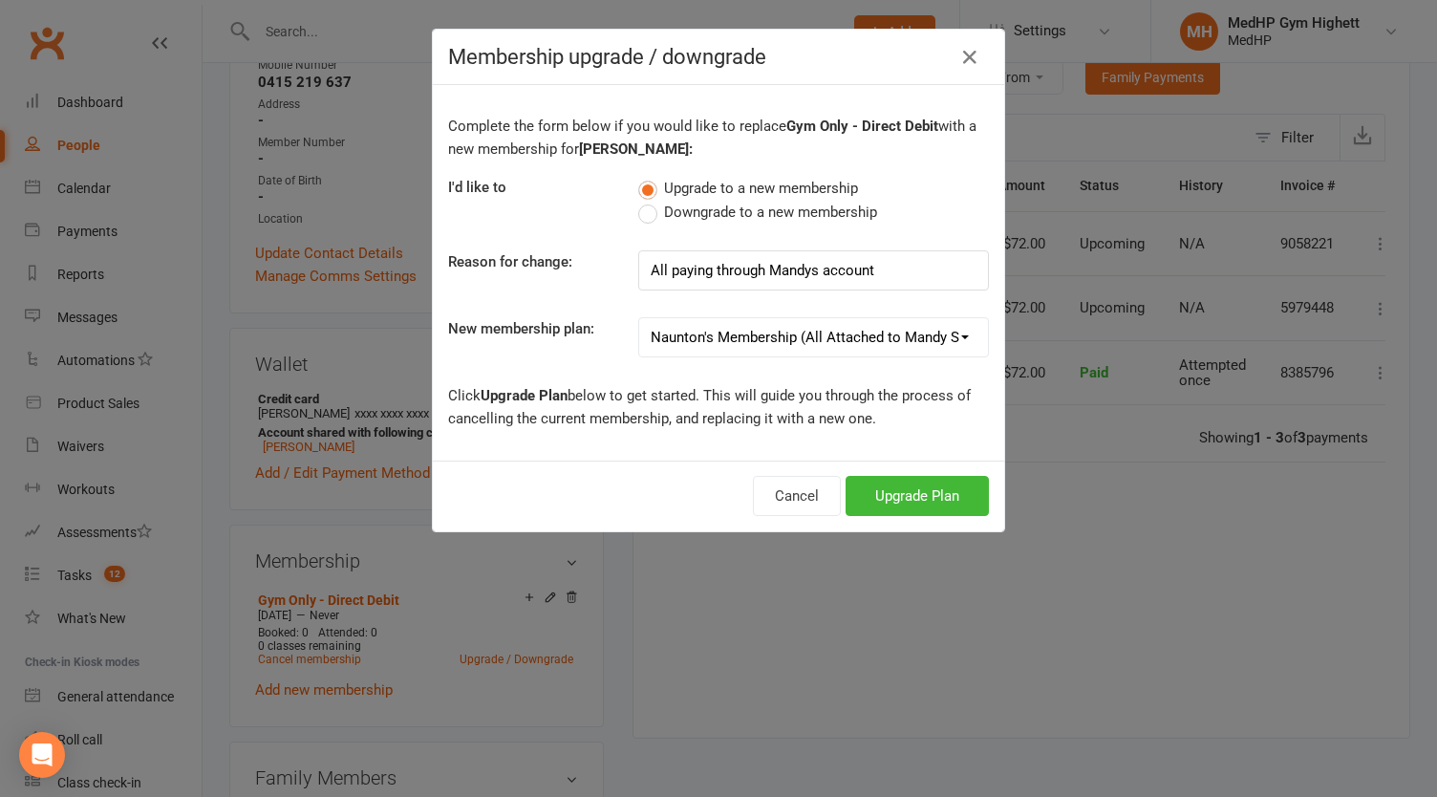
click at [639, 318] on select "Gym Only - Direct Debit Gym Only - Monthly Pass Gym Only - Quarterly Pass Gym O…" at bounding box center [813, 337] width 349 height 38
click at [900, 495] on button "Upgrade Plan" at bounding box center [917, 496] width 143 height 40
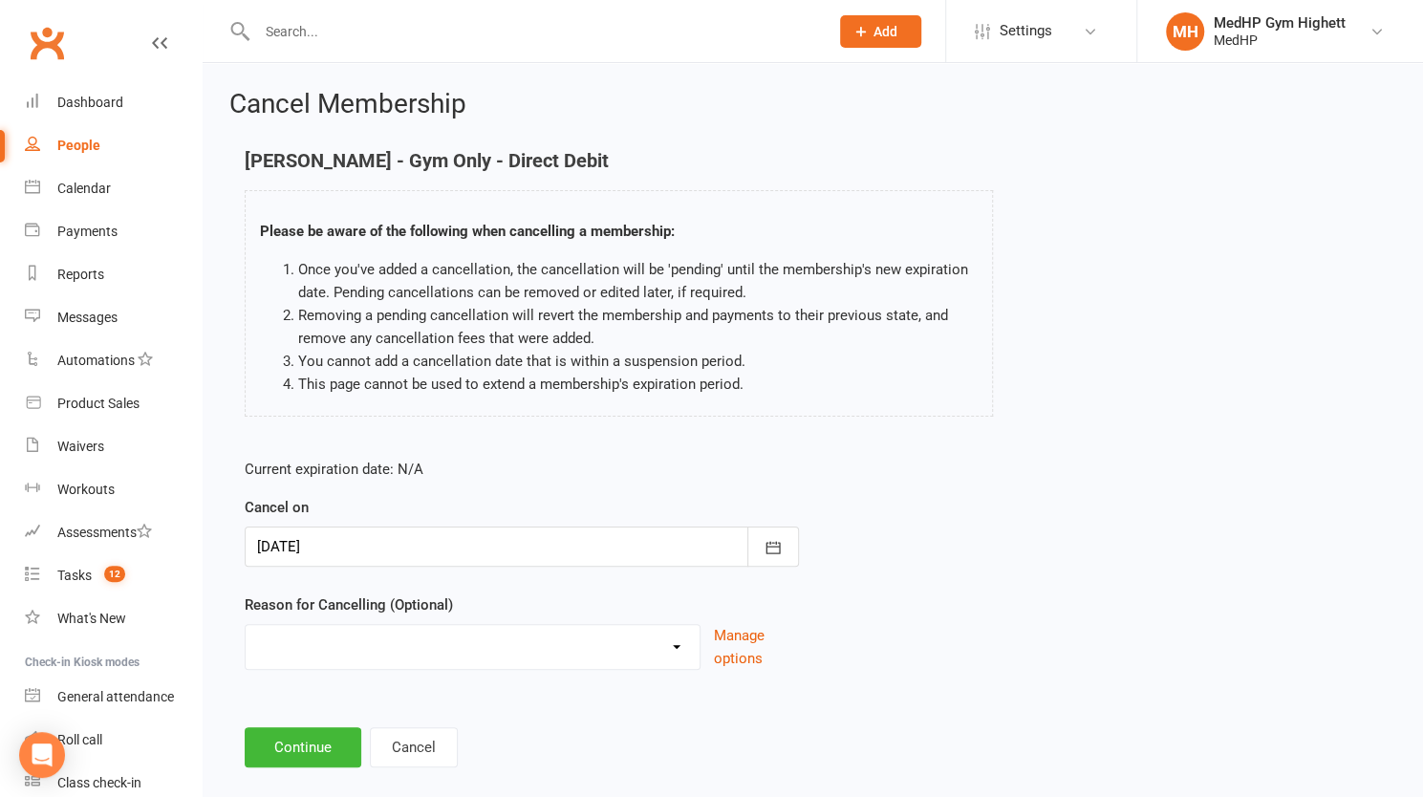
click at [428, 630] on select "Holiday Injury Other reason" at bounding box center [473, 644] width 454 height 38
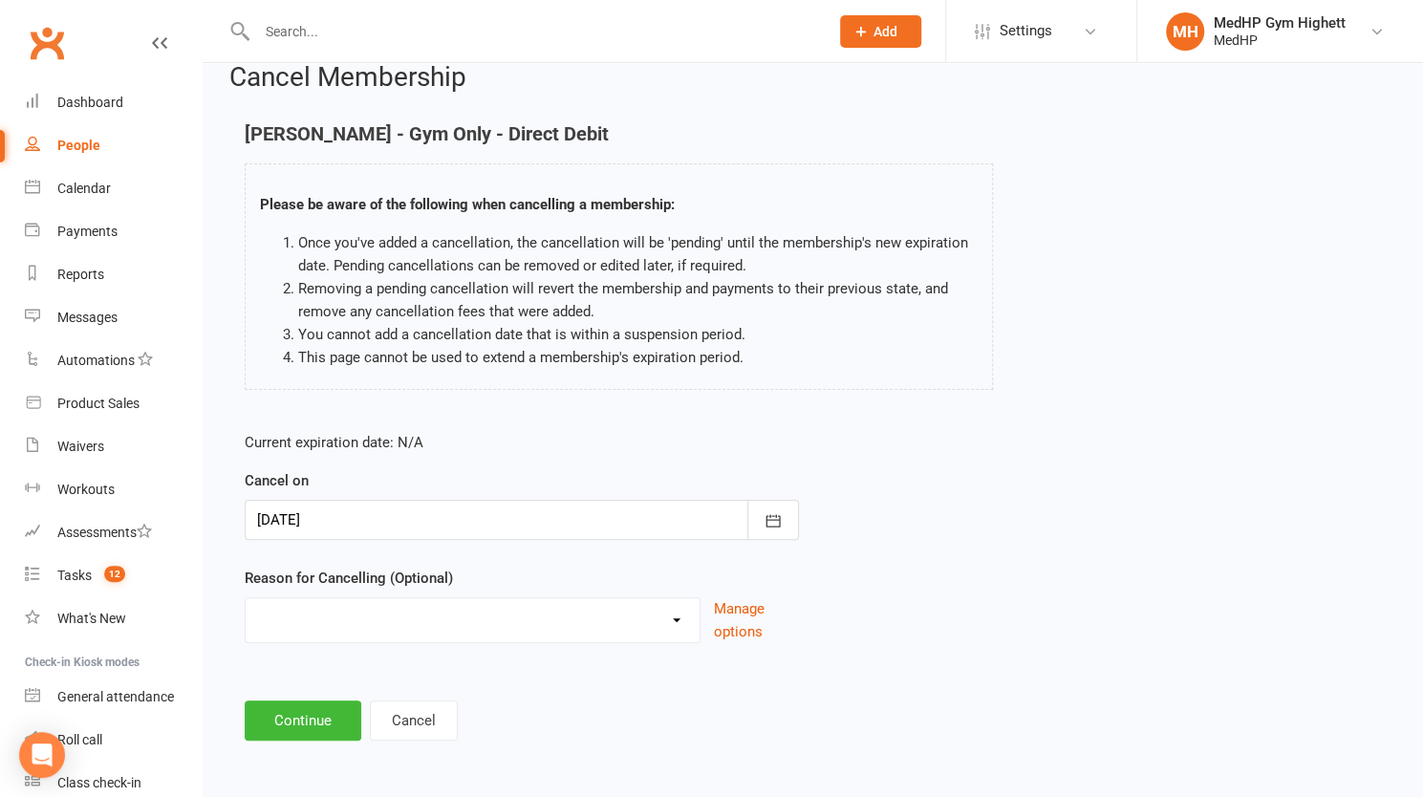
click at [371, 625] on select "Holiday Injury Other reason" at bounding box center [473, 617] width 454 height 38
select select "2"
click at [246, 598] on select "Holiday Injury Other reason" at bounding box center [473, 617] width 454 height 38
click at [363, 713] on input at bounding box center [522, 721] width 554 height 40
paste input "All paying through Mandys account"
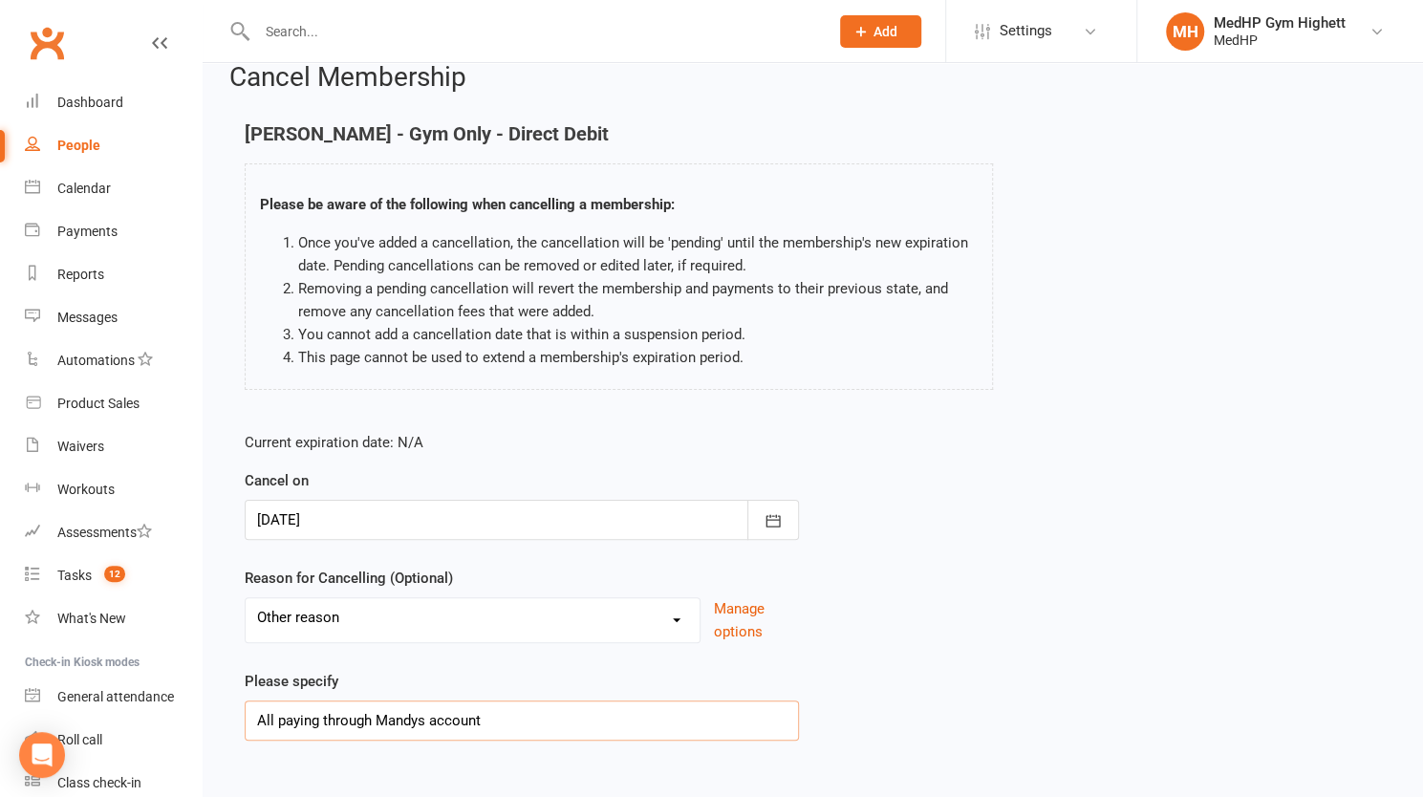
scroll to position [123, 0]
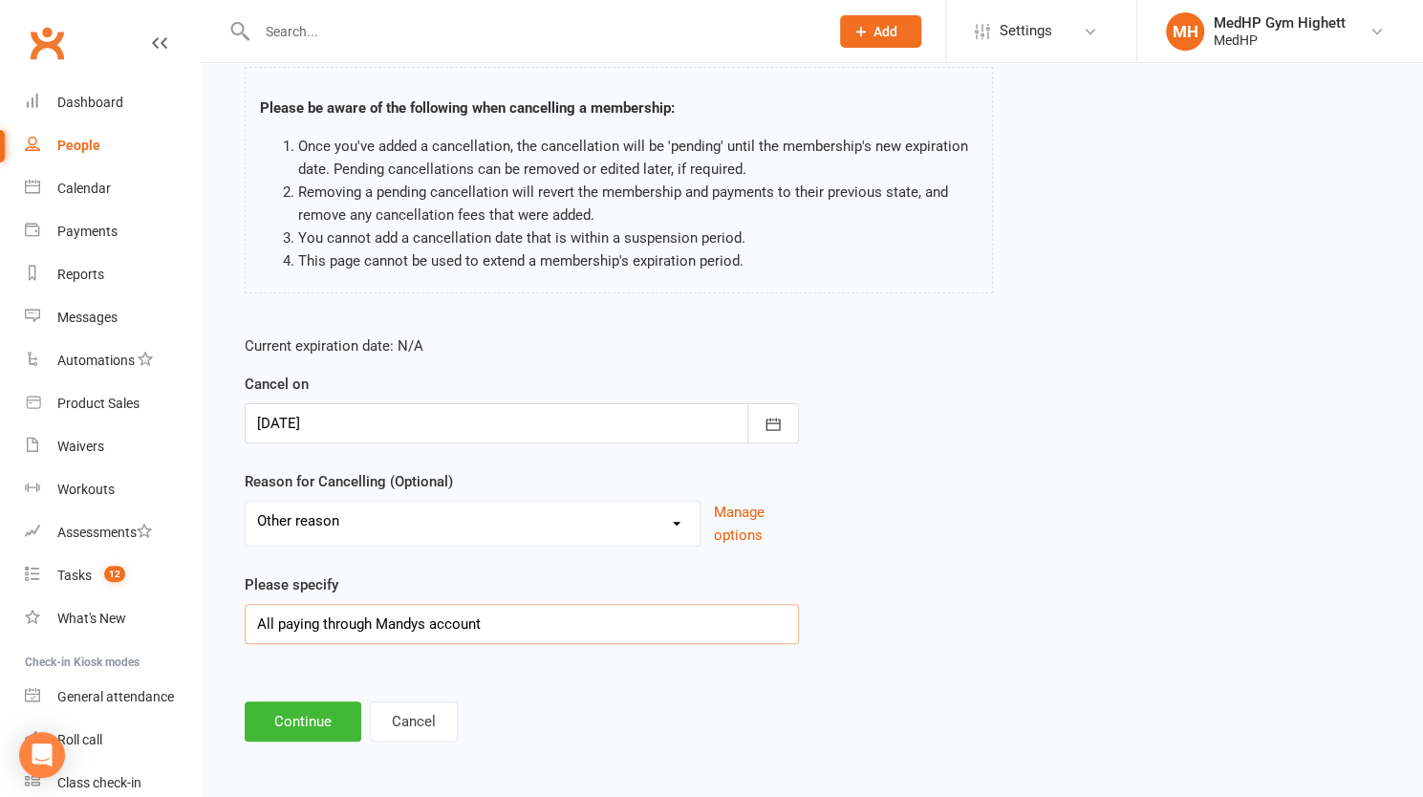
click at [402, 614] on input "All paying through Mandys account" at bounding box center [522, 624] width 554 height 40
type input "All paying through [PERSON_NAME]'s account"
click at [324, 726] on button "Continue" at bounding box center [303, 722] width 117 height 40
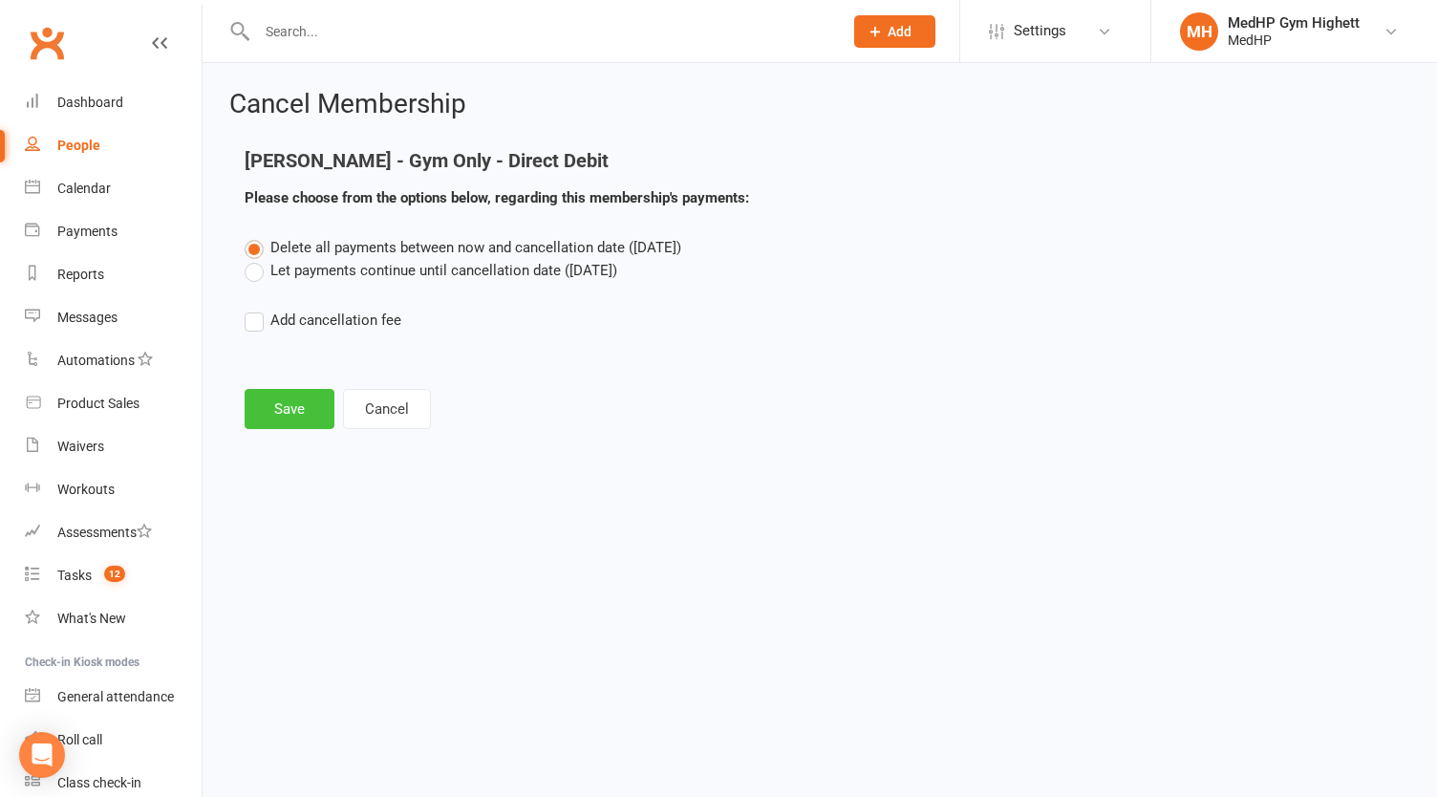
click at [308, 415] on button "Save" at bounding box center [290, 409] width 90 height 40
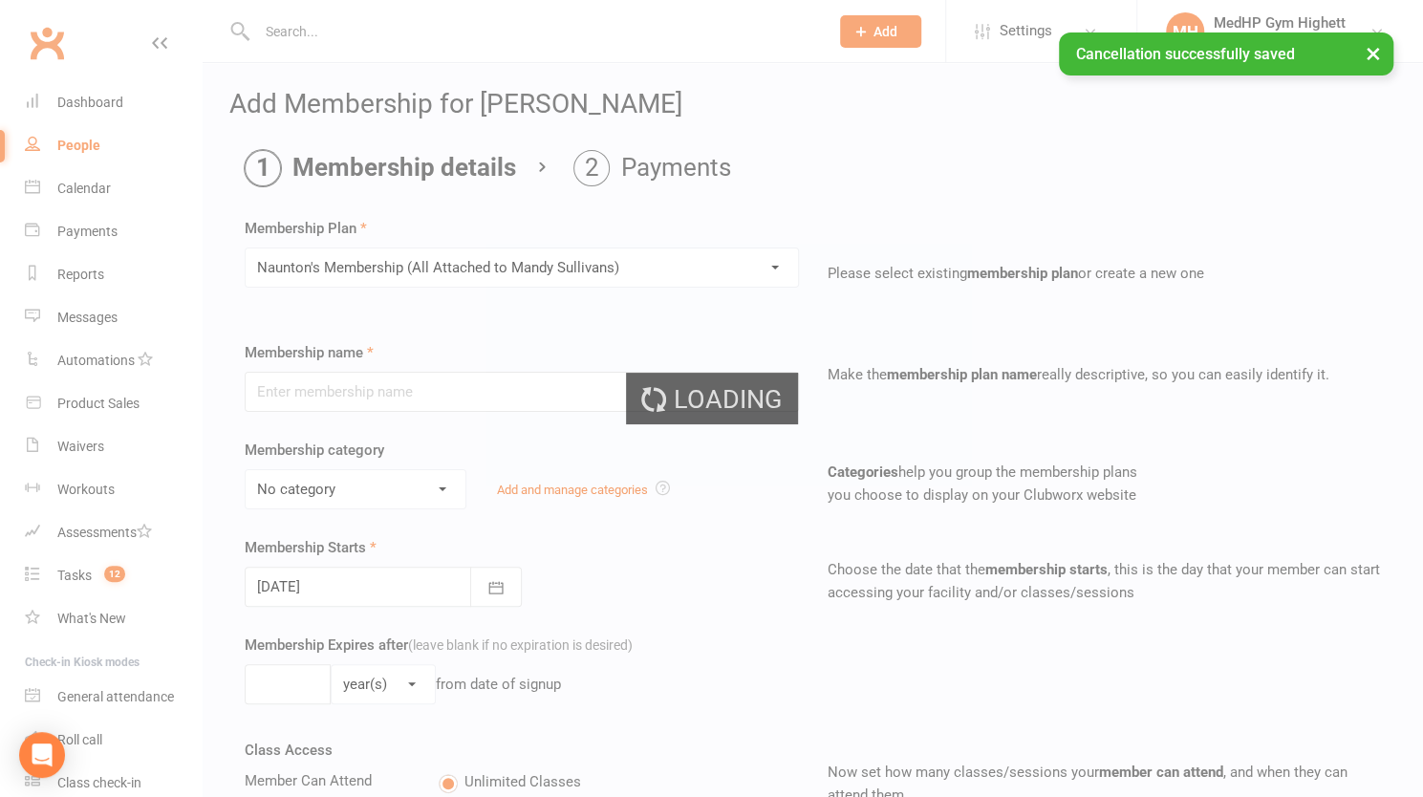
type input "[PERSON_NAME]'s Membership (All Attached to [PERSON_NAME])"
type input "0"
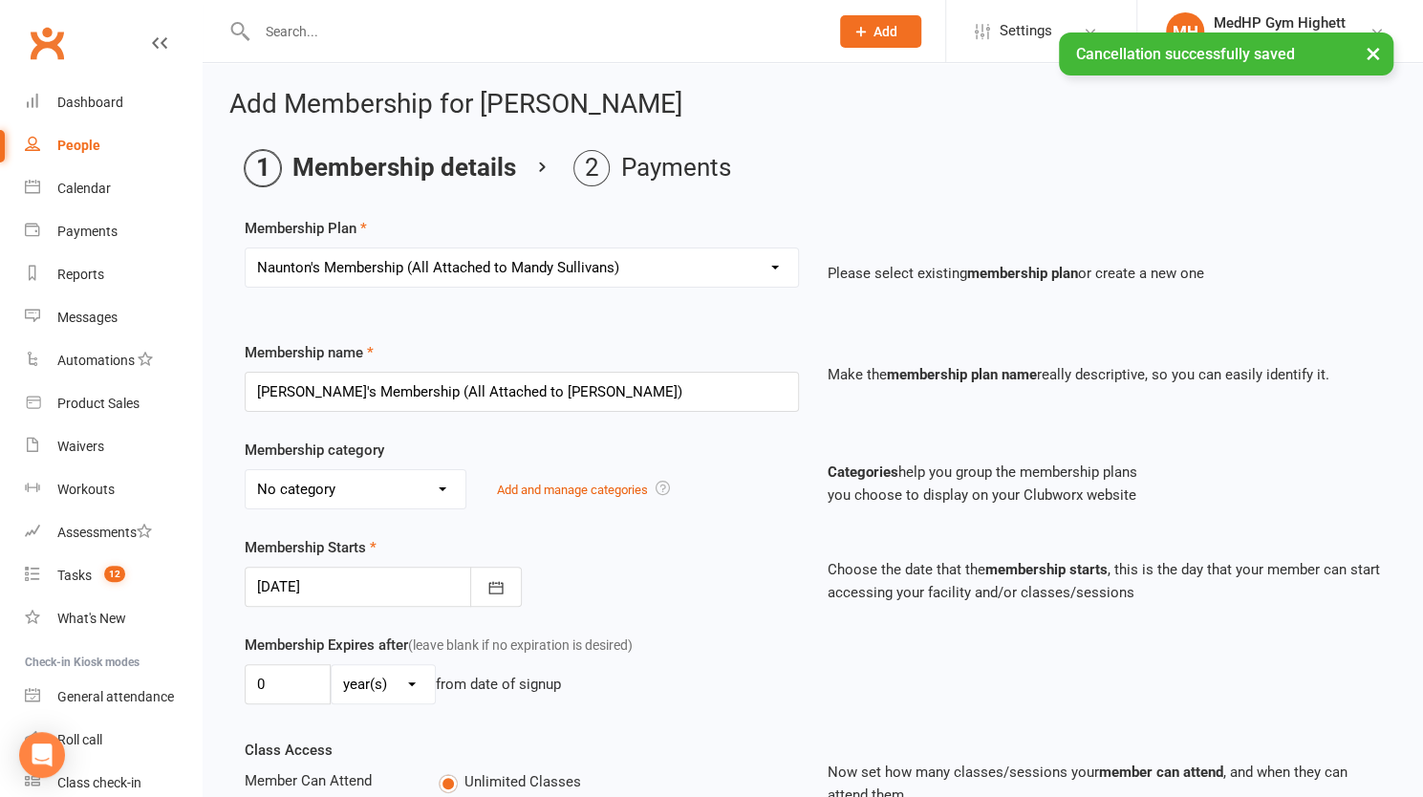
scroll to position [412, 0]
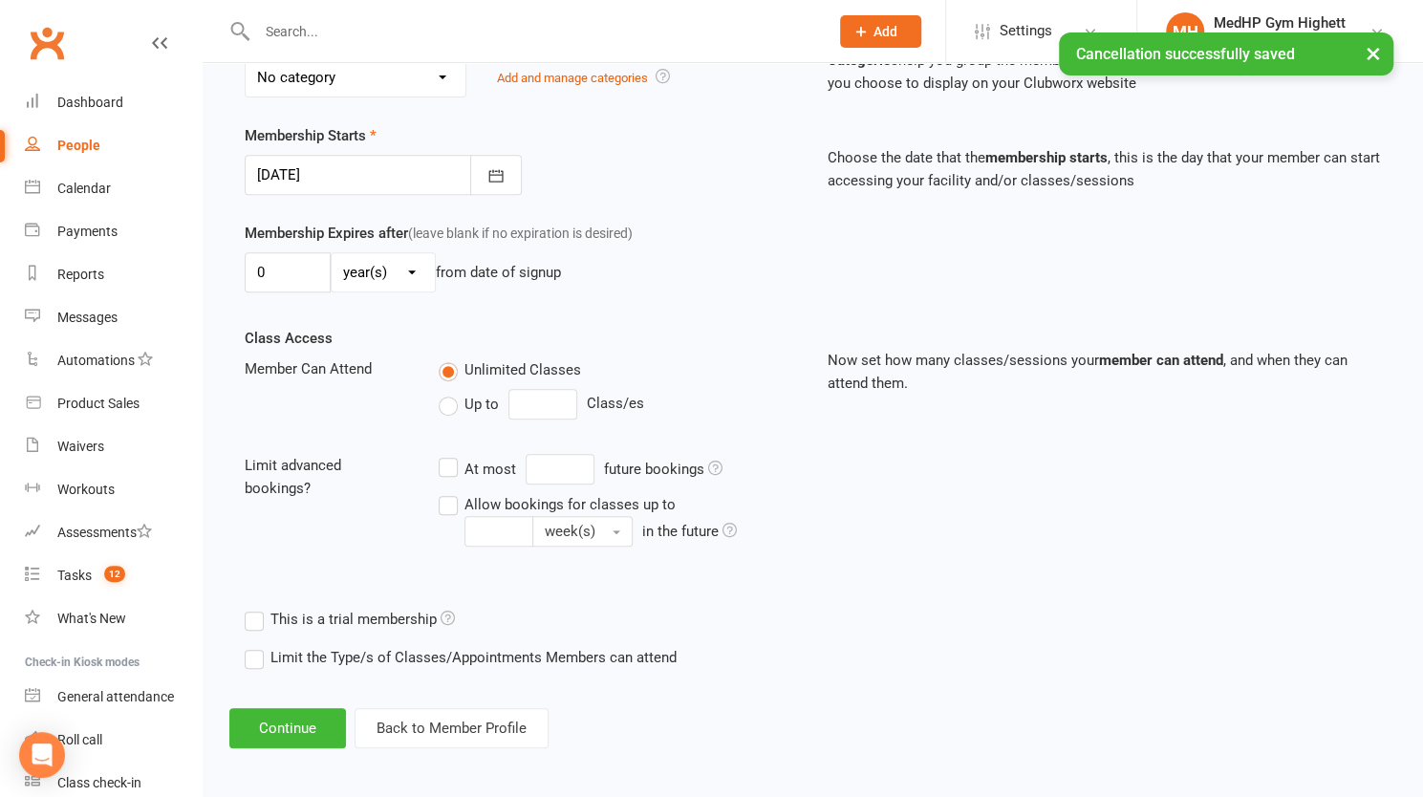
click at [455, 397] on label "Up to" at bounding box center [469, 404] width 60 height 23
click at [451, 393] on input "Up to" at bounding box center [445, 393] width 12 height 0
type input "0"
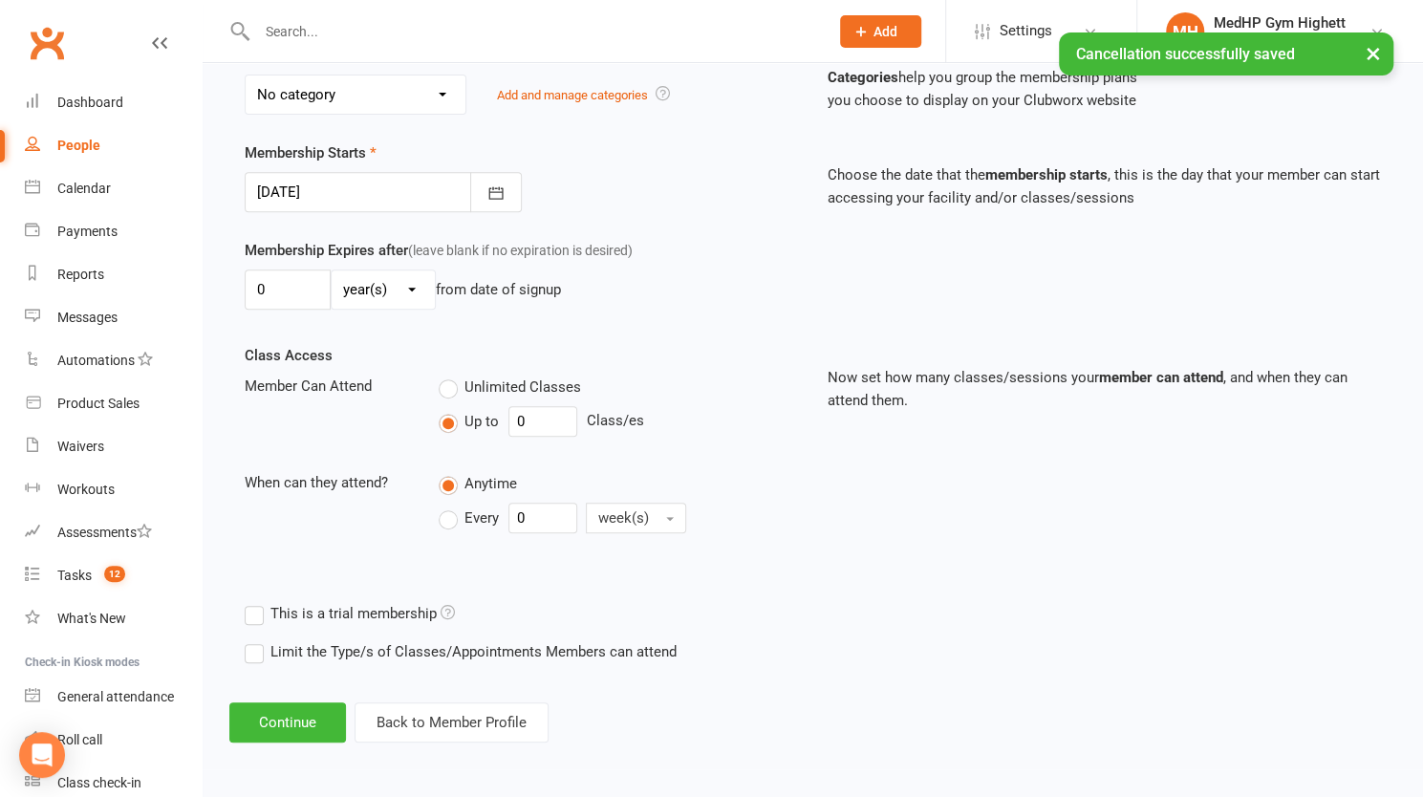
scroll to position [389, 0]
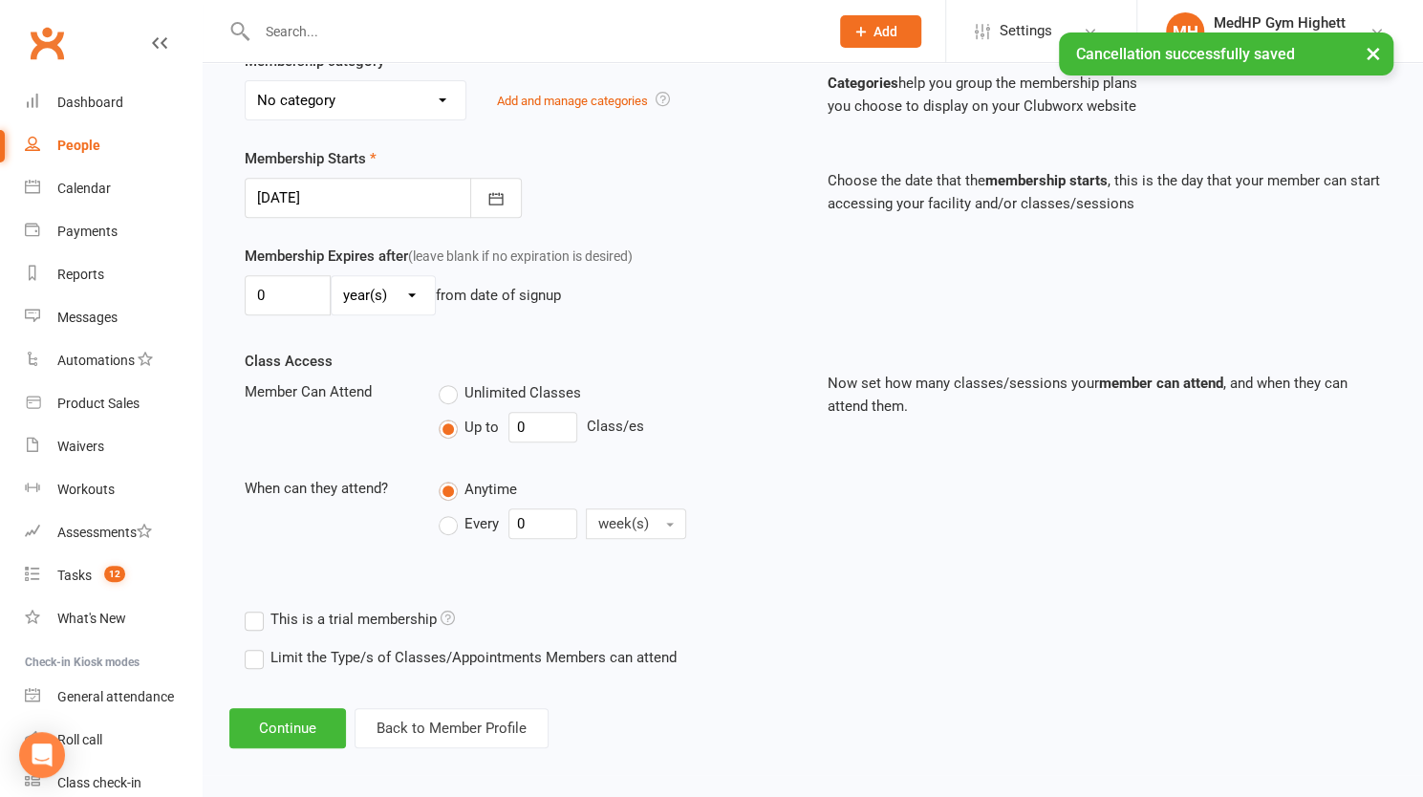
click at [555, 395] on span "Unlimited Classes" at bounding box center [523, 391] width 117 height 20
click at [451, 381] on input "Unlimited Classes" at bounding box center [445, 381] width 12 height 0
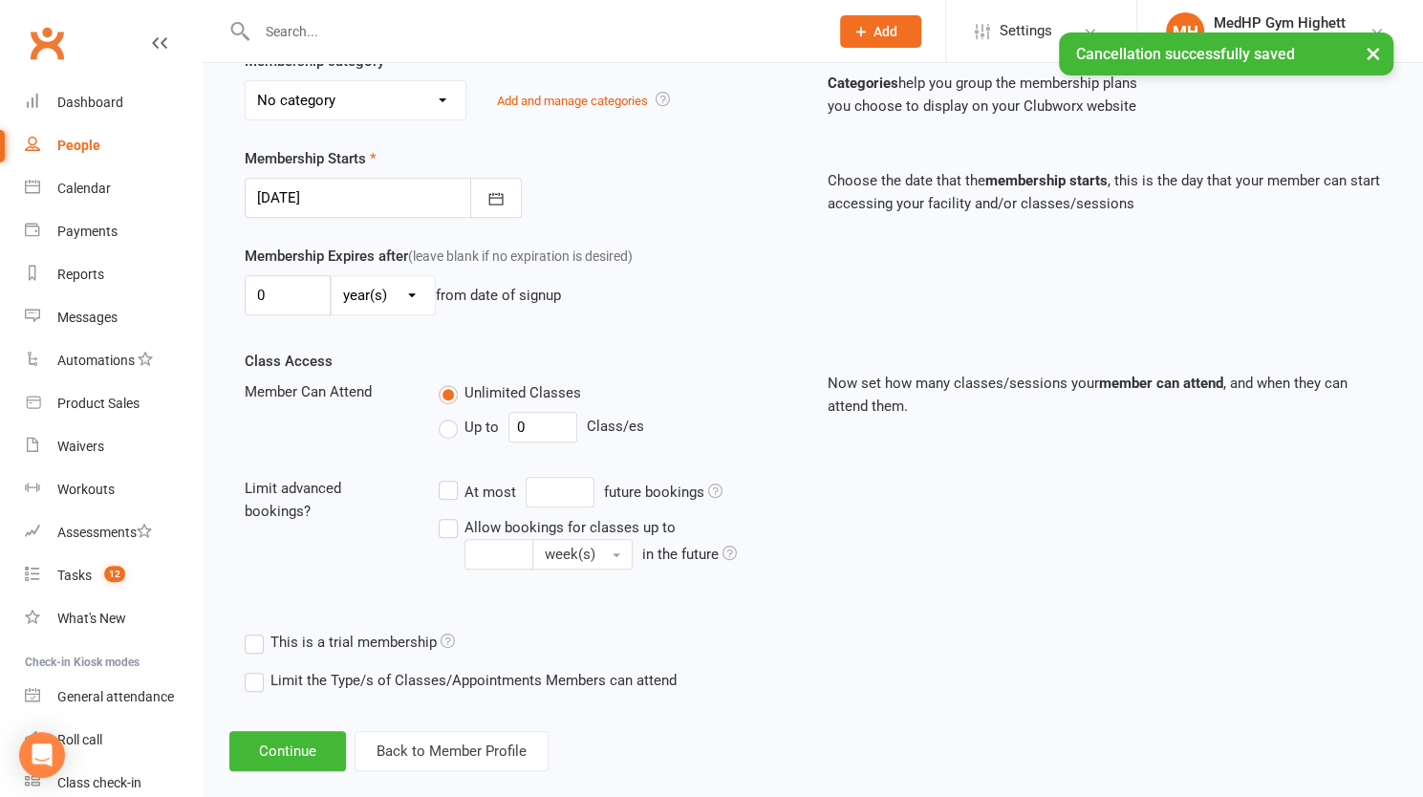
click at [450, 418] on label "Up to" at bounding box center [469, 427] width 60 height 23
click at [450, 416] on input "Up to" at bounding box center [445, 416] width 12 height 0
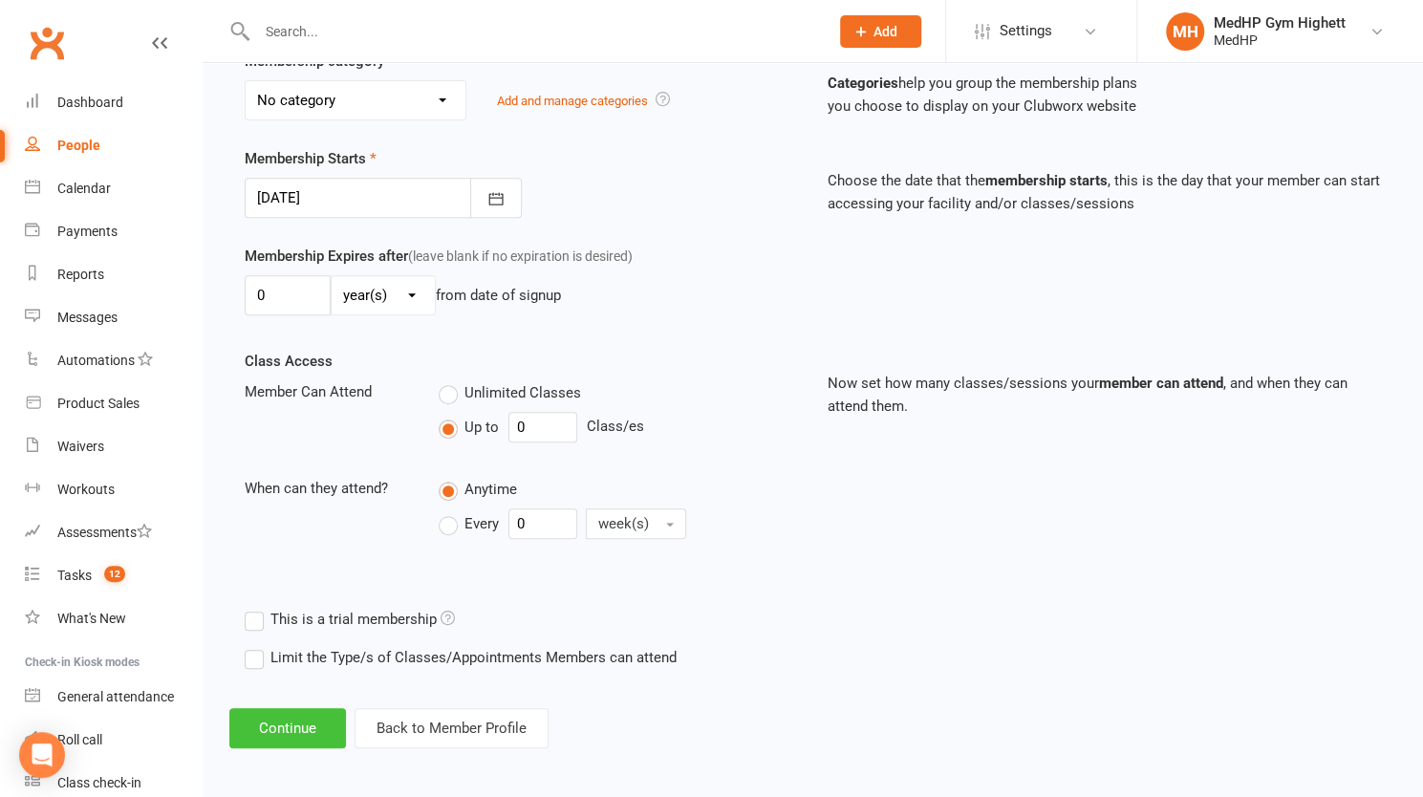
click at [305, 712] on button "Continue" at bounding box center [287, 728] width 117 height 40
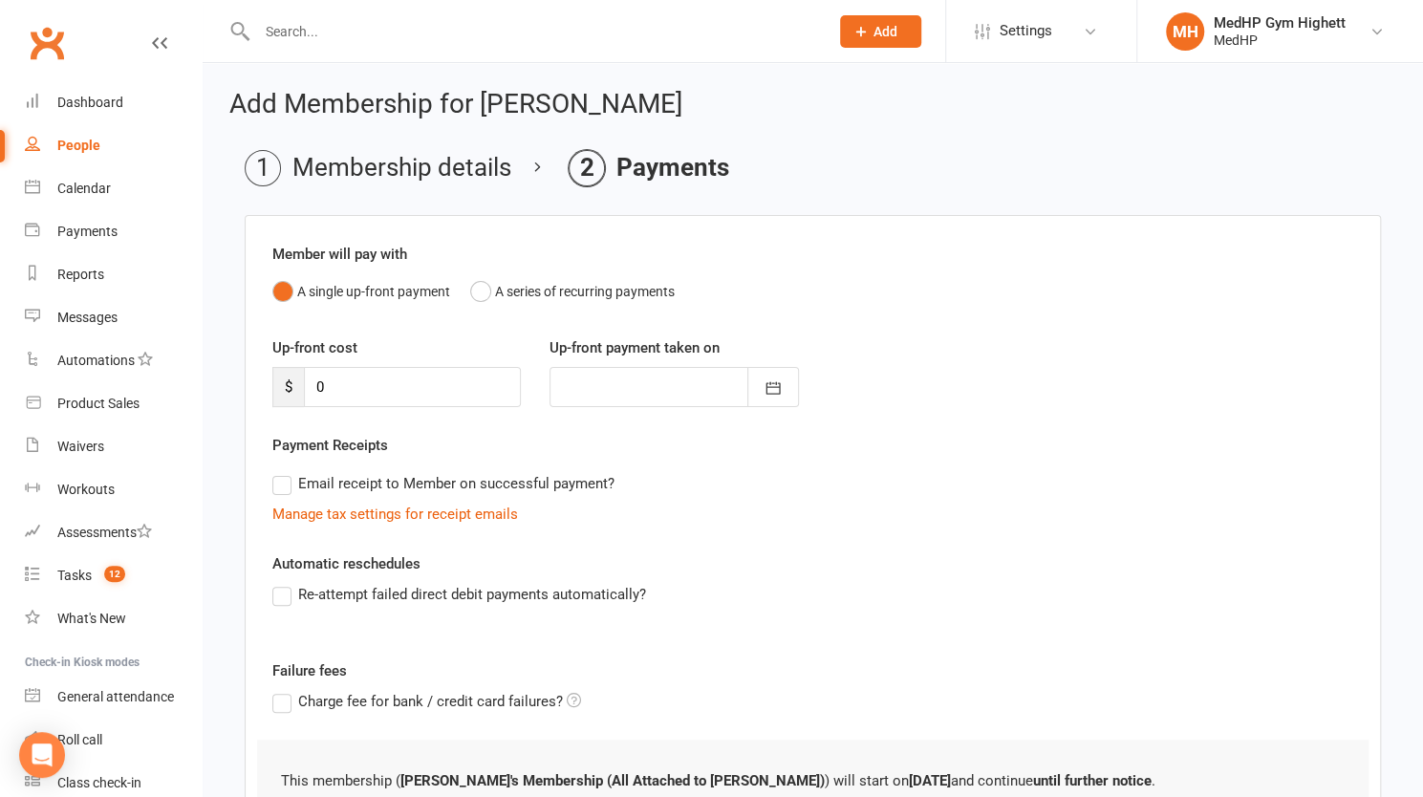
scroll to position [164, 0]
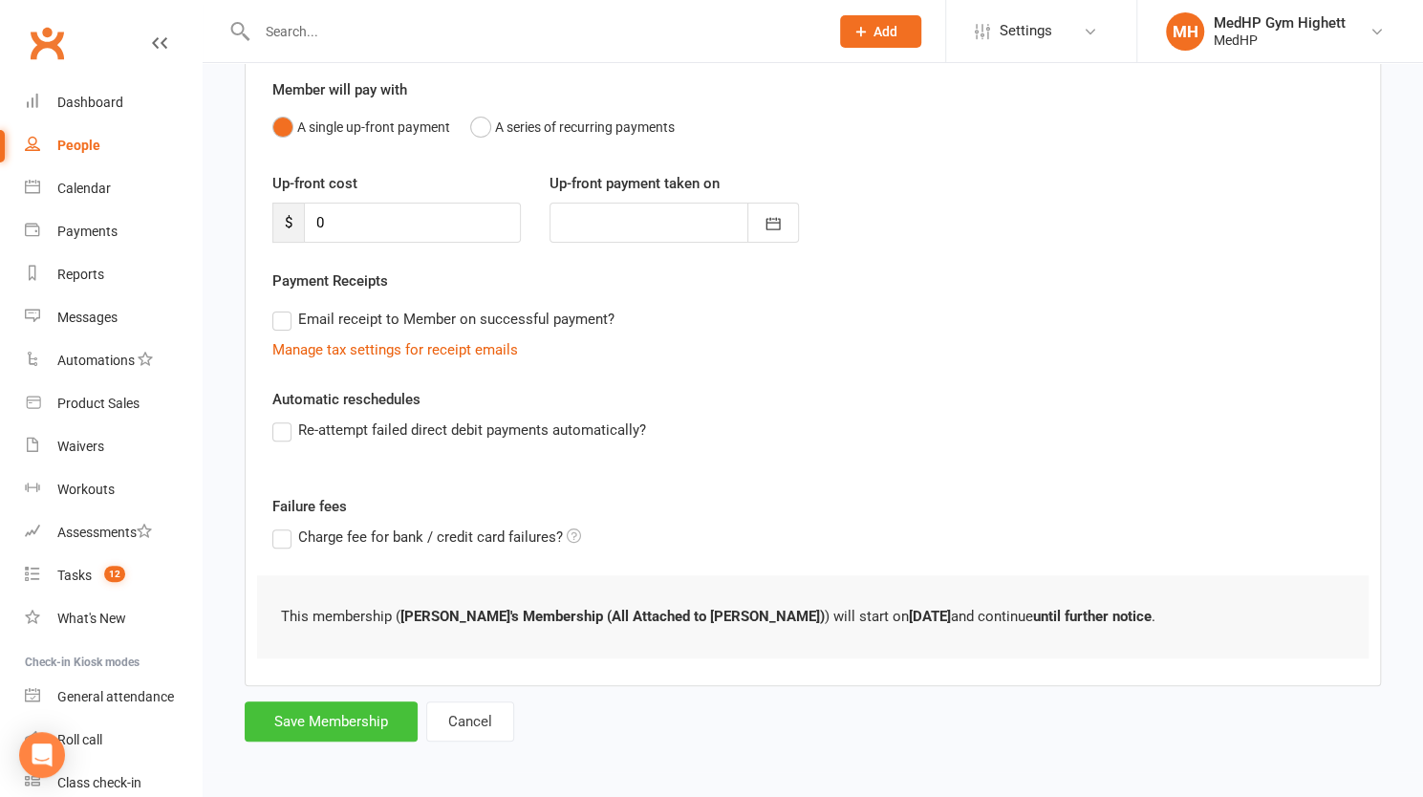
click at [323, 714] on button "Save Membership" at bounding box center [331, 722] width 173 height 40
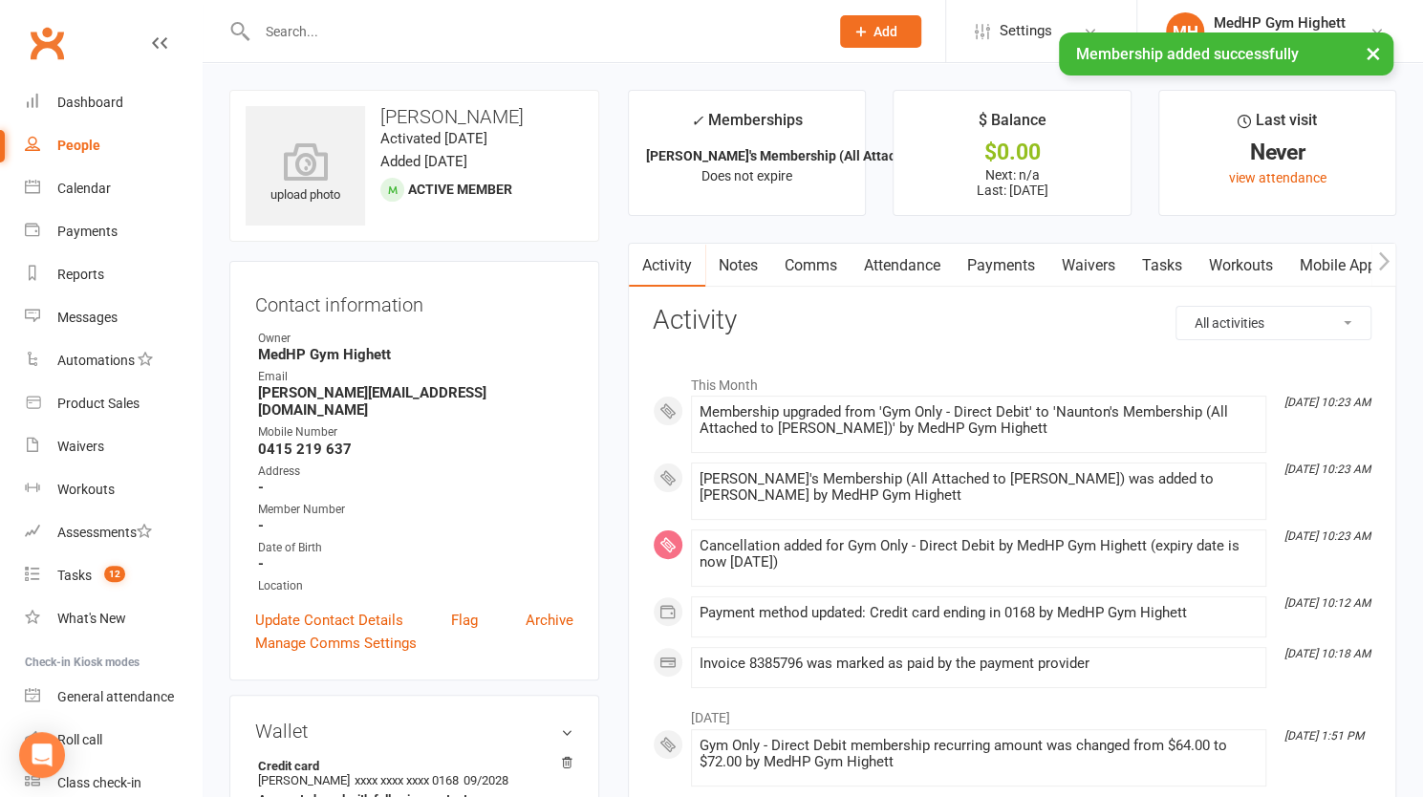
click at [962, 267] on link "Payments" at bounding box center [1001, 266] width 95 height 44
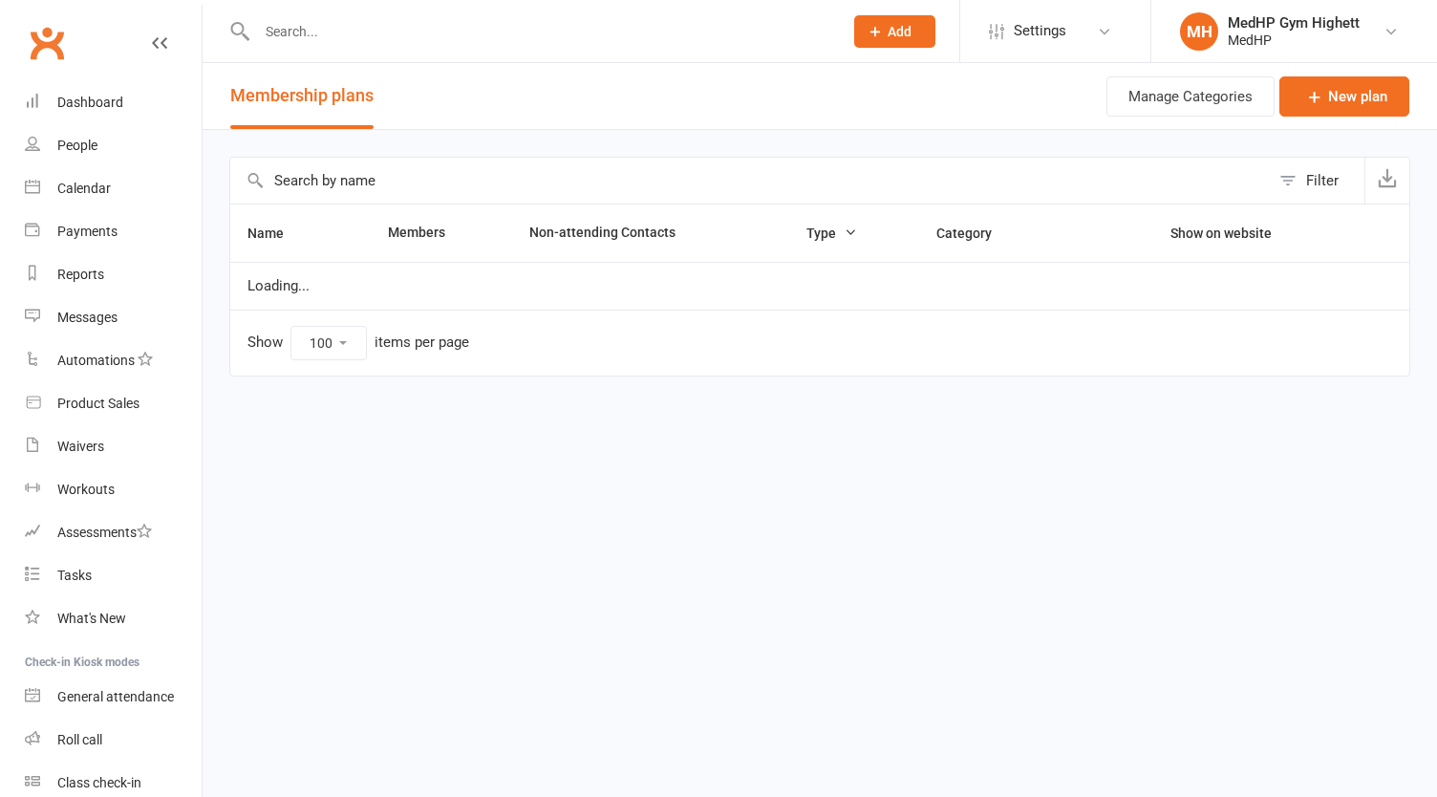
select select "100"
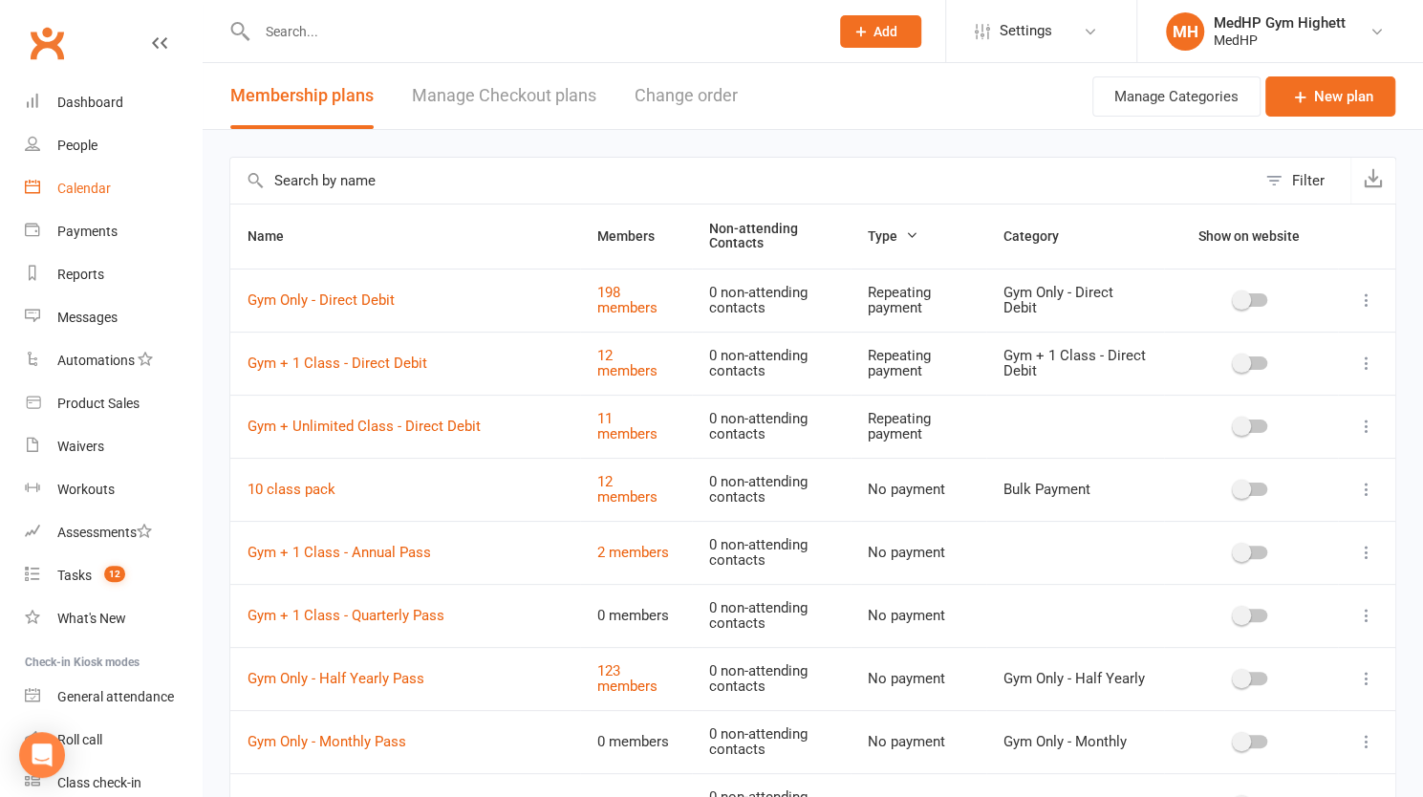
click at [109, 184] on div "Calendar" at bounding box center [84, 188] width 54 height 15
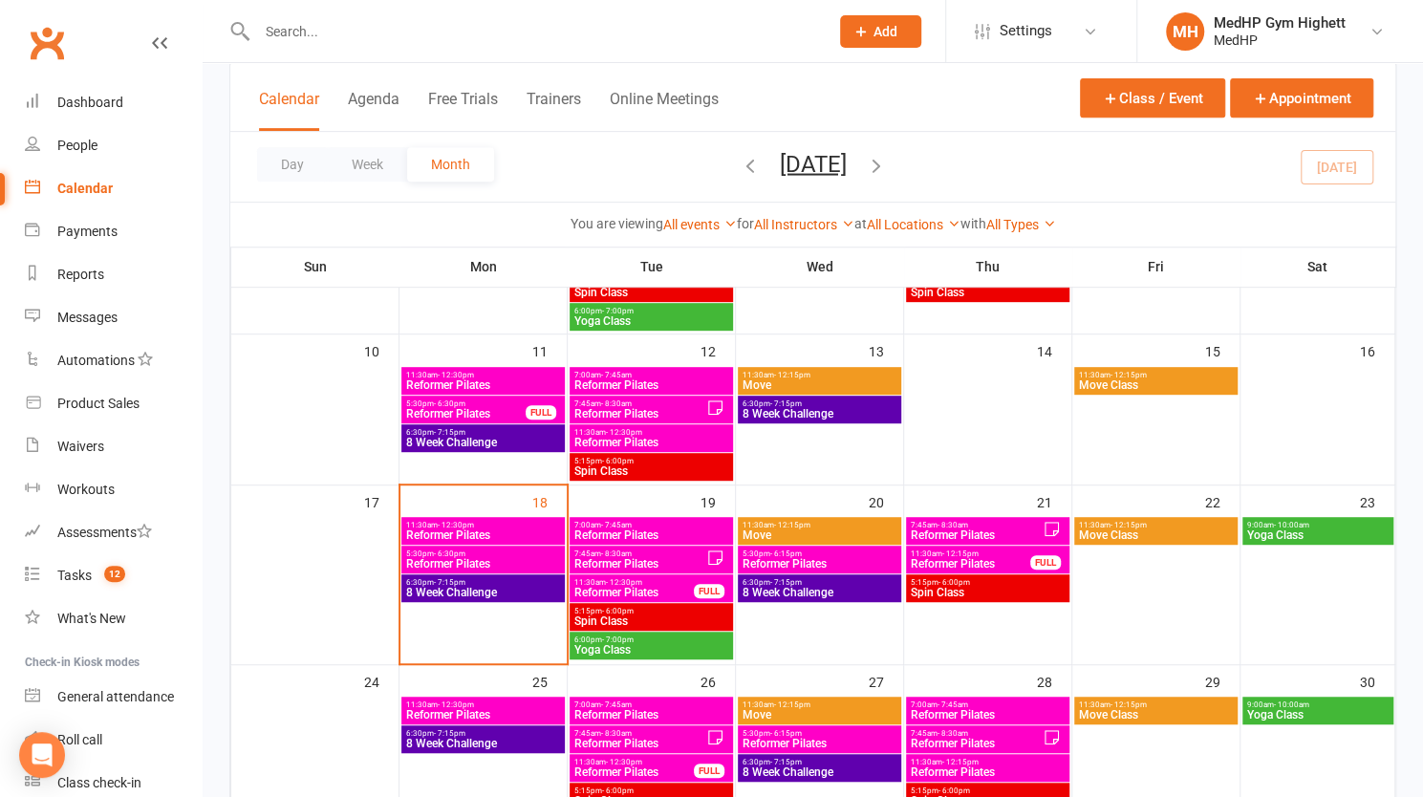
scroll to position [474, 0]
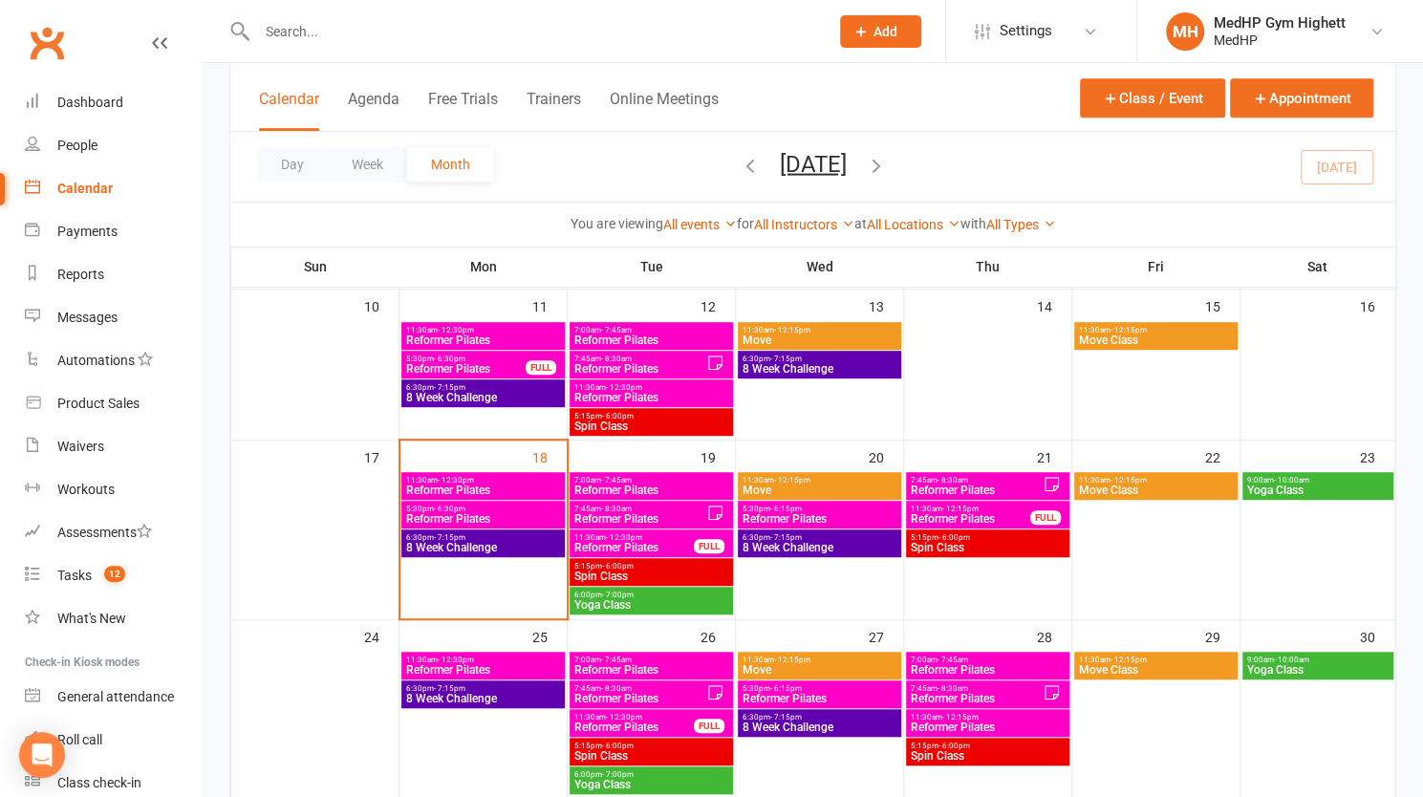
click at [474, 513] on span "Reformer Pilates" at bounding box center [483, 518] width 156 height 11
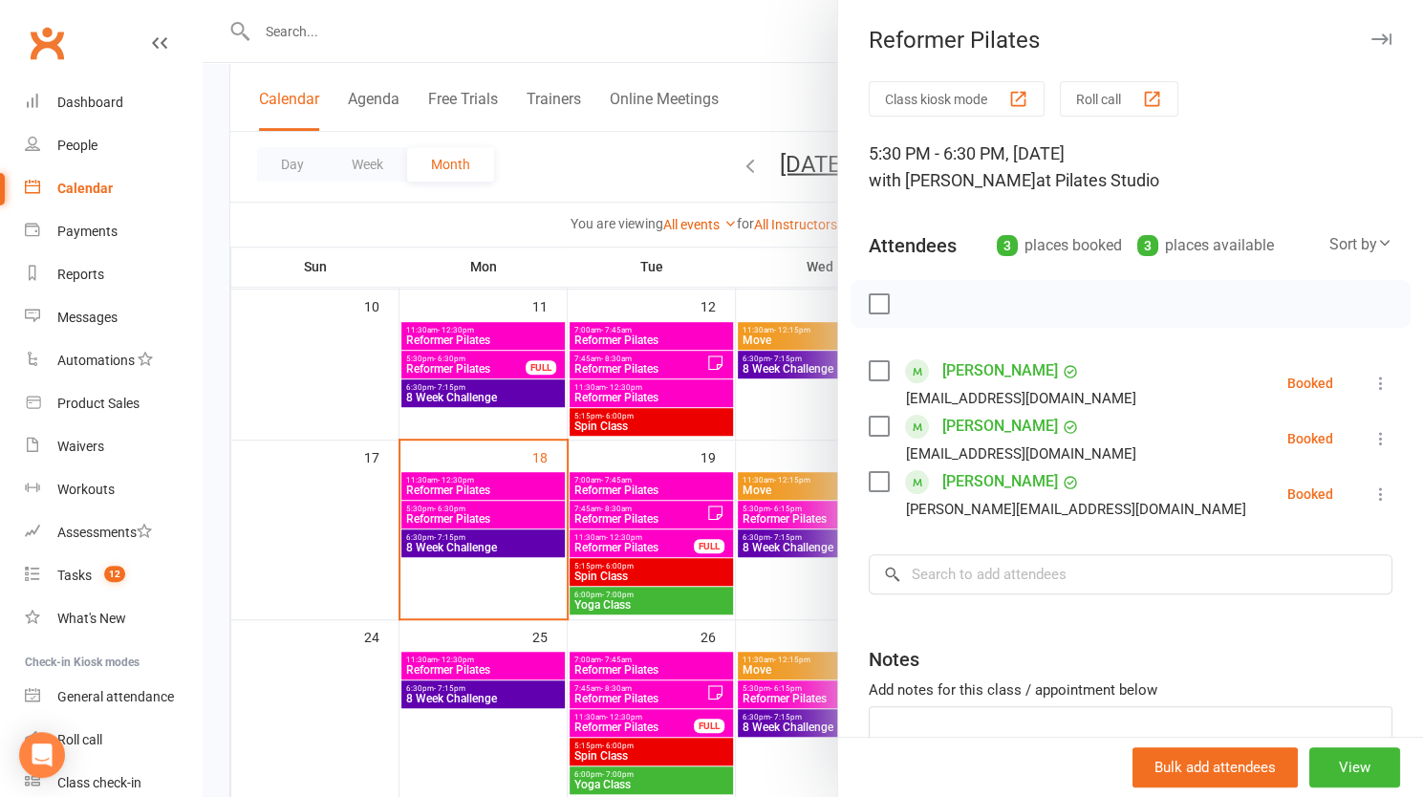
click at [478, 471] on div at bounding box center [813, 398] width 1221 height 797
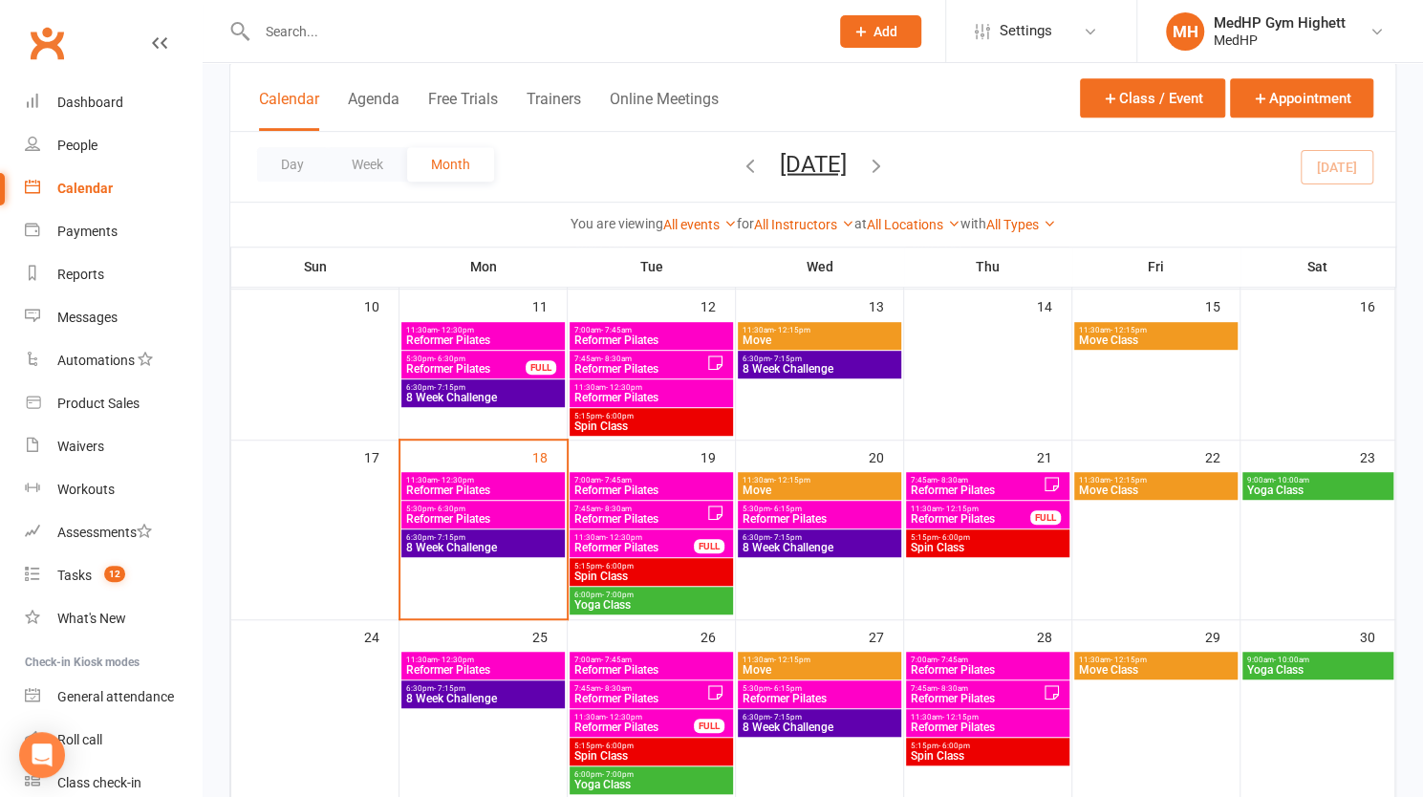
click at [483, 490] on span "Reformer Pilates" at bounding box center [483, 490] width 156 height 11
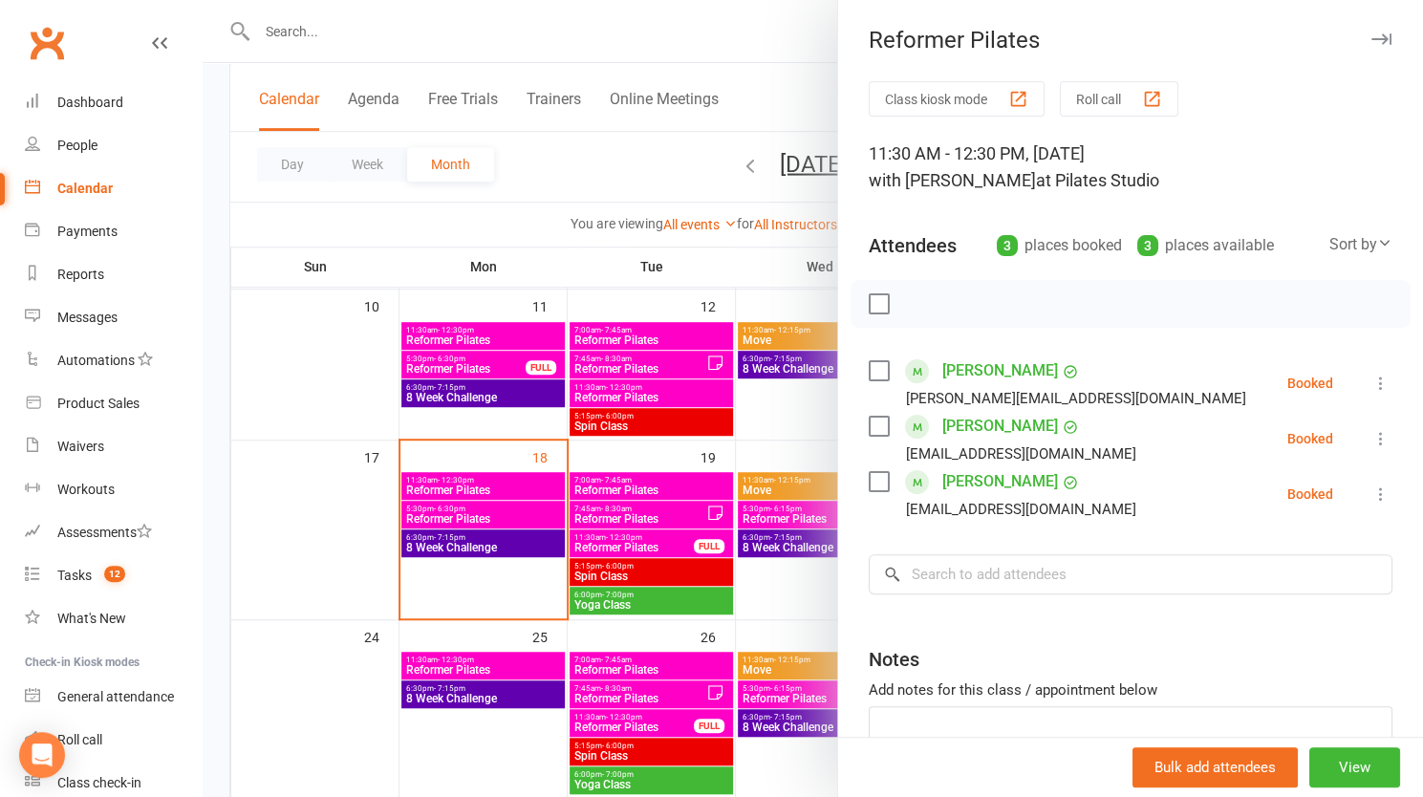
click at [483, 567] on div at bounding box center [813, 398] width 1221 height 797
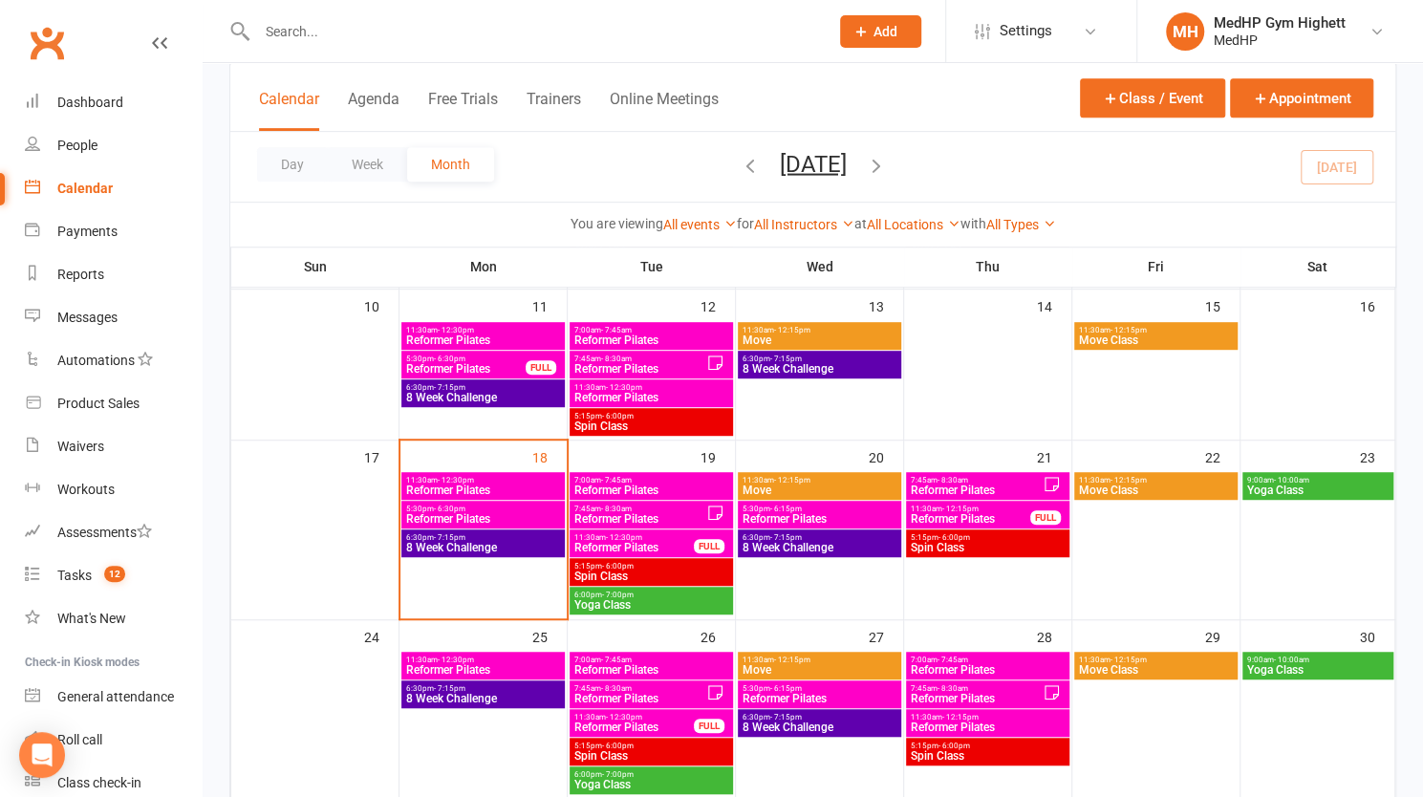
scroll to position [430, 0]
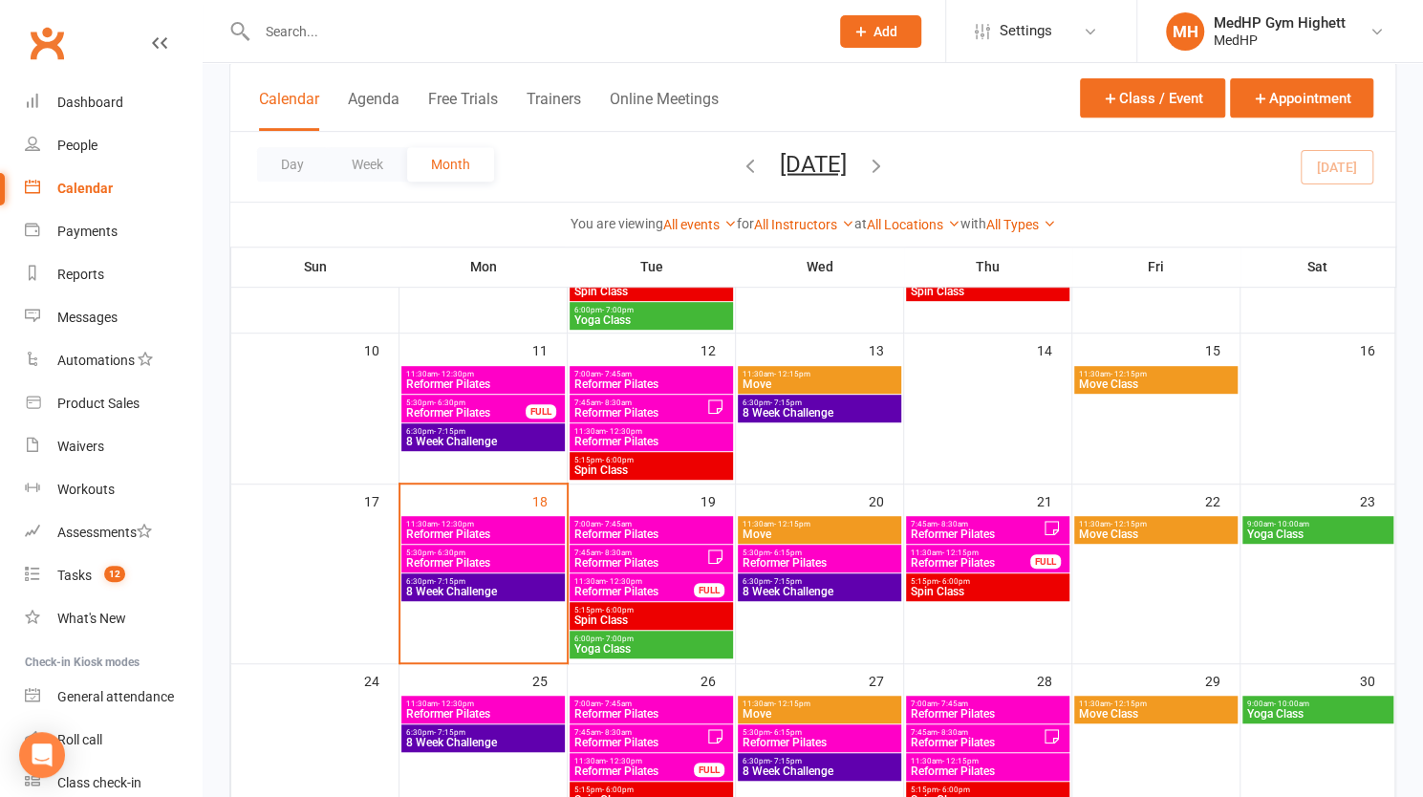
click at [432, 51] on div at bounding box center [522, 31] width 586 height 62
click at [416, 33] on input "text" at bounding box center [533, 31] width 564 height 27
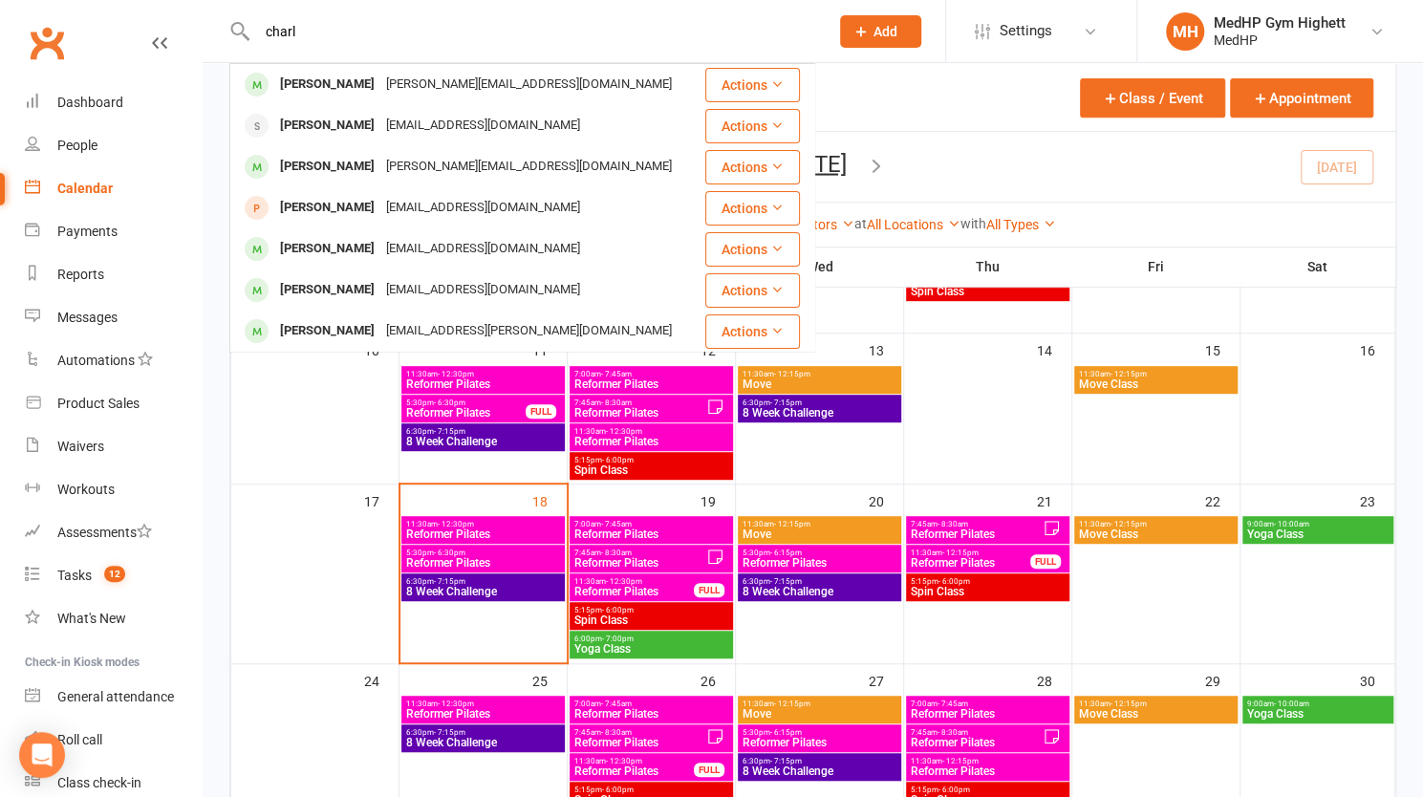
type input "charl"
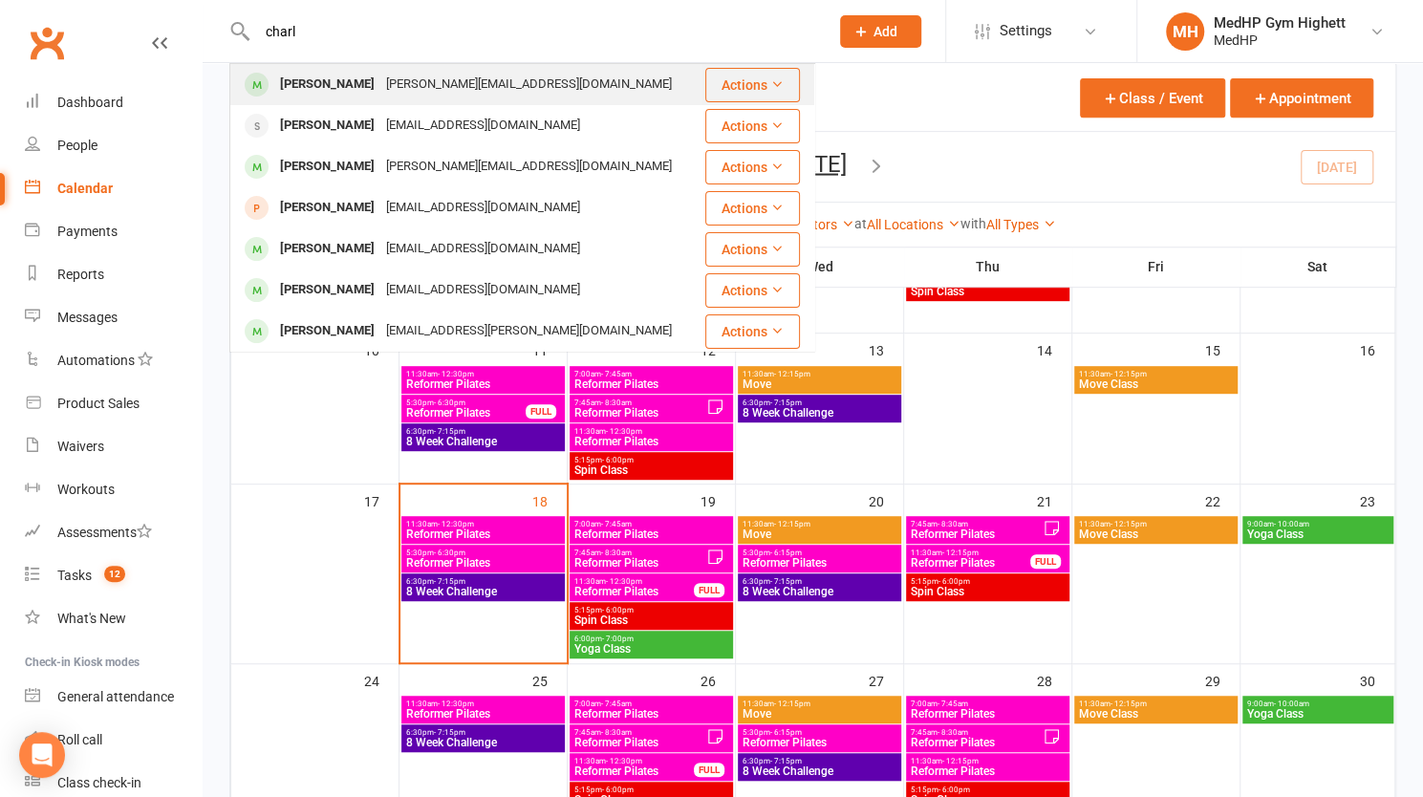
click at [428, 93] on div "[PERSON_NAME][EMAIL_ADDRESS][DOMAIN_NAME]" at bounding box center [528, 85] width 297 height 28
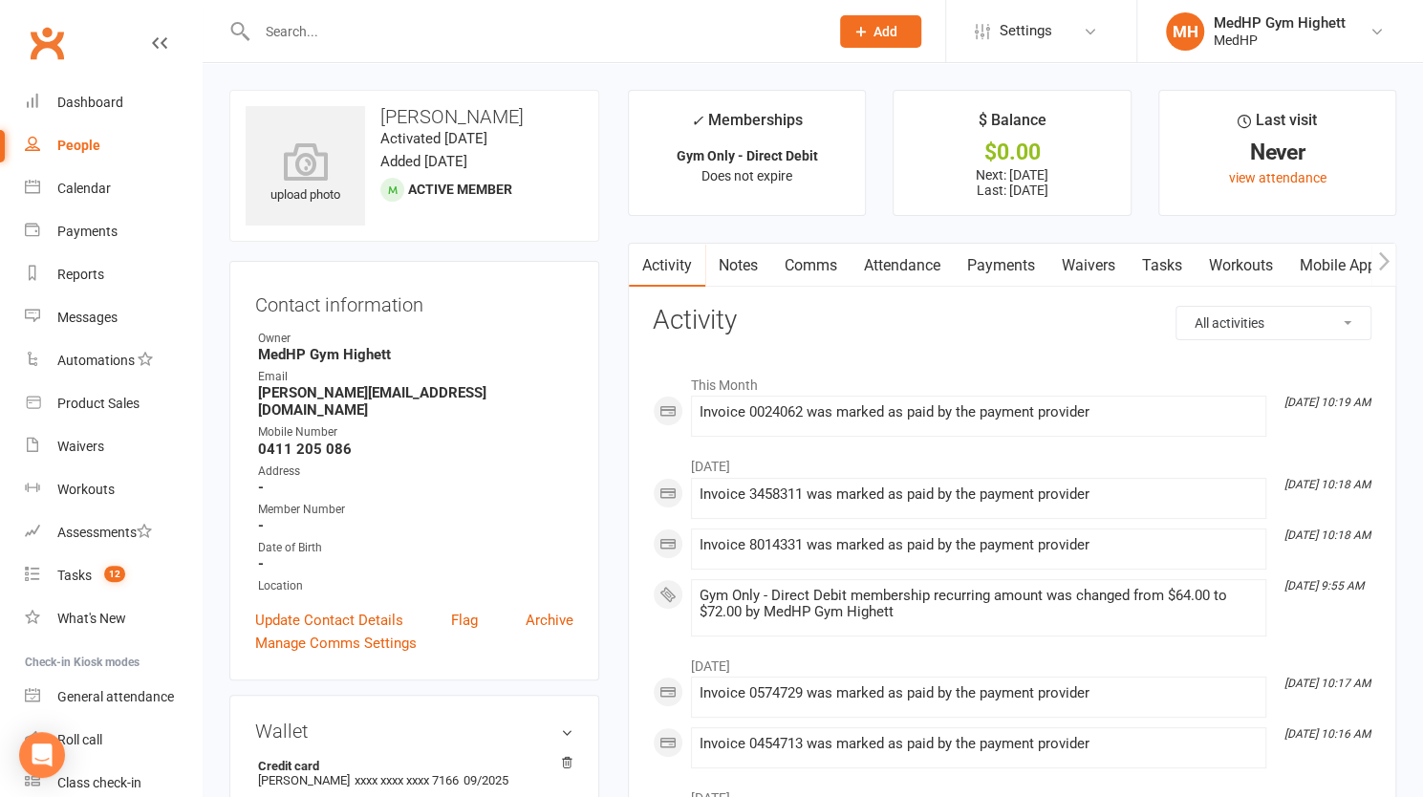
click at [881, 263] on link "Attendance" at bounding box center [902, 266] width 103 height 44
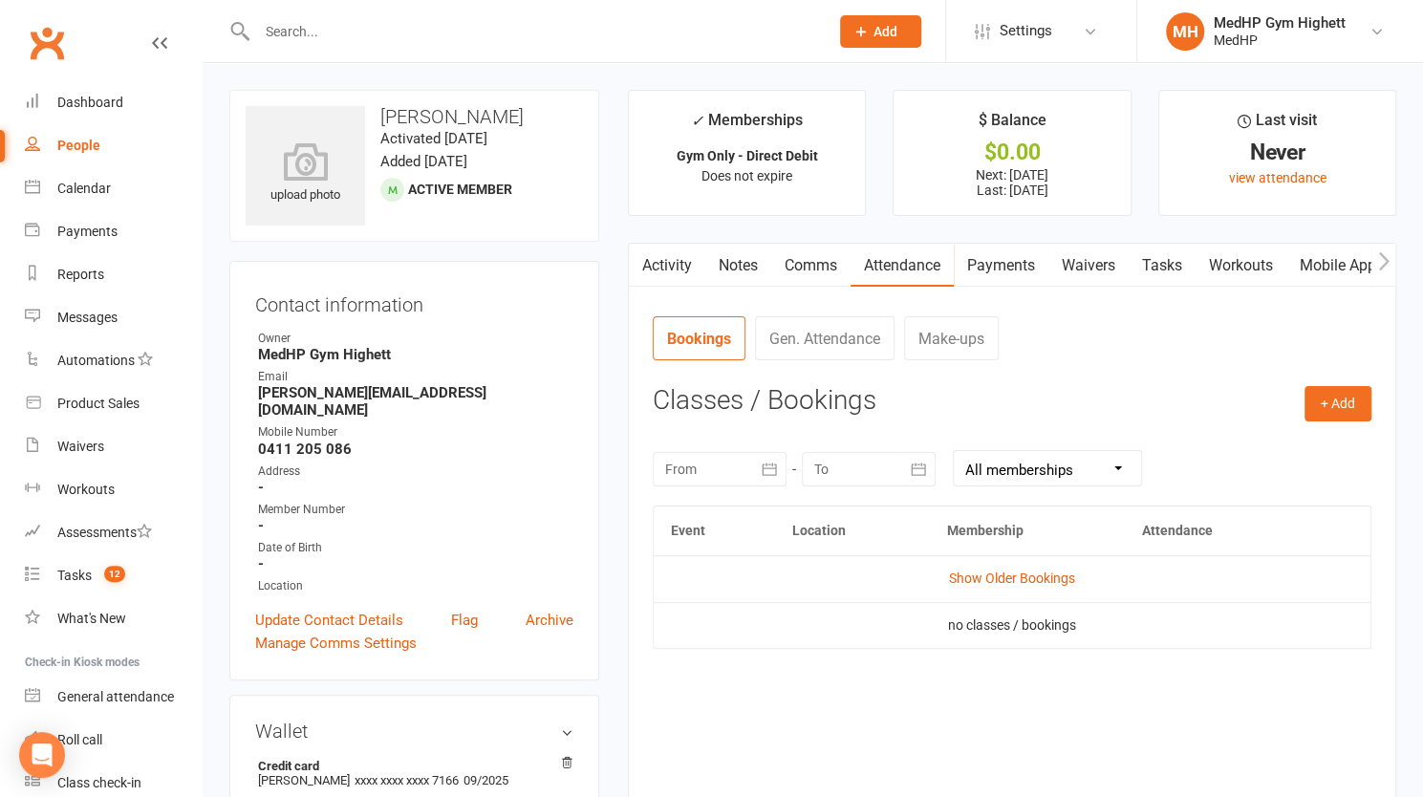
click at [1002, 257] on link "Payments" at bounding box center [1001, 266] width 95 height 44
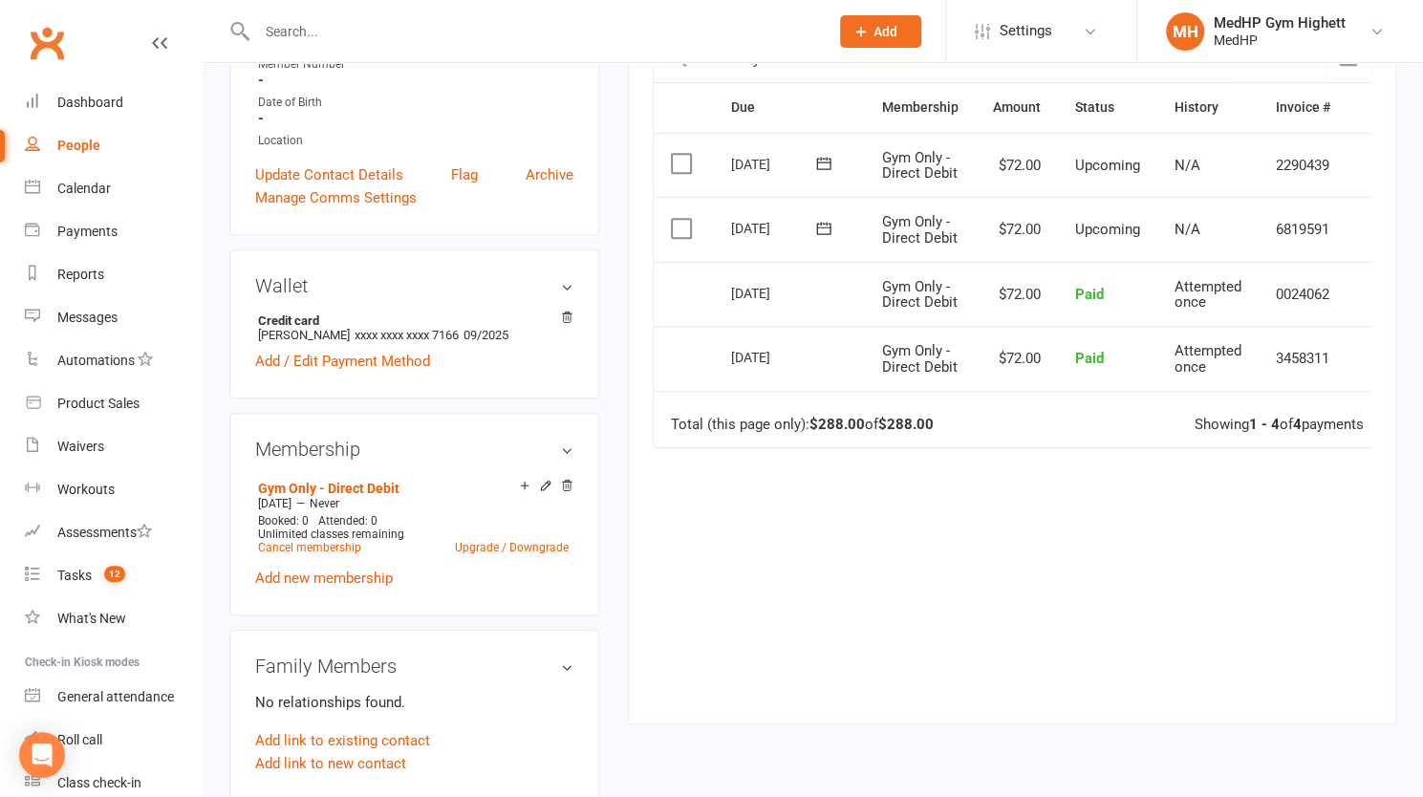
scroll to position [452, 0]
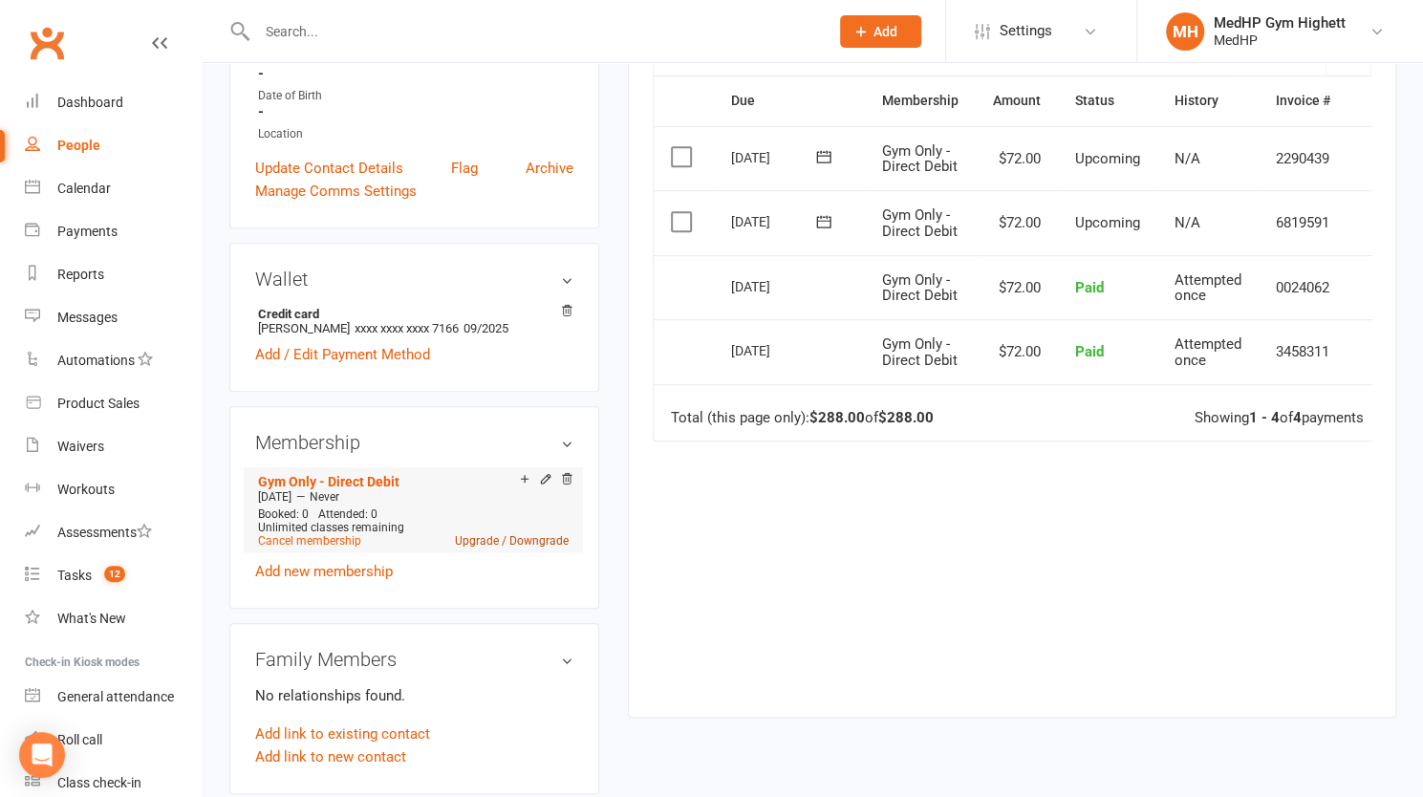
click at [469, 534] on link "Upgrade / Downgrade" at bounding box center [512, 540] width 114 height 13
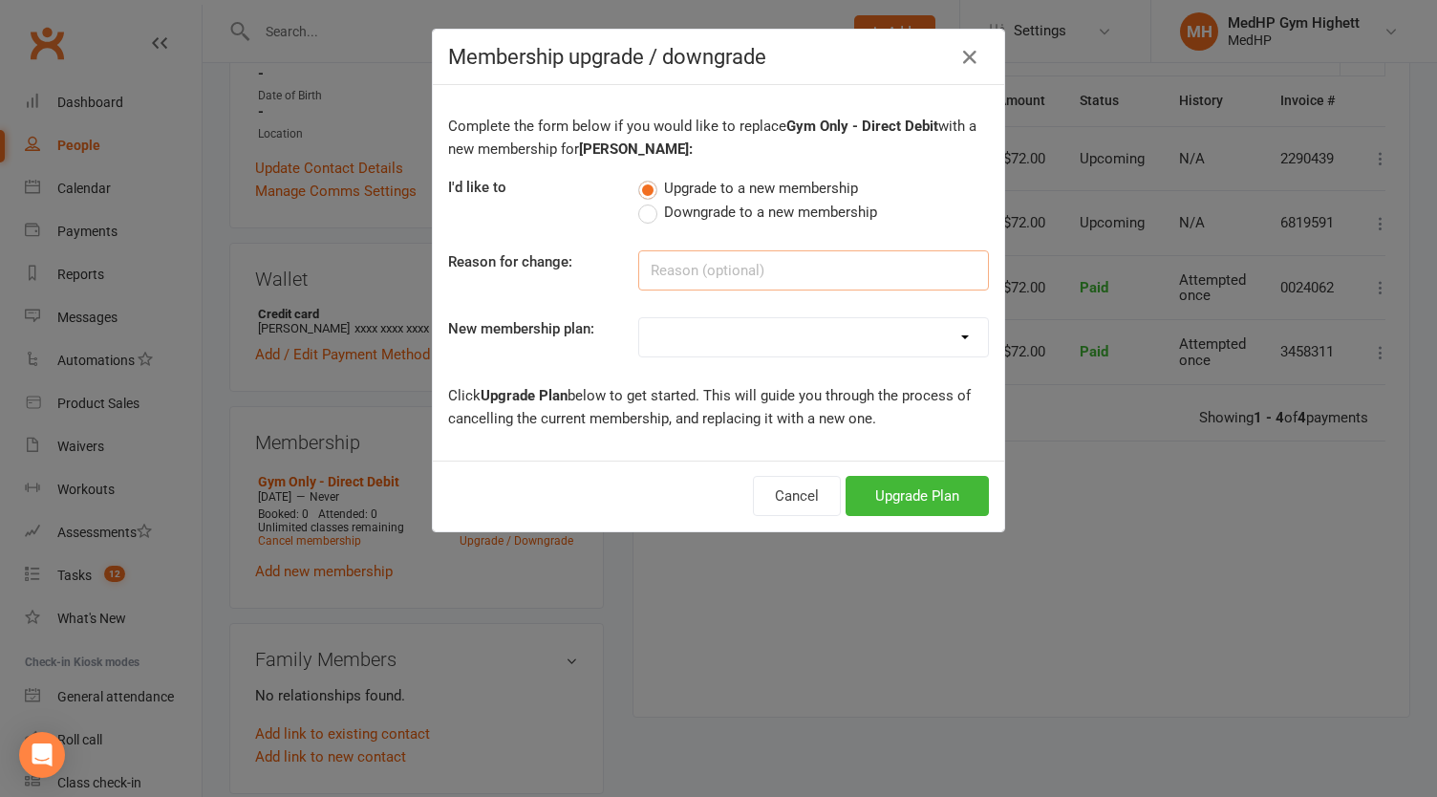
click at [691, 259] on input at bounding box center [813, 270] width 351 height 40
paste input "All paying through Mandys account"
type input "All paying through Mandys account"
click at [703, 339] on select "Gym Only - Direct Debit Gym Only - Monthly Pass Gym Only - Quarterly Pass Gym O…" at bounding box center [813, 337] width 349 height 38
select select "27"
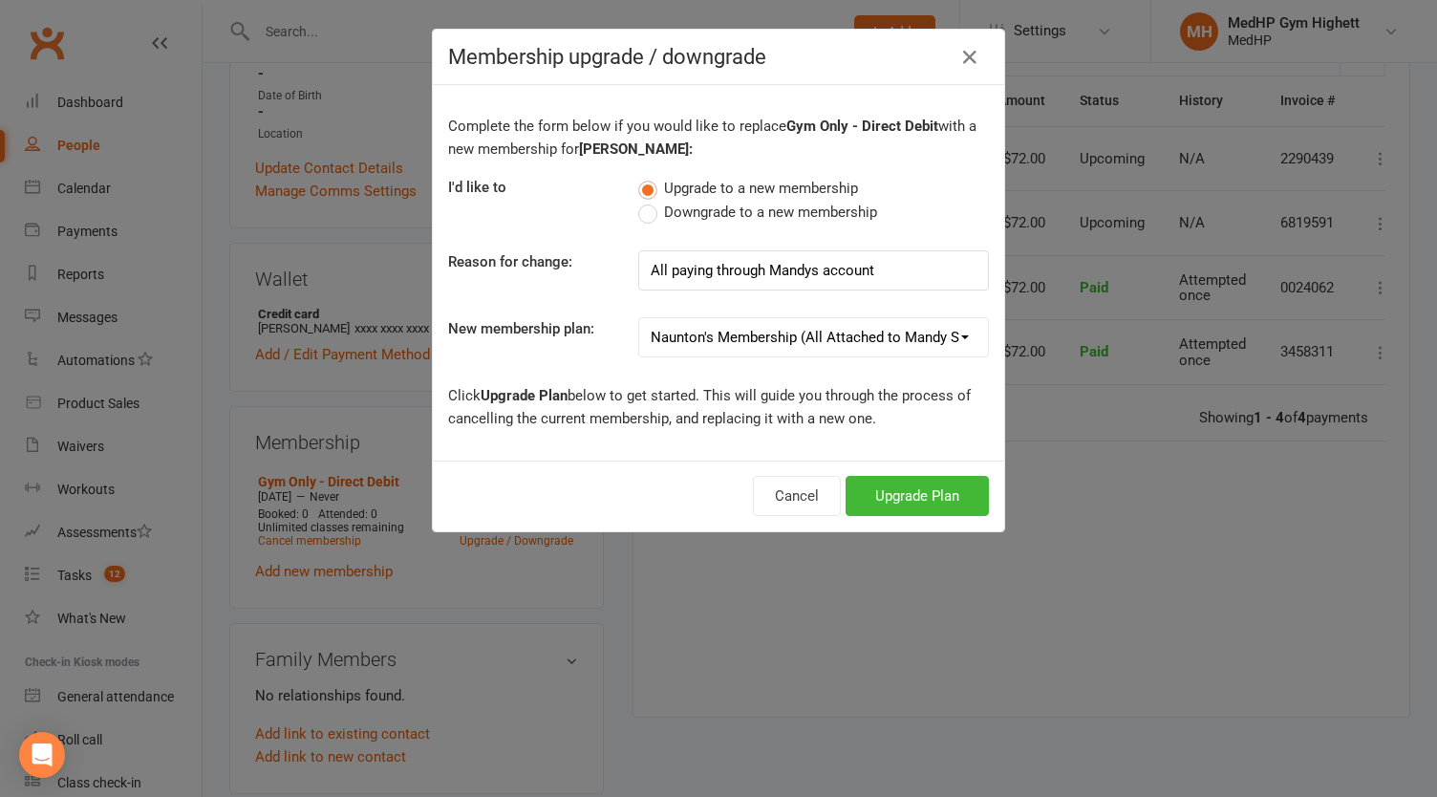
click at [639, 318] on select "Gym Only - Direct Debit Gym Only - Monthly Pass Gym Only - Quarterly Pass Gym O…" at bounding box center [813, 337] width 349 height 38
click at [888, 486] on button "Upgrade Plan" at bounding box center [917, 496] width 143 height 40
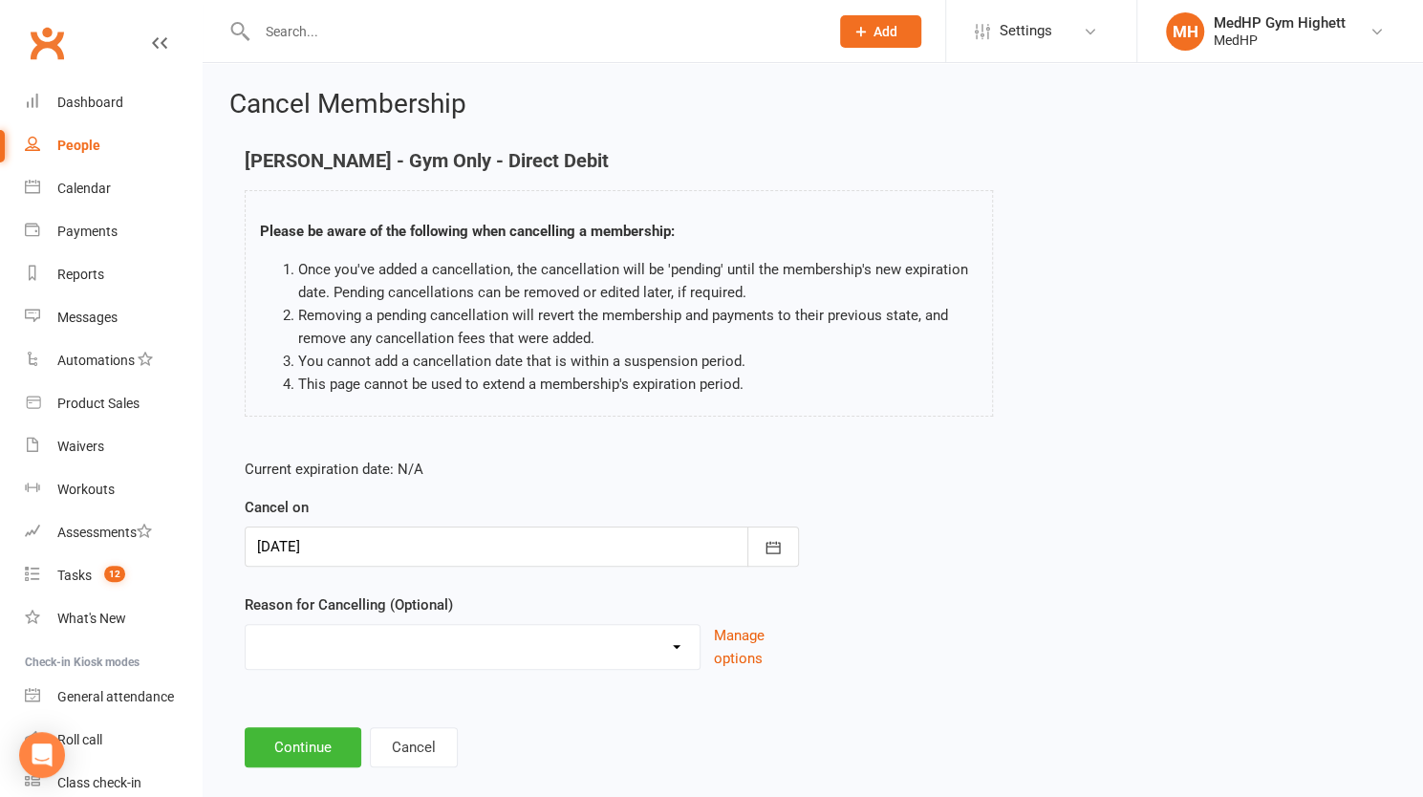
scroll to position [27, 0]
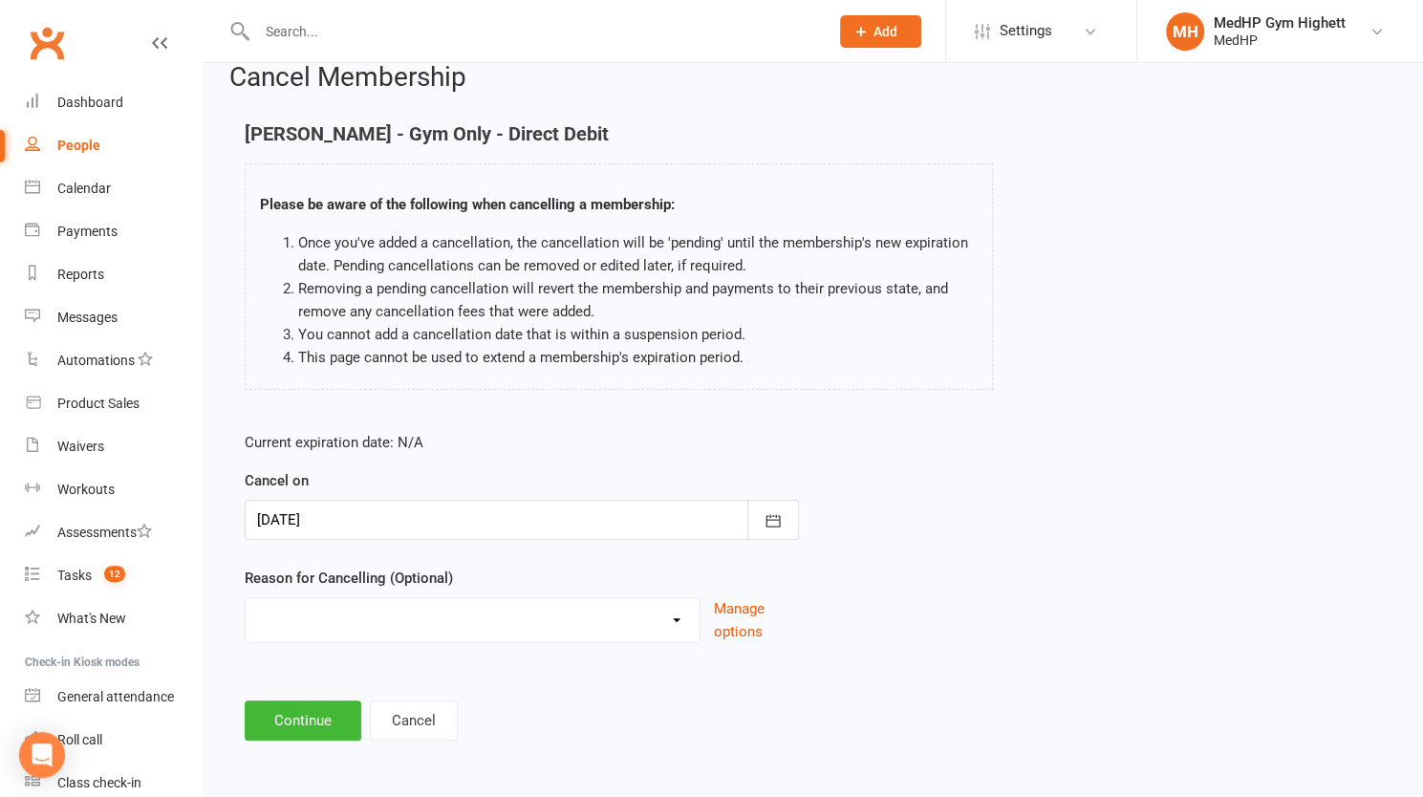
click at [470, 601] on select "Holiday Injury Other reason" at bounding box center [473, 617] width 454 height 38
select select "2"
click at [246, 598] on select "Holiday Injury Other reason" at bounding box center [473, 617] width 454 height 38
click at [371, 716] on input at bounding box center [522, 721] width 554 height 40
paste input "All paying through Mandys account"
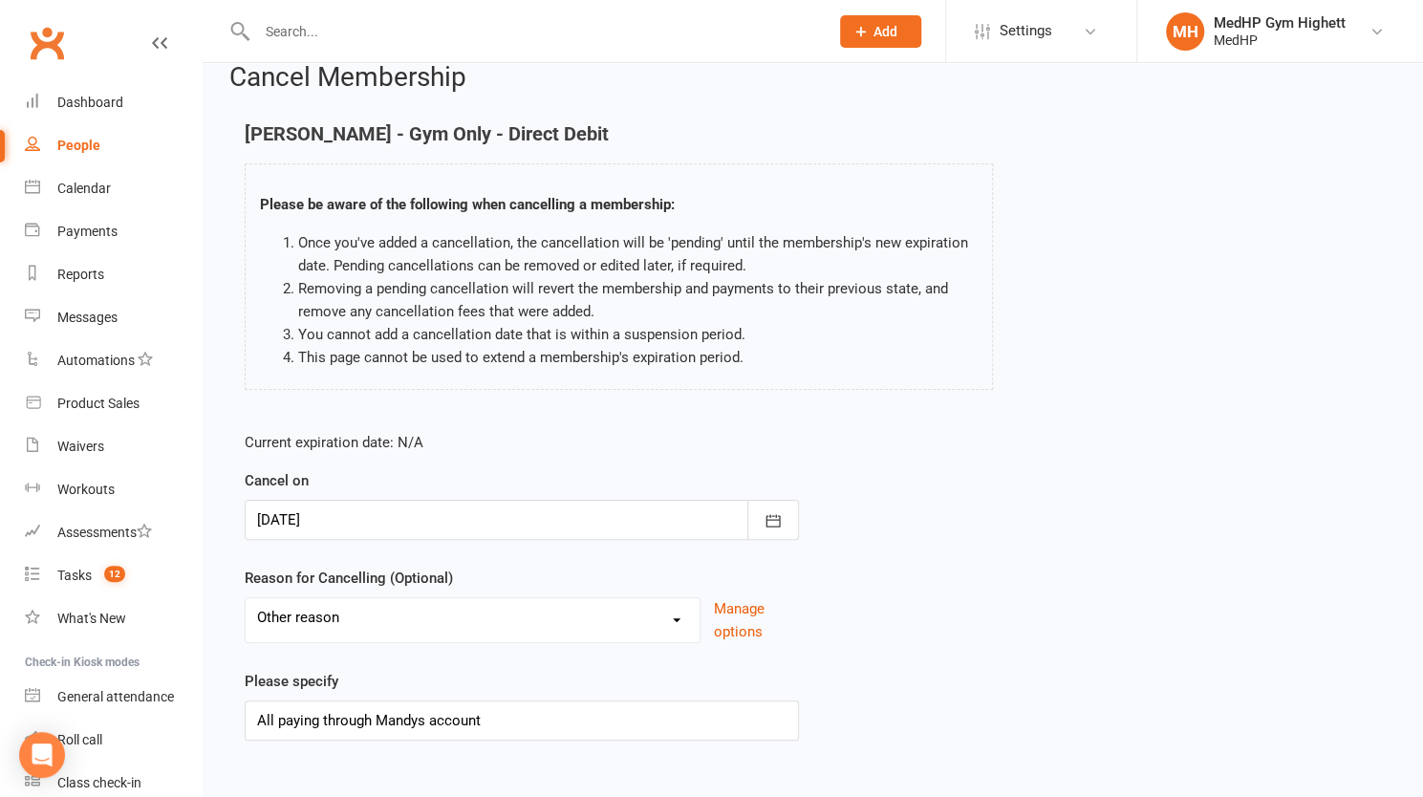
drag, startPoint x: 407, startPoint y: 722, endPoint x: 476, endPoint y: 253, distance: 473.4
click at [476, 253] on li "Once you've added a cancellation, the cancellation will be 'pending' until the …" at bounding box center [638, 254] width 680 height 46
click at [423, 722] on input "All paying through Mandys account" at bounding box center [522, 721] width 554 height 40
click at [421, 717] on input "All paying through Mandys account" at bounding box center [522, 721] width 554 height 40
type input "All paying through [PERSON_NAME]'s account"
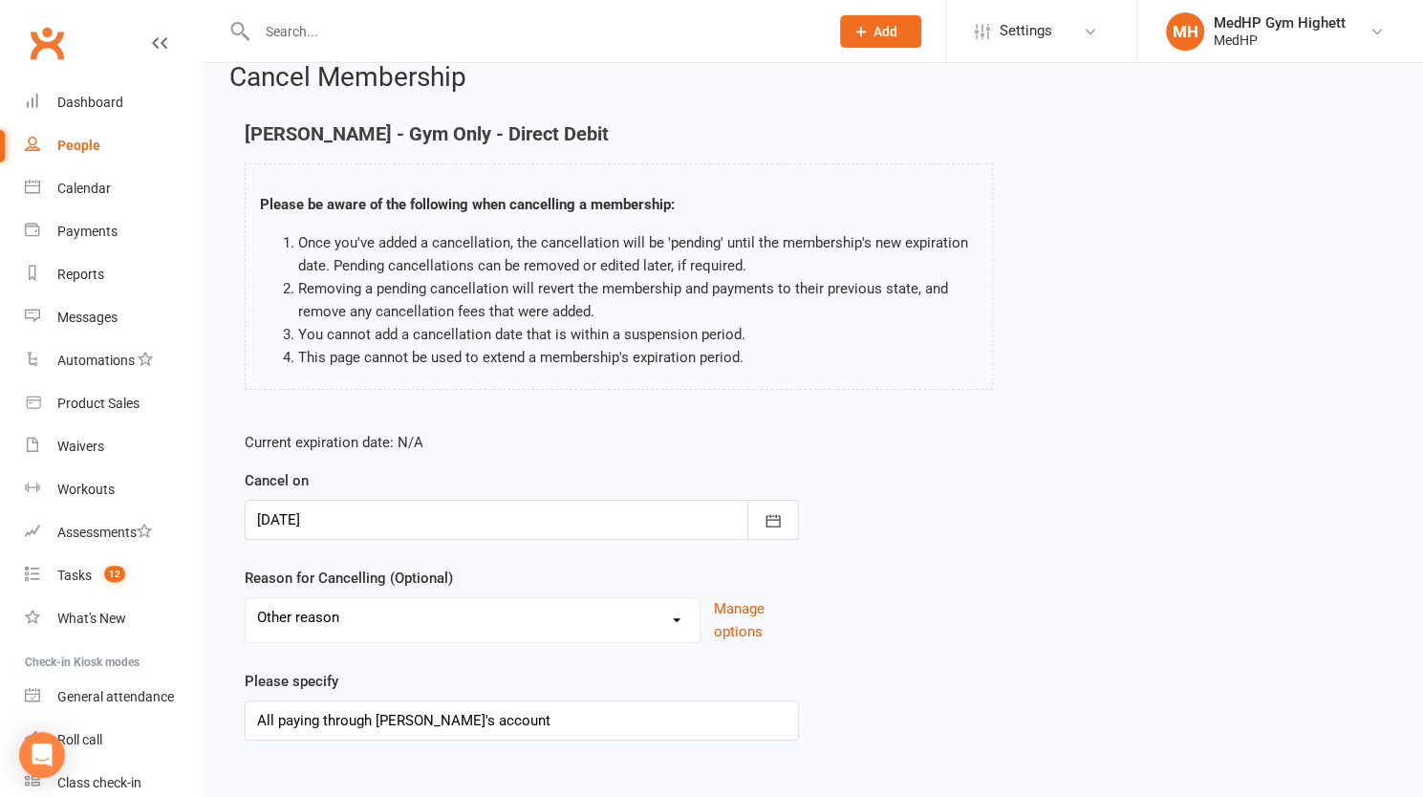
click at [910, 672] on div "Current expiration date: N/A Cancel on [DATE] [DATE] Sun Mon Tue Wed Thu Fri Sa…" at bounding box center [812, 592] width 1165 height 351
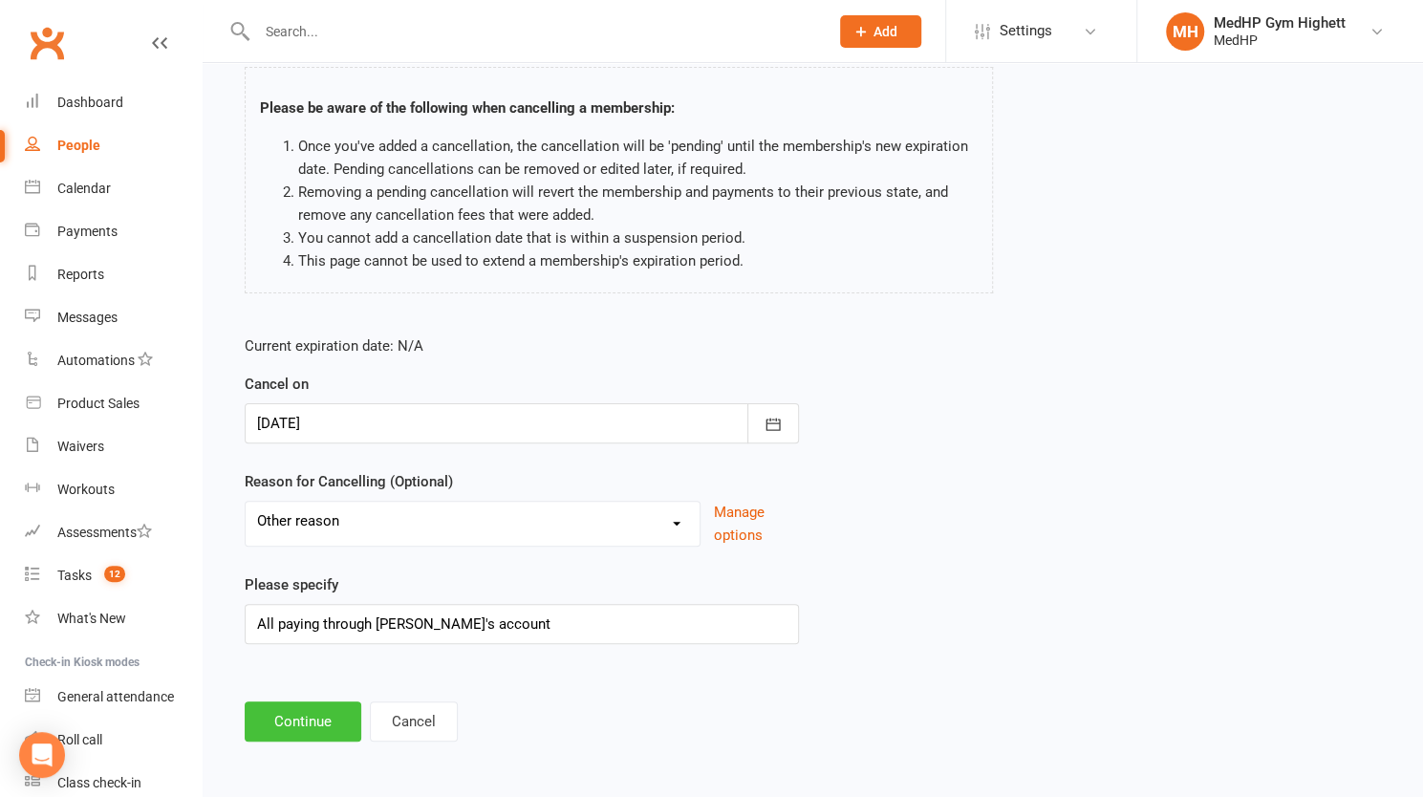
click at [302, 716] on button "Continue" at bounding box center [303, 722] width 117 height 40
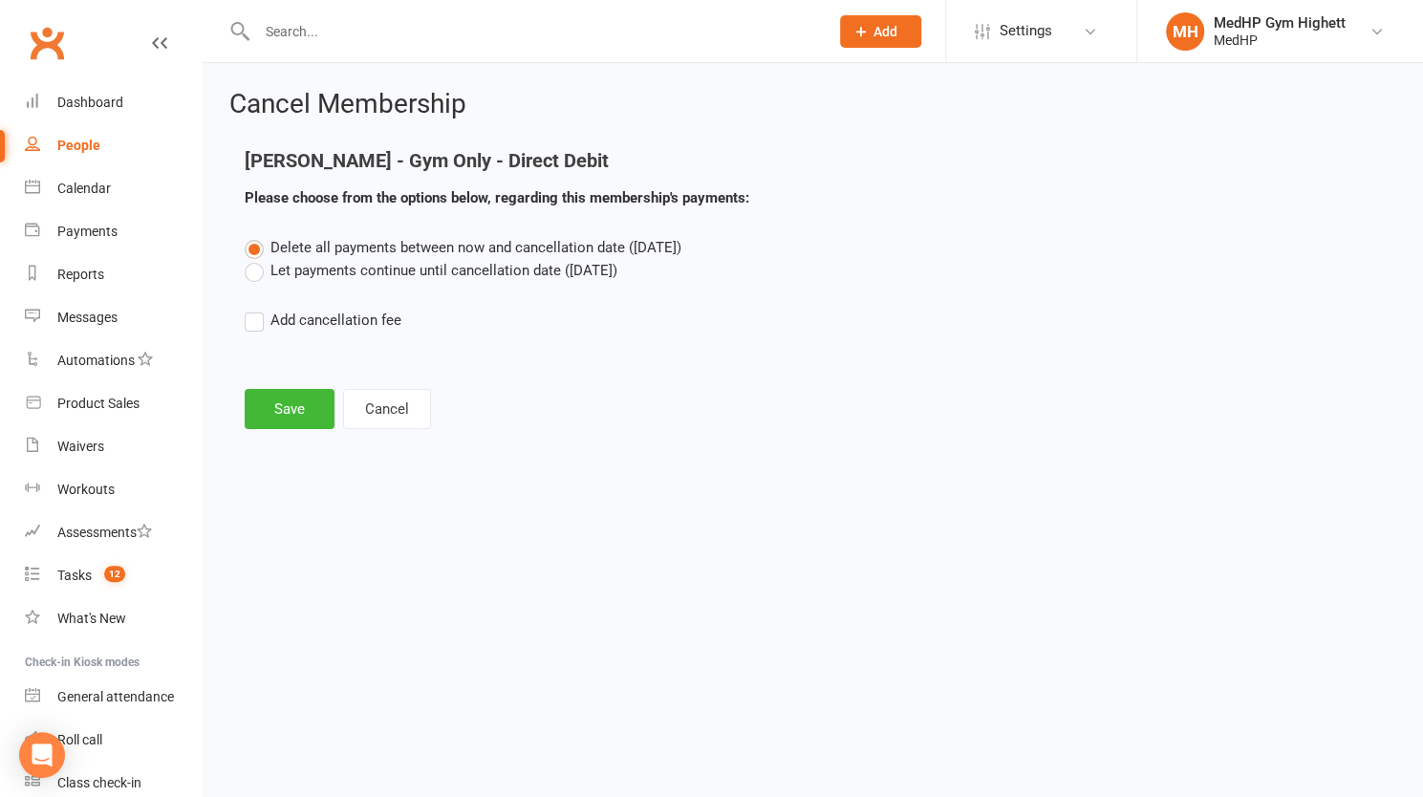
scroll to position [0, 0]
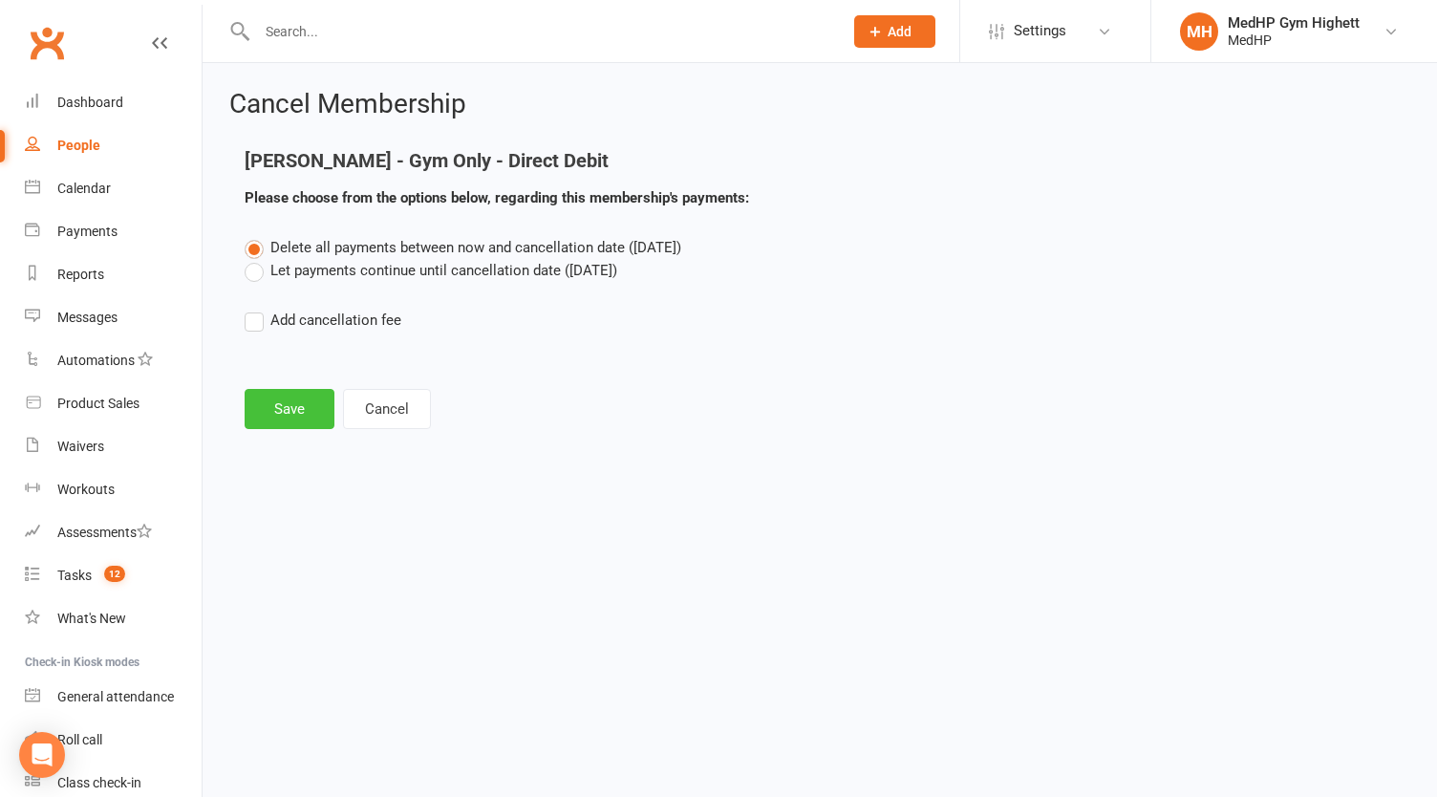
click at [281, 392] on button "Save" at bounding box center [290, 409] width 90 height 40
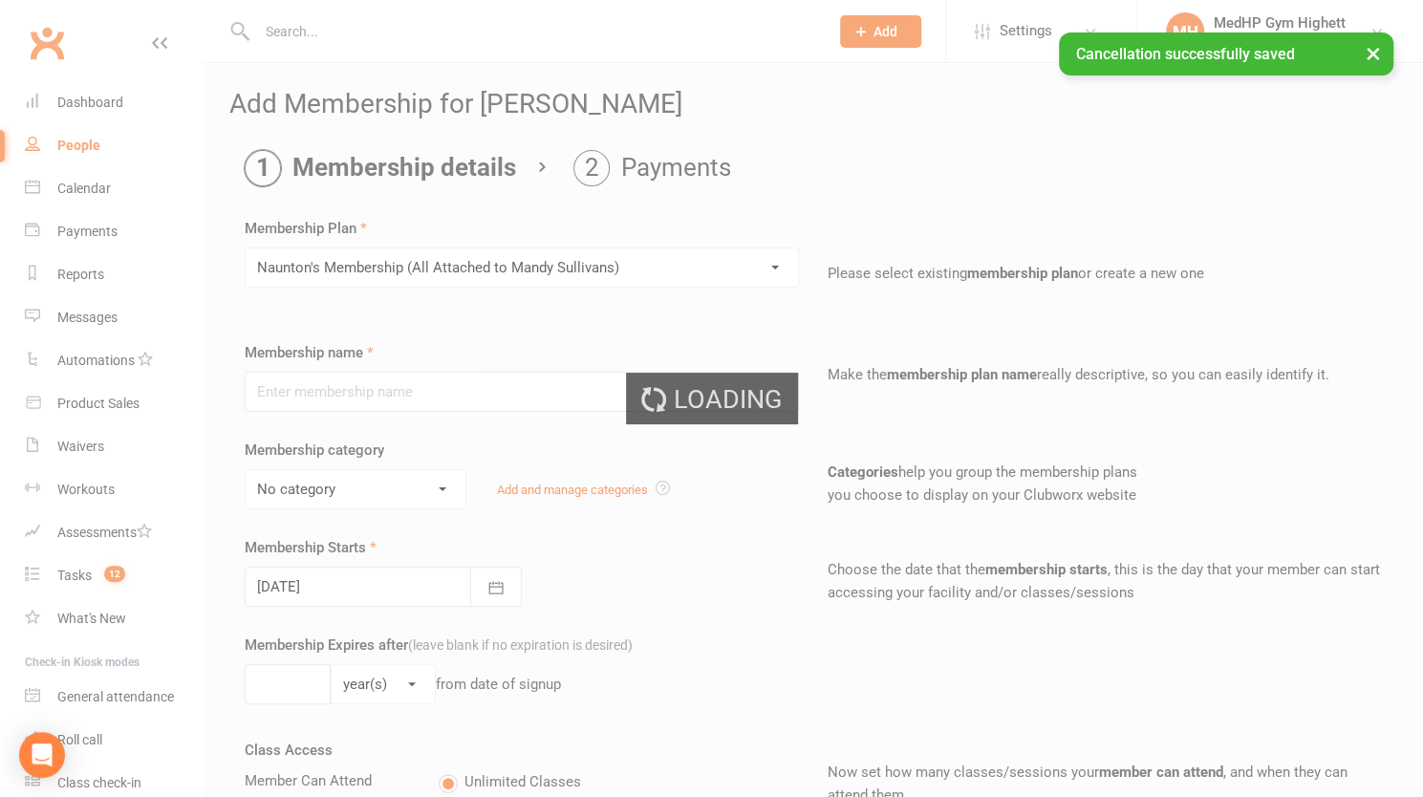
type input "[PERSON_NAME]'s Membership (All Attached to [PERSON_NAME])"
type input "0"
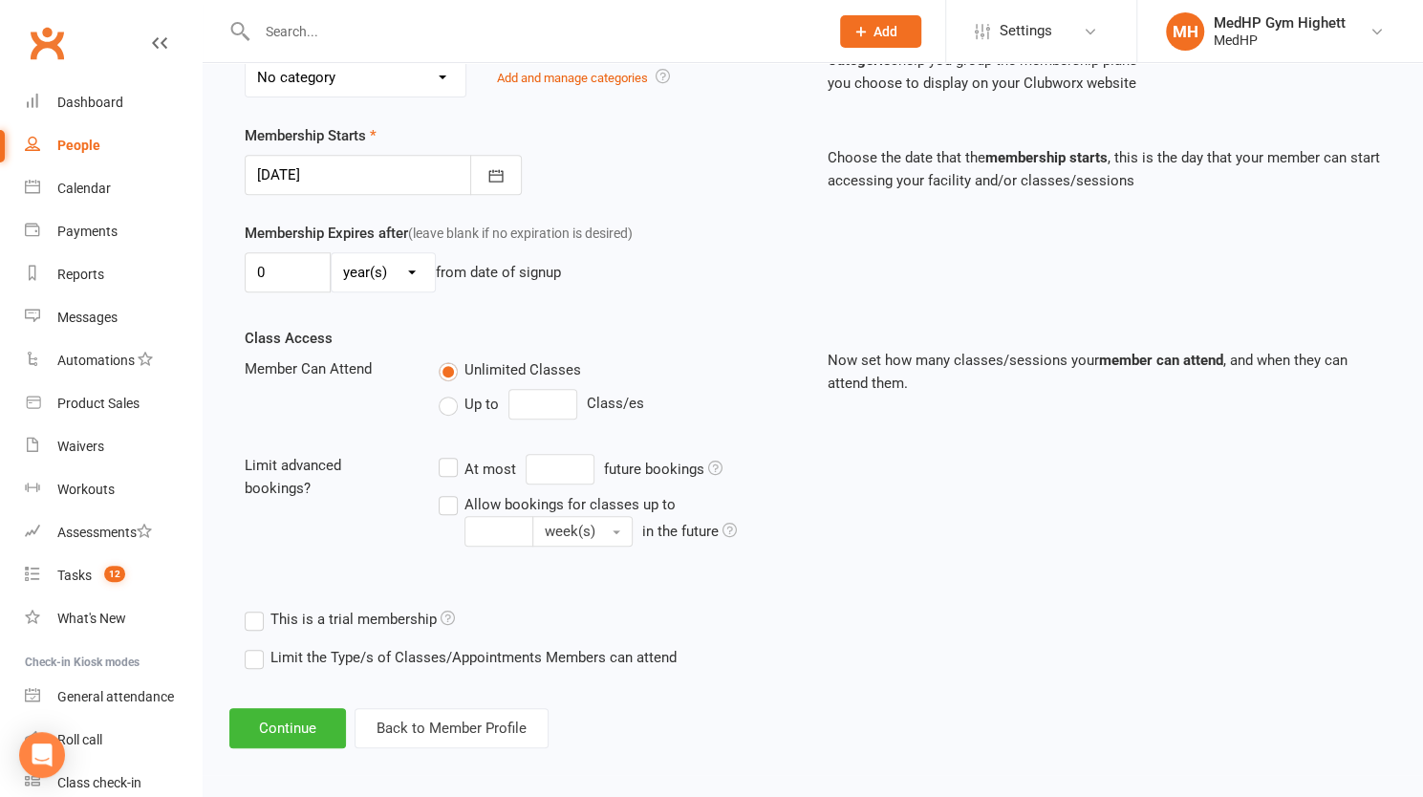
click at [457, 395] on label "Up to" at bounding box center [469, 404] width 60 height 23
click at [451, 393] on input "Up to" at bounding box center [445, 393] width 12 height 0
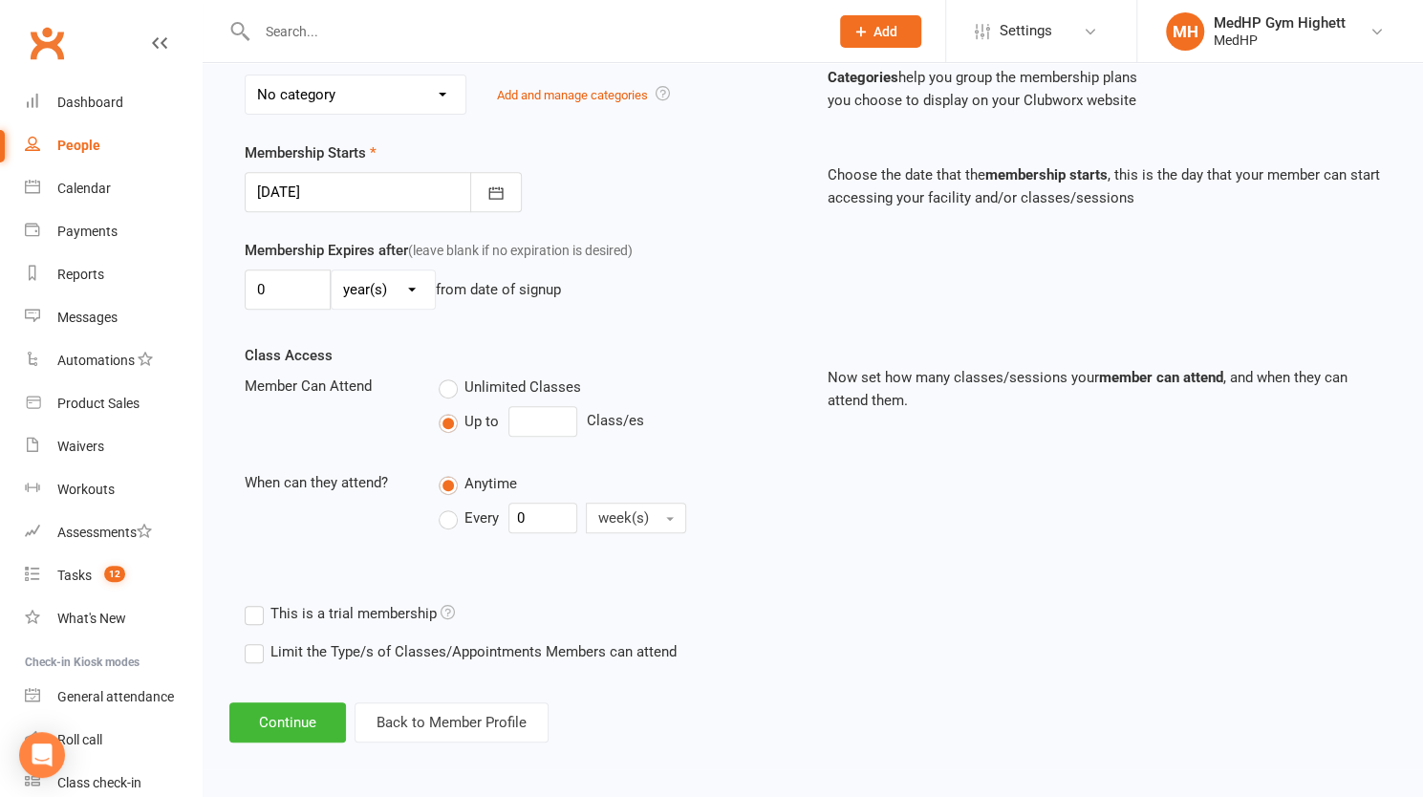
type input "0"
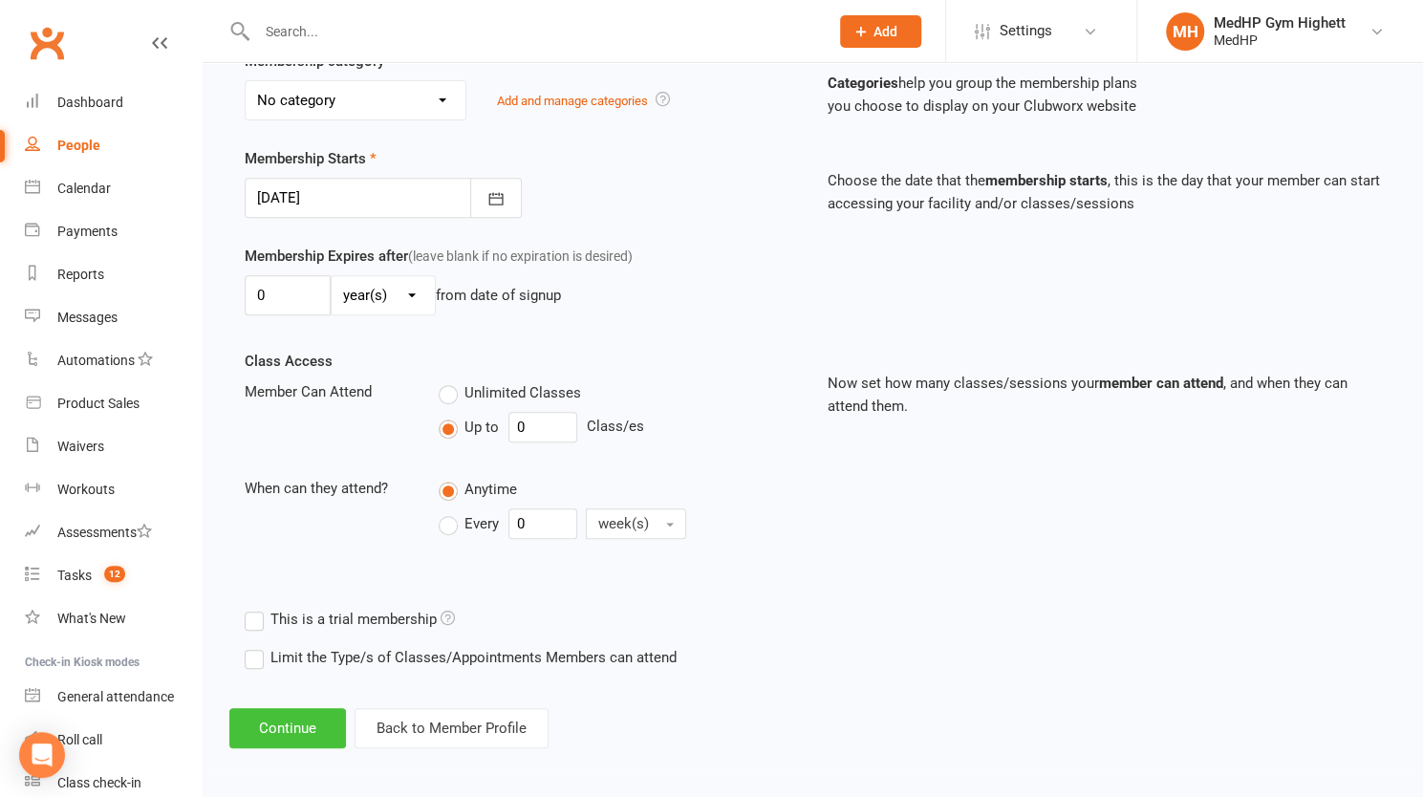
click at [317, 722] on button "Continue" at bounding box center [287, 728] width 117 height 40
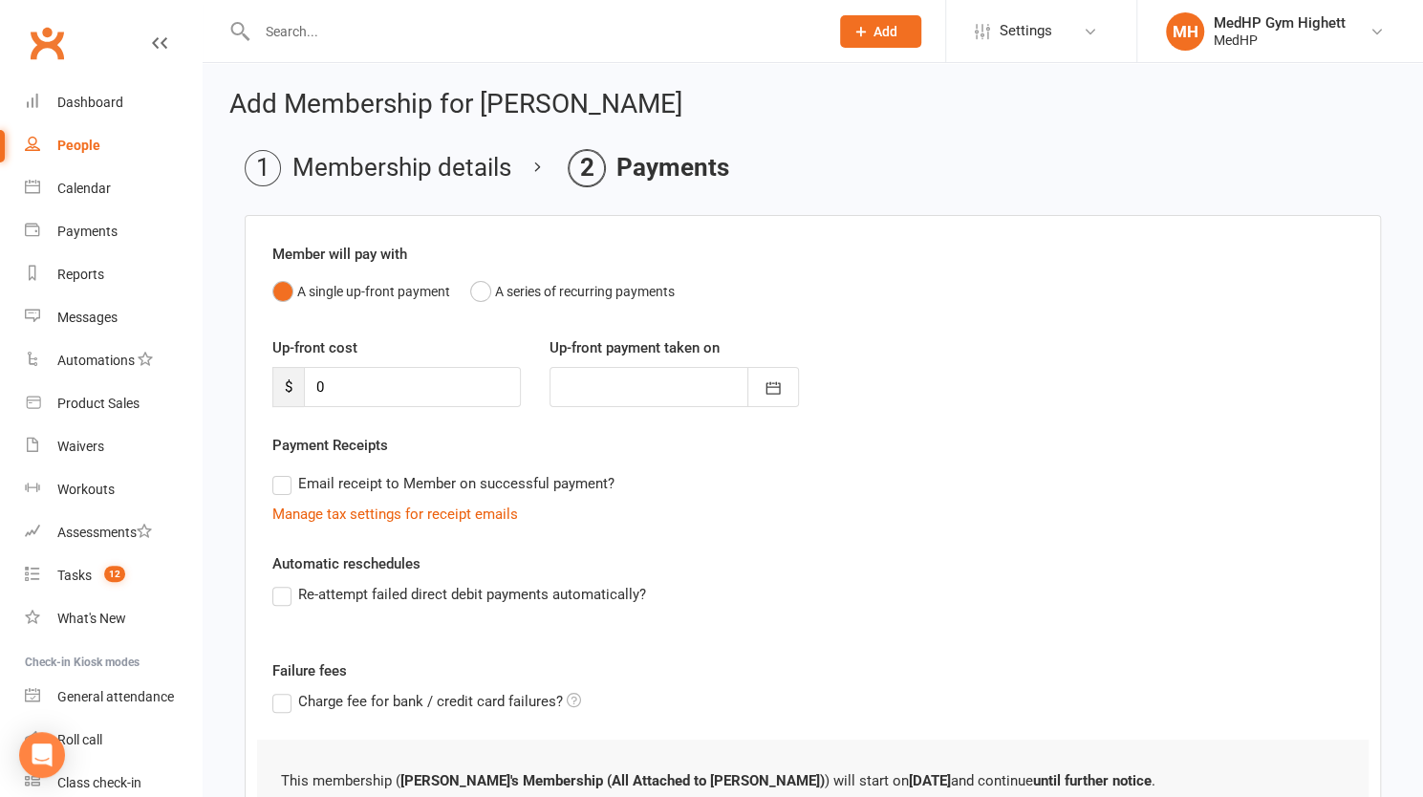
scroll to position [164, 0]
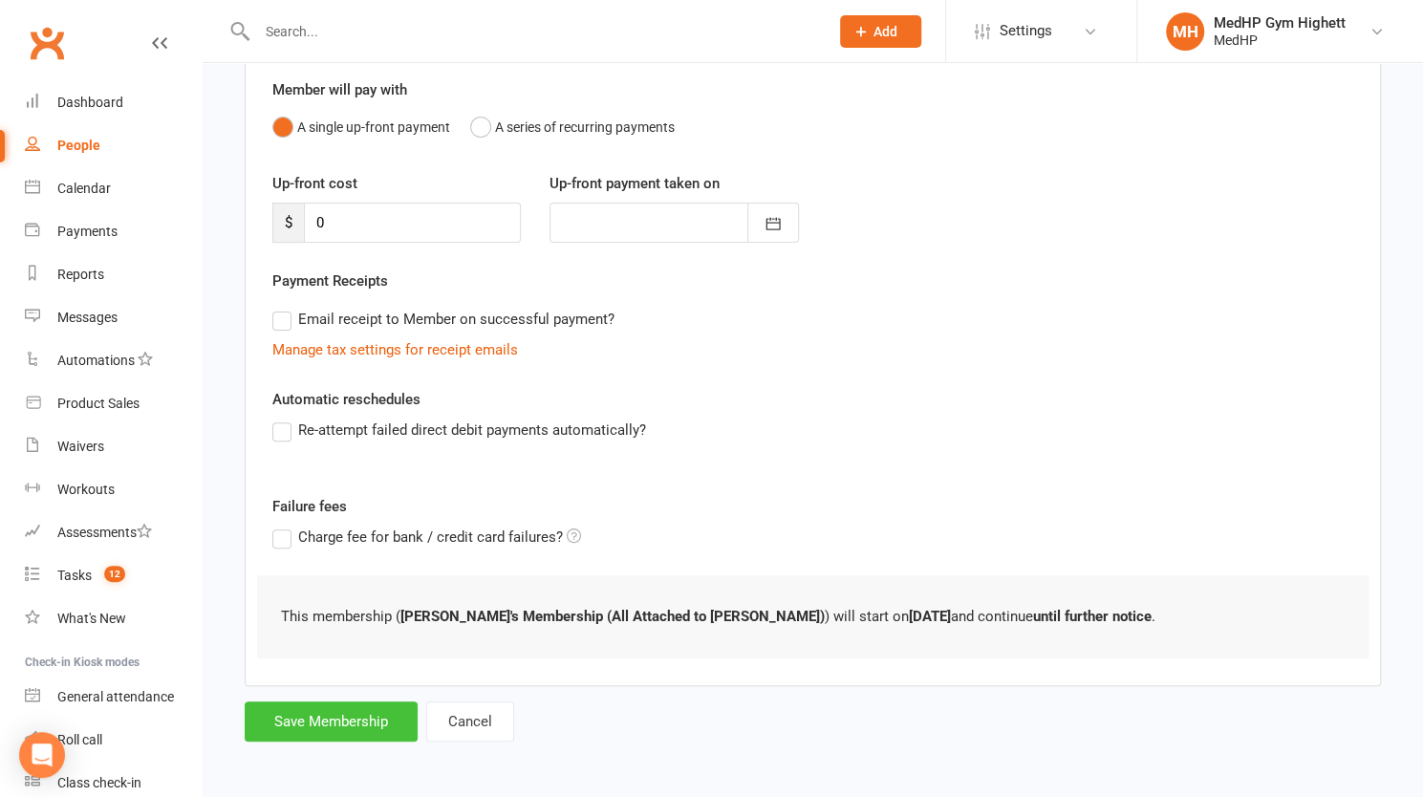
click at [323, 709] on button "Save Membership" at bounding box center [331, 722] width 173 height 40
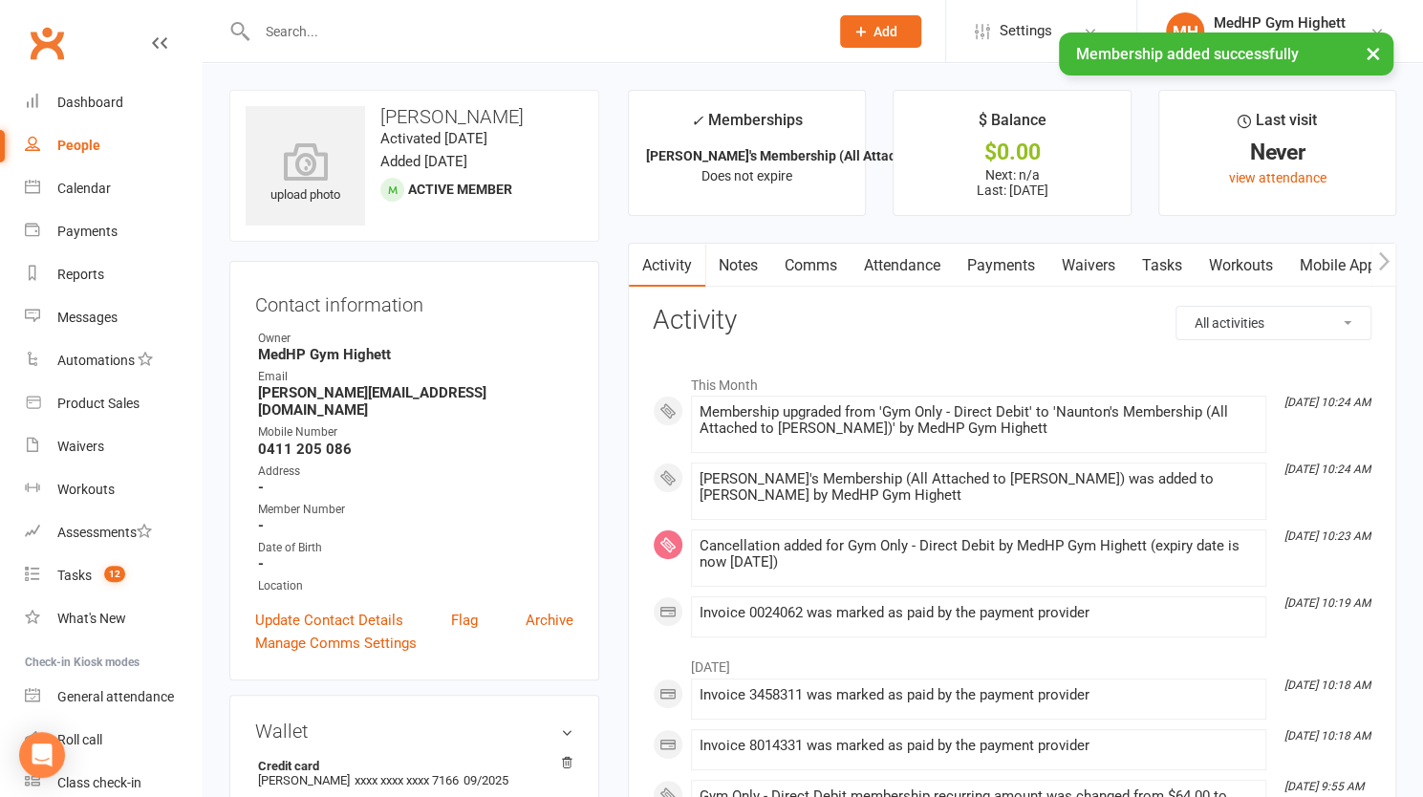
click at [1033, 253] on link "Payments" at bounding box center [1001, 266] width 95 height 44
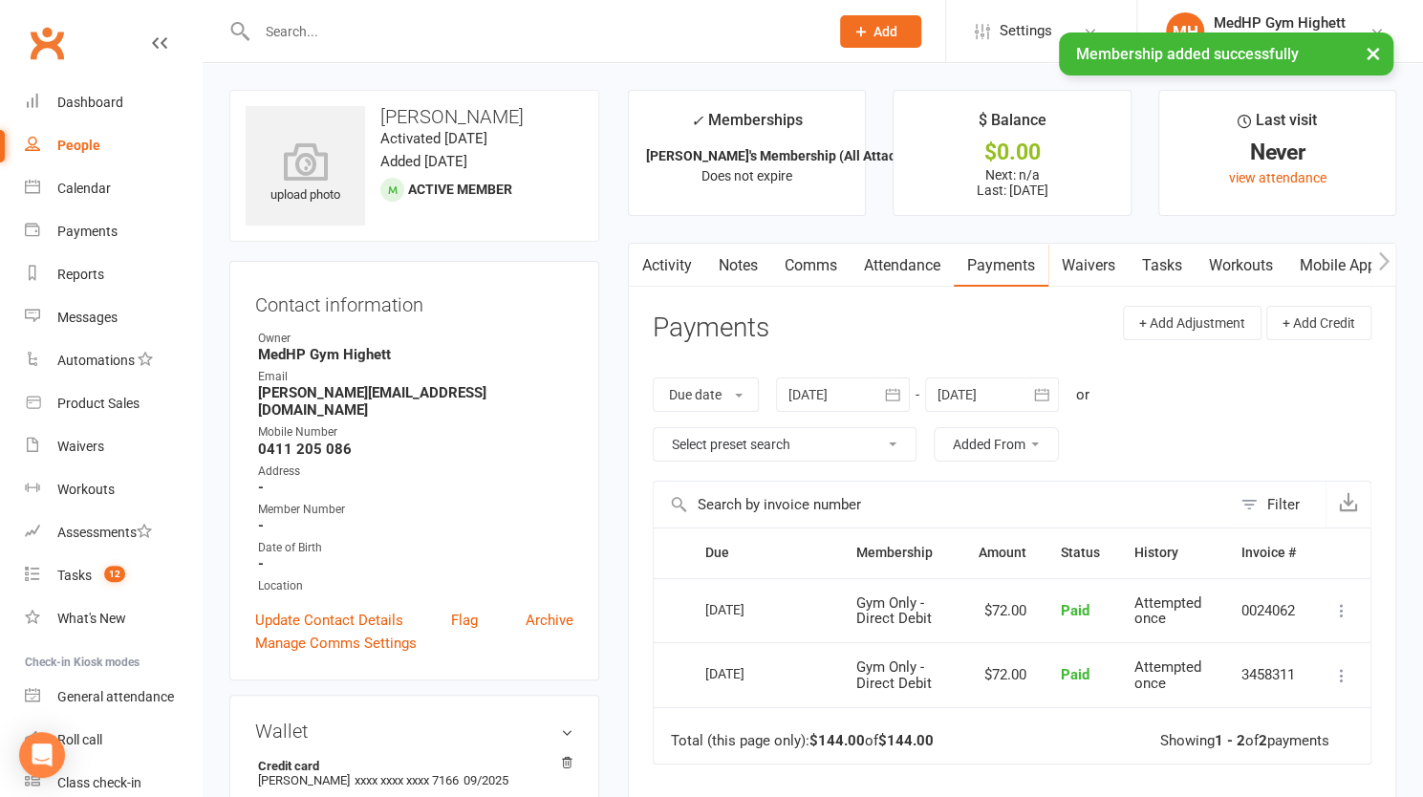
click at [1003, 384] on div at bounding box center [992, 395] width 134 height 34
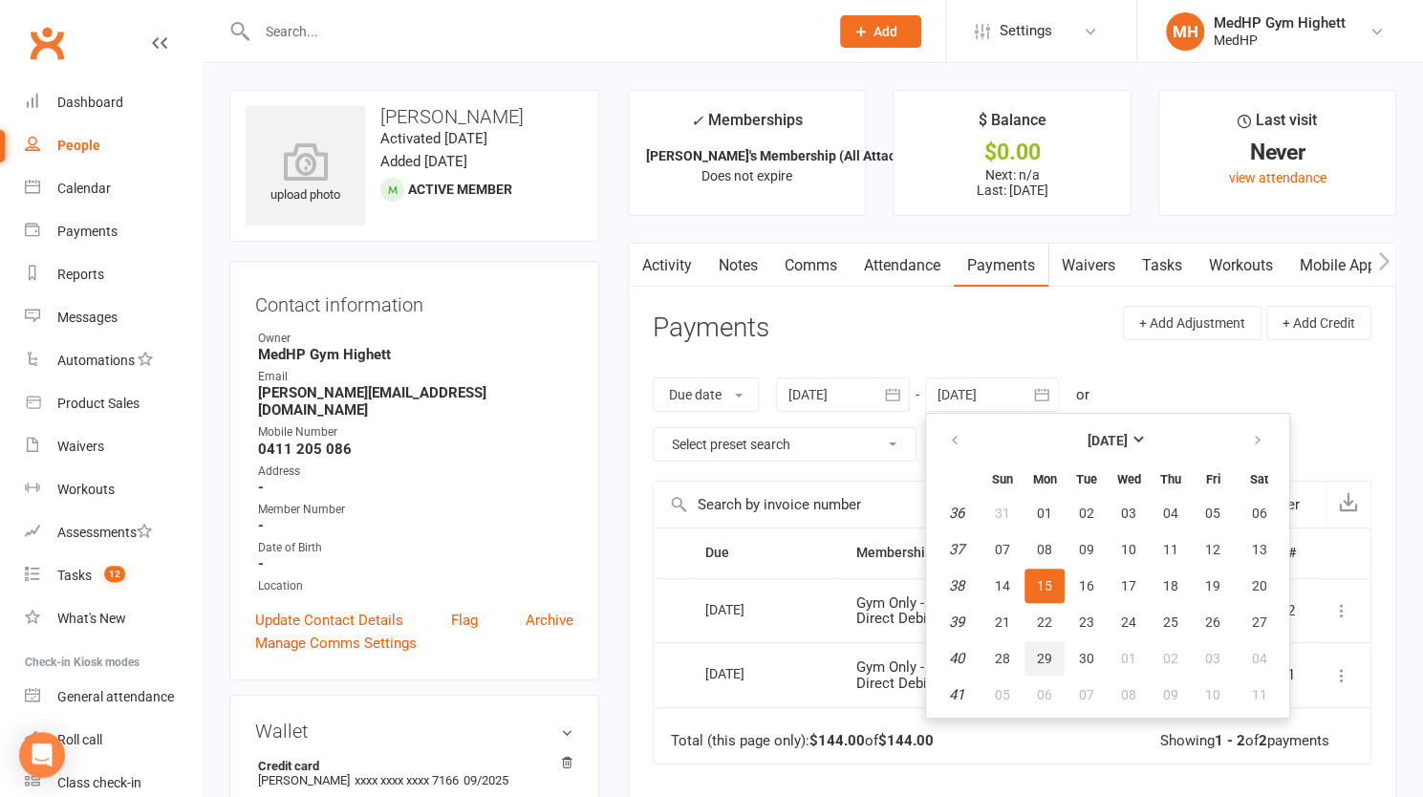
click at [1059, 659] on button "29" at bounding box center [1045, 658] width 40 height 34
type input "29 Sep 2025"
